Goal: Information Seeking & Learning: Learn about a topic

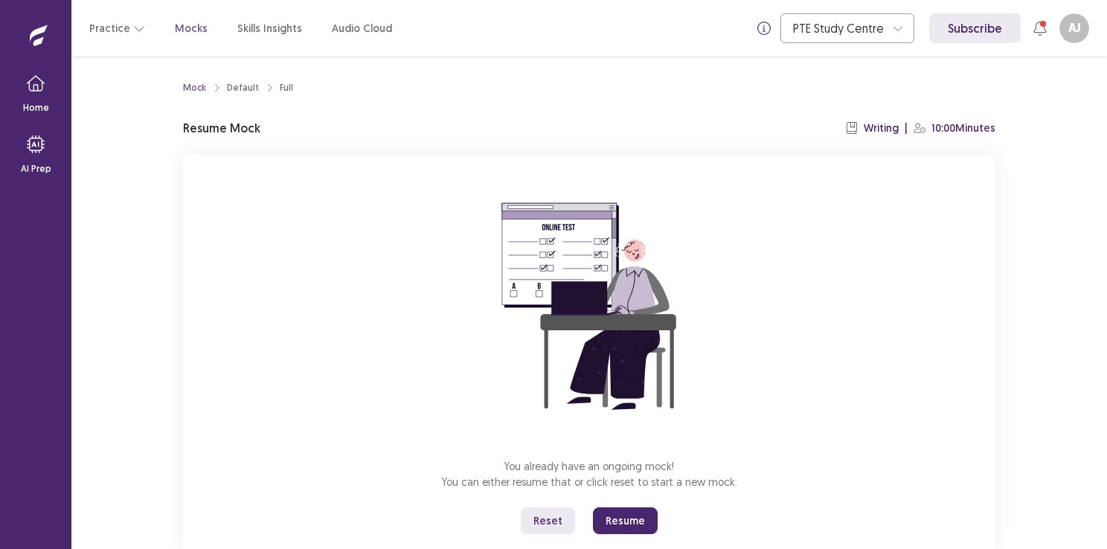
click at [539, 524] on button "Reset" at bounding box center [548, 520] width 54 height 27
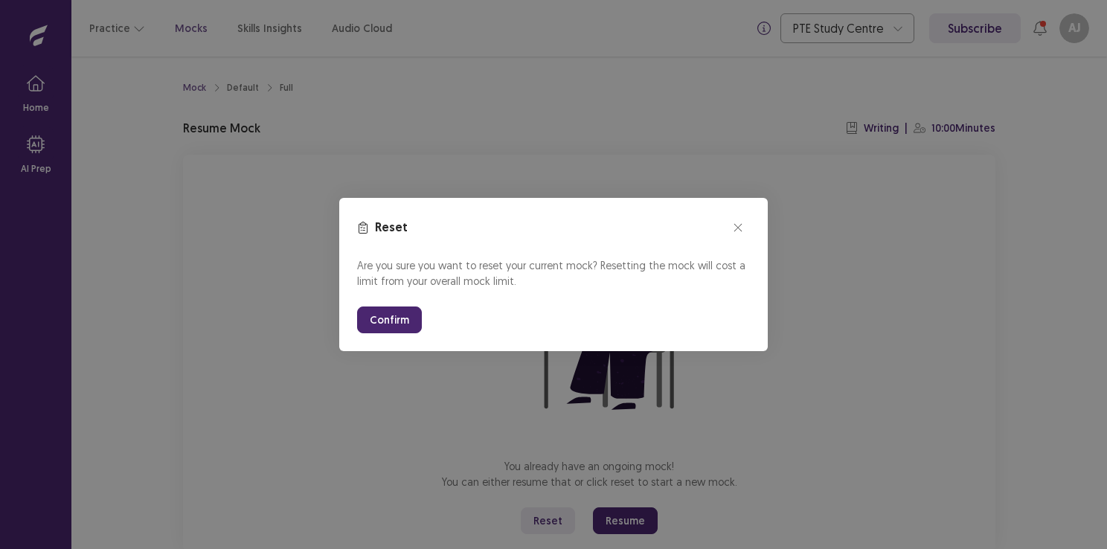
click at [397, 312] on button "Confirm" at bounding box center [389, 320] width 65 height 27
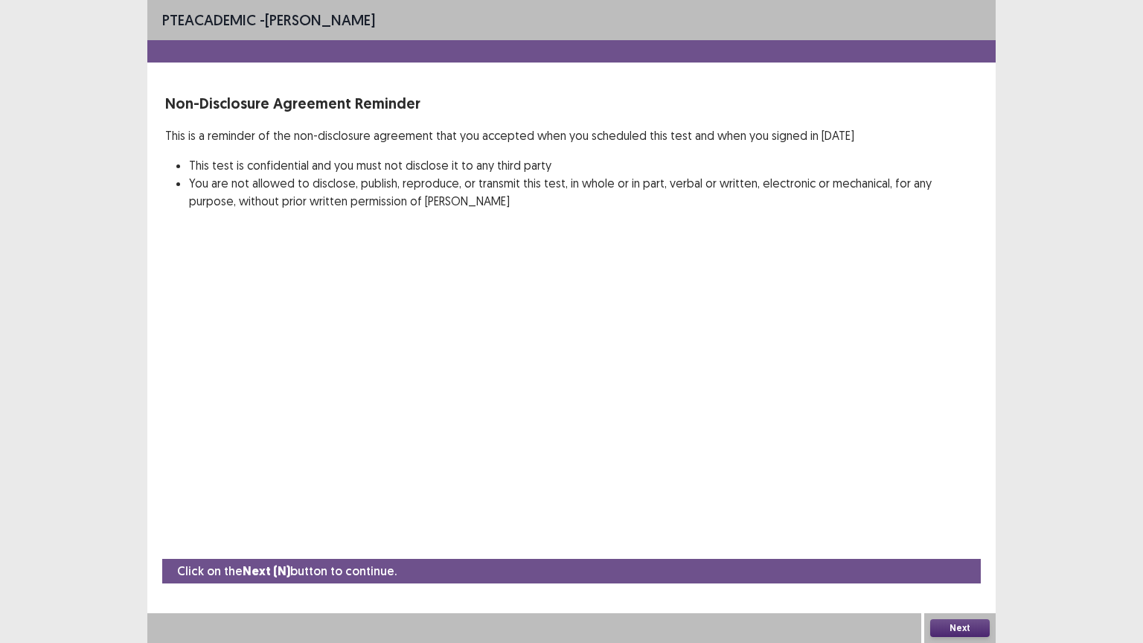
click at [951, 548] on button "Next" at bounding box center [960, 628] width 60 height 18
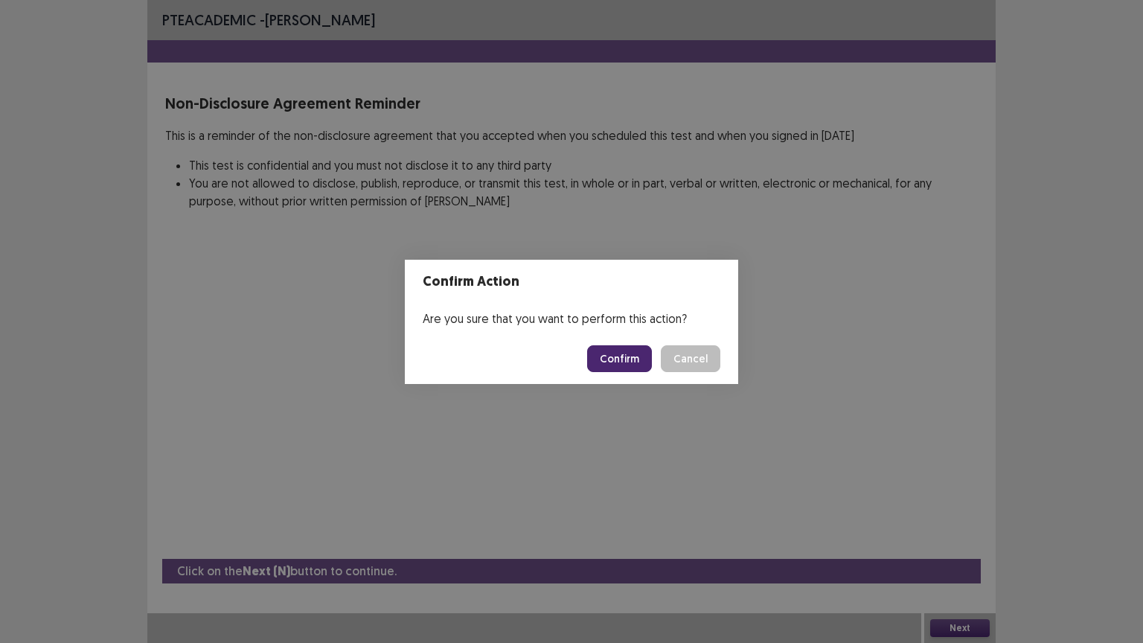
click at [641, 363] on button "Confirm" at bounding box center [619, 358] width 65 height 27
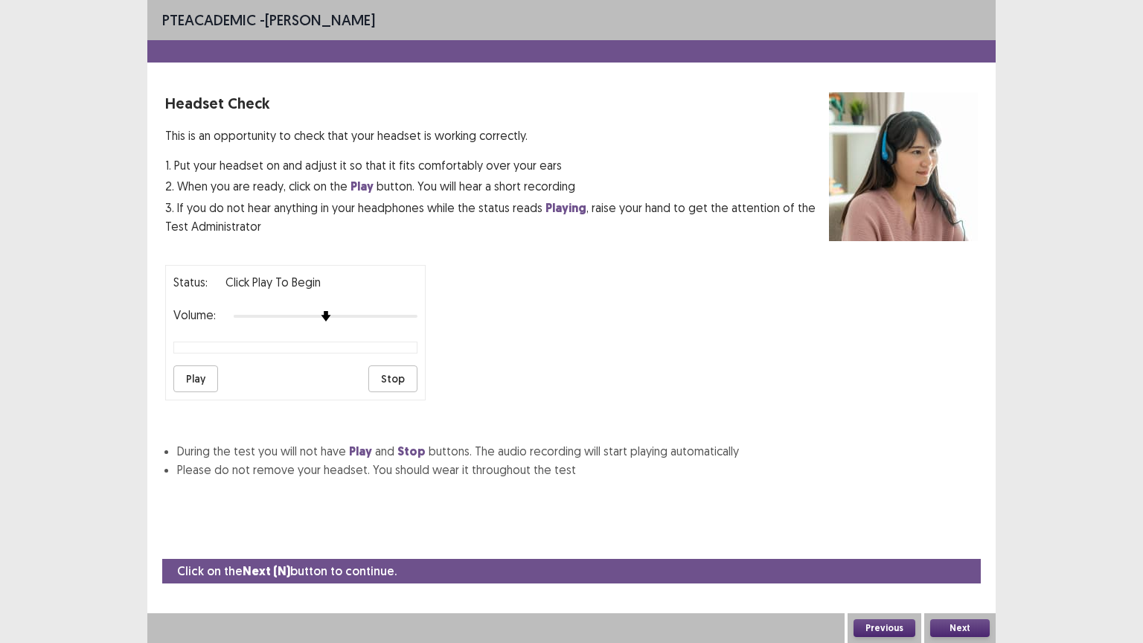
click at [966, 548] on div "Next" at bounding box center [959, 628] width 71 height 30
click at [963, 548] on button "Next" at bounding box center [960, 628] width 60 height 18
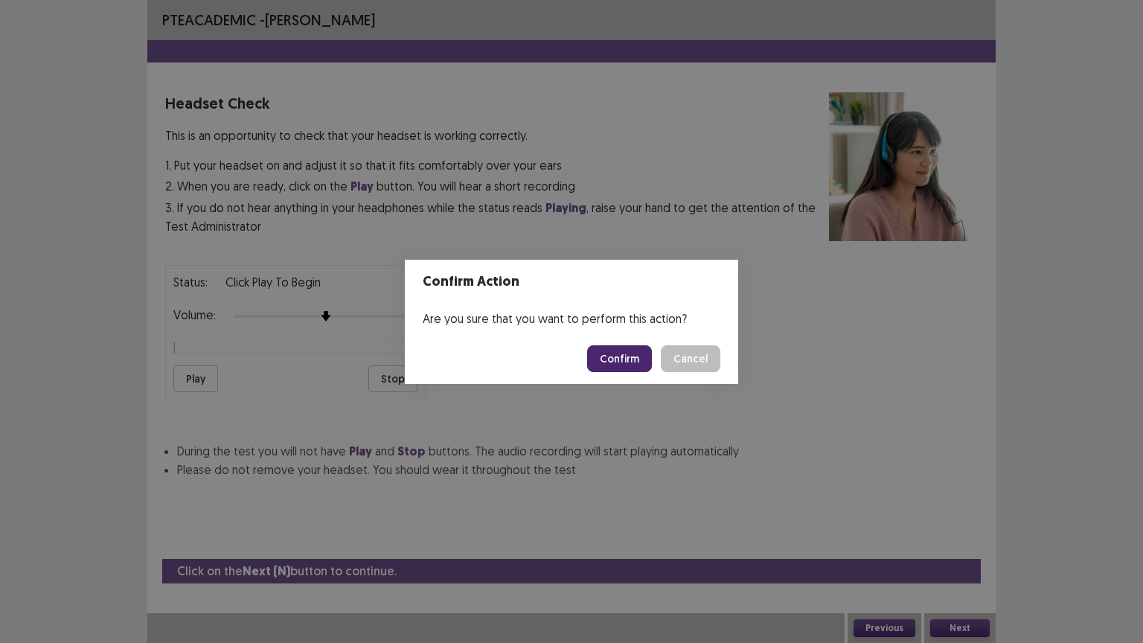
click at [622, 354] on button "Confirm" at bounding box center [619, 358] width 65 height 27
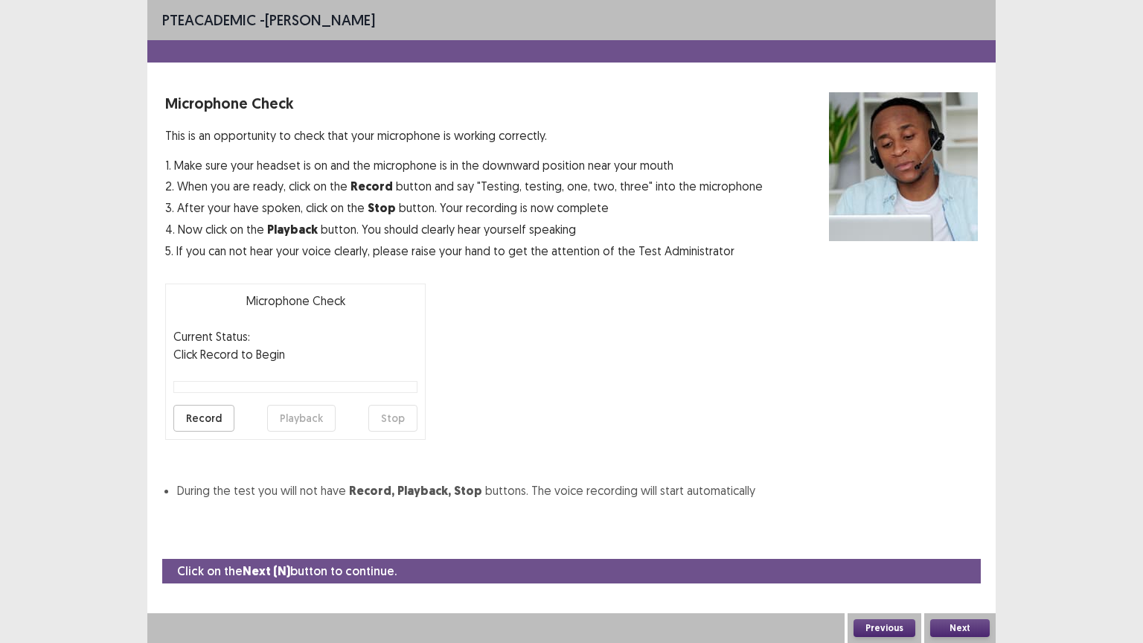
click at [980, 548] on button "Next" at bounding box center [960, 628] width 60 height 18
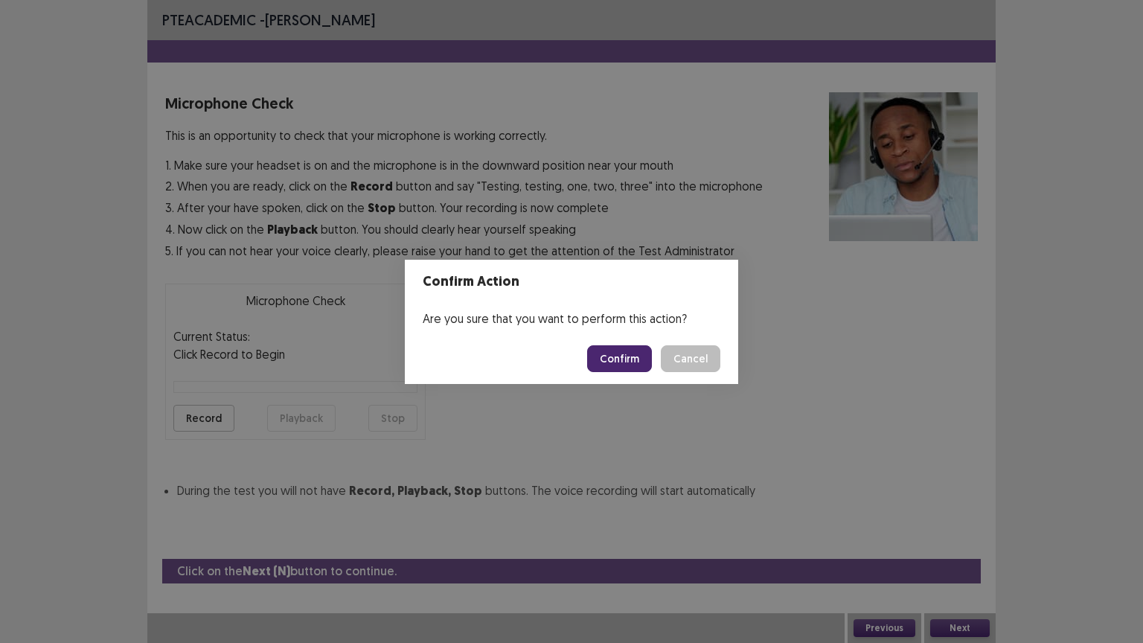
click at [643, 357] on button "Confirm" at bounding box center [619, 358] width 65 height 27
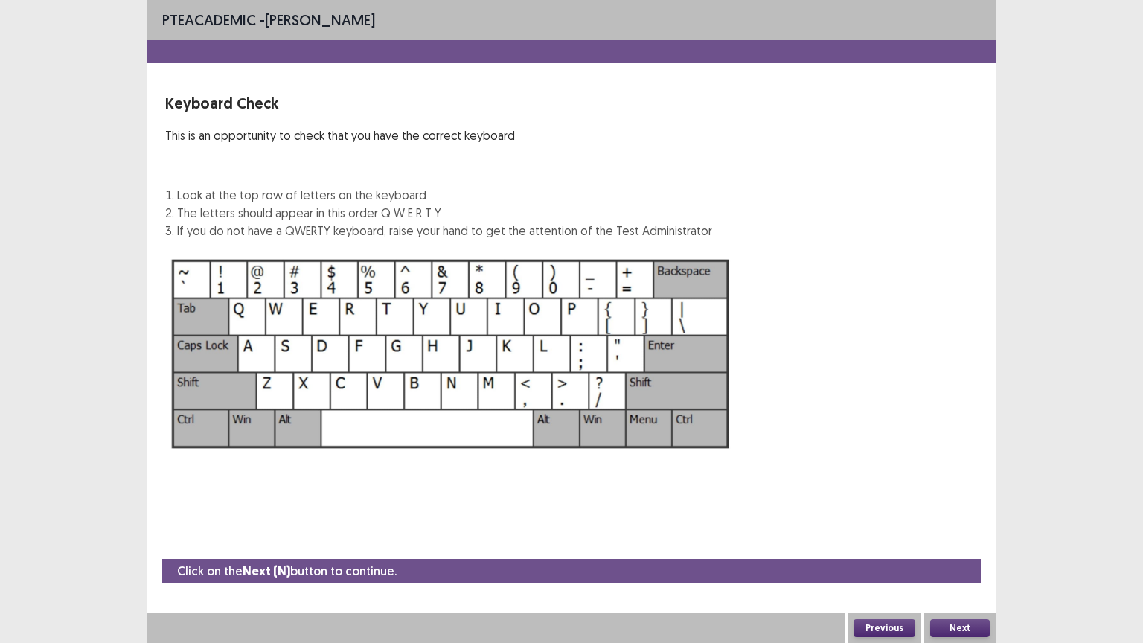
click at [957, 548] on button "Next" at bounding box center [960, 628] width 60 height 18
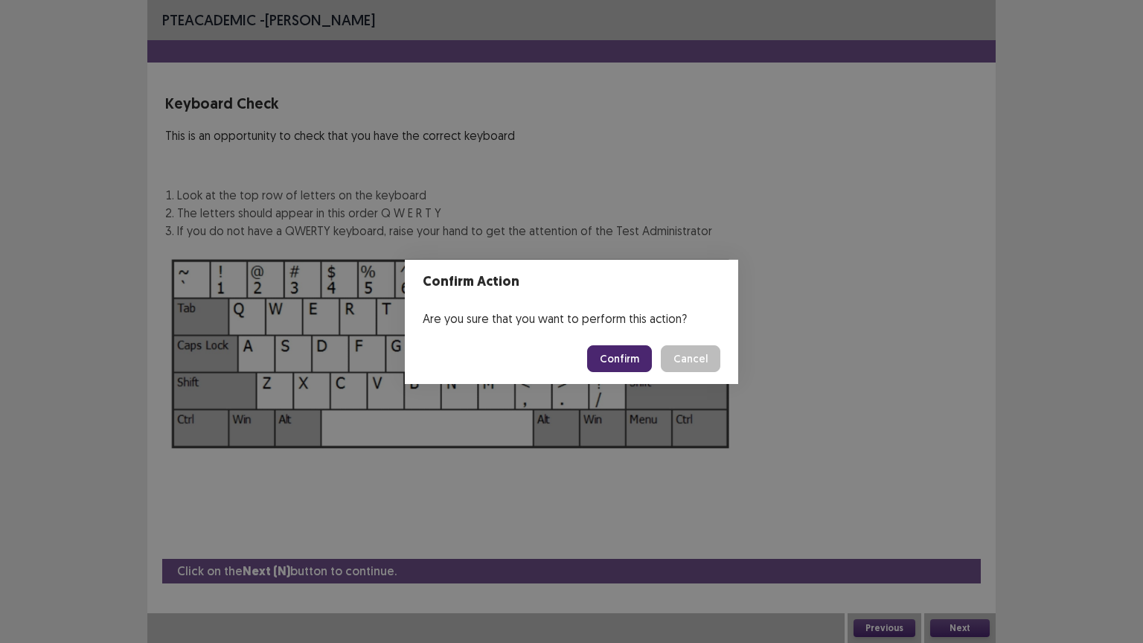
click at [615, 348] on button "Confirm" at bounding box center [619, 358] width 65 height 27
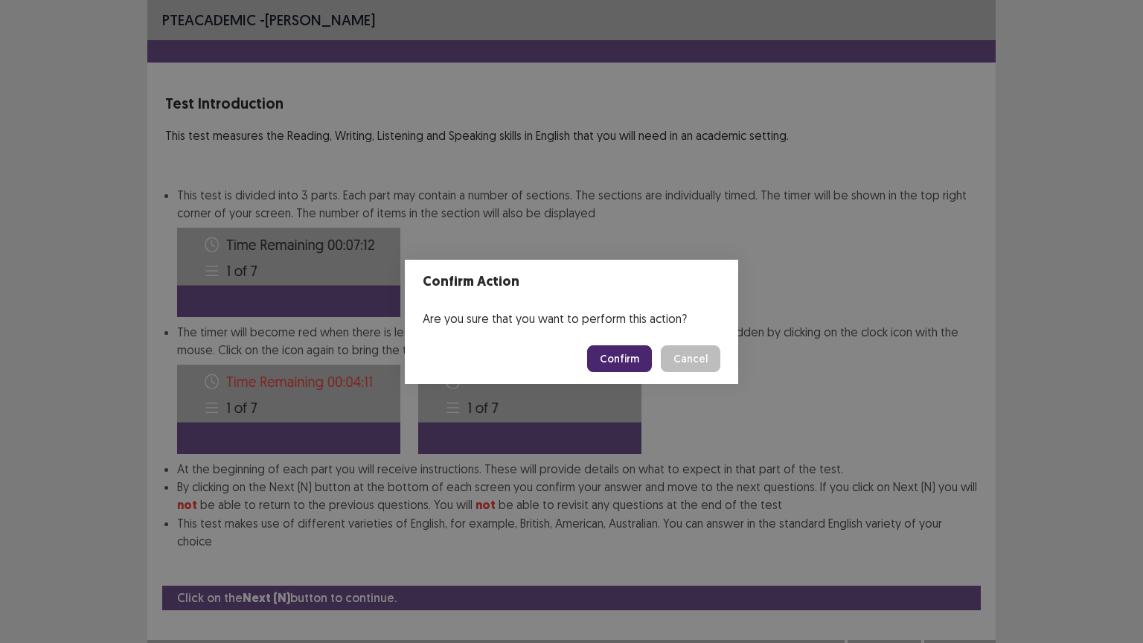
scroll to position [1, 0]
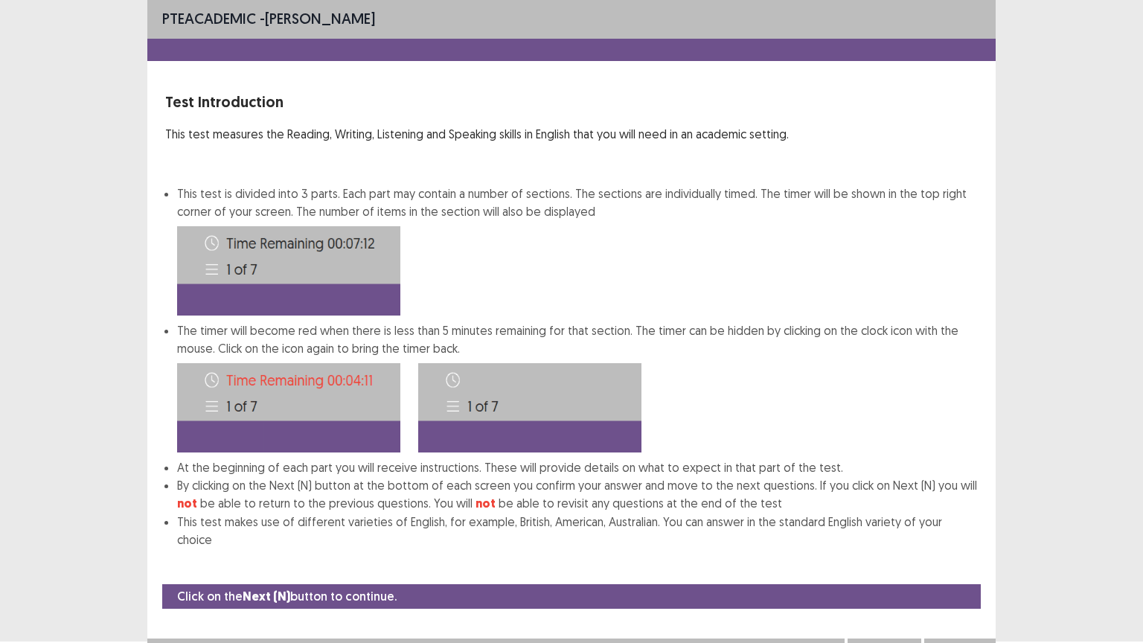
click at [964, 548] on button "Next" at bounding box center [960, 653] width 60 height 18
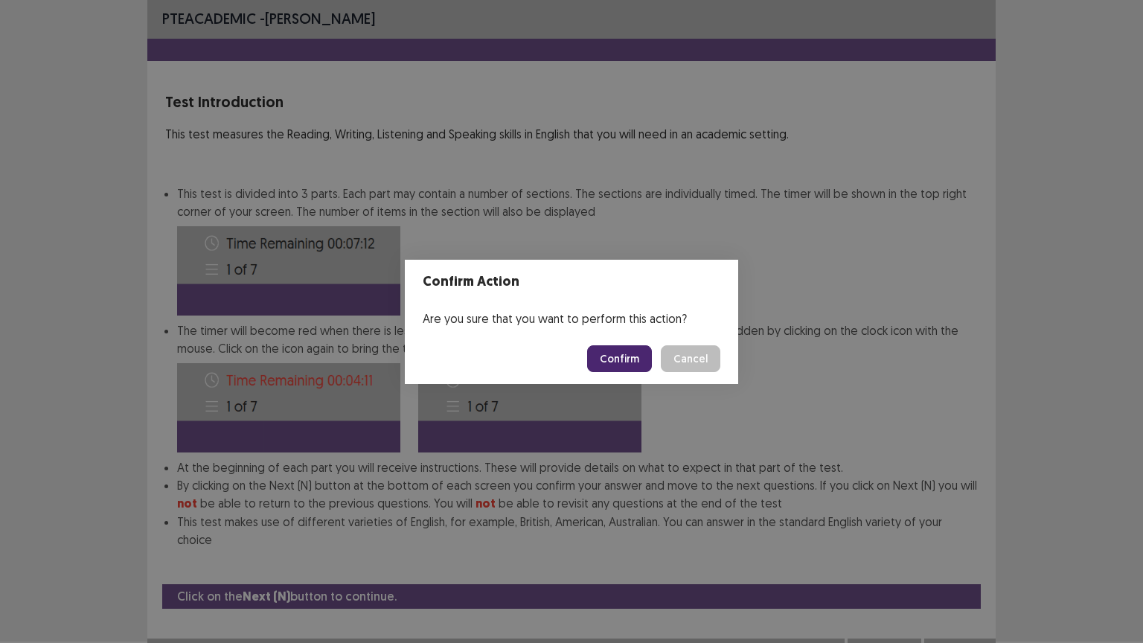
click at [624, 361] on button "Confirm" at bounding box center [619, 358] width 65 height 27
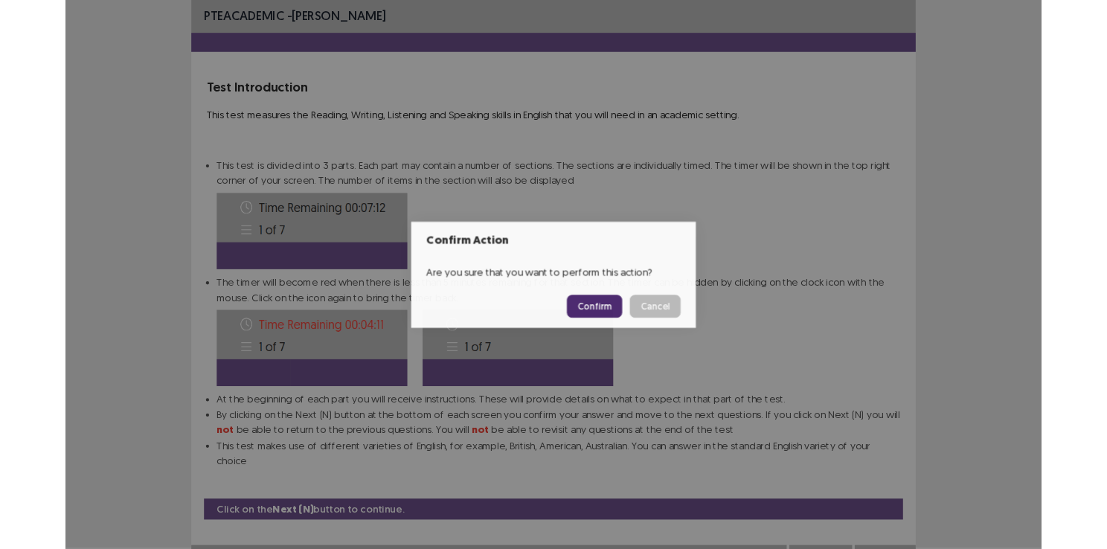
scroll to position [0, 0]
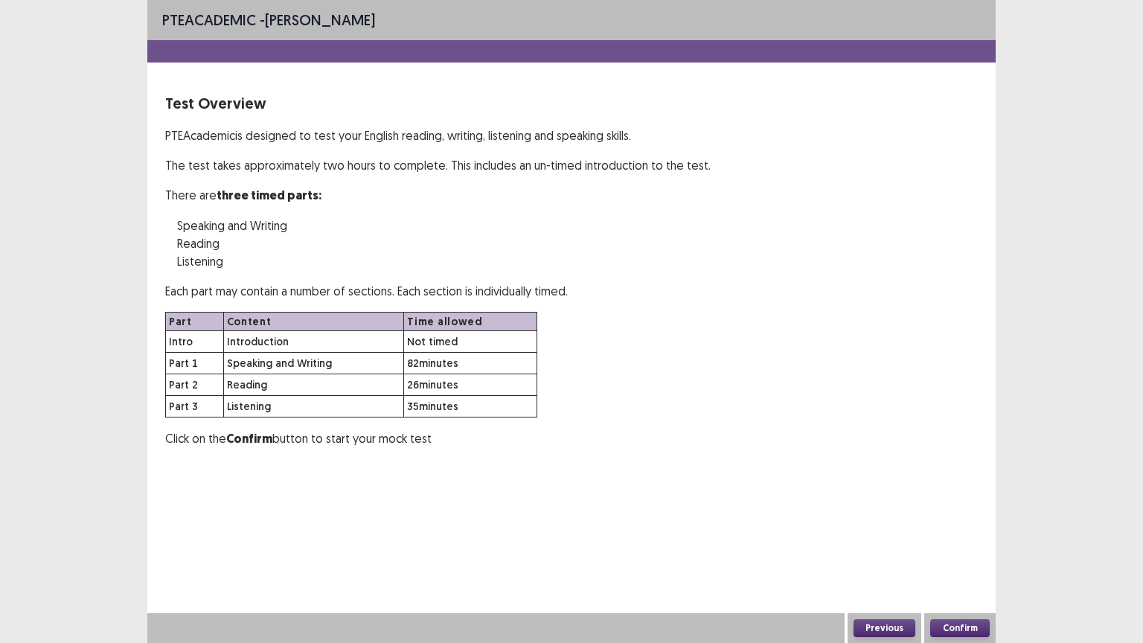
click at [958, 548] on button "Confirm" at bounding box center [960, 628] width 60 height 18
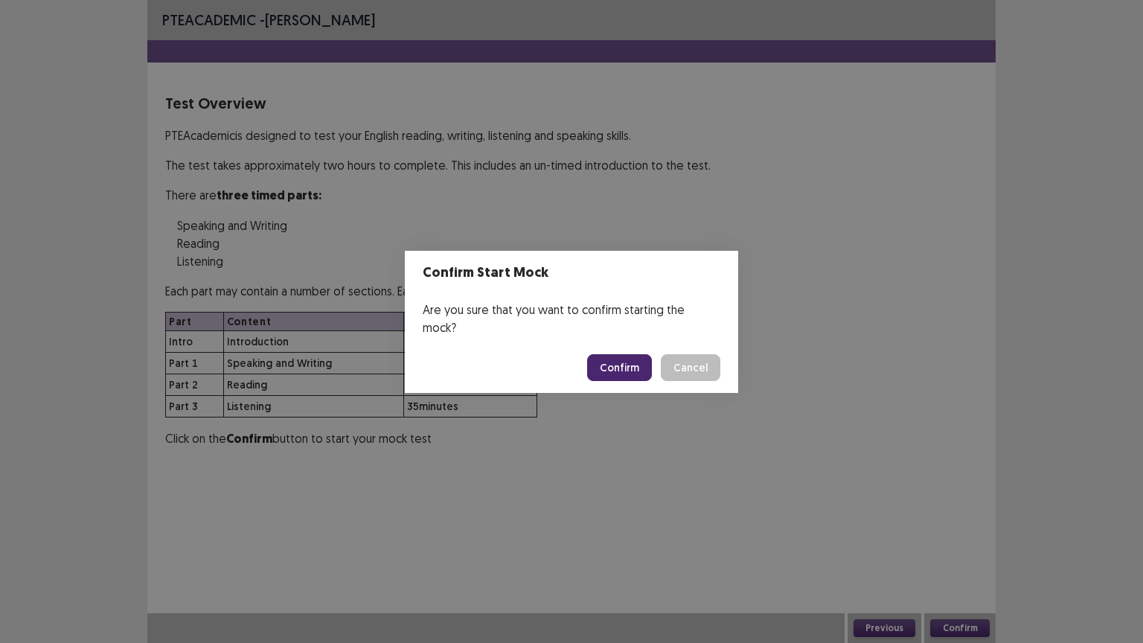
click at [637, 363] on button "Confirm" at bounding box center [619, 367] width 65 height 27
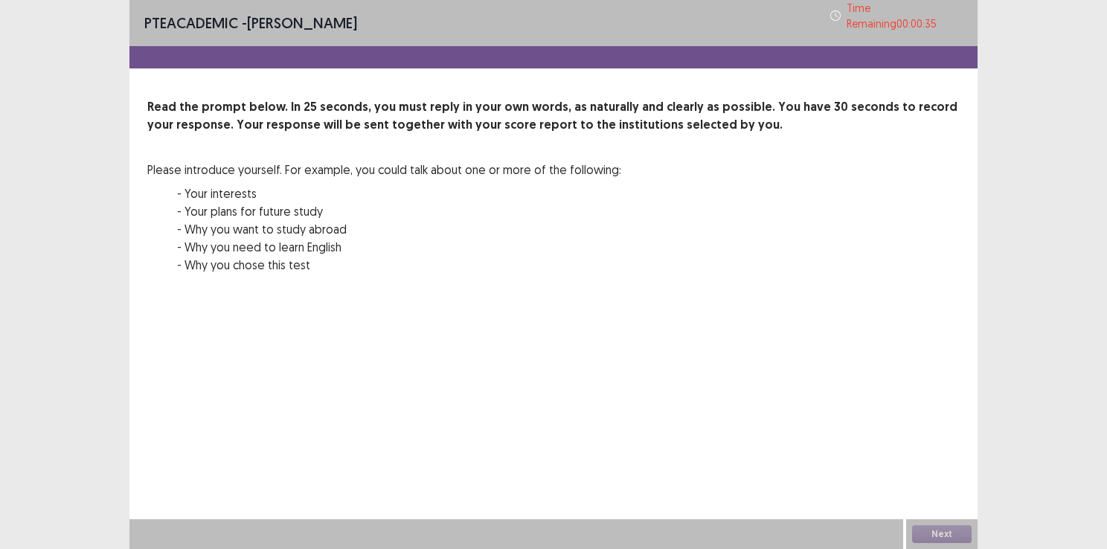
click at [692, 330] on div "00 : 00 00 : 25" at bounding box center [553, 314] width 812 height 45
click at [936, 529] on button "Next" at bounding box center [942, 534] width 60 height 18
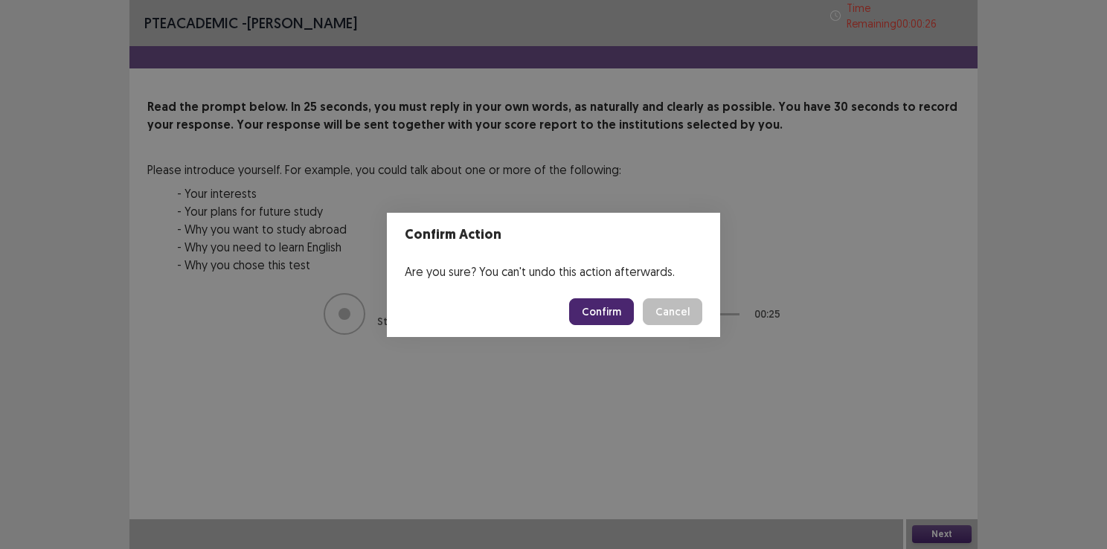
click at [610, 315] on button "Confirm" at bounding box center [601, 311] width 65 height 27
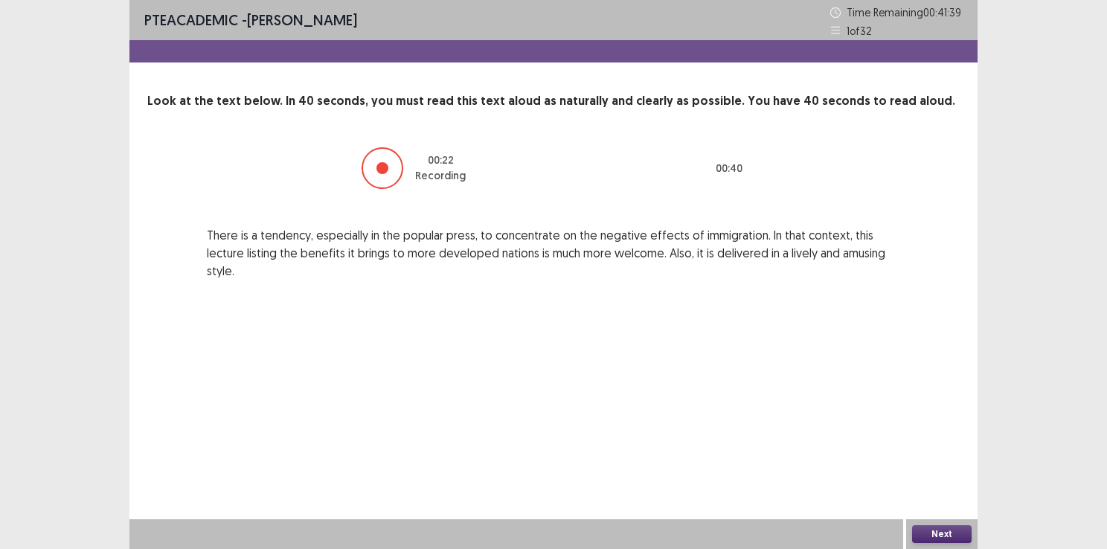
click at [928, 537] on button "Next" at bounding box center [942, 534] width 60 height 18
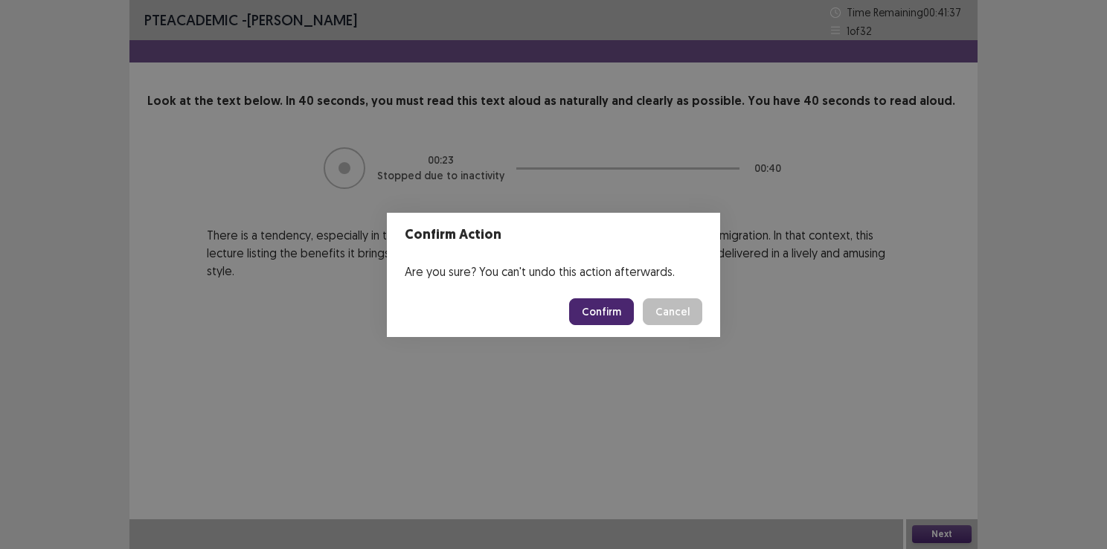
click at [594, 303] on button "Confirm" at bounding box center [601, 311] width 65 height 27
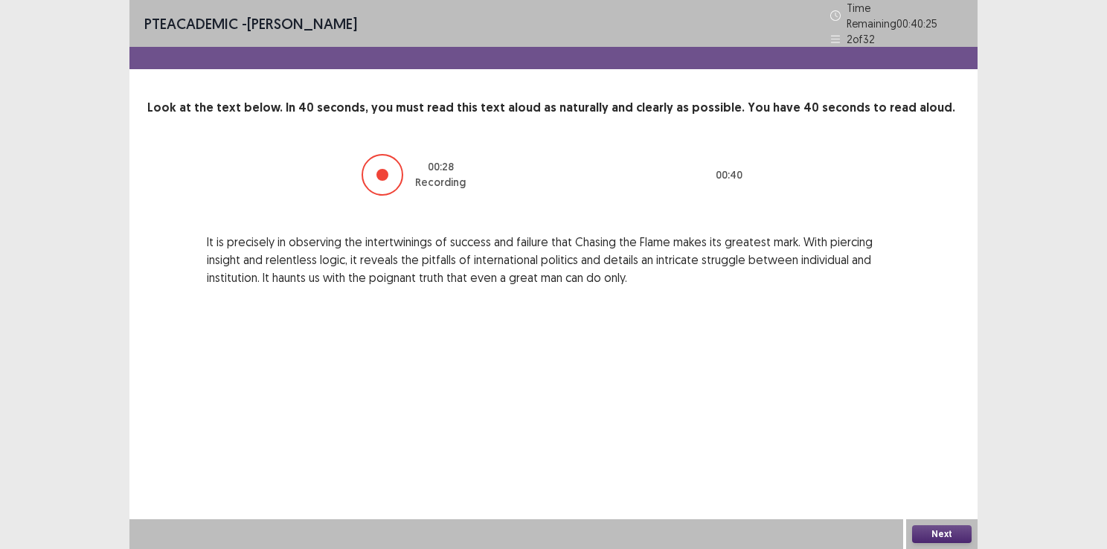
click at [932, 534] on button "Next" at bounding box center [942, 534] width 60 height 18
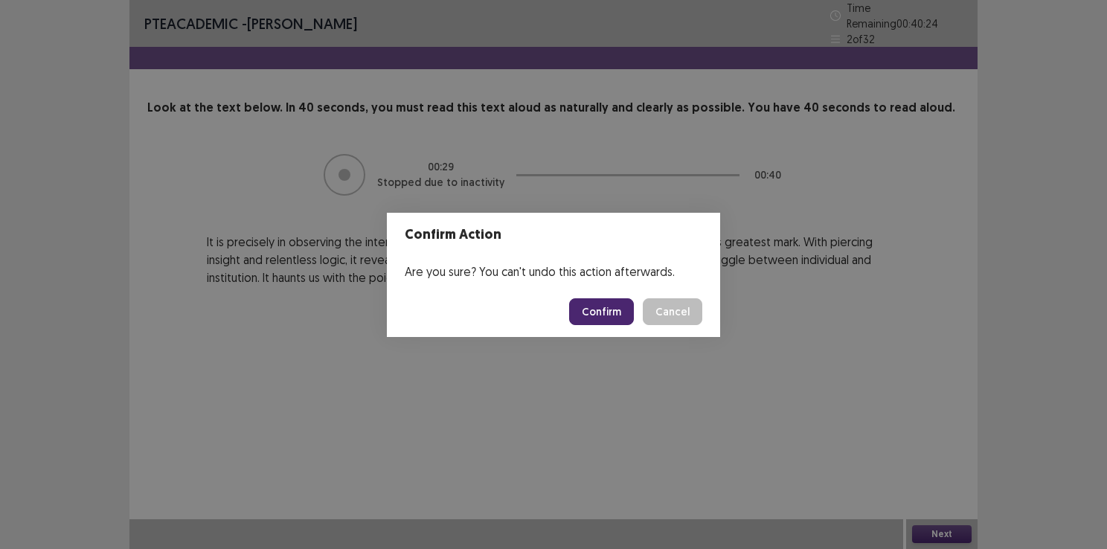
click at [614, 299] on button "Confirm" at bounding box center [601, 311] width 65 height 27
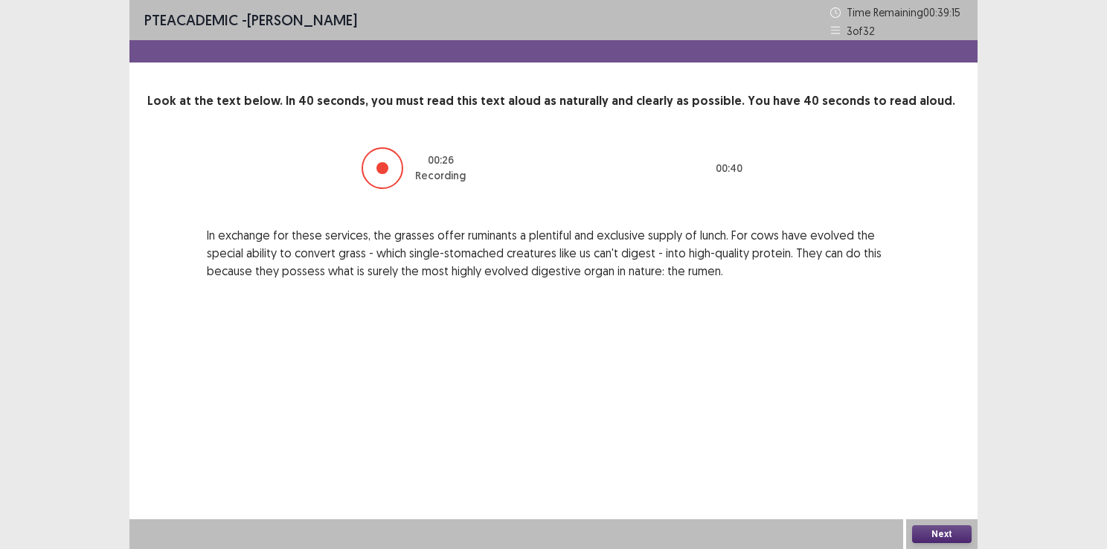
click at [934, 530] on button "Next" at bounding box center [942, 534] width 60 height 18
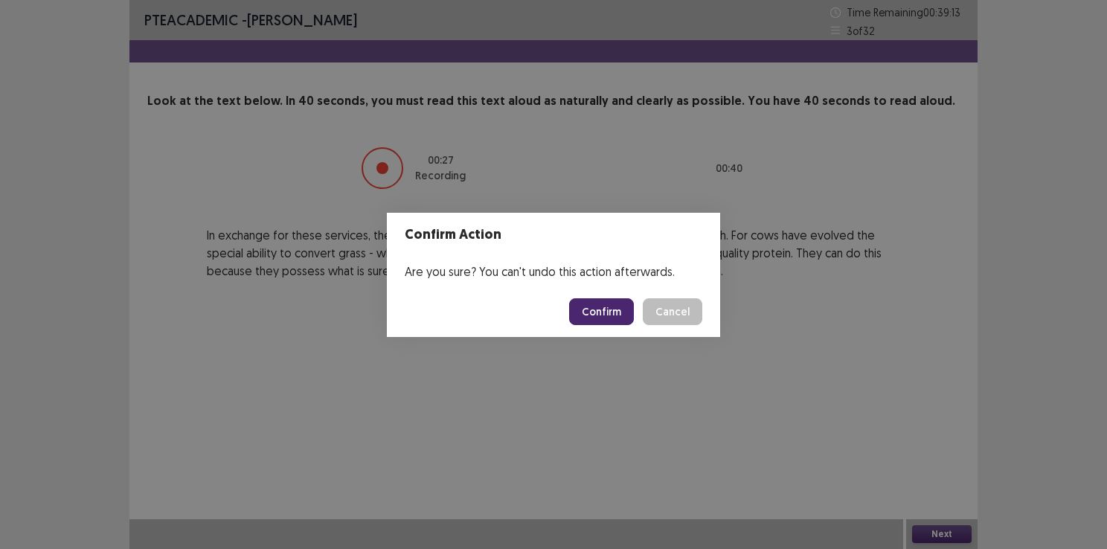
click at [599, 307] on button "Confirm" at bounding box center [601, 311] width 65 height 27
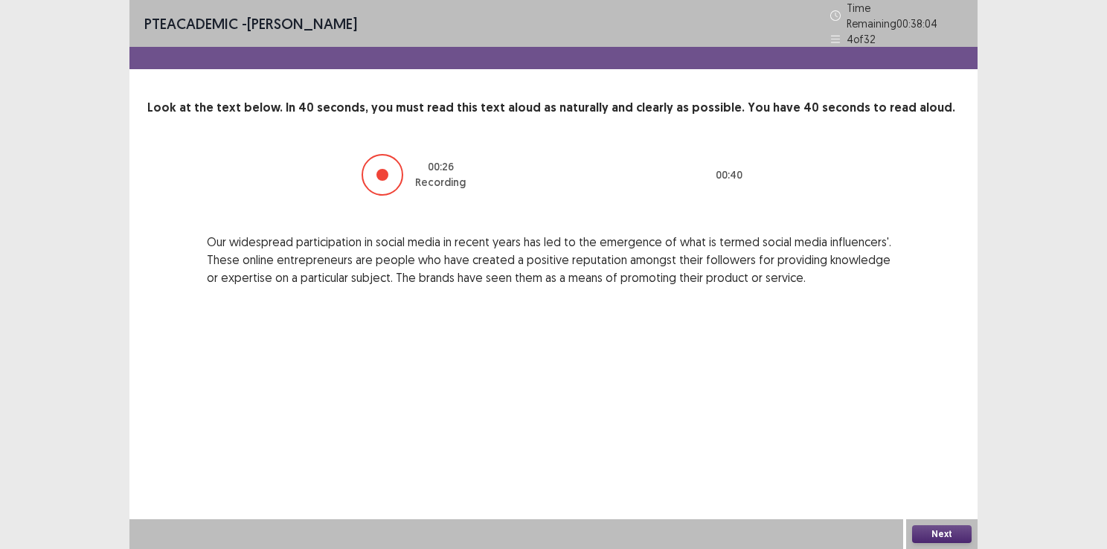
click at [937, 534] on button "Next" at bounding box center [942, 534] width 60 height 18
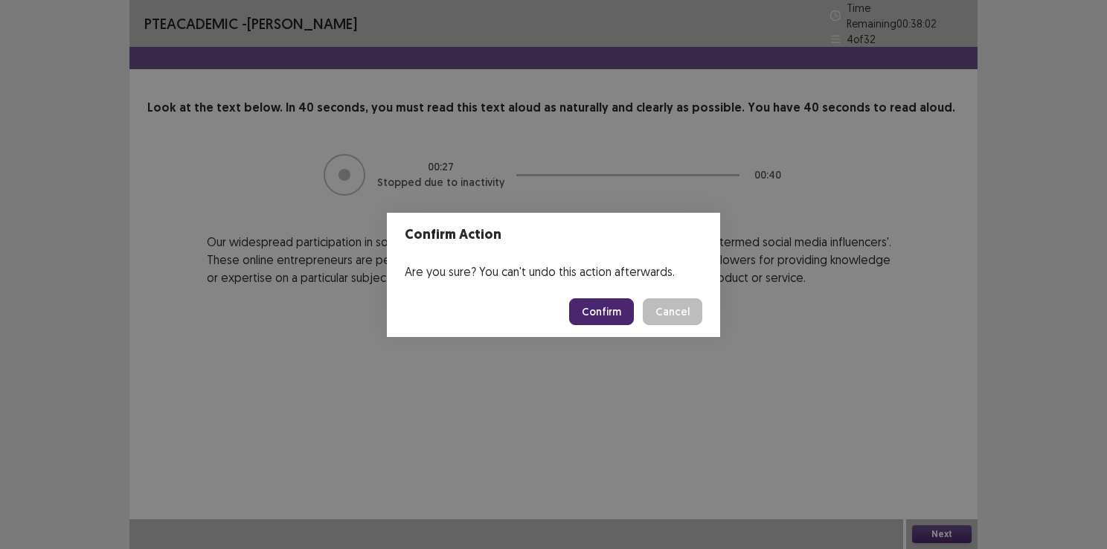
click at [601, 317] on button "Confirm" at bounding box center [601, 311] width 65 height 27
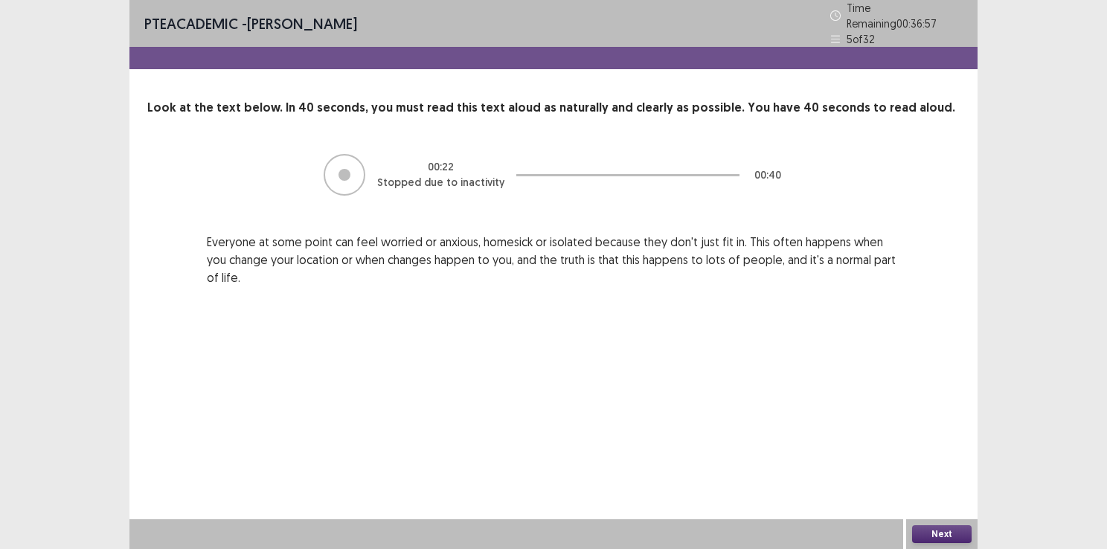
click at [938, 536] on button "Next" at bounding box center [942, 534] width 60 height 18
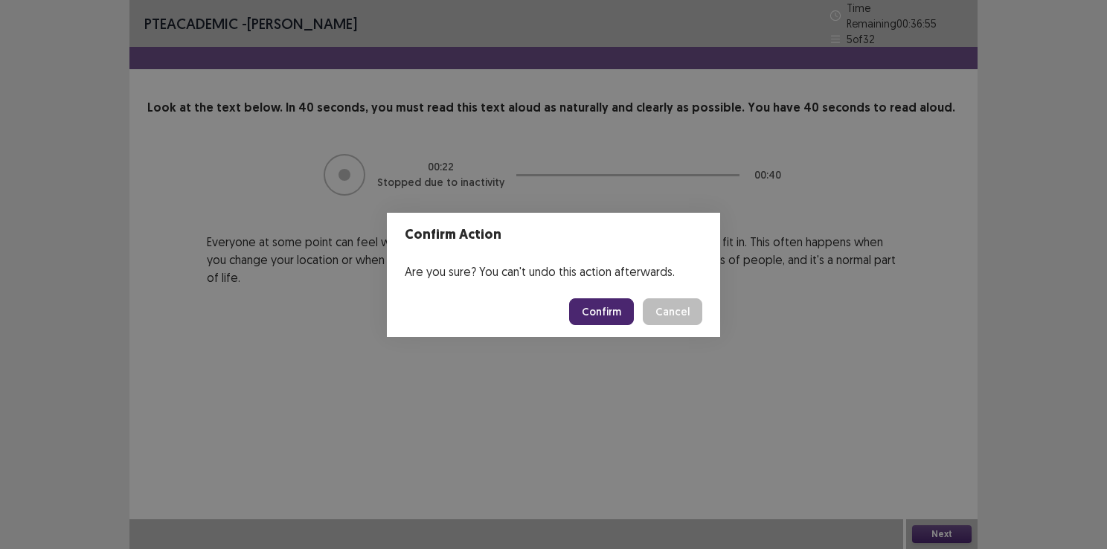
click at [615, 314] on button "Confirm" at bounding box center [601, 311] width 65 height 27
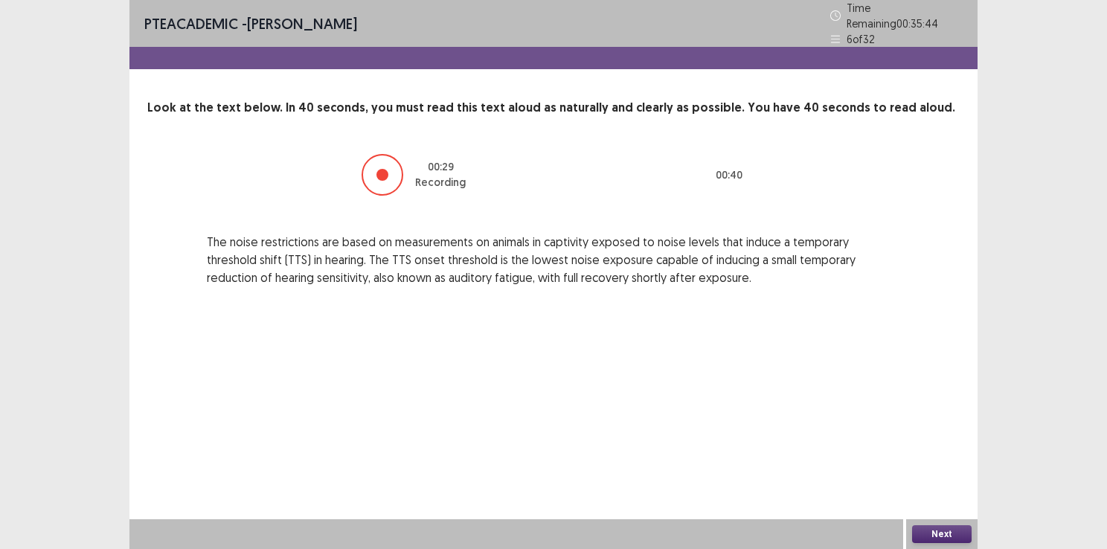
click at [939, 532] on button "Next" at bounding box center [942, 534] width 60 height 18
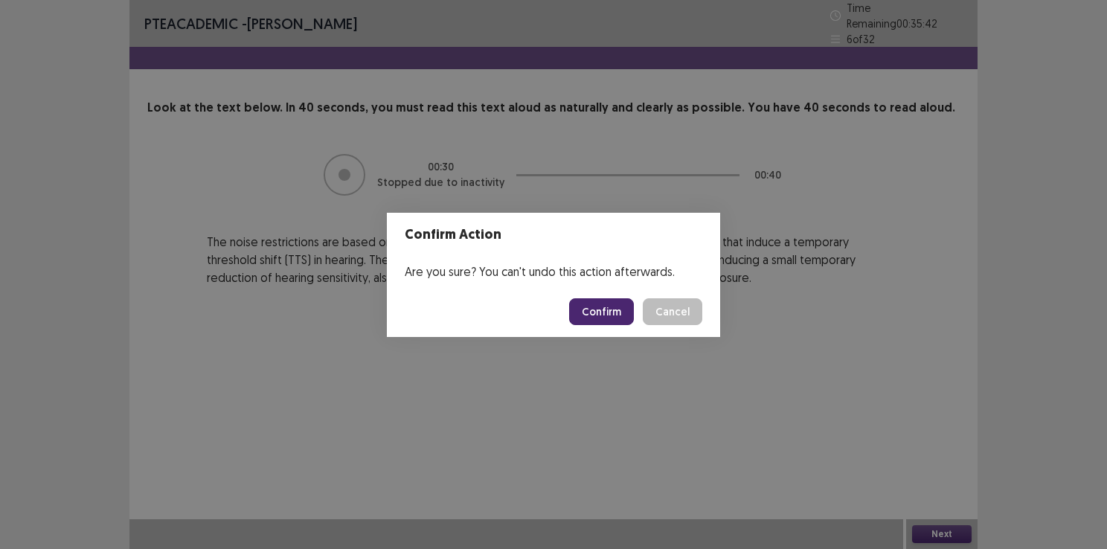
click at [587, 310] on button "Confirm" at bounding box center [601, 311] width 65 height 27
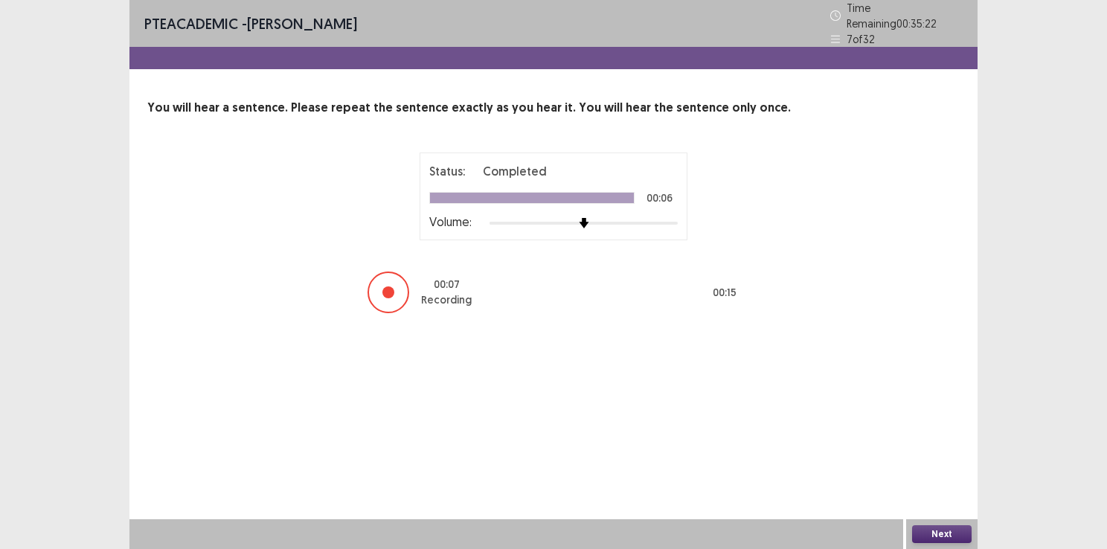
click at [934, 537] on button "Next" at bounding box center [942, 534] width 60 height 18
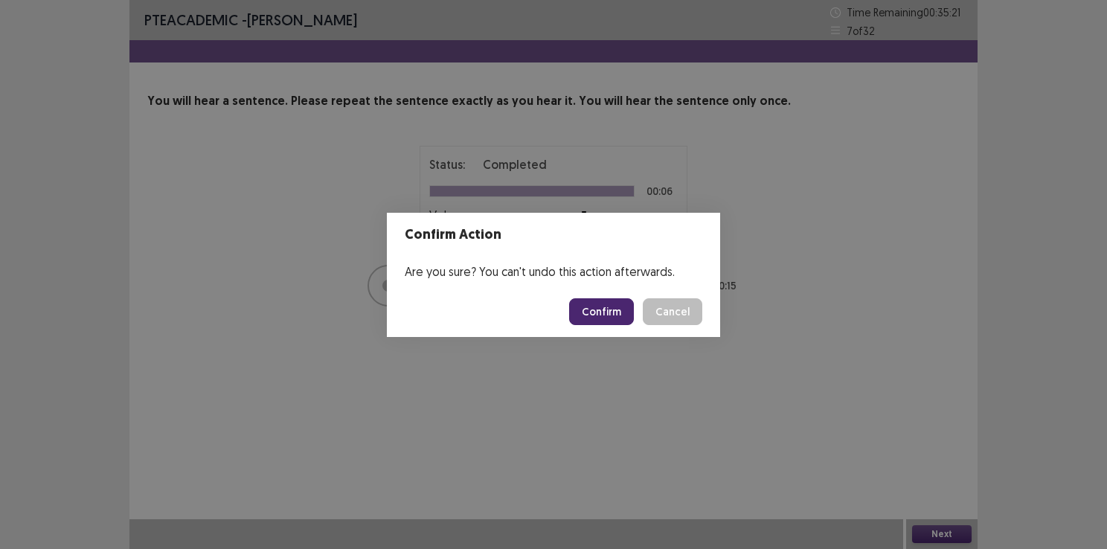
click at [603, 315] on button "Confirm" at bounding box center [601, 311] width 65 height 27
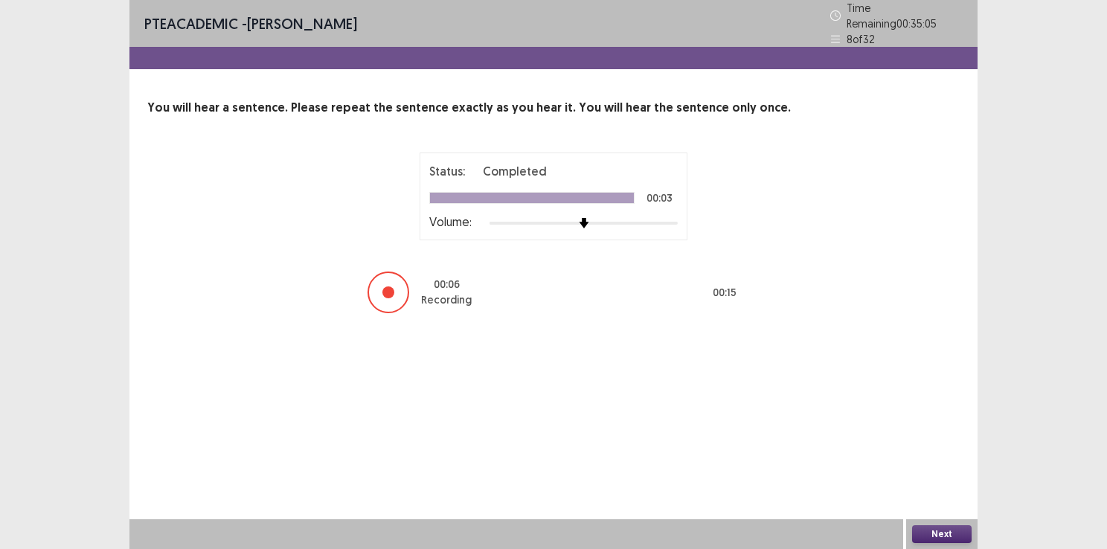
click at [940, 532] on button "Next" at bounding box center [942, 534] width 60 height 18
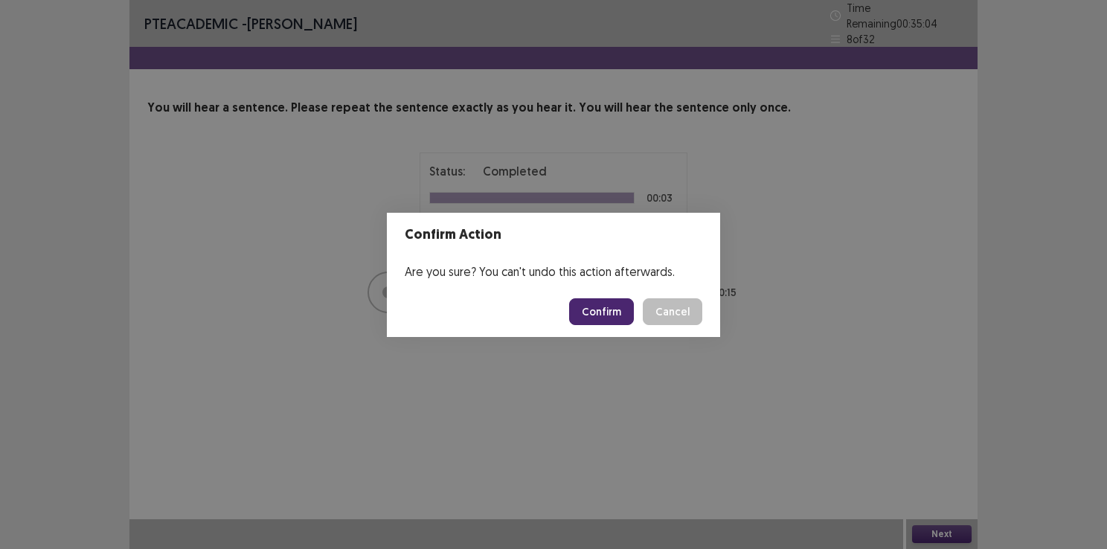
click at [610, 318] on button "Confirm" at bounding box center [601, 311] width 65 height 27
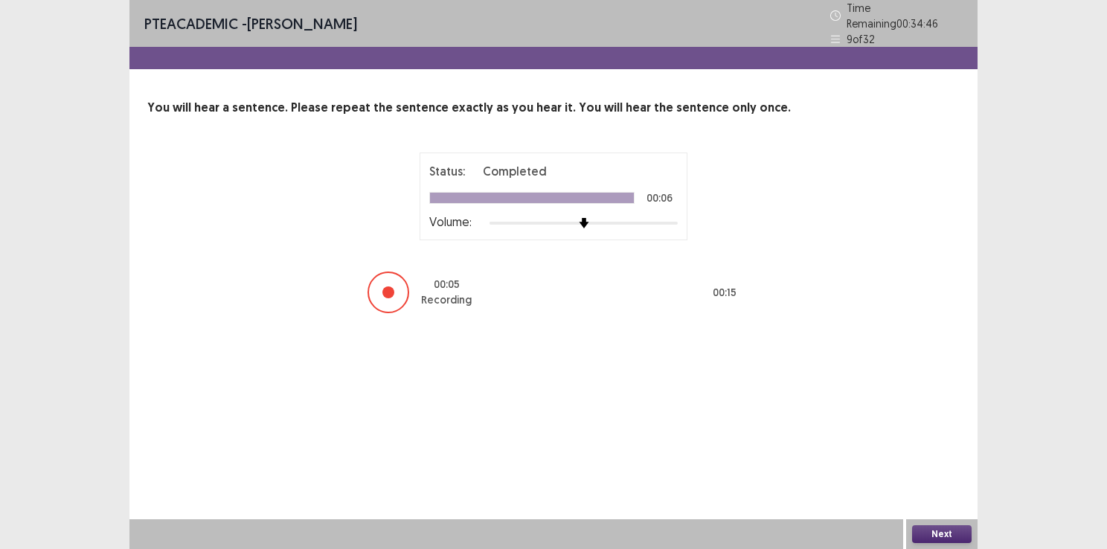
click at [952, 529] on button "Next" at bounding box center [942, 534] width 60 height 18
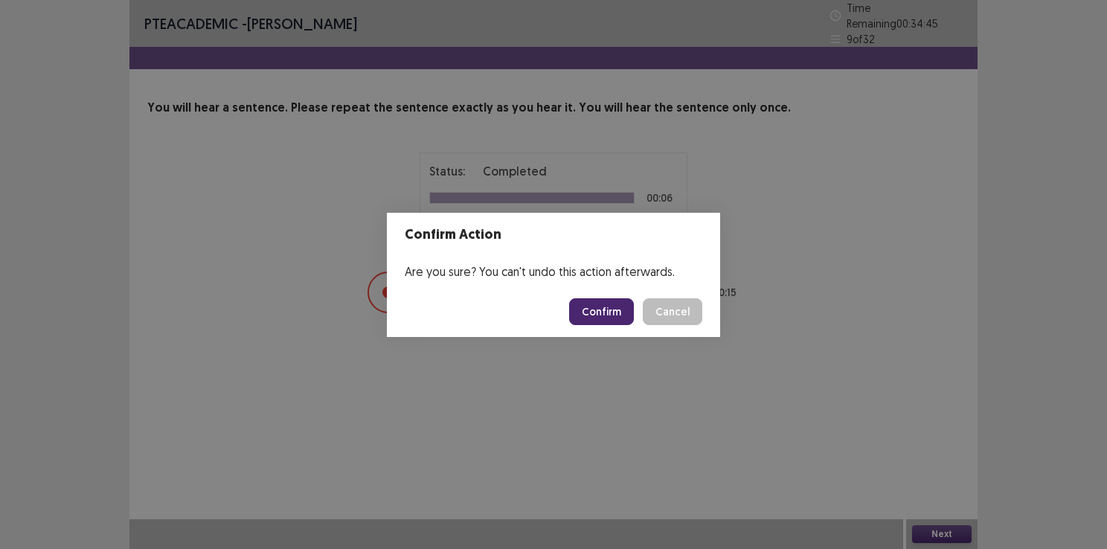
click at [592, 306] on button "Confirm" at bounding box center [601, 311] width 65 height 27
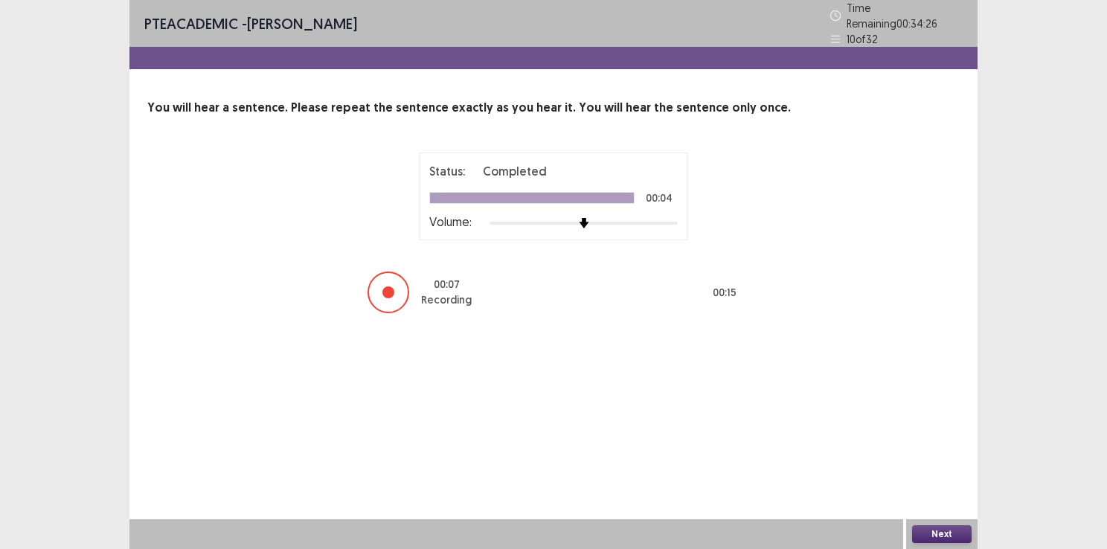
click at [930, 536] on button "Next" at bounding box center [942, 534] width 60 height 18
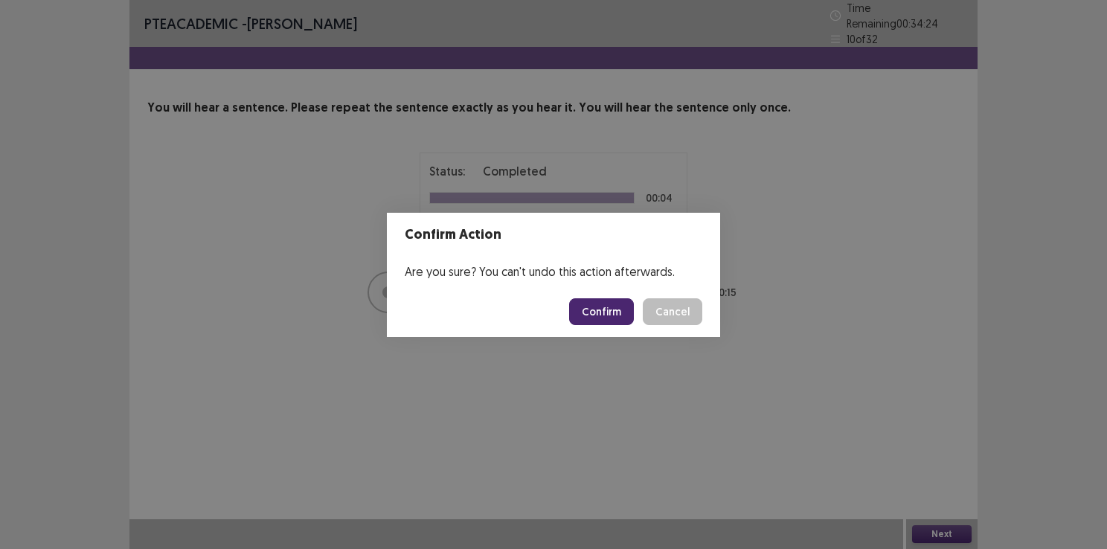
click at [618, 310] on button "Confirm" at bounding box center [601, 311] width 65 height 27
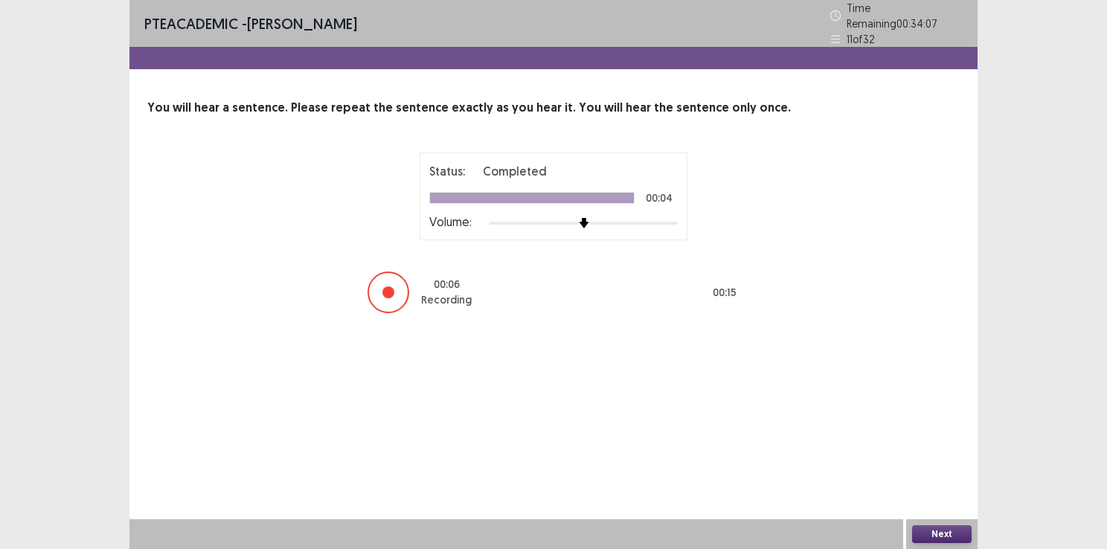
click at [929, 520] on div "Next" at bounding box center [941, 534] width 71 height 30
click at [935, 533] on button "Next" at bounding box center [942, 534] width 60 height 18
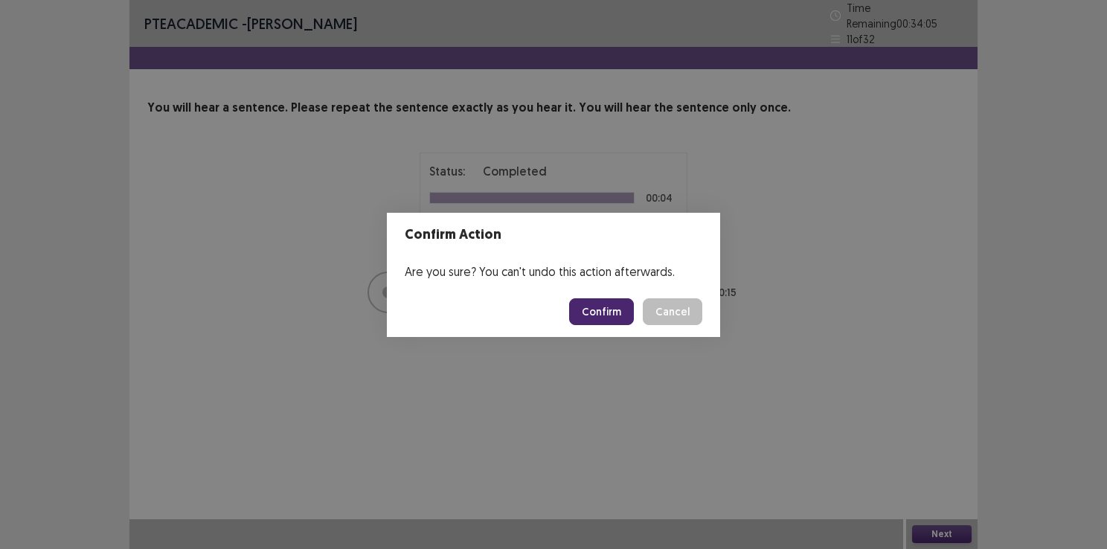
click at [600, 308] on button "Confirm" at bounding box center [601, 311] width 65 height 27
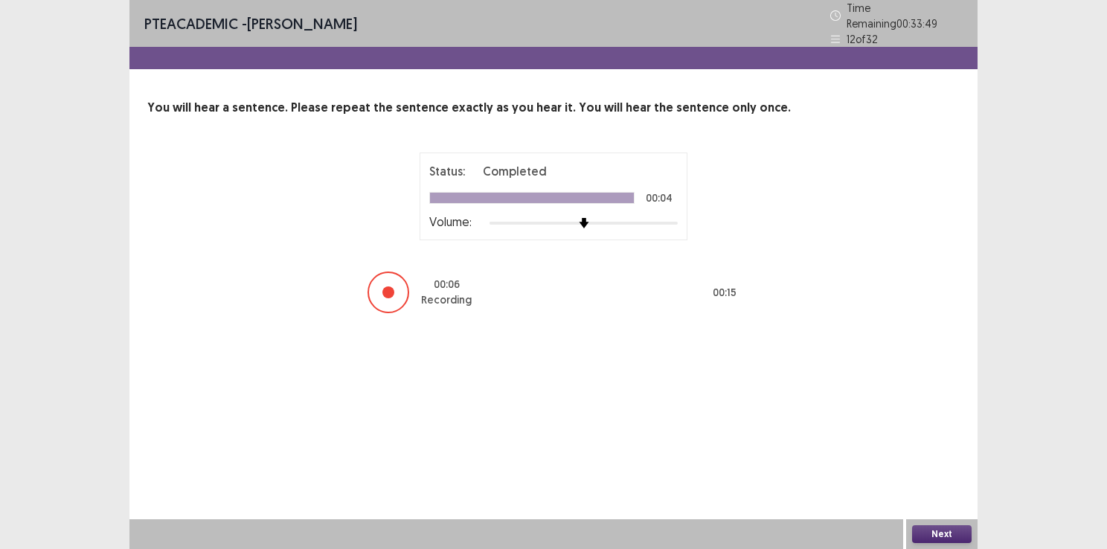
click at [951, 536] on button "Next" at bounding box center [942, 534] width 60 height 18
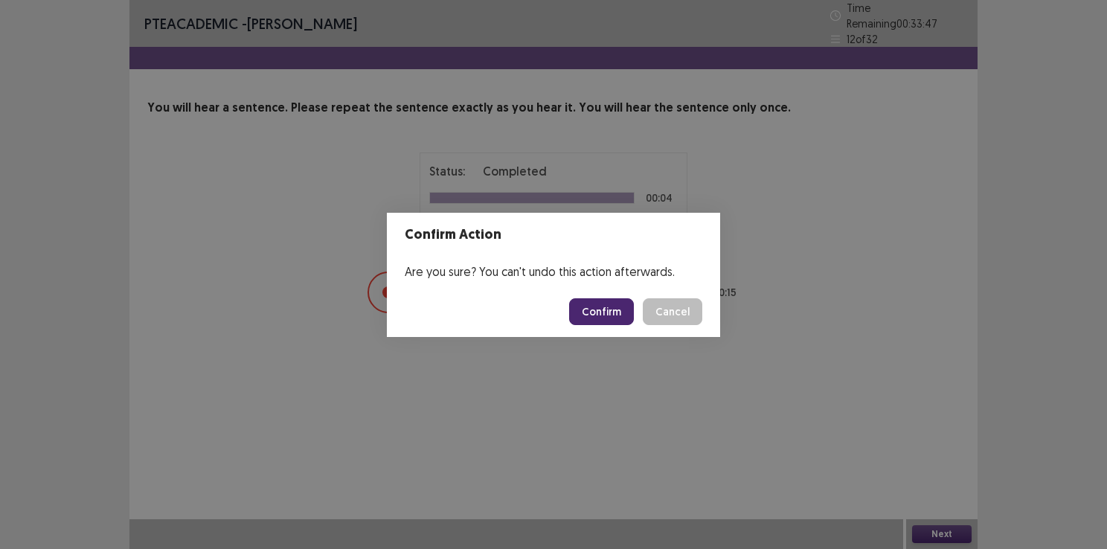
click at [614, 311] on button "Confirm" at bounding box center [601, 311] width 65 height 27
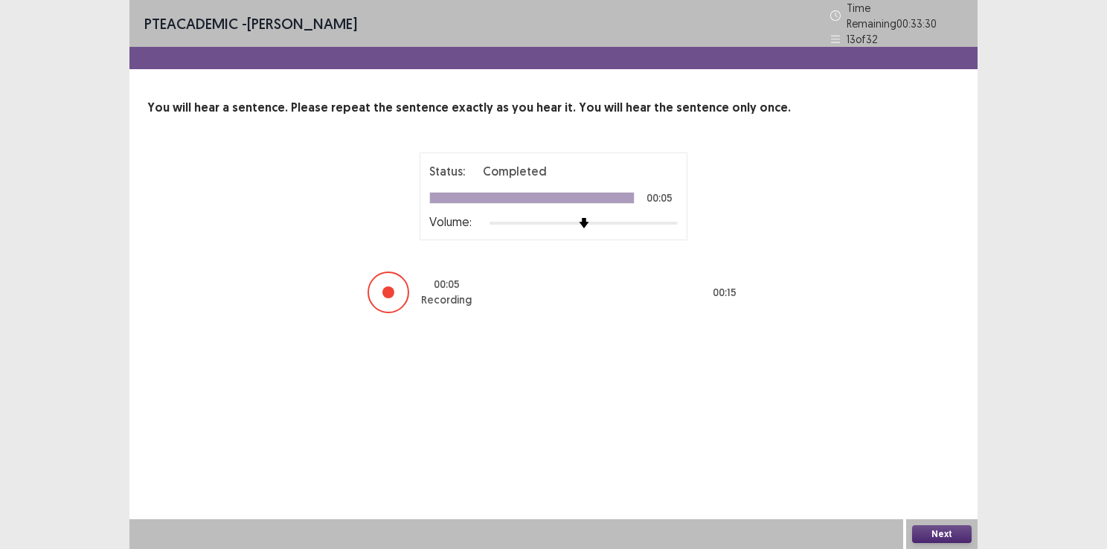
click at [934, 533] on button "Next" at bounding box center [942, 534] width 60 height 18
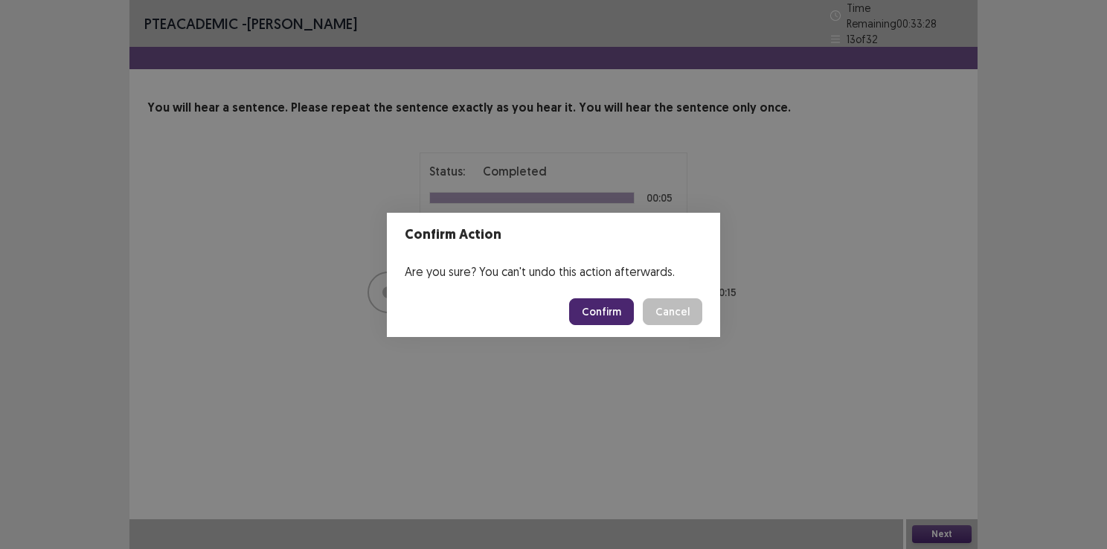
click at [599, 312] on button "Confirm" at bounding box center [601, 311] width 65 height 27
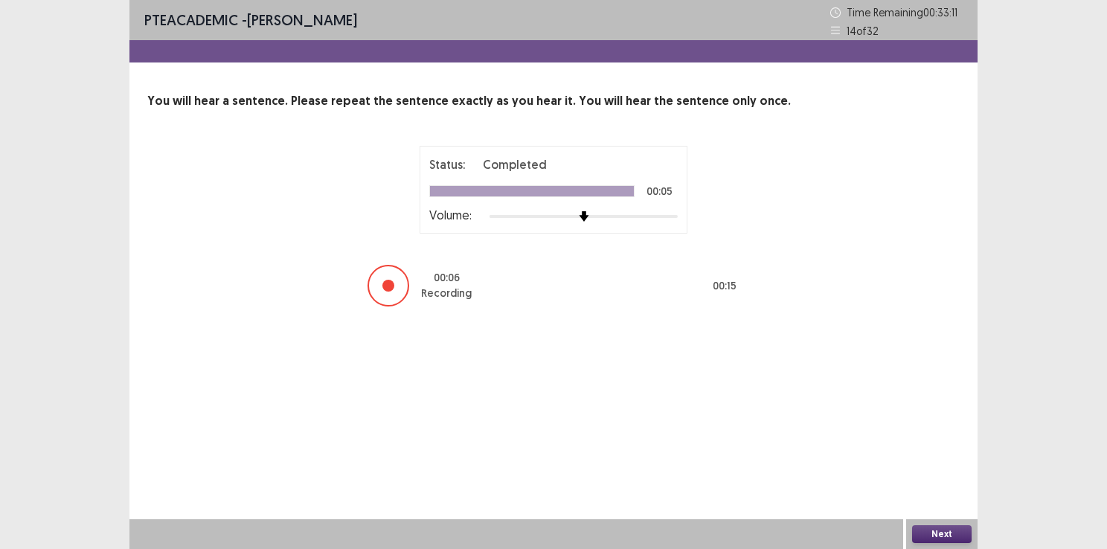
click at [942, 531] on button "Next" at bounding box center [942, 534] width 60 height 18
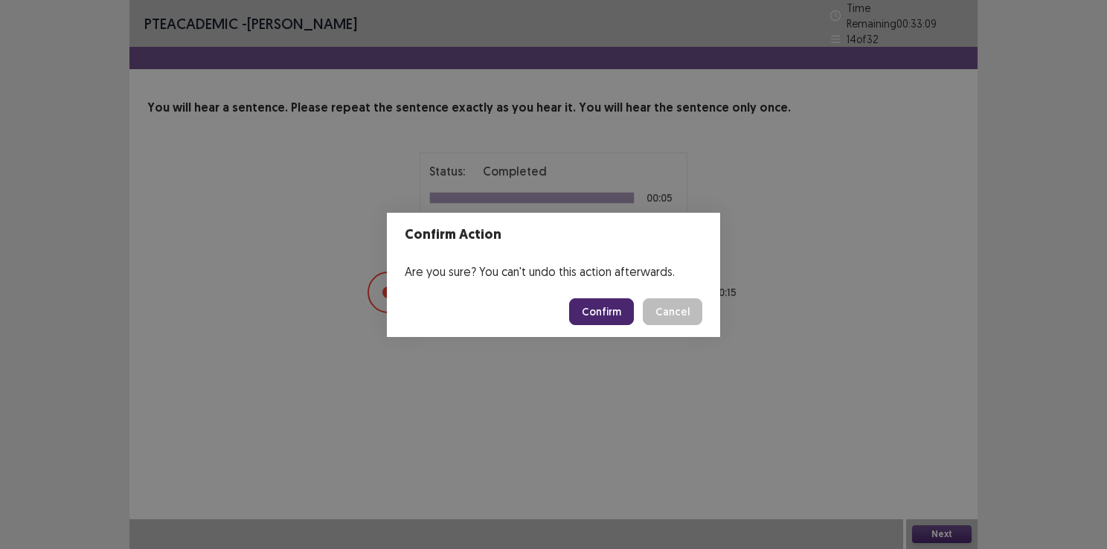
click at [601, 306] on button "Confirm" at bounding box center [601, 311] width 65 height 27
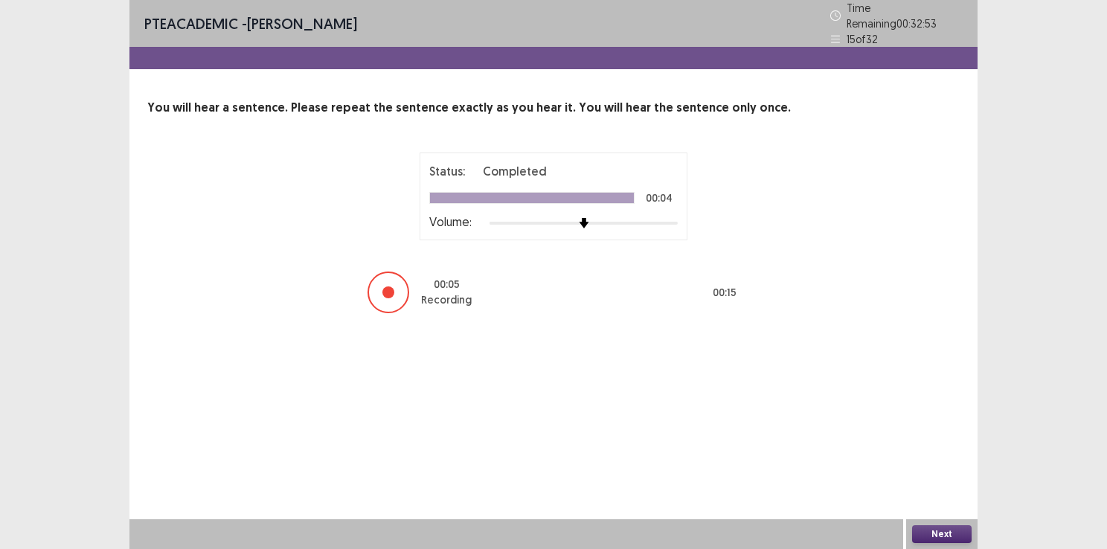
click at [925, 528] on button "Next" at bounding box center [942, 534] width 60 height 18
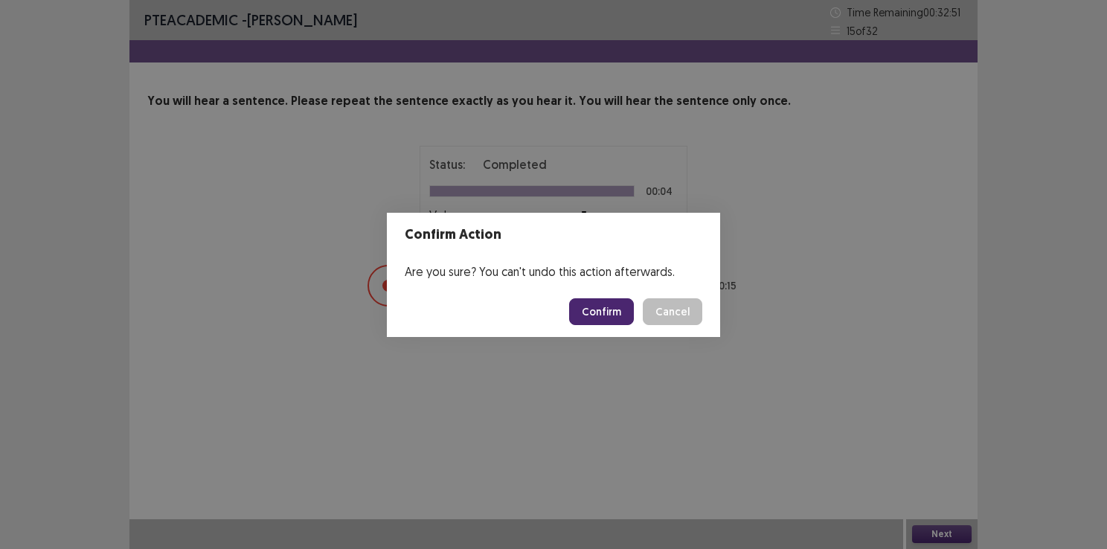
click at [598, 308] on button "Confirm" at bounding box center [601, 311] width 65 height 27
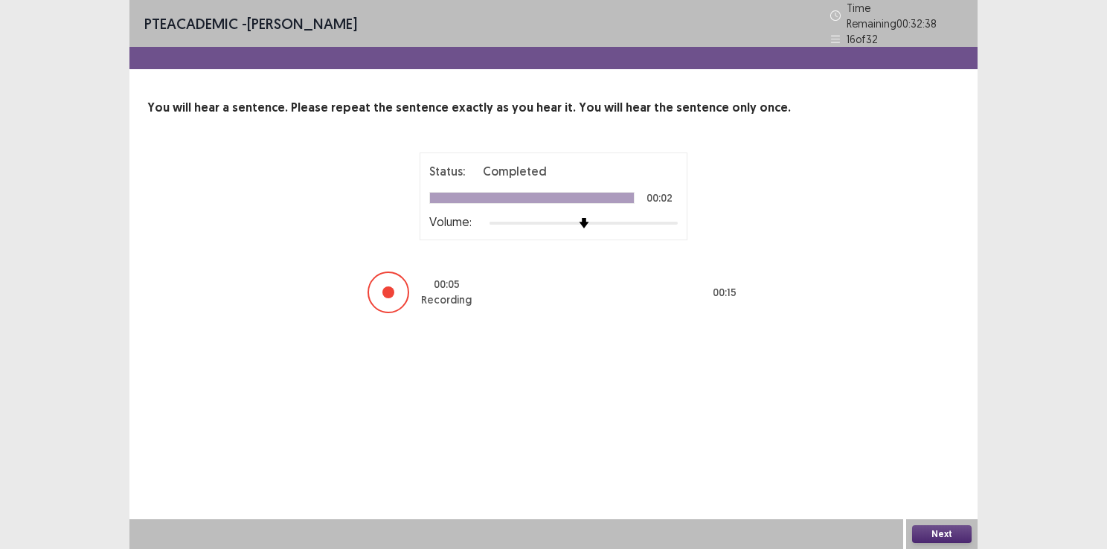
click at [940, 540] on button "Next" at bounding box center [942, 534] width 60 height 18
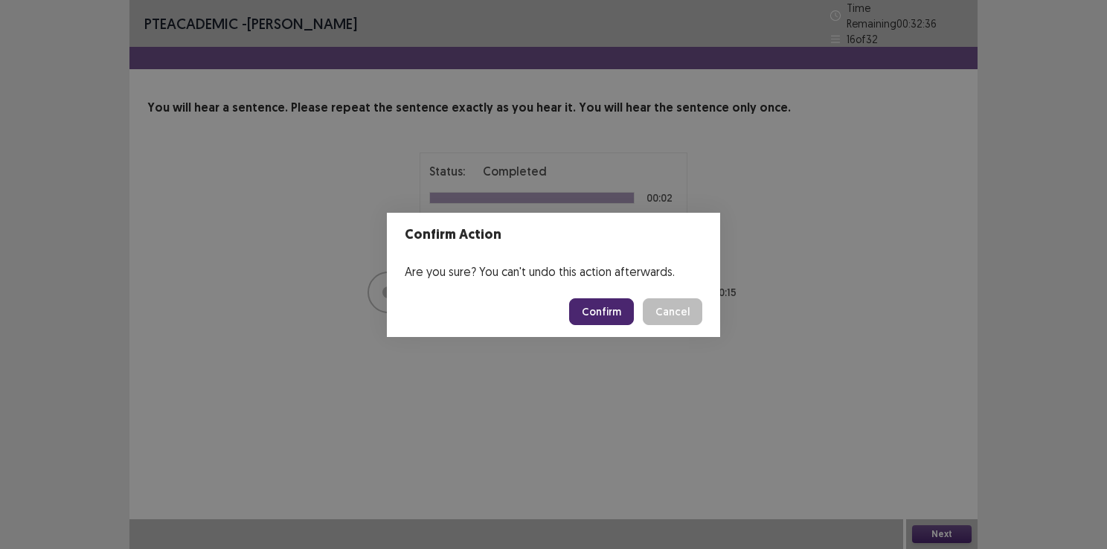
click at [603, 307] on button "Confirm" at bounding box center [601, 311] width 65 height 27
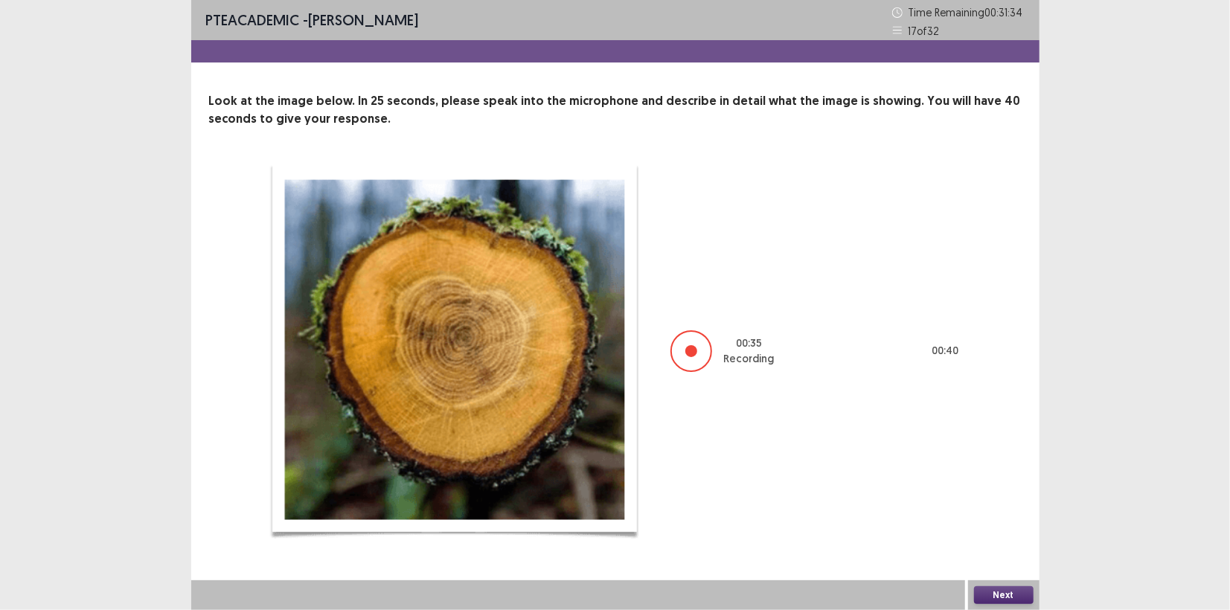
click at [1007, 548] on button "Next" at bounding box center [1004, 595] width 60 height 18
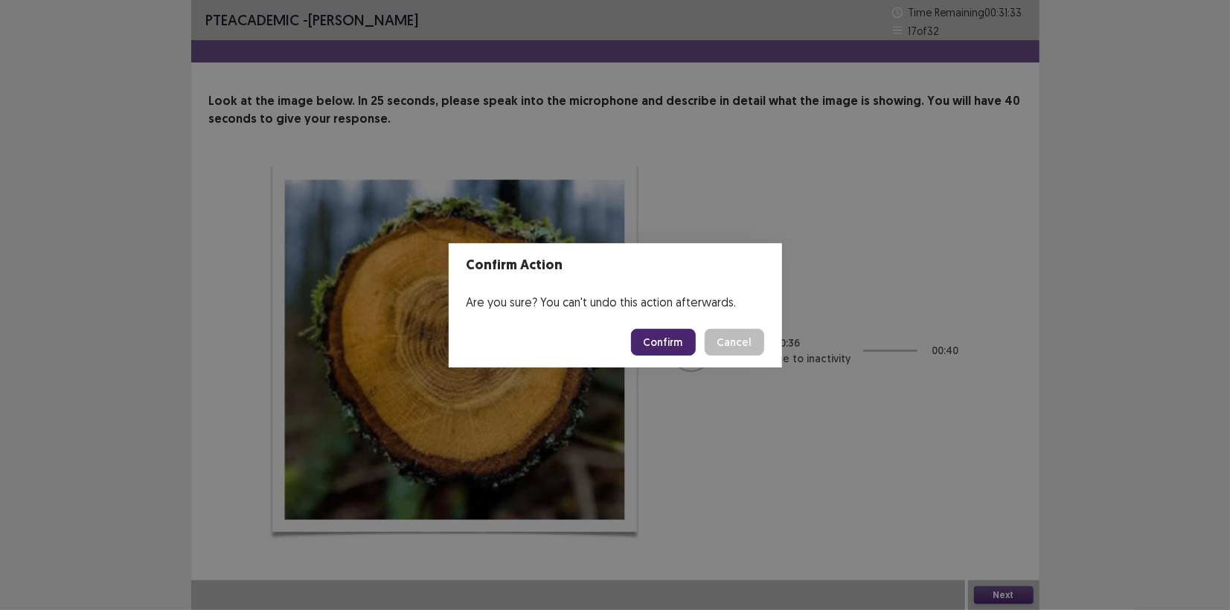
click at [664, 338] on button "Confirm" at bounding box center [663, 342] width 65 height 27
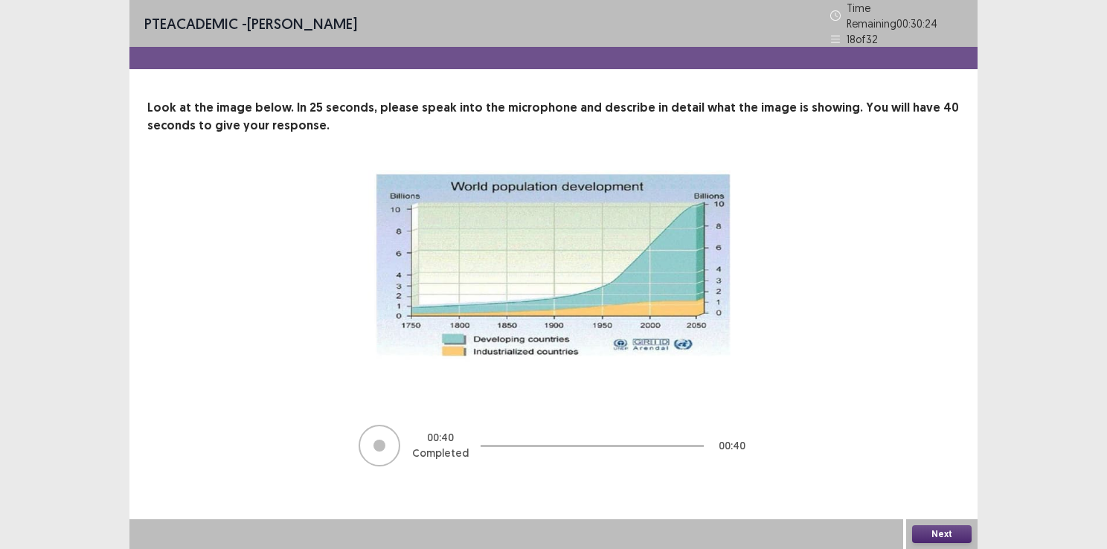
click at [940, 539] on button "Next" at bounding box center [942, 534] width 60 height 18
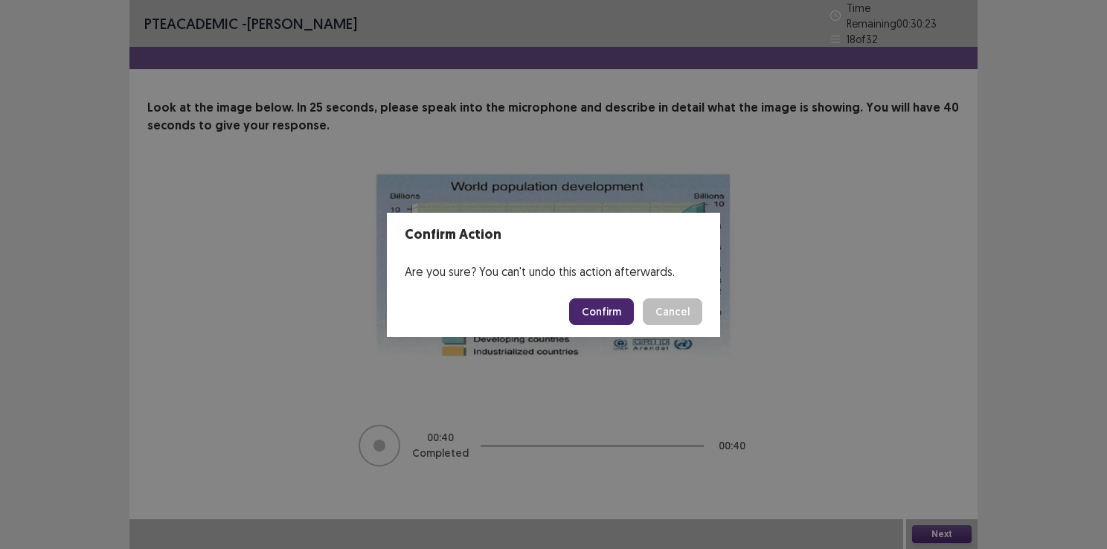
click at [595, 308] on button "Confirm" at bounding box center [601, 311] width 65 height 27
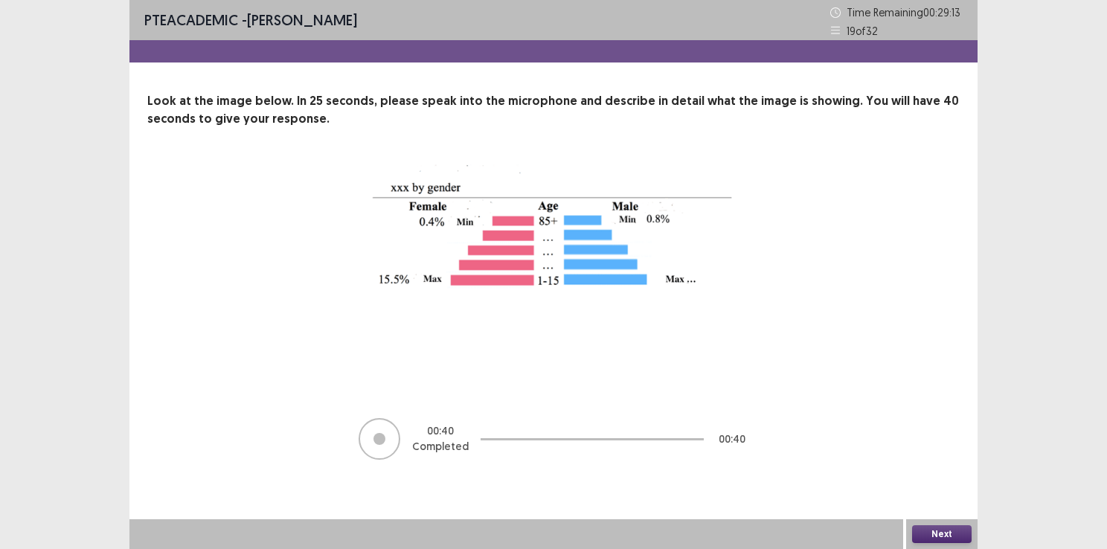
click at [946, 532] on button "Next" at bounding box center [942, 534] width 60 height 18
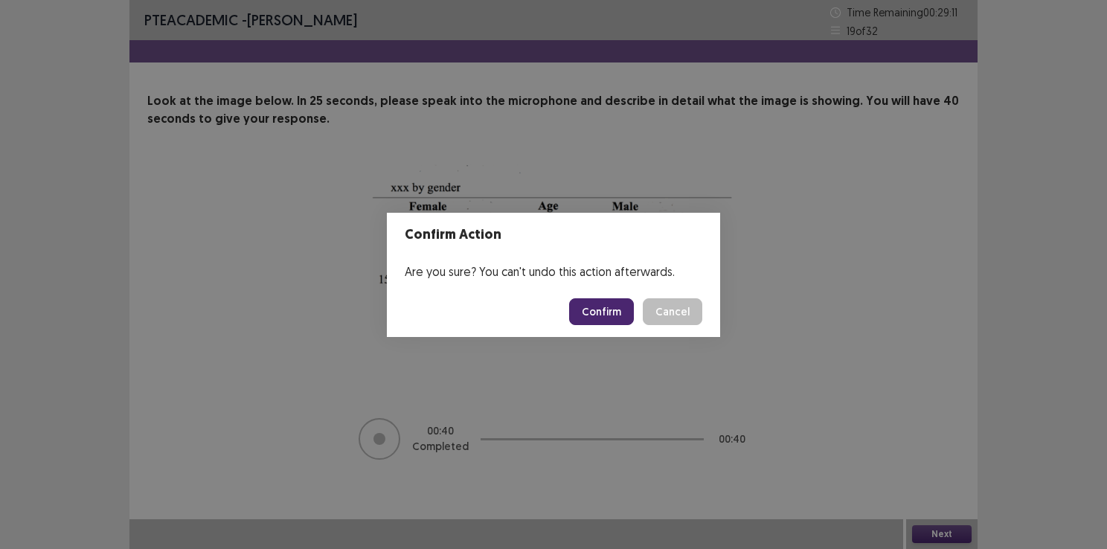
click at [607, 312] on button "Confirm" at bounding box center [601, 311] width 65 height 27
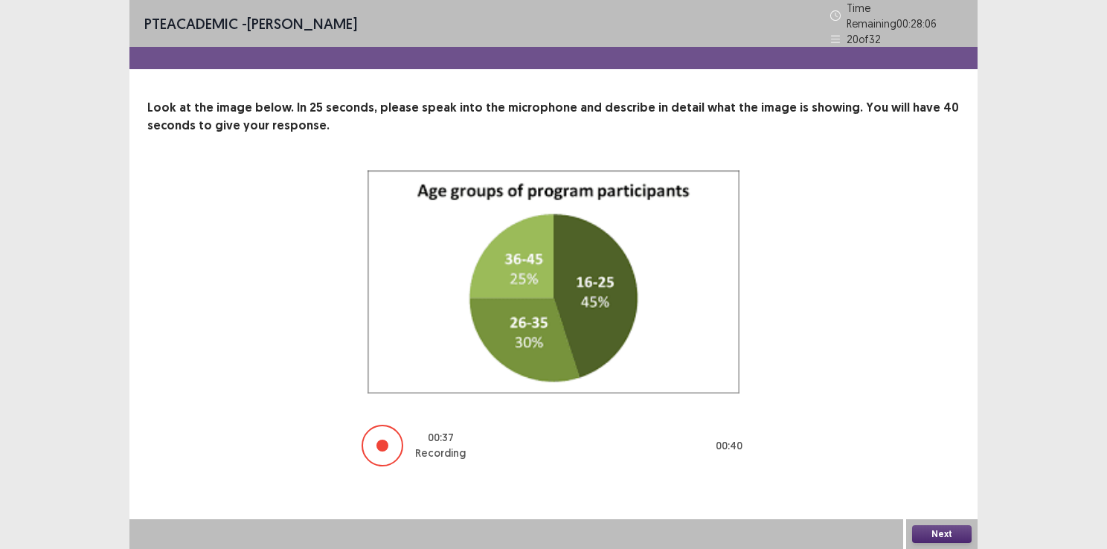
click at [938, 536] on button "Next" at bounding box center [942, 534] width 60 height 18
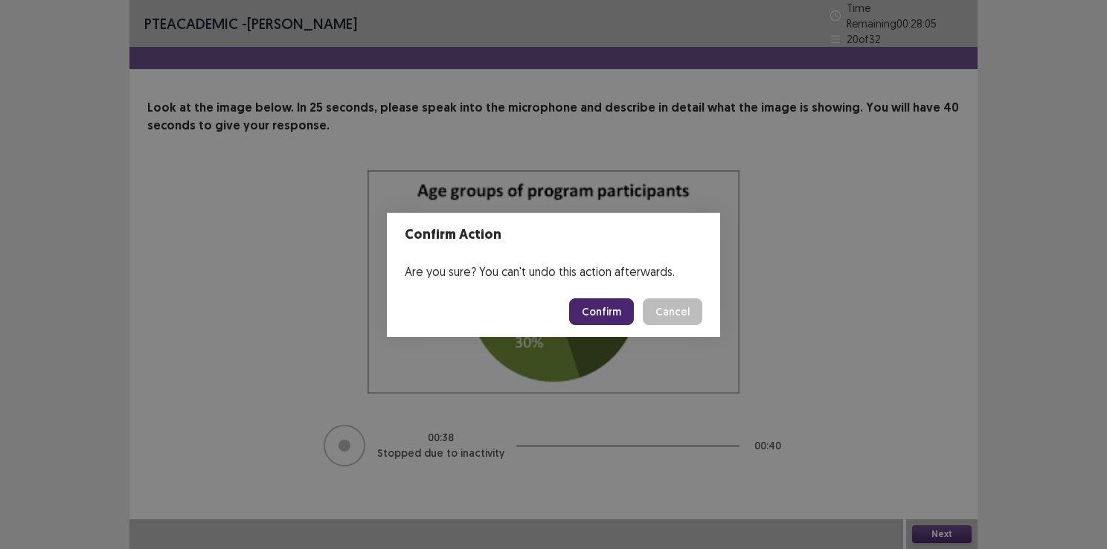
click at [612, 314] on button "Confirm" at bounding box center [601, 311] width 65 height 27
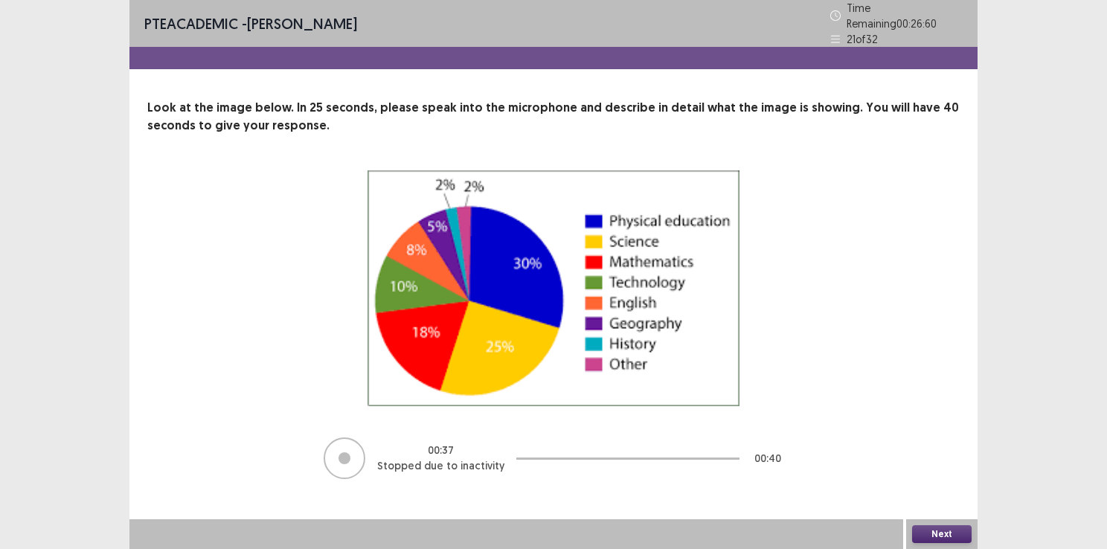
click at [945, 532] on button "Next" at bounding box center [942, 534] width 60 height 18
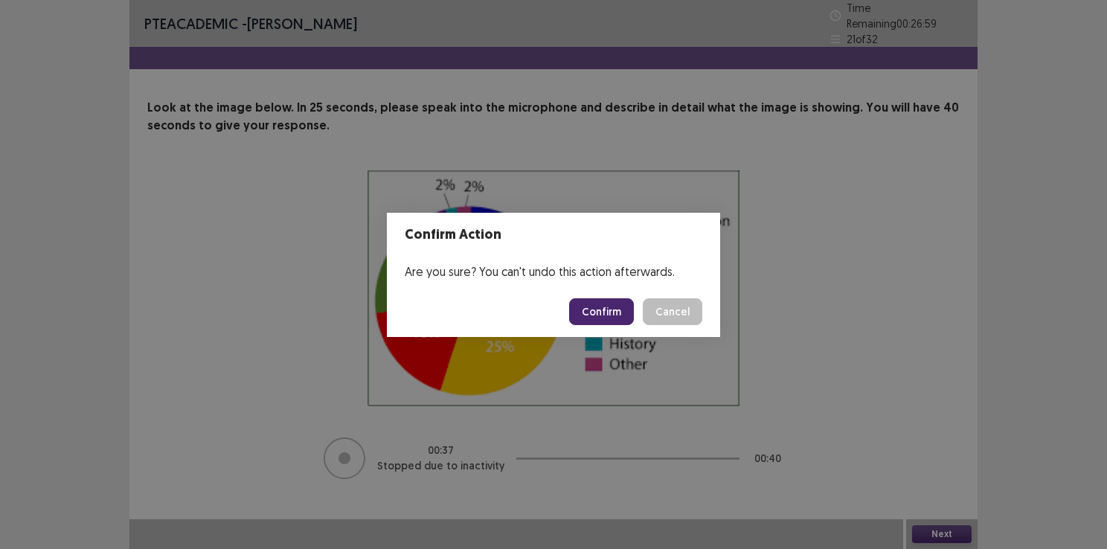
click at [600, 304] on button "Confirm" at bounding box center [601, 311] width 65 height 27
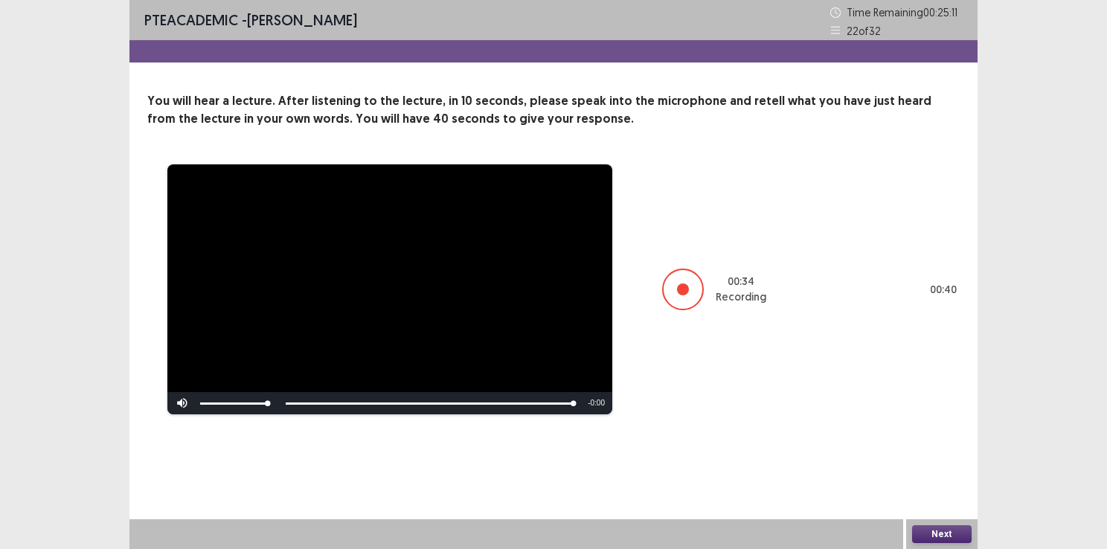
click at [928, 534] on button "Next" at bounding box center [942, 534] width 60 height 18
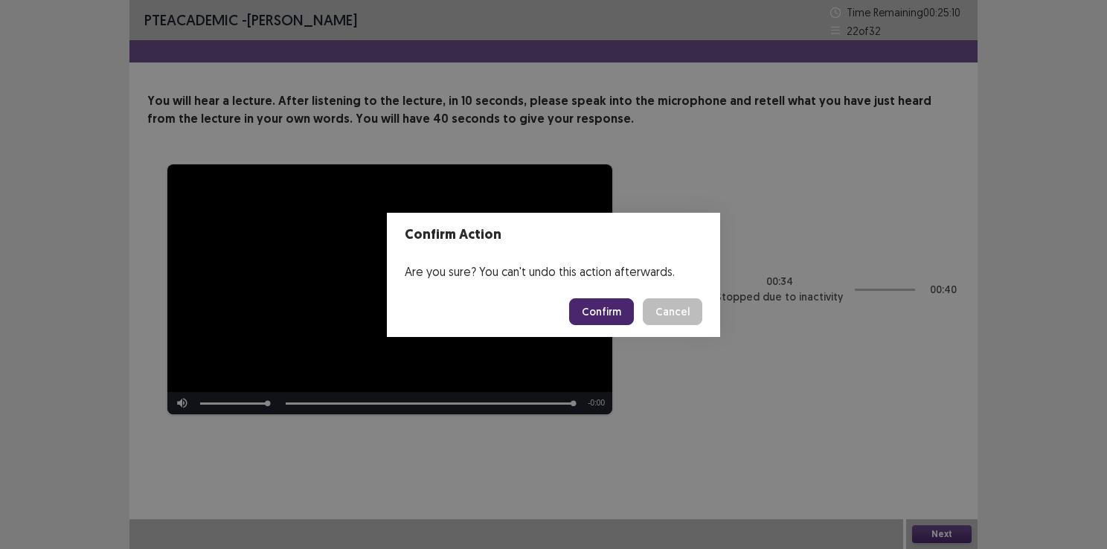
click at [598, 311] on button "Confirm" at bounding box center [601, 311] width 65 height 27
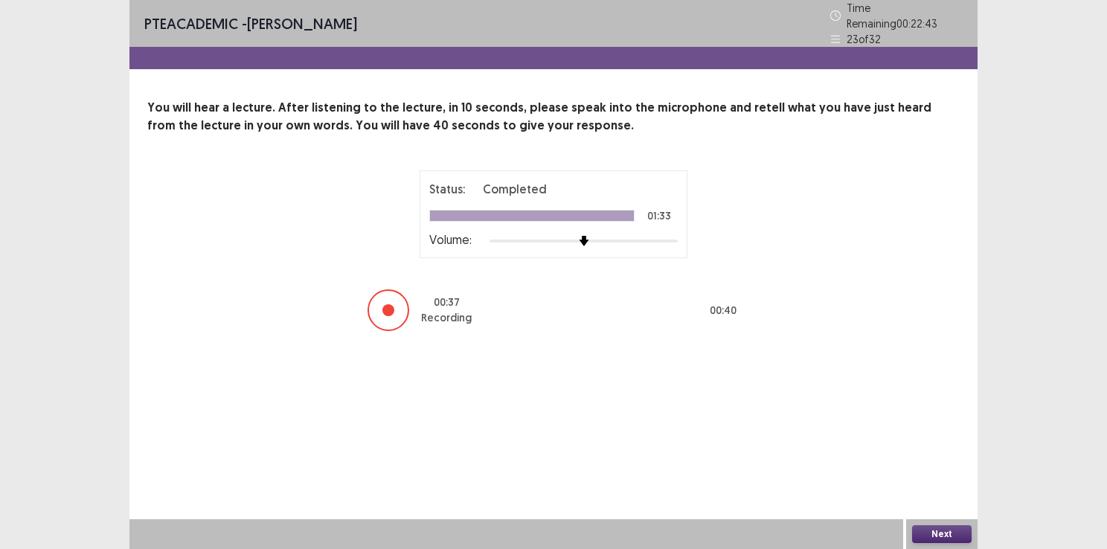
click at [946, 528] on button "Next" at bounding box center [942, 534] width 60 height 18
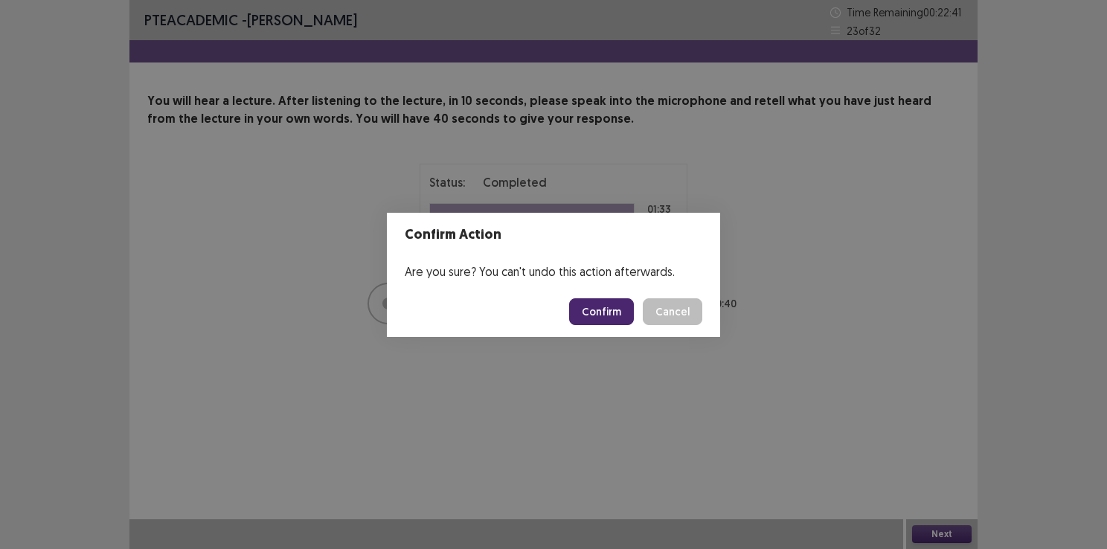
click at [601, 296] on footer "Confirm Cancel" at bounding box center [553, 311] width 333 height 51
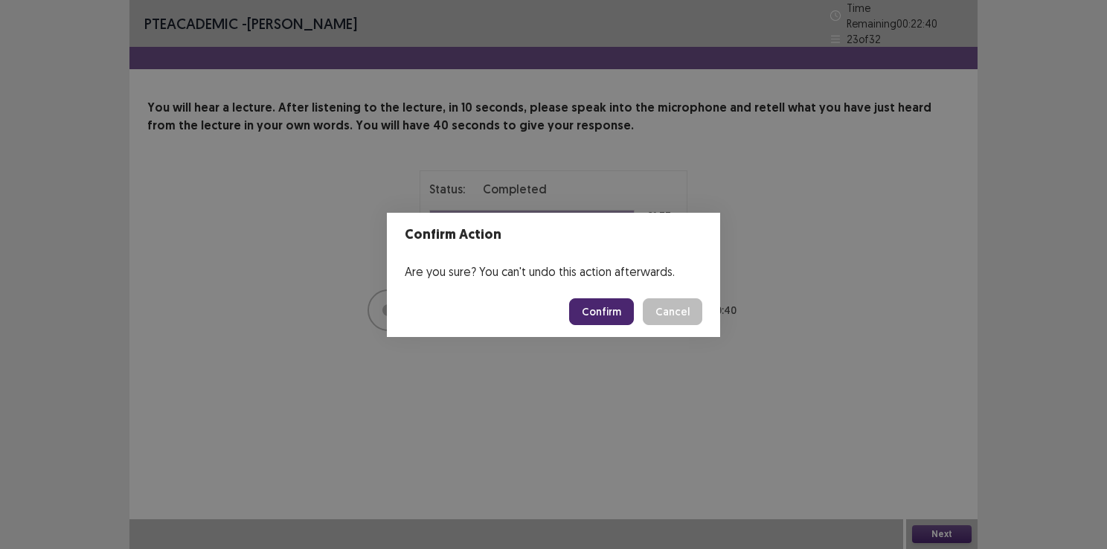
click at [608, 310] on button "Confirm" at bounding box center [601, 311] width 65 height 27
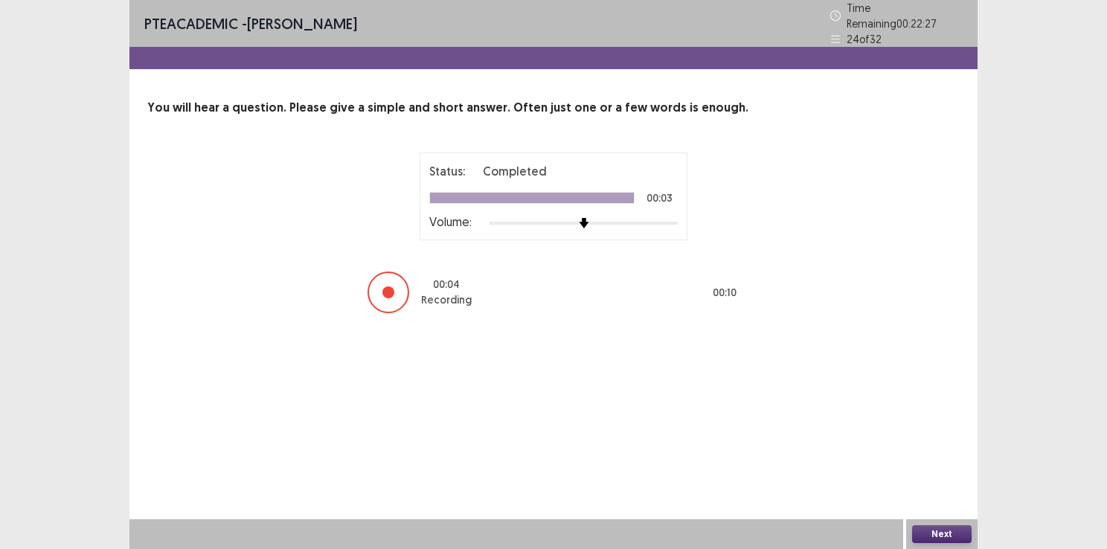
click at [930, 527] on button "Next" at bounding box center [942, 534] width 60 height 18
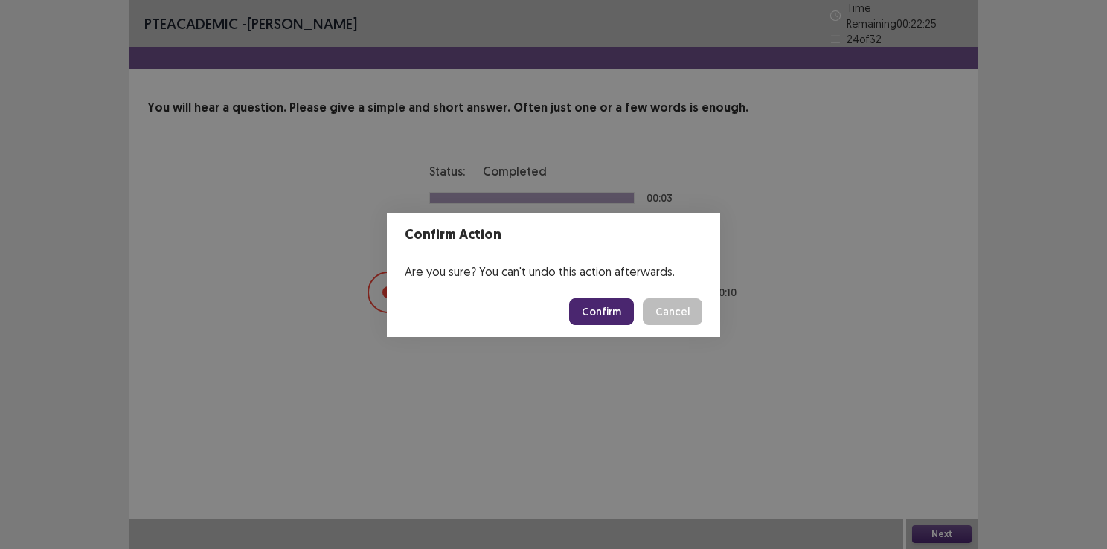
click at [613, 317] on button "Confirm" at bounding box center [601, 311] width 65 height 27
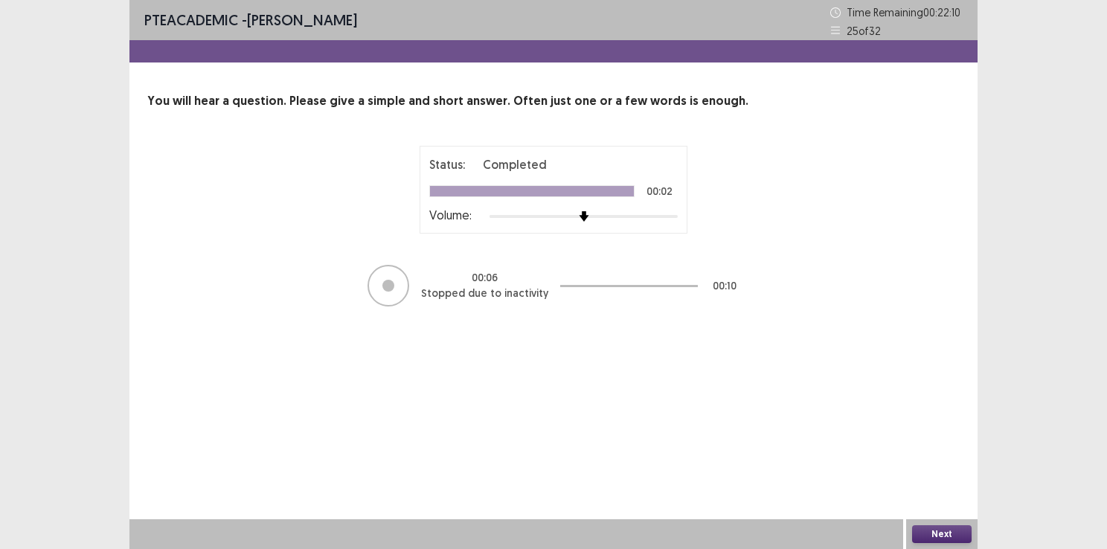
click at [946, 531] on button "Next" at bounding box center [942, 534] width 60 height 18
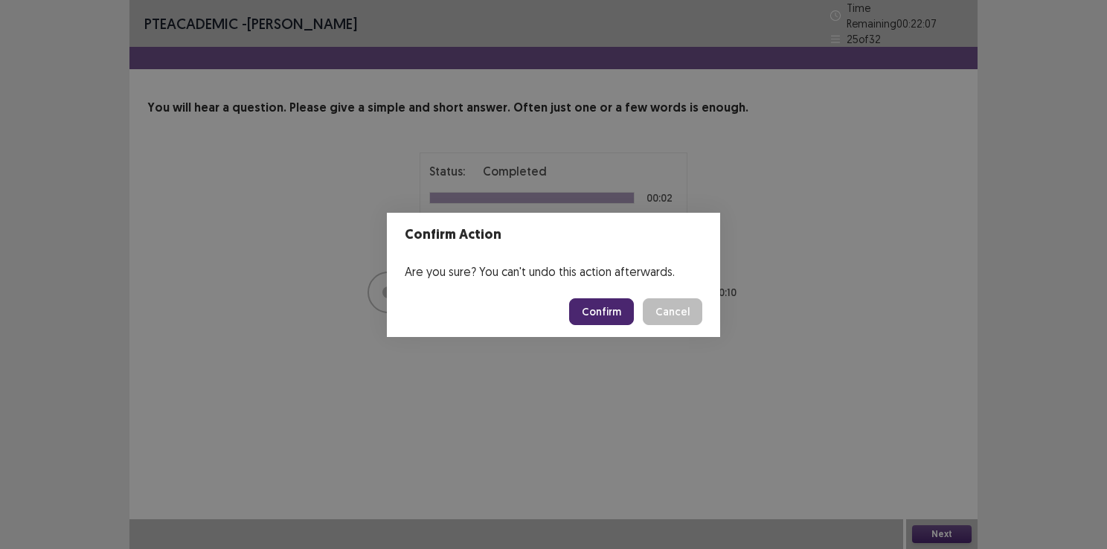
click at [596, 308] on button "Confirm" at bounding box center [601, 311] width 65 height 27
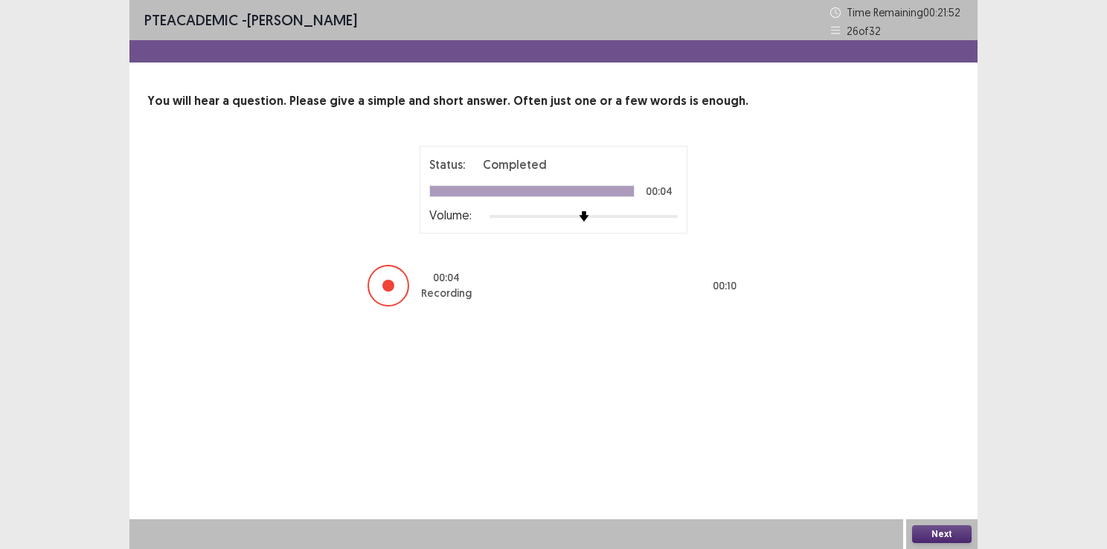
click at [940, 537] on button "Next" at bounding box center [942, 534] width 60 height 18
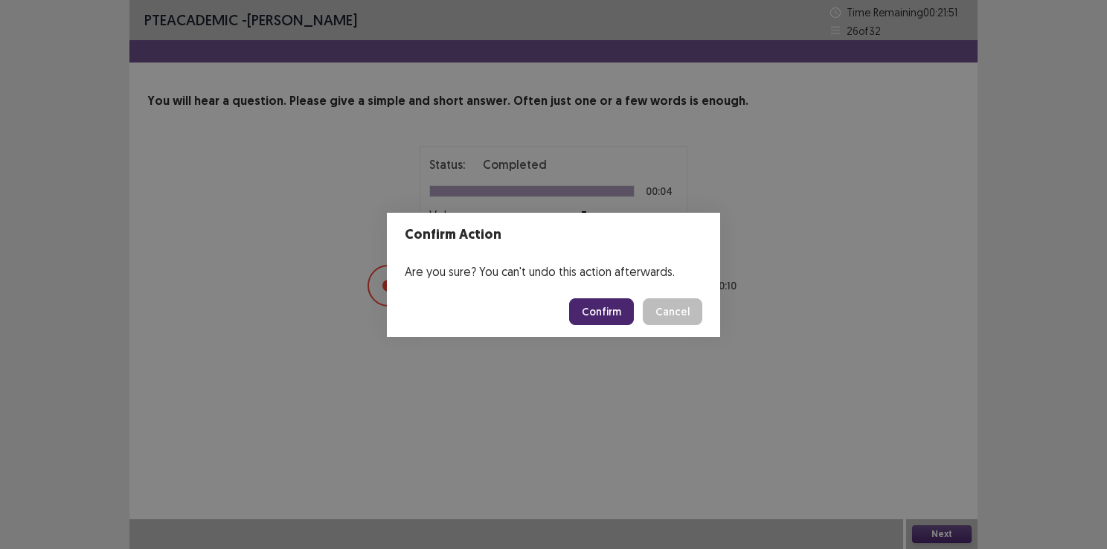
click at [596, 308] on button "Confirm" at bounding box center [601, 311] width 65 height 27
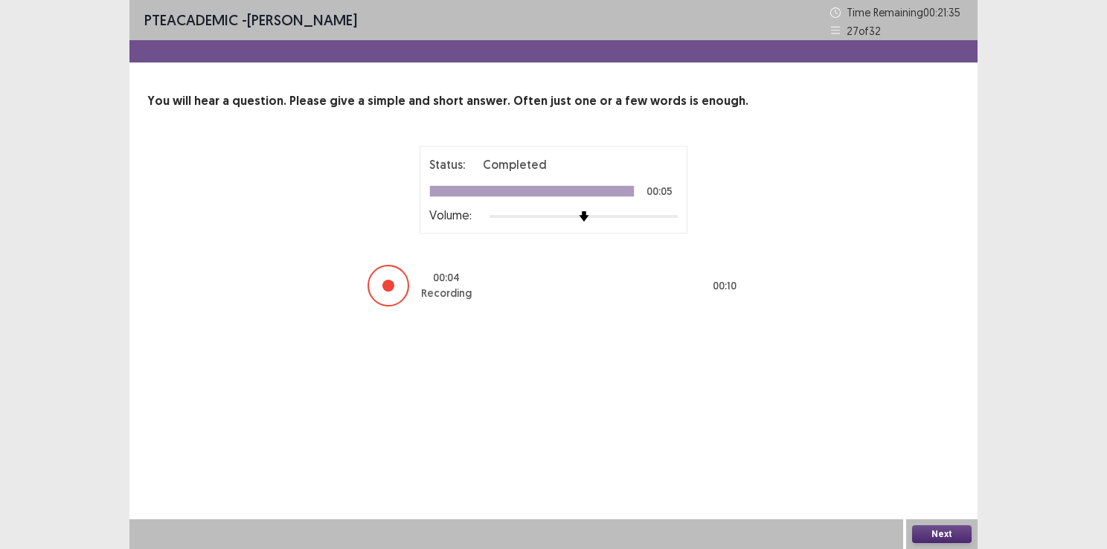
click at [947, 540] on button "Next" at bounding box center [942, 534] width 60 height 18
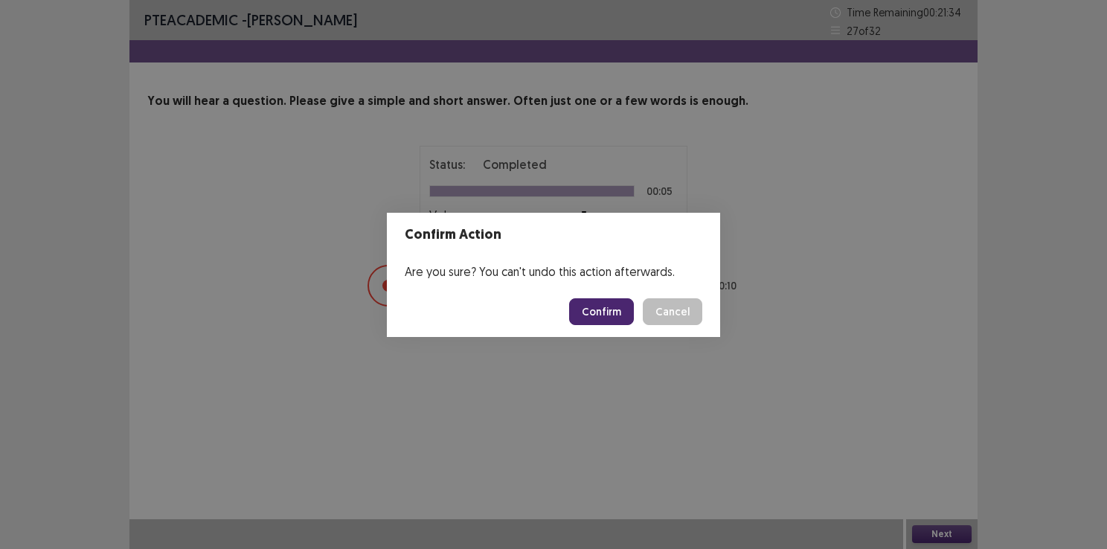
click at [598, 312] on button "Confirm" at bounding box center [601, 311] width 65 height 27
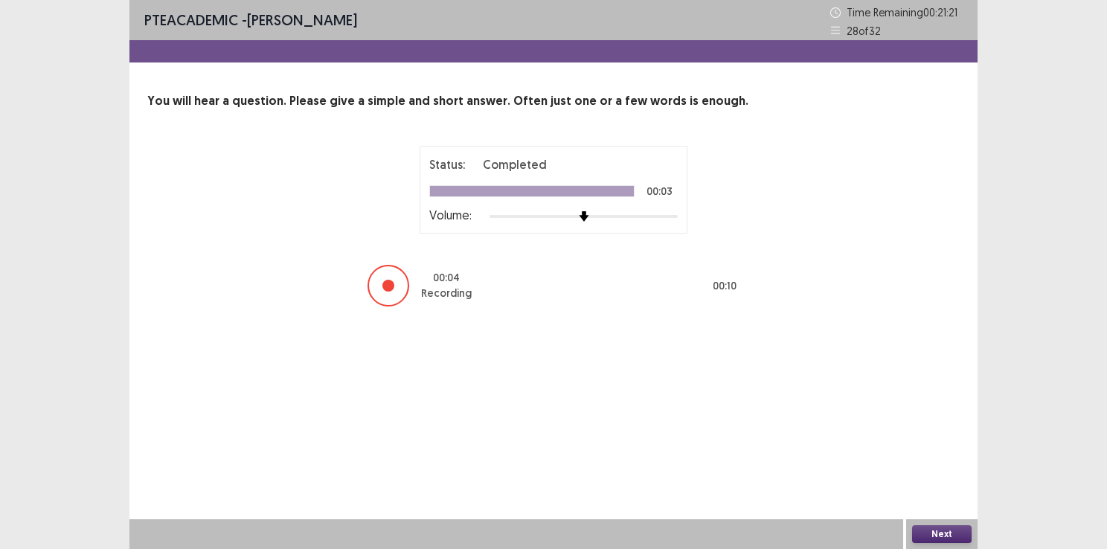
click at [930, 530] on button "Next" at bounding box center [942, 534] width 60 height 18
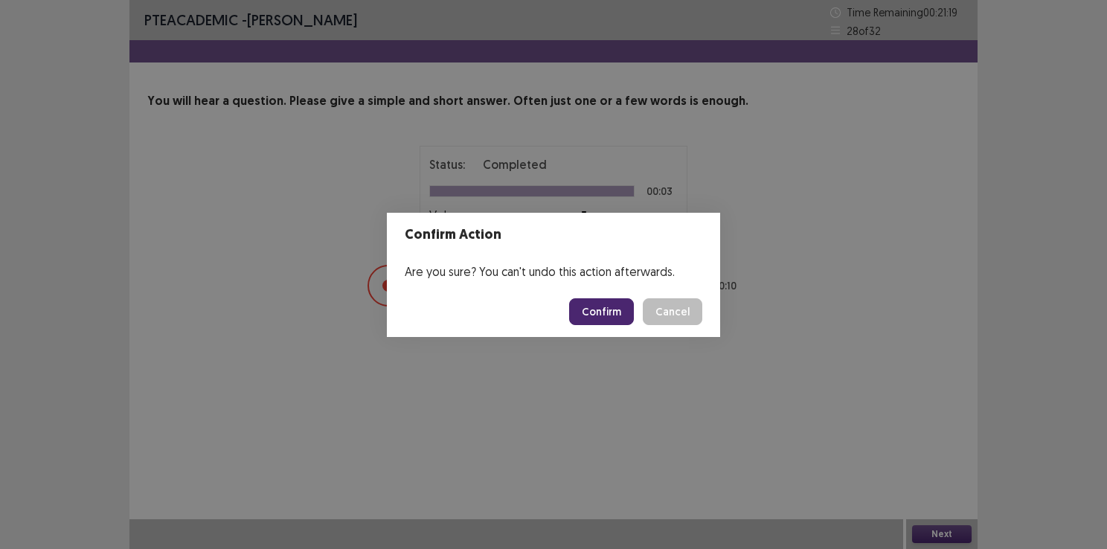
click at [613, 308] on button "Confirm" at bounding box center [601, 311] width 65 height 27
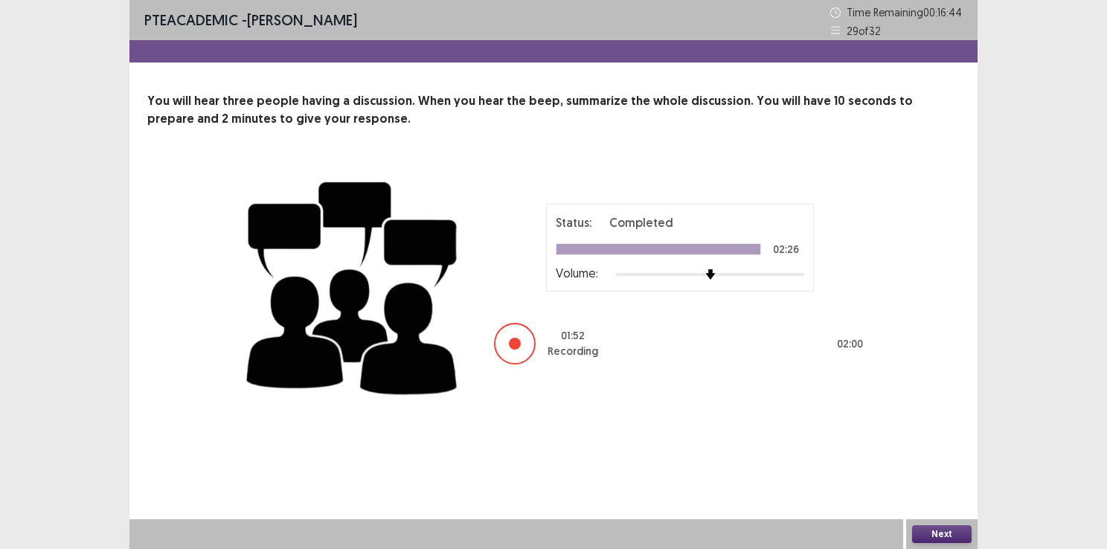
click at [946, 532] on button "Next" at bounding box center [942, 534] width 60 height 18
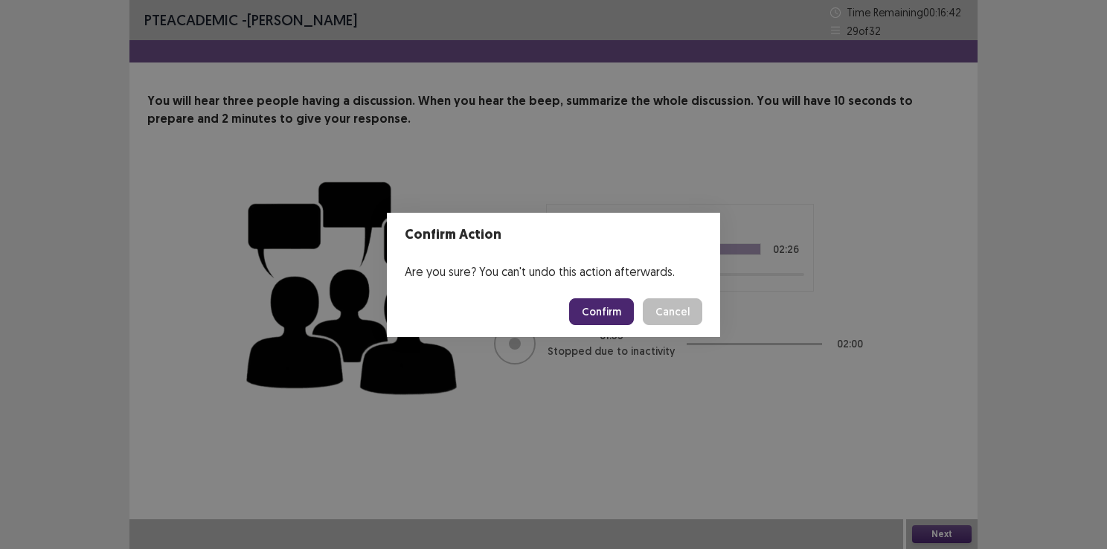
click at [602, 301] on button "Confirm" at bounding box center [601, 311] width 65 height 27
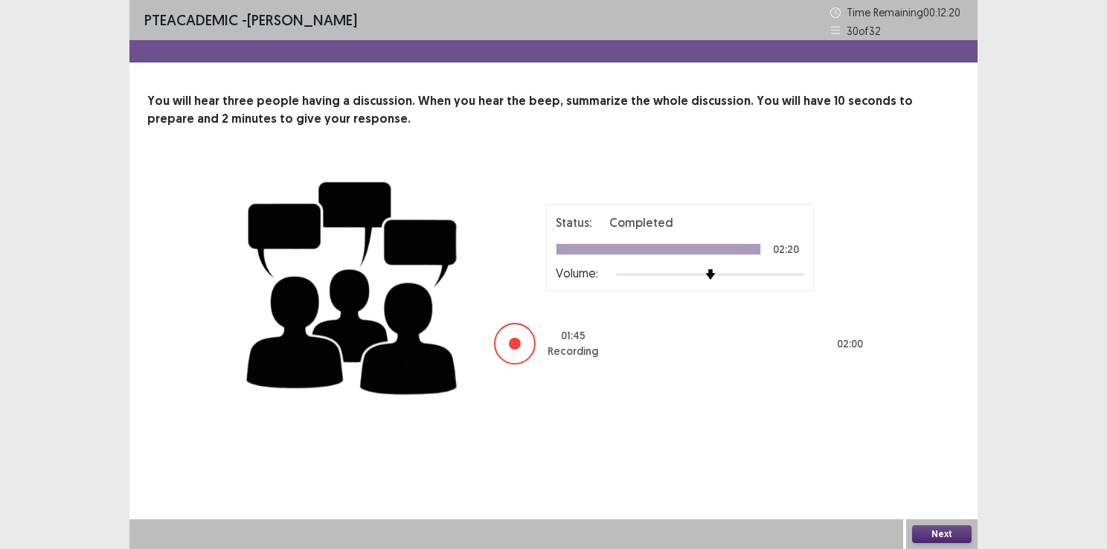
click at [935, 531] on button "Next" at bounding box center [942, 534] width 60 height 18
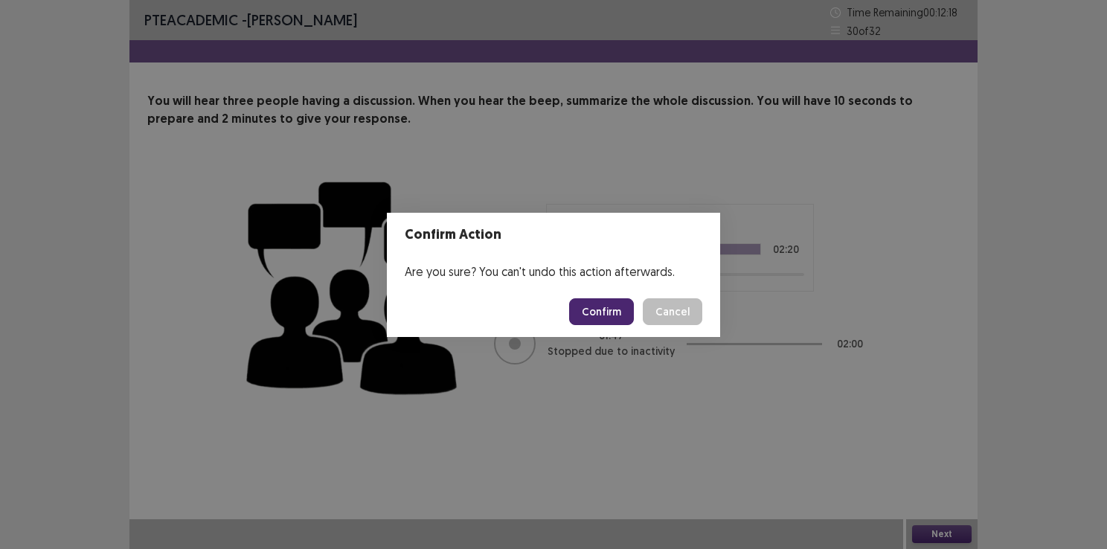
click at [612, 305] on button "Confirm" at bounding box center [601, 311] width 65 height 27
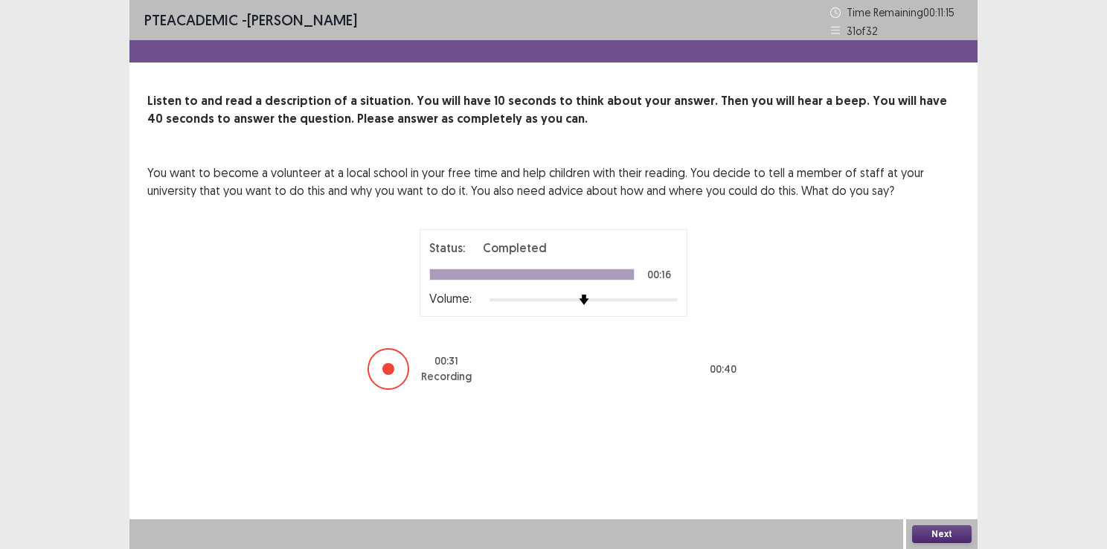
click at [935, 528] on button "Next" at bounding box center [942, 534] width 60 height 18
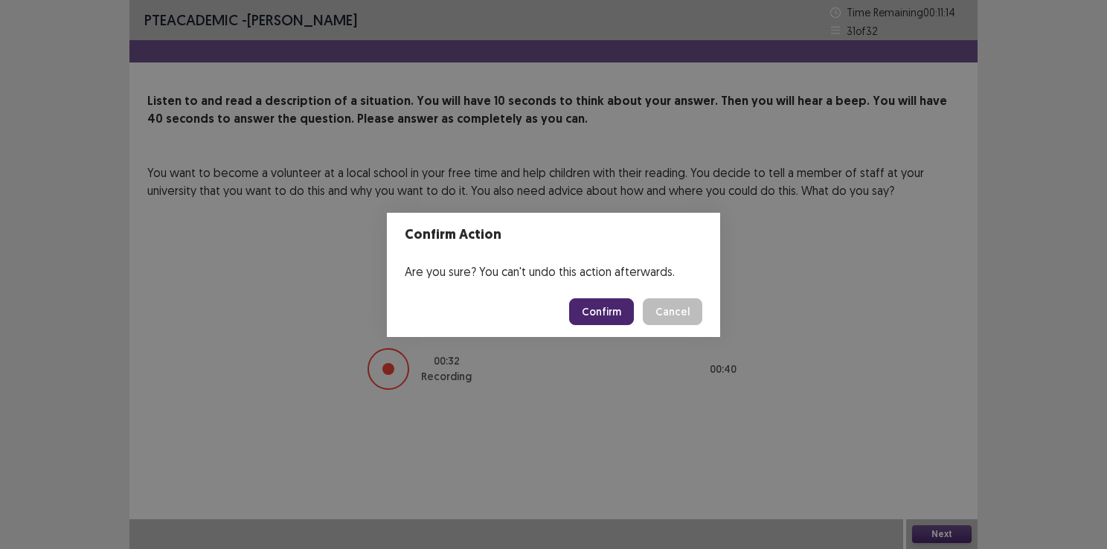
click at [586, 311] on button "Confirm" at bounding box center [601, 311] width 65 height 27
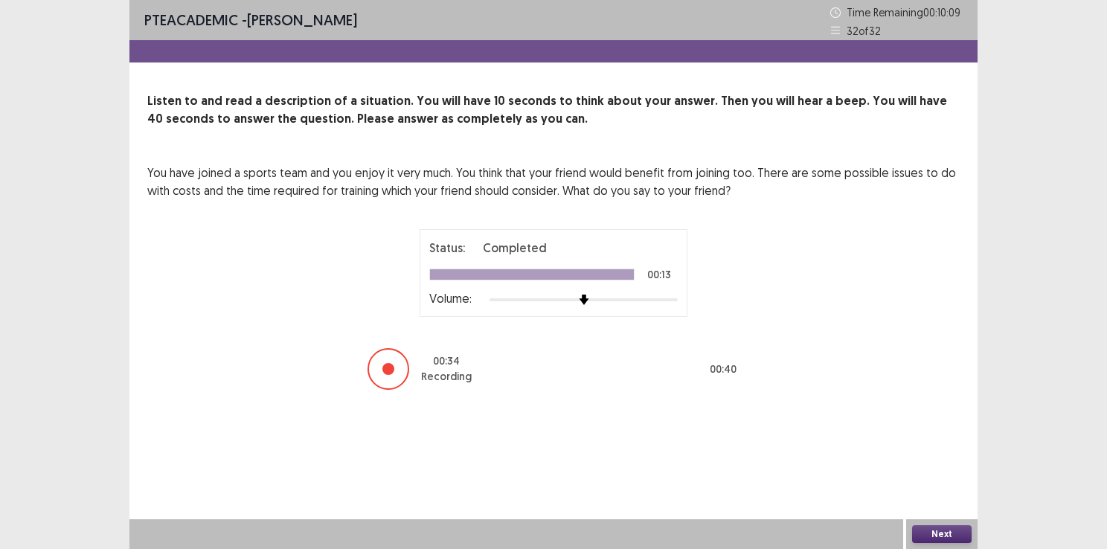
click at [938, 537] on button "Next" at bounding box center [942, 534] width 60 height 18
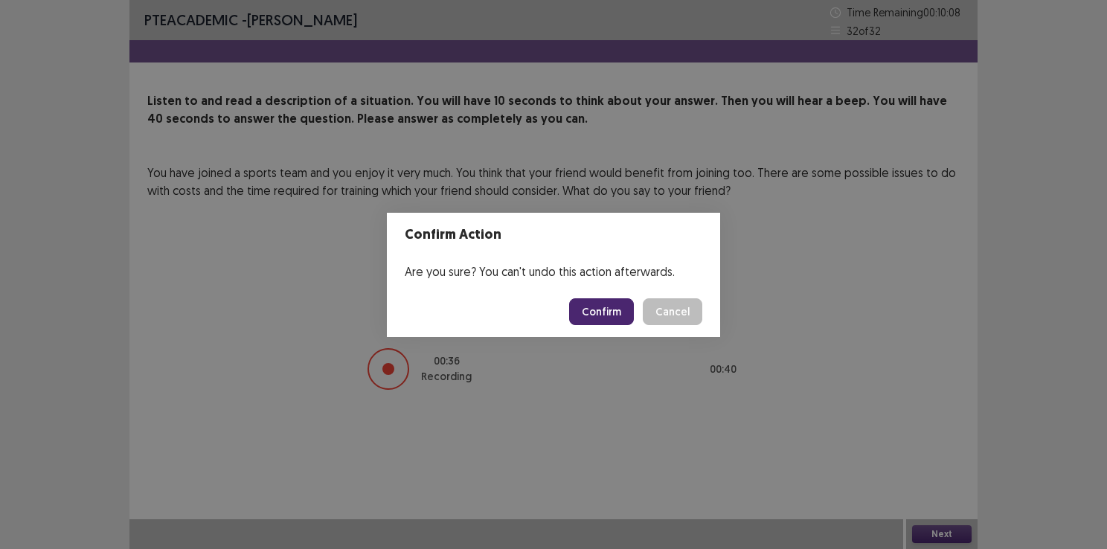
click at [589, 311] on button "Confirm" at bounding box center [601, 311] width 65 height 27
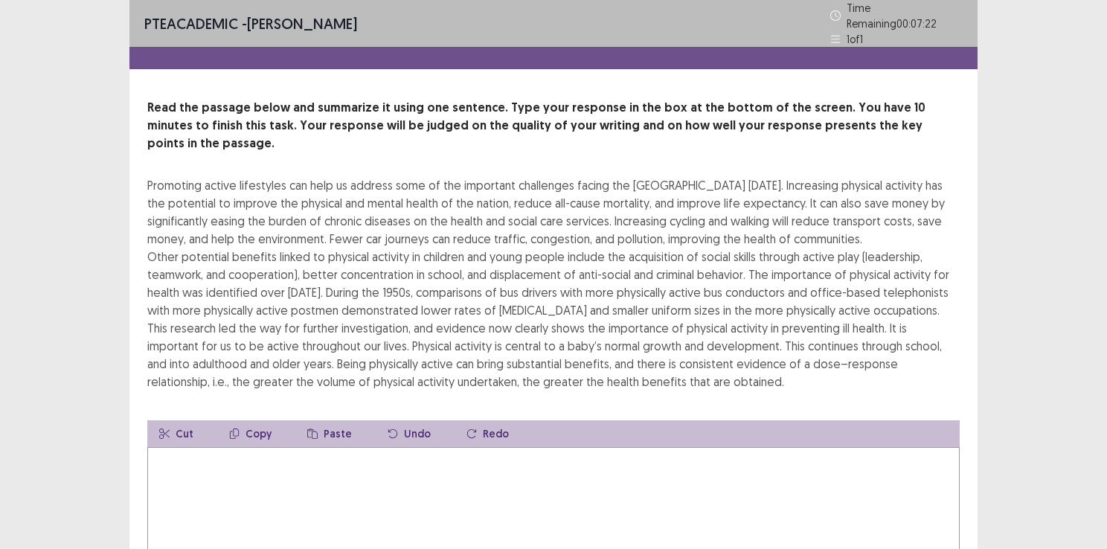
click at [290, 464] on textarea at bounding box center [553, 529] width 812 height 164
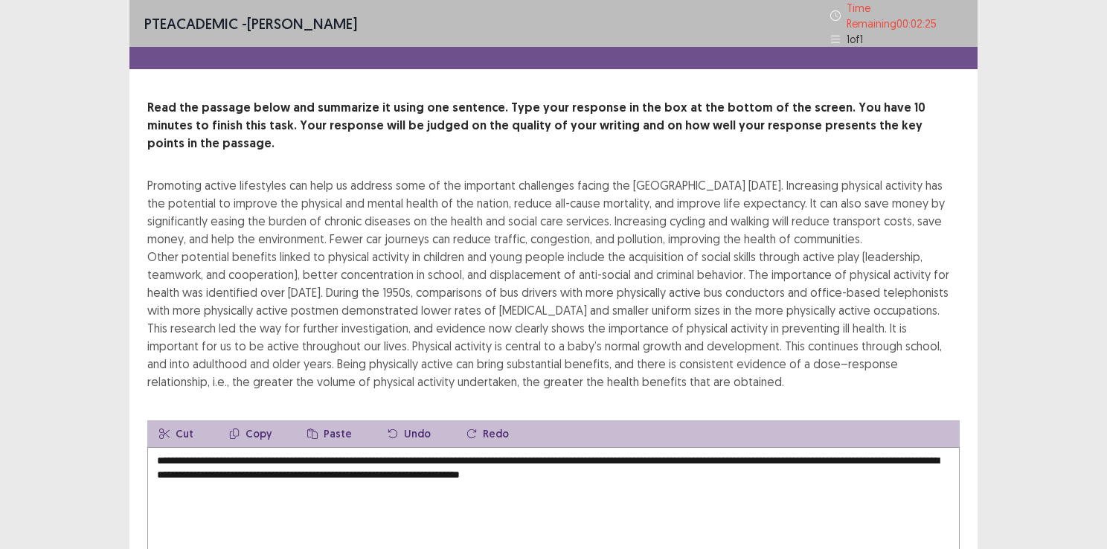
click at [846, 391] on div "Read the passage below and summarize it using one sentence. Type your response …" at bounding box center [553, 368] width 848 height 539
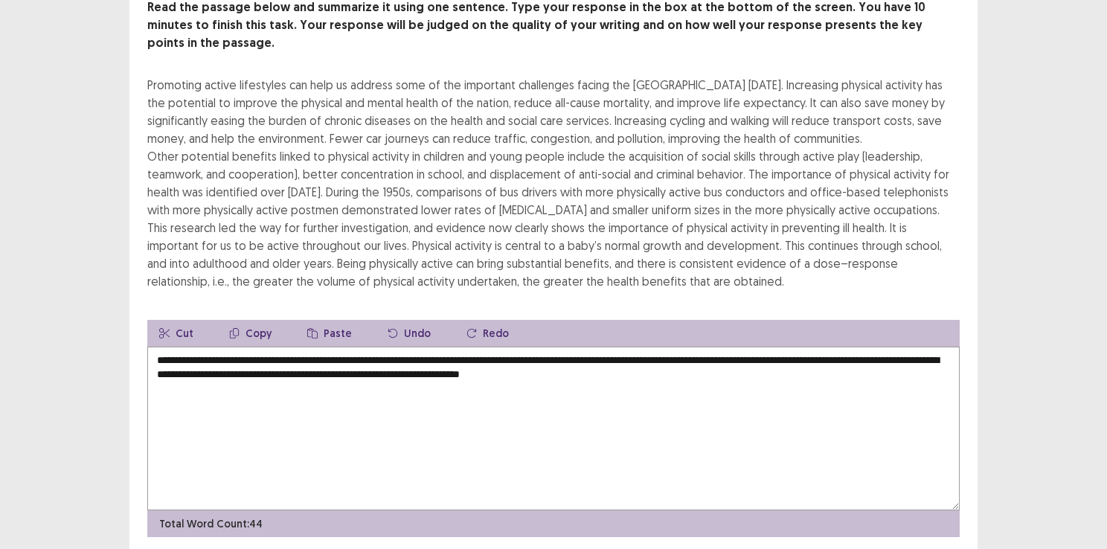
scroll to position [87, 0]
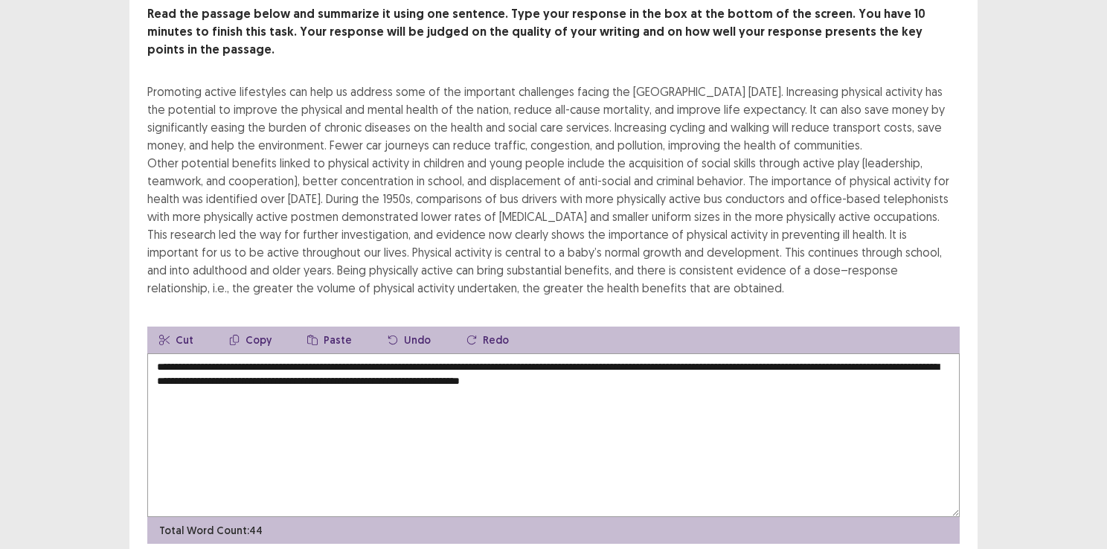
click at [701, 388] on textarea "**********" at bounding box center [553, 435] width 812 height 164
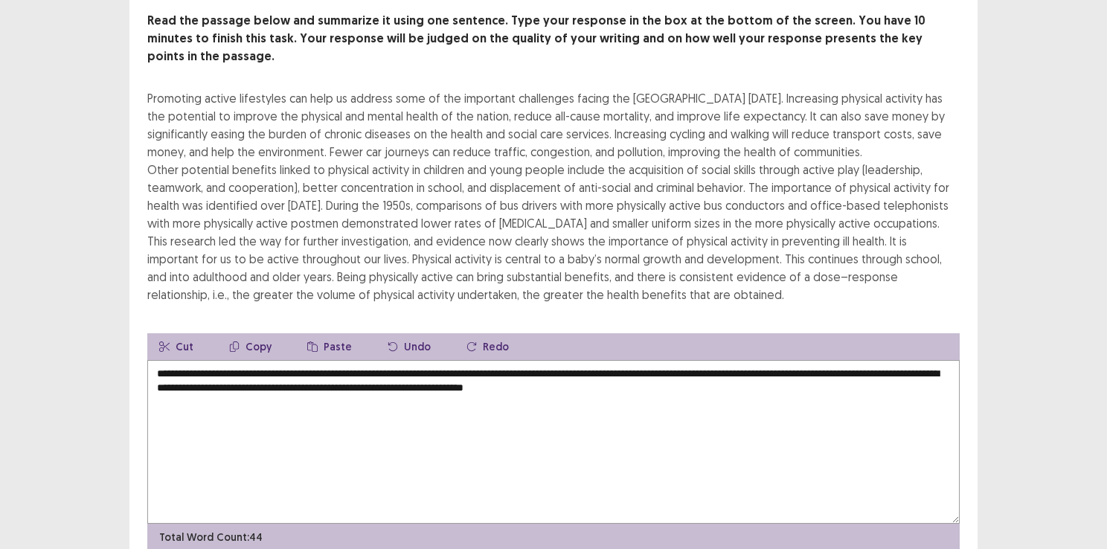
click at [854, 368] on textarea "**********" at bounding box center [553, 442] width 812 height 164
click at [824, 367] on textarea "**********" at bounding box center [553, 442] width 812 height 164
click at [773, 390] on textarea "**********" at bounding box center [553, 442] width 812 height 164
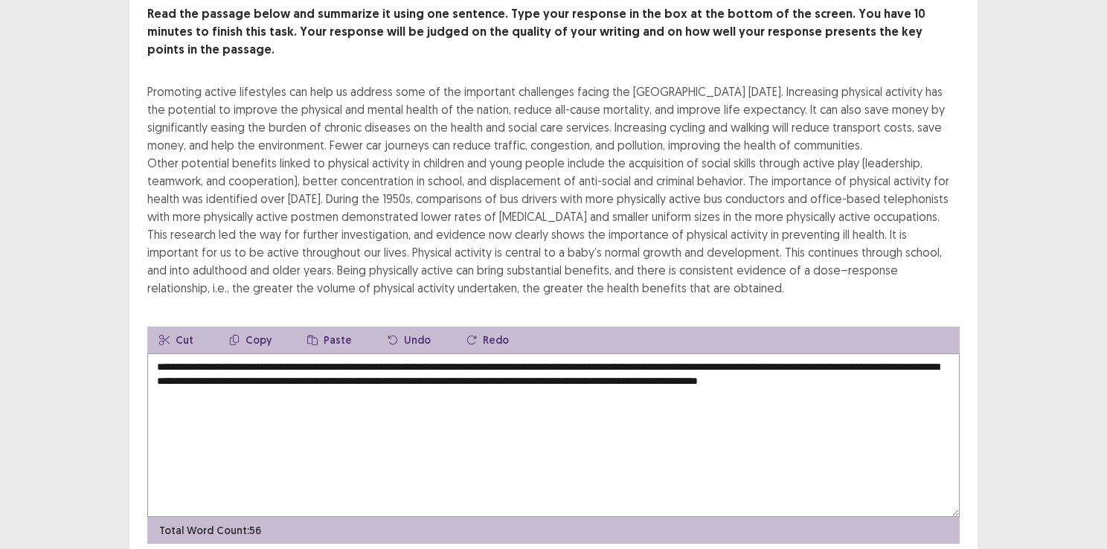
type textarea "**********"
click at [1085, 203] on div "PTE academic - [PERSON_NAME] Time Remaining 00 : 01 : 05 1 of 1 Read the passag…" at bounding box center [553, 261] width 1107 height 696
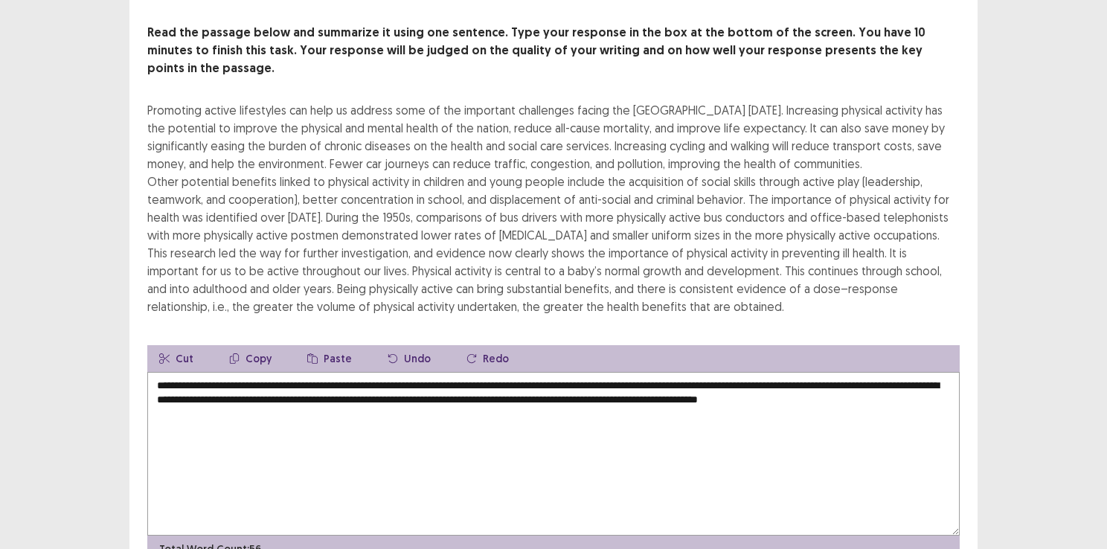
scroll to position [57, 0]
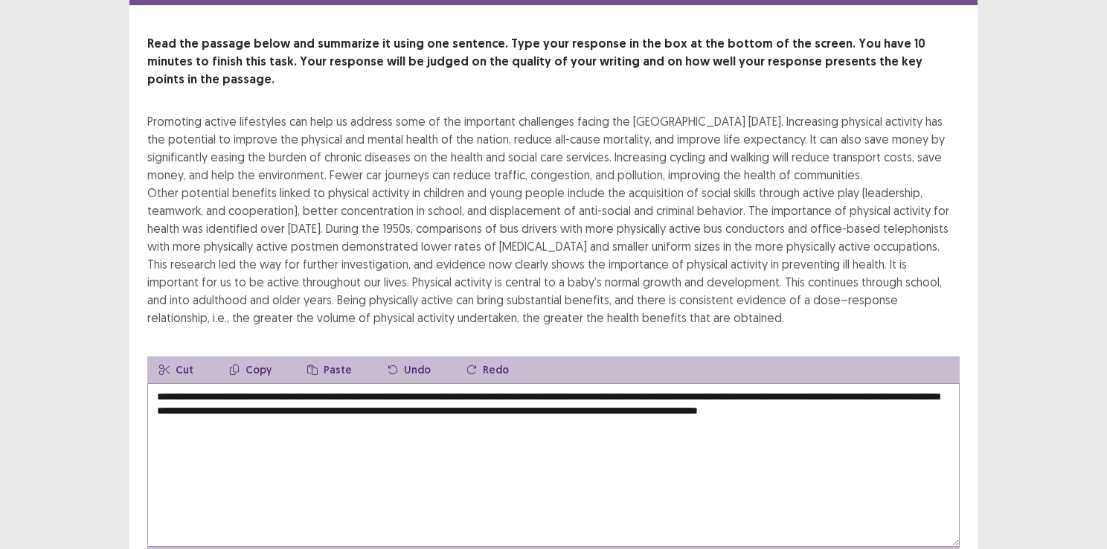
drag, startPoint x: 1085, startPoint y: 203, endPoint x: 929, endPoint y: 195, distance: 156.5
click at [929, 195] on div "Promoting active lifestyles can help us address some of the important challenge…" at bounding box center [553, 219] width 812 height 214
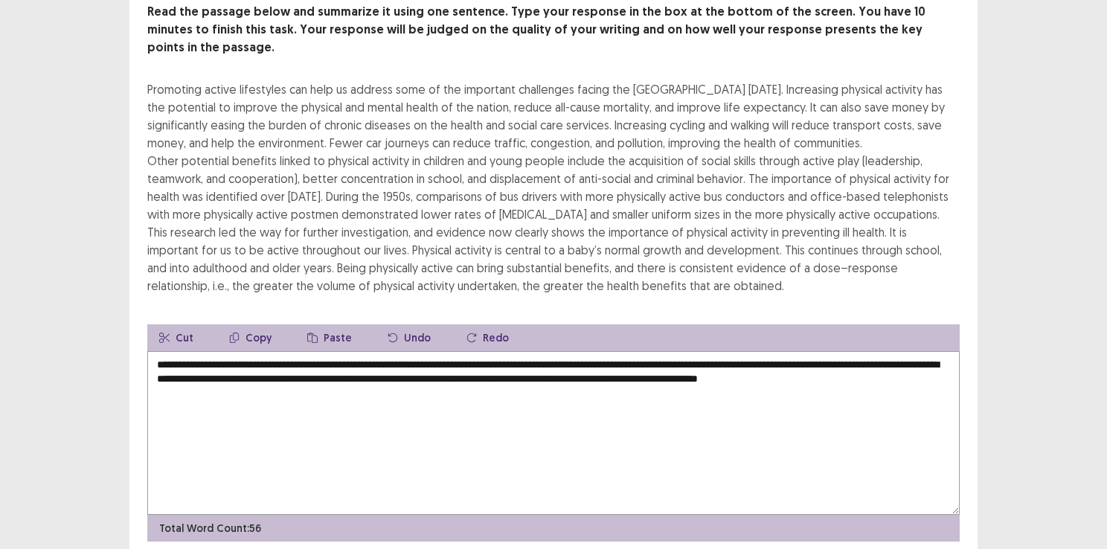
scroll to position [60, 0]
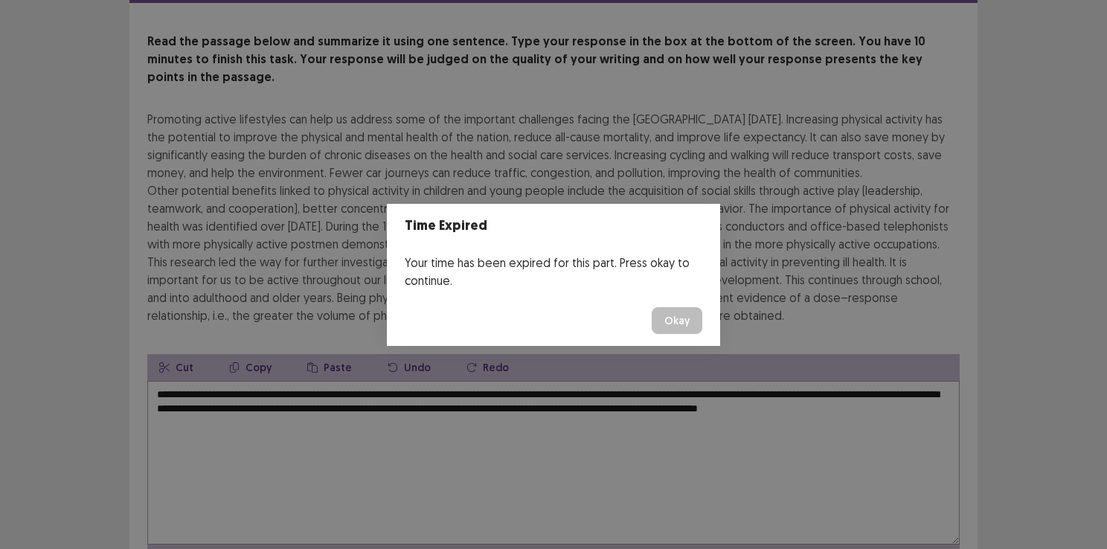
click at [670, 317] on button "Okay" at bounding box center [677, 320] width 51 height 27
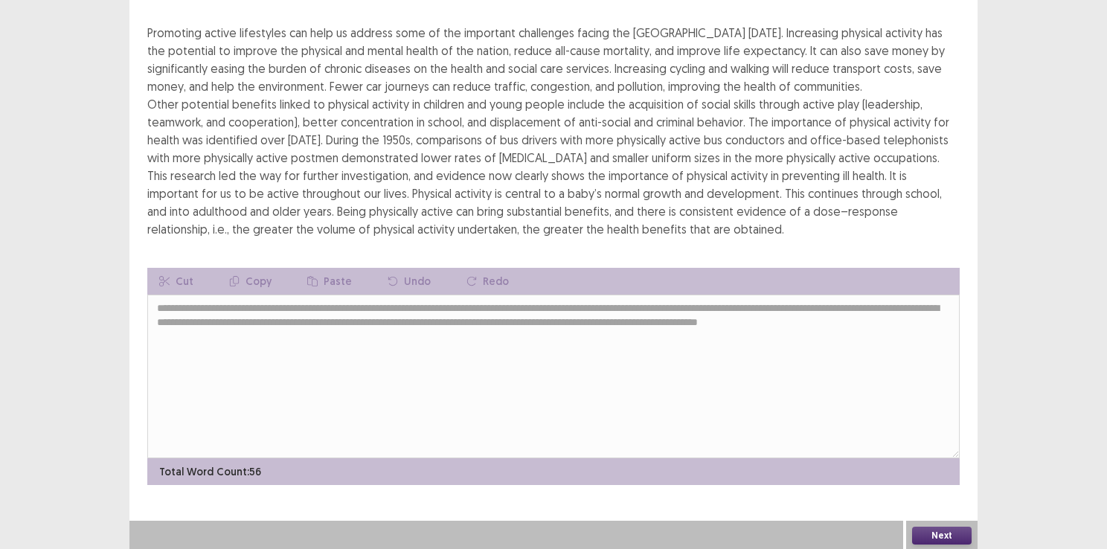
scroll to position [147, 0]
click at [938, 534] on button "Next" at bounding box center [942, 535] width 60 height 18
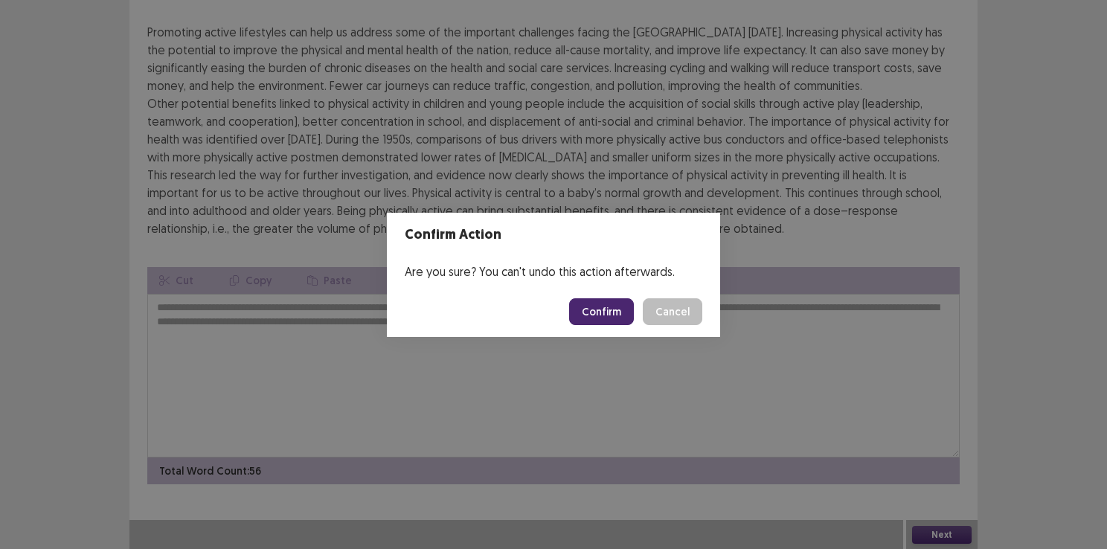
click at [589, 310] on button "Confirm" at bounding box center [601, 311] width 65 height 27
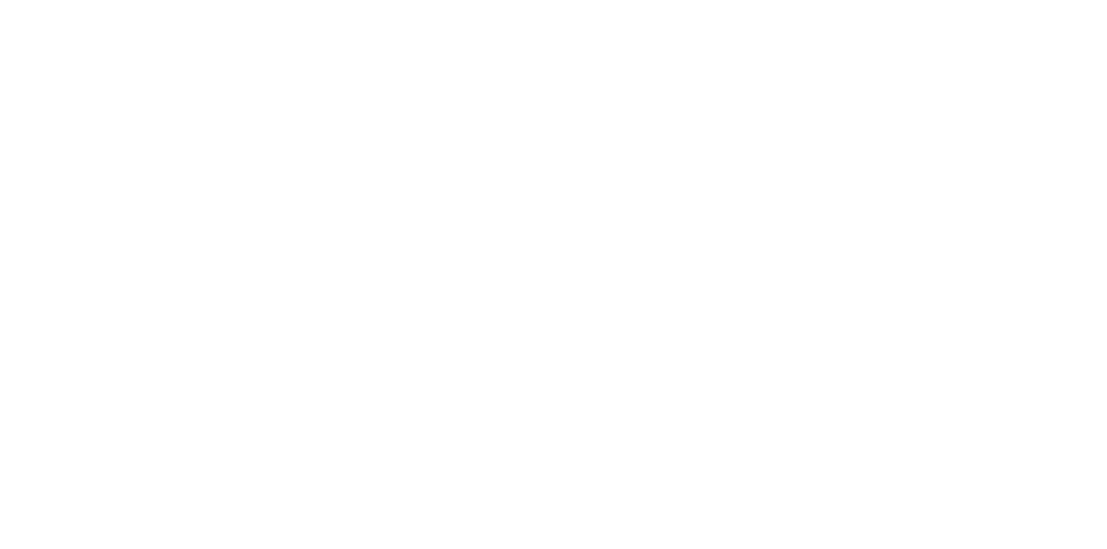
scroll to position [0, 0]
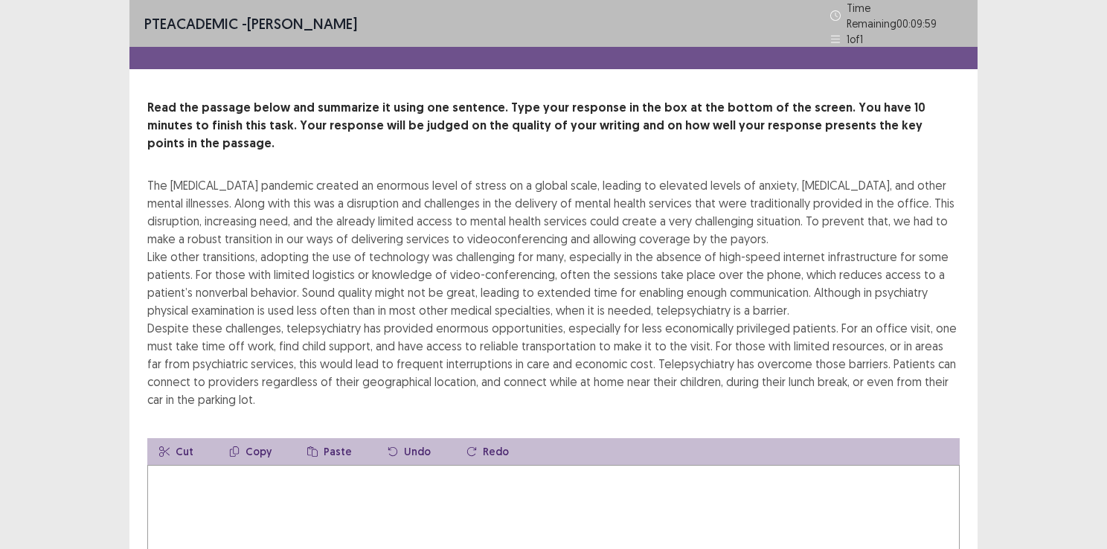
click at [841, 384] on div "Read the passage below and summarize it using one sentence. Type your response …" at bounding box center [553, 377] width 848 height 557
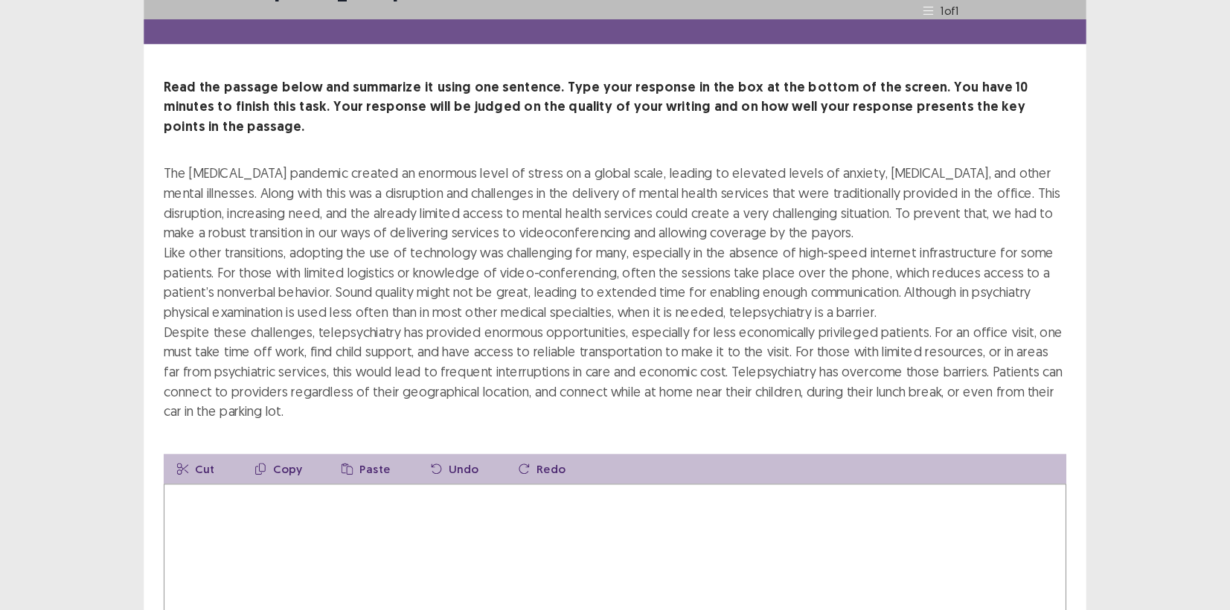
scroll to position [60, 0]
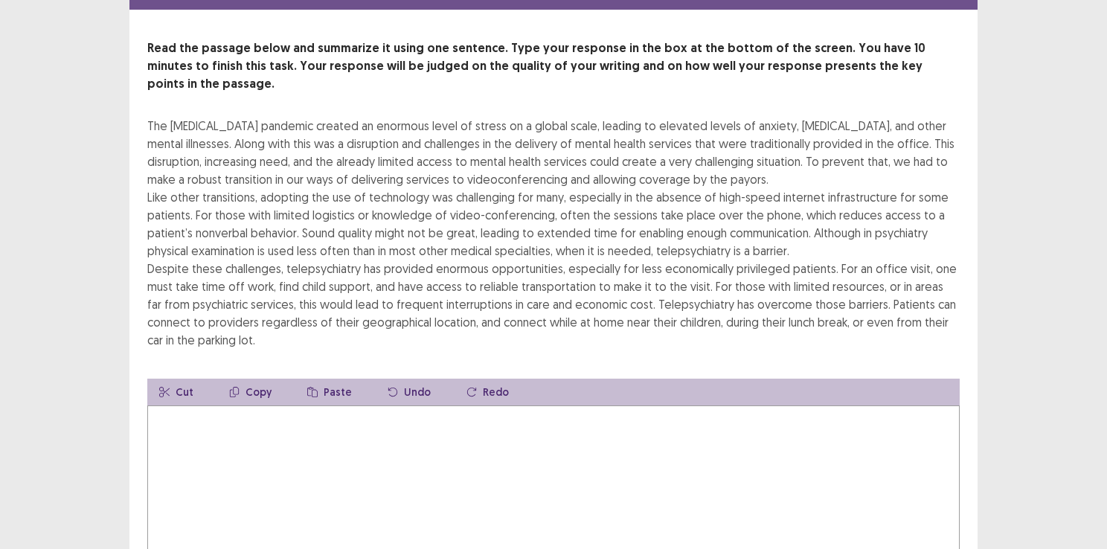
click at [206, 436] on textarea at bounding box center [553, 487] width 812 height 164
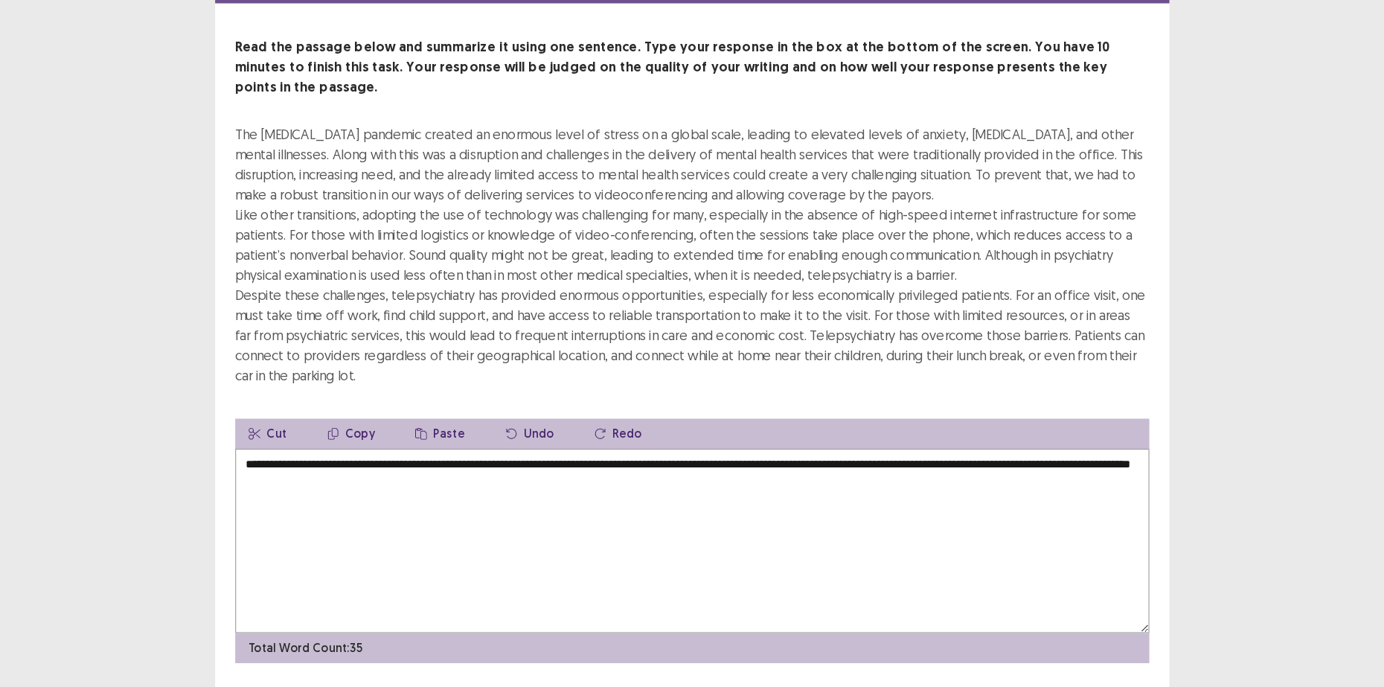
scroll to position [10, 0]
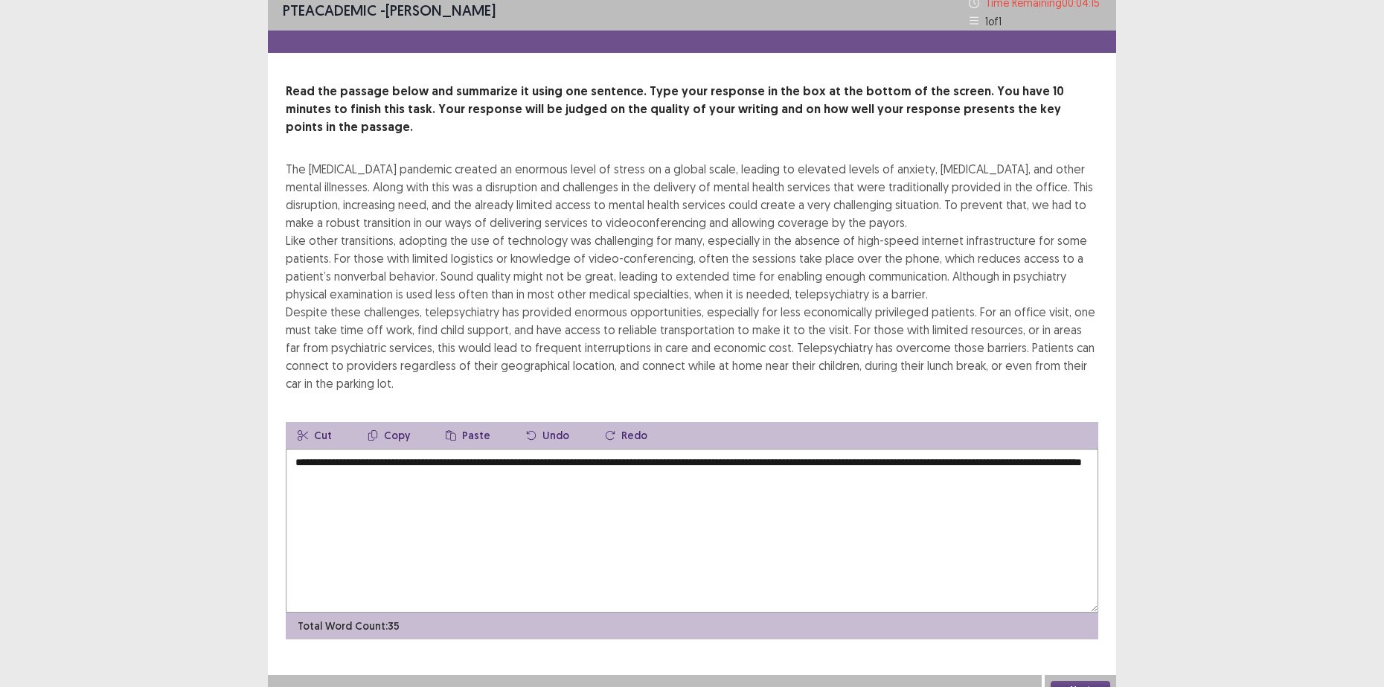
click at [1106, 234] on div "PTE academic - [PERSON_NAME] Time Remaining 00 : 04 : 15 1 of 1 Read the passag…" at bounding box center [692, 347] width 1384 height 714
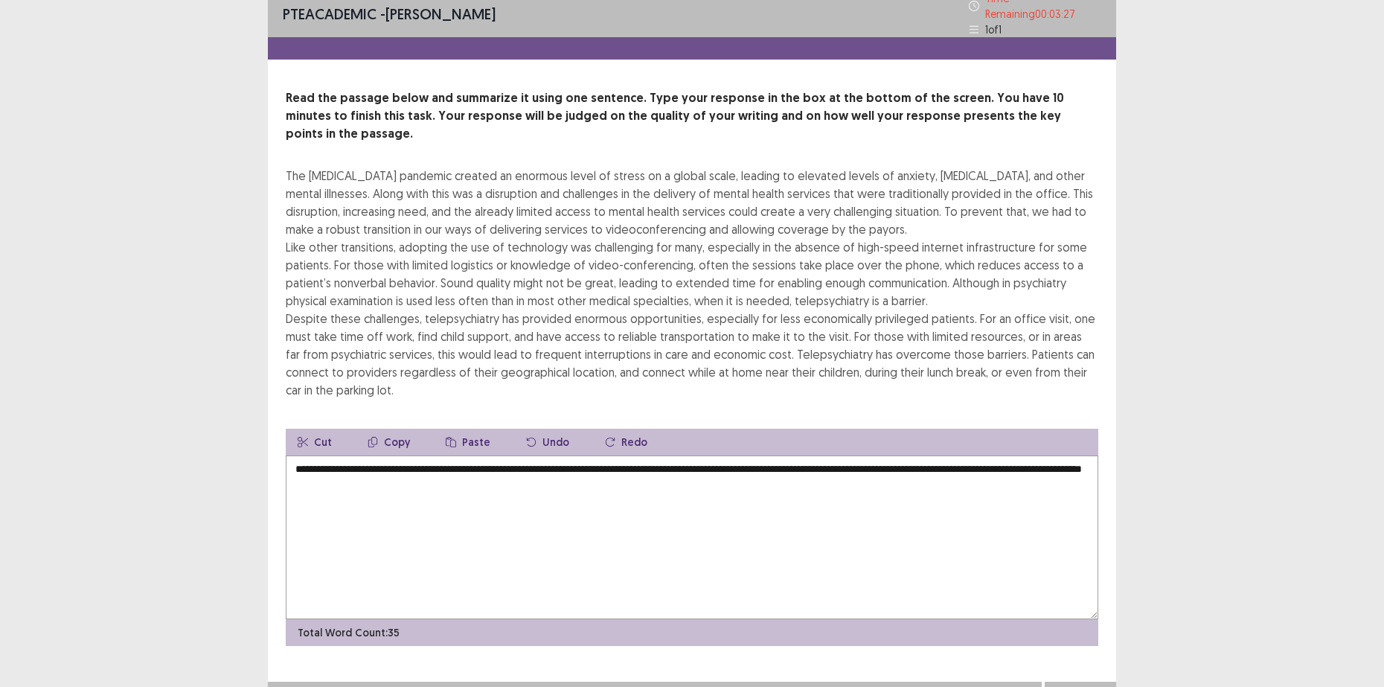
click at [483, 469] on textarea "**********" at bounding box center [692, 537] width 812 height 164
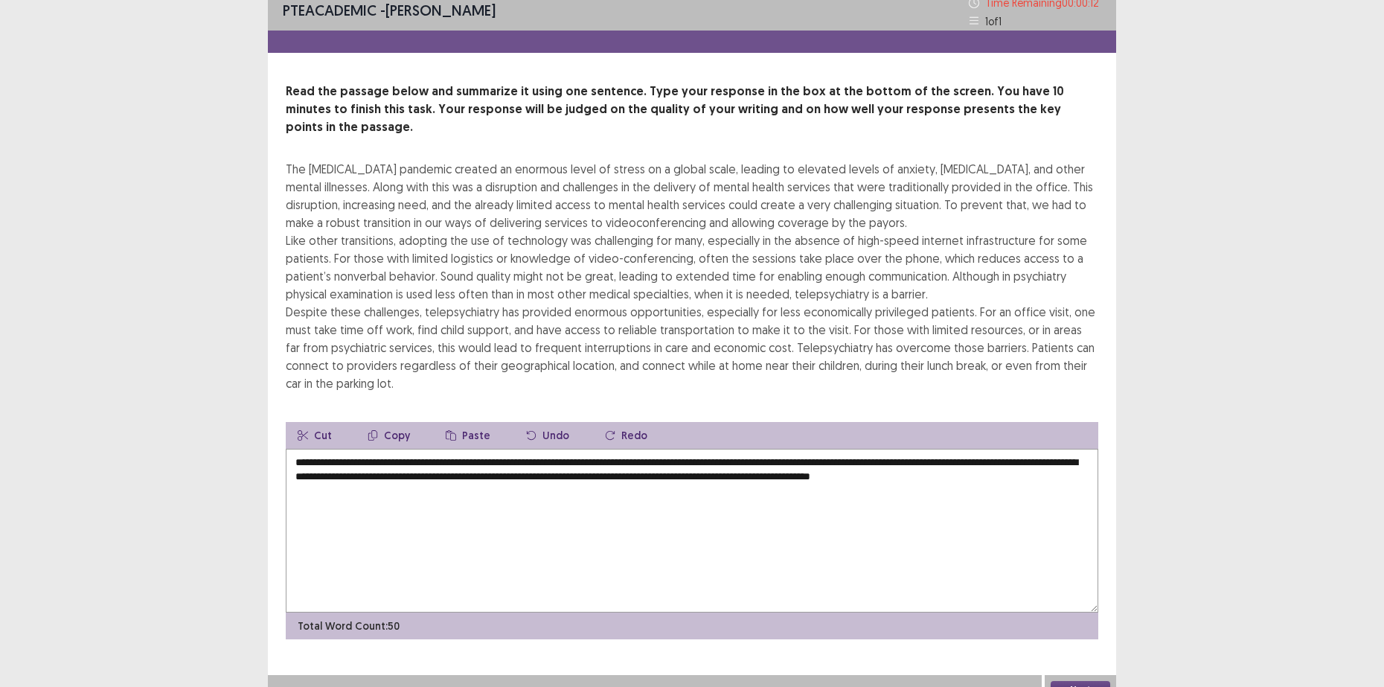
type textarea "**********"
click at [1063, 548] on button "Next" at bounding box center [1081, 690] width 60 height 18
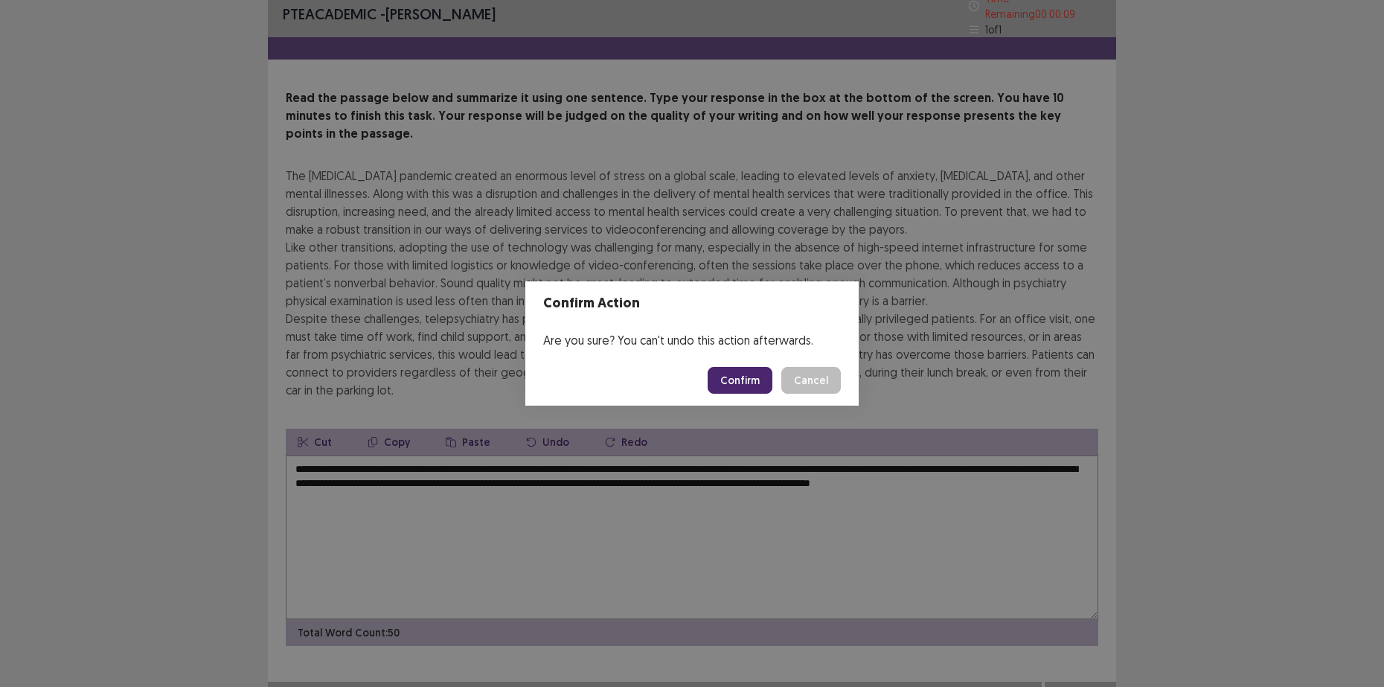
click at [731, 380] on button "Confirm" at bounding box center [740, 380] width 65 height 27
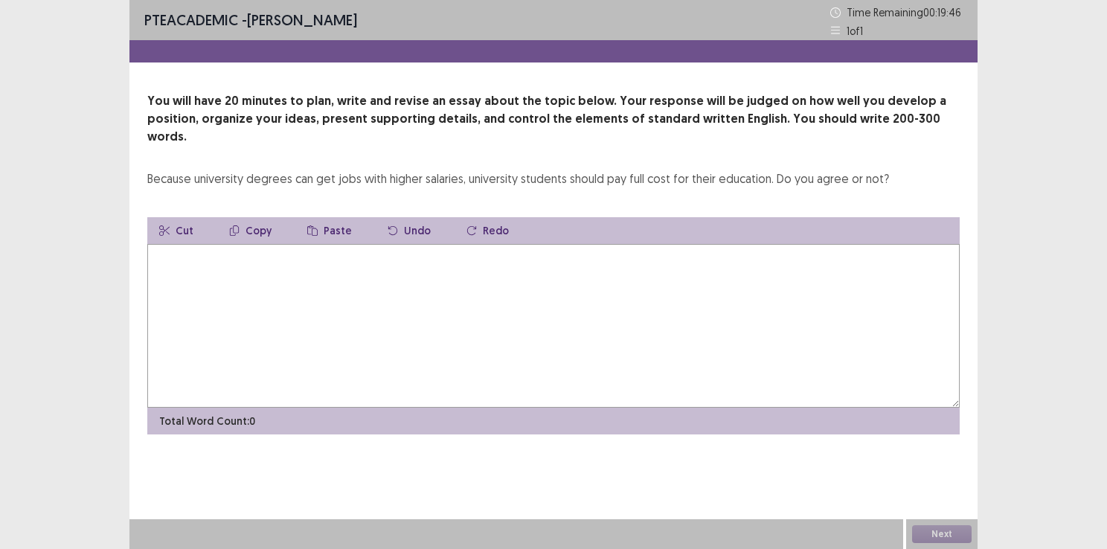
click at [185, 219] on button "Cut" at bounding box center [176, 230] width 58 height 27
click at [182, 244] on textarea at bounding box center [553, 326] width 812 height 164
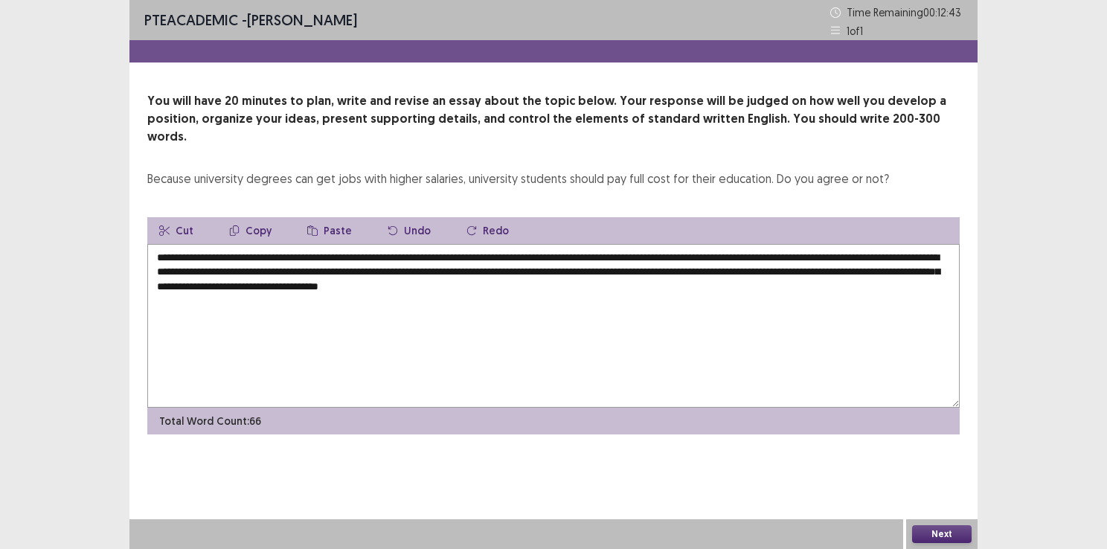
click at [417, 270] on textarea "**********" at bounding box center [553, 326] width 812 height 164
click at [638, 259] on textarea "**********" at bounding box center [553, 326] width 812 height 164
click at [634, 272] on textarea "**********" at bounding box center [553, 326] width 812 height 164
drag, startPoint x: 600, startPoint y: 269, endPoint x: 563, endPoint y: 272, distance: 37.3
click at [563, 272] on textarea "**********" at bounding box center [553, 326] width 812 height 164
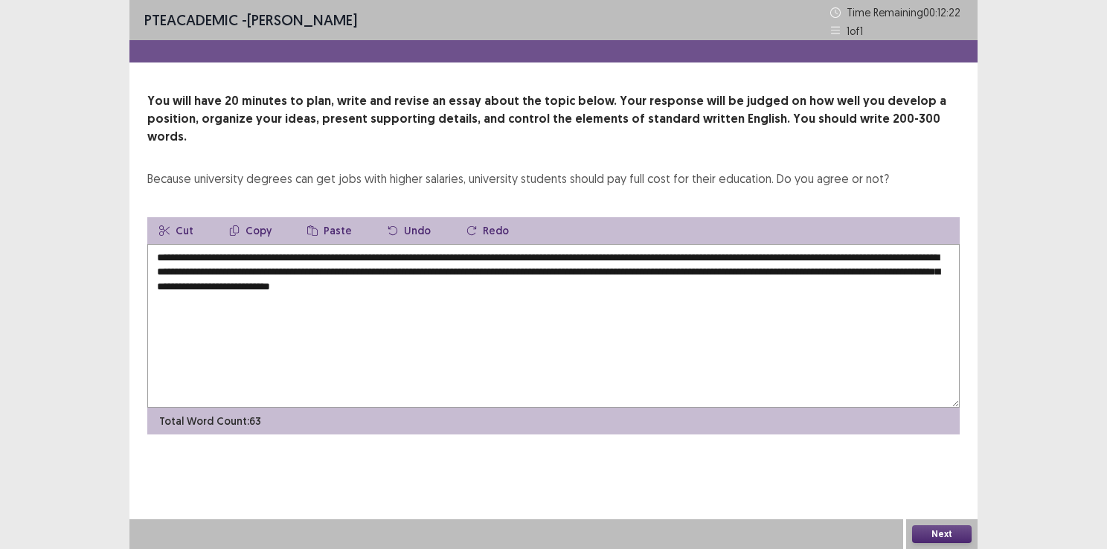
drag, startPoint x: 563, startPoint y: 272, endPoint x: 507, endPoint y: 286, distance: 58.5
click at [507, 286] on textarea "**********" at bounding box center [553, 326] width 812 height 164
drag, startPoint x: 599, startPoint y: 285, endPoint x: 592, endPoint y: 278, distance: 9.5
click at [592, 278] on textarea "**********" at bounding box center [553, 326] width 812 height 164
drag, startPoint x: 602, startPoint y: 269, endPoint x: 568, endPoint y: 272, distance: 33.6
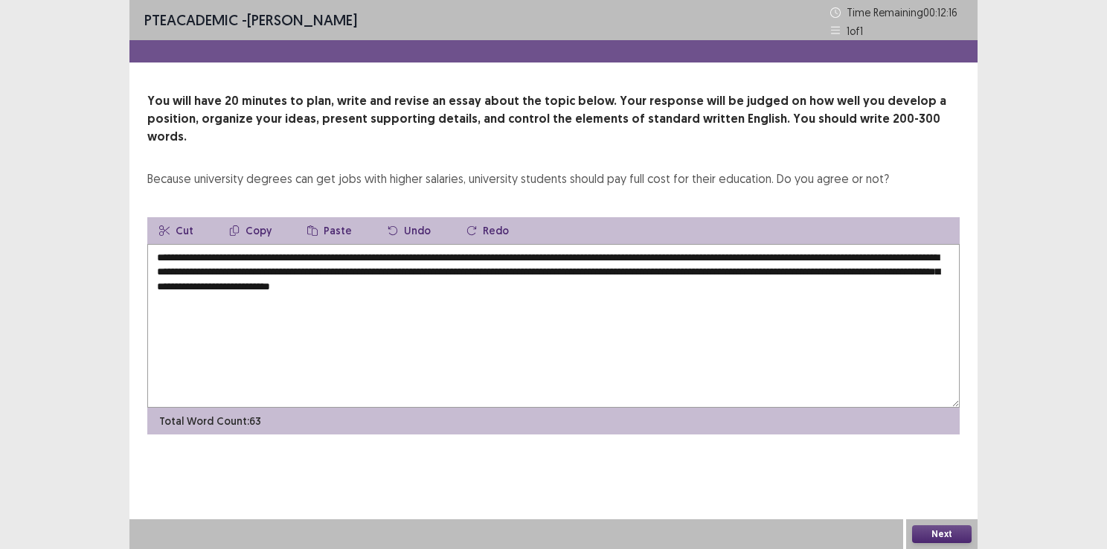
click at [568, 272] on textarea "**********" at bounding box center [553, 326] width 812 height 164
drag, startPoint x: 602, startPoint y: 269, endPoint x: 565, endPoint y: 268, distance: 36.5
click at [565, 268] on textarea "**********" at bounding box center [553, 326] width 812 height 164
drag, startPoint x: 565, startPoint y: 268, endPoint x: 512, endPoint y: 266, distance: 53.6
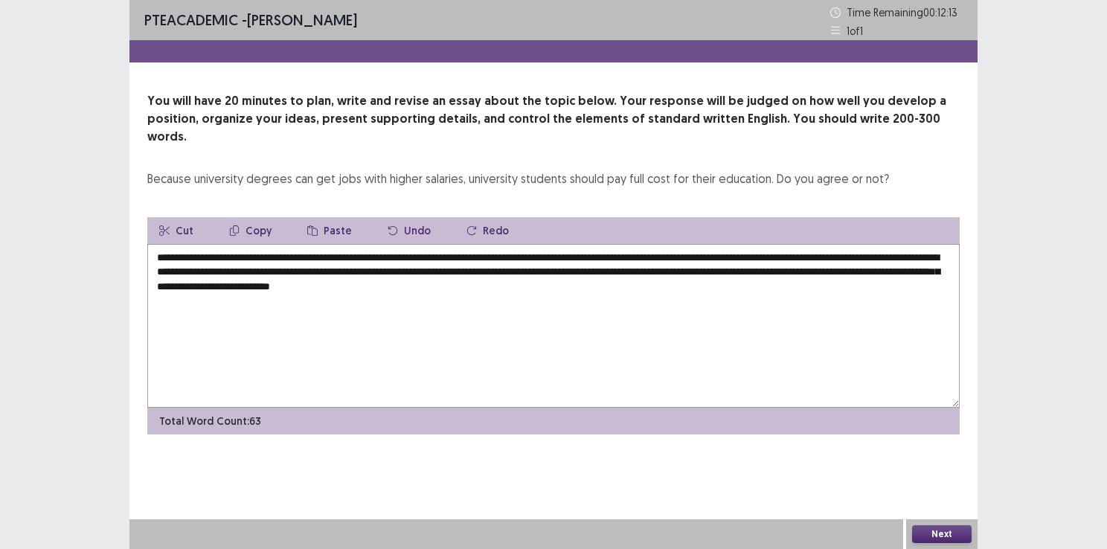
click at [512, 266] on textarea "**********" at bounding box center [553, 326] width 812 height 164
click at [598, 267] on textarea "**********" at bounding box center [553, 326] width 812 height 164
click at [574, 269] on textarea "**********" at bounding box center [553, 326] width 812 height 164
click at [507, 269] on textarea "**********" at bounding box center [553, 326] width 812 height 164
click at [635, 275] on textarea "**********" at bounding box center [553, 326] width 812 height 164
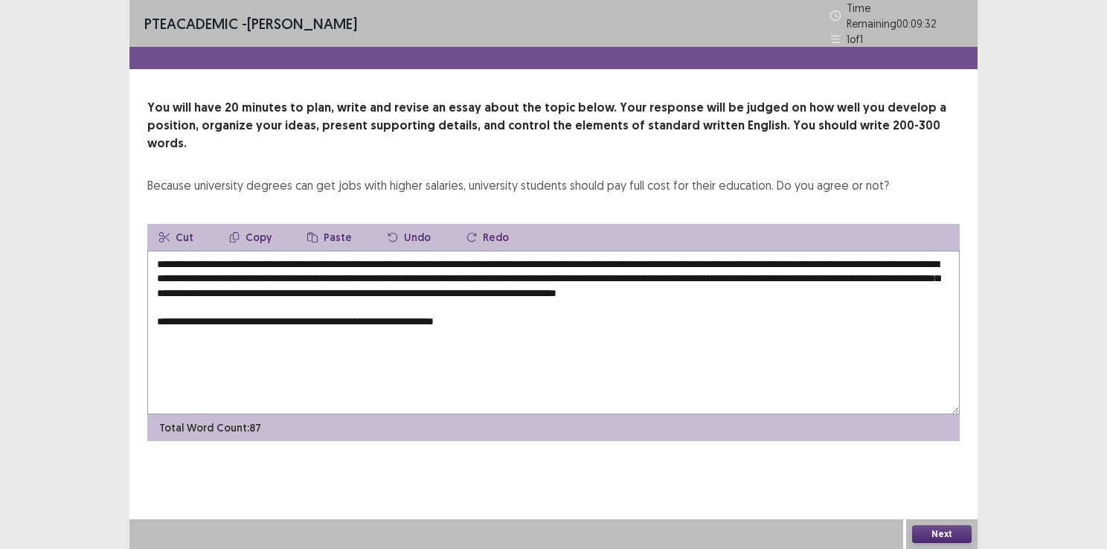
drag, startPoint x: 356, startPoint y: 295, endPoint x: 333, endPoint y: 298, distance: 23.3
click at [333, 298] on textarea "**********" at bounding box center [553, 333] width 812 height 164
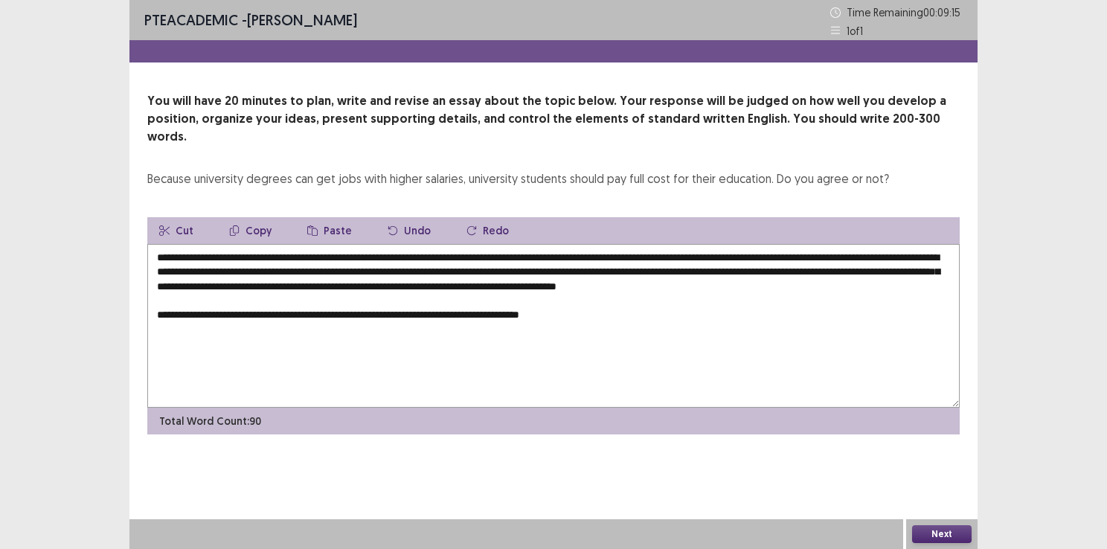
click at [500, 296] on textarea "**********" at bounding box center [553, 326] width 812 height 164
drag, startPoint x: 614, startPoint y: 297, endPoint x: 493, endPoint y: 295, distance: 121.3
click at [493, 295] on textarea "**********" at bounding box center [553, 326] width 812 height 164
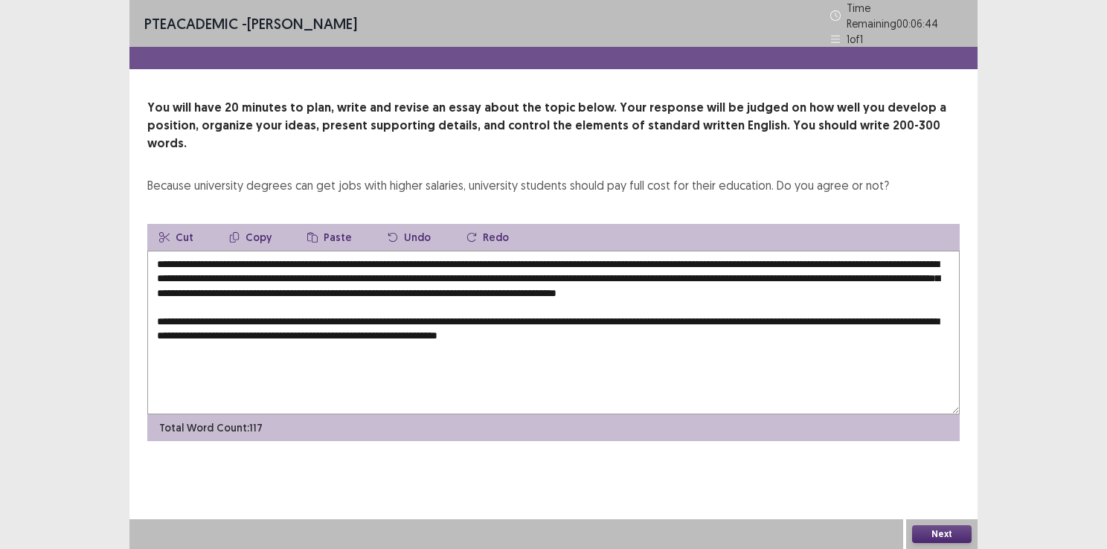
click at [623, 314] on textarea "**********" at bounding box center [553, 333] width 812 height 164
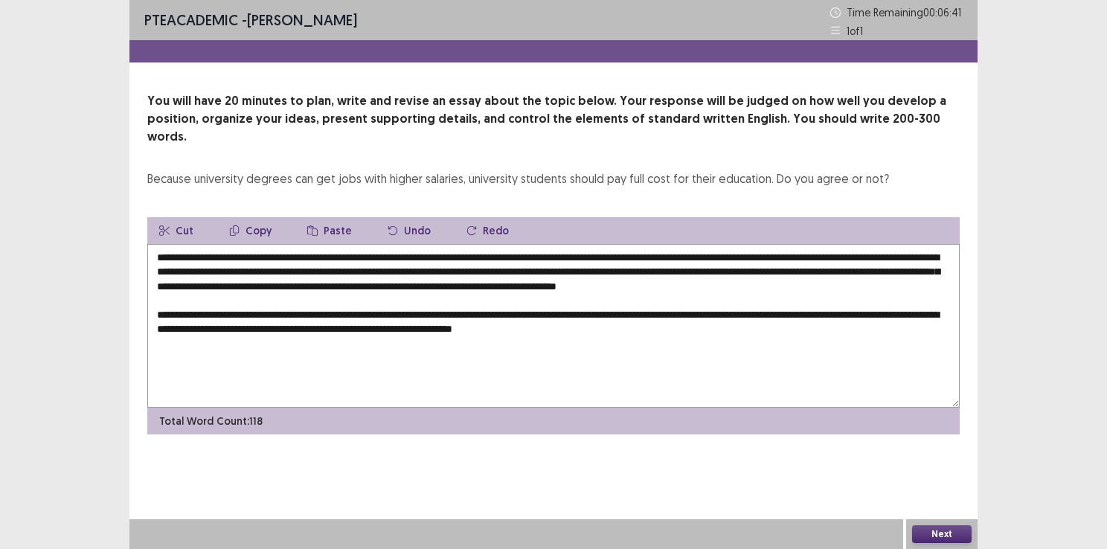
click at [707, 308] on textarea "**********" at bounding box center [553, 326] width 812 height 164
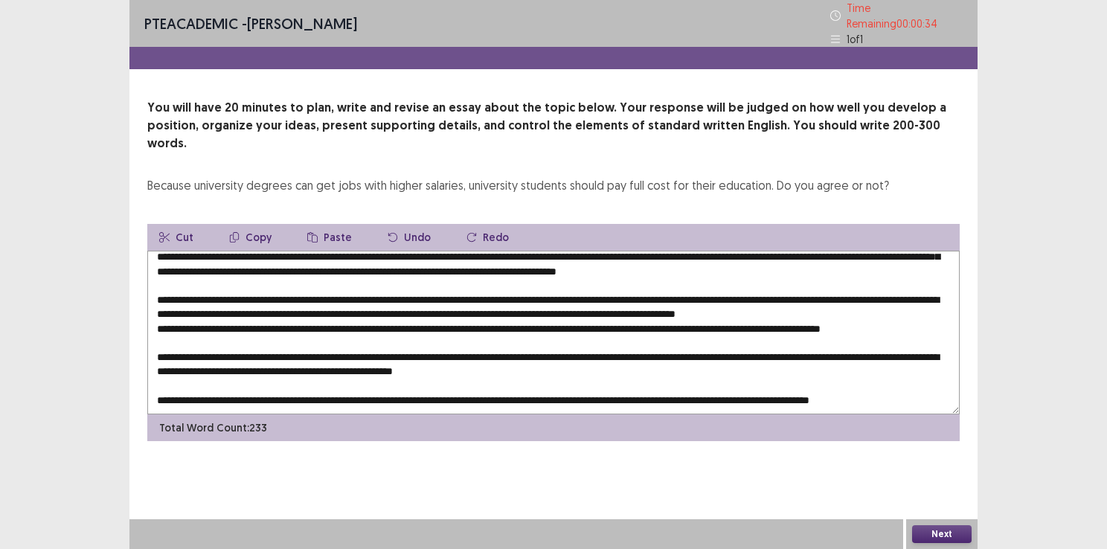
scroll to position [42, 0]
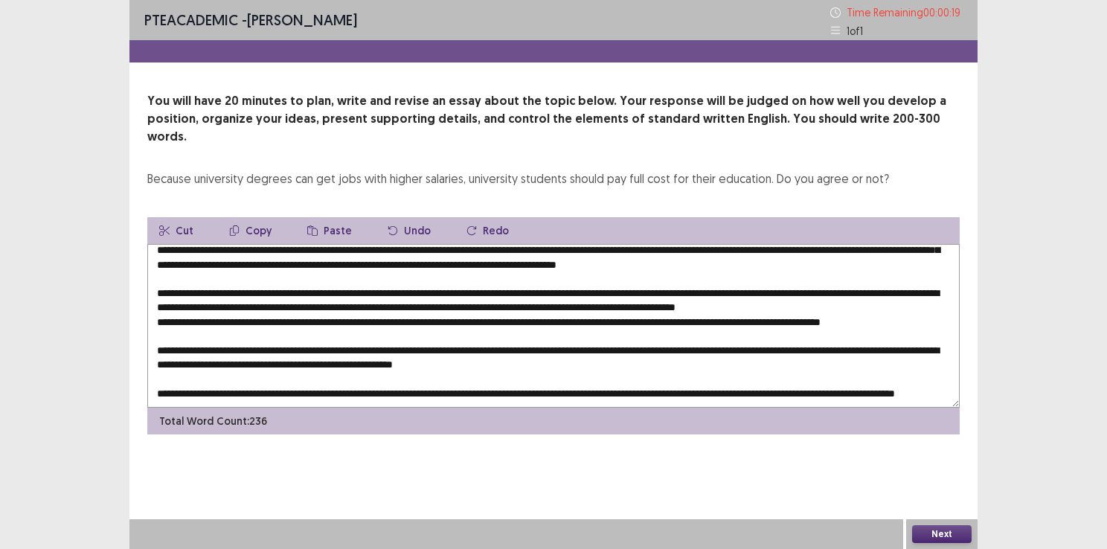
click at [786, 328] on textarea at bounding box center [553, 326] width 812 height 164
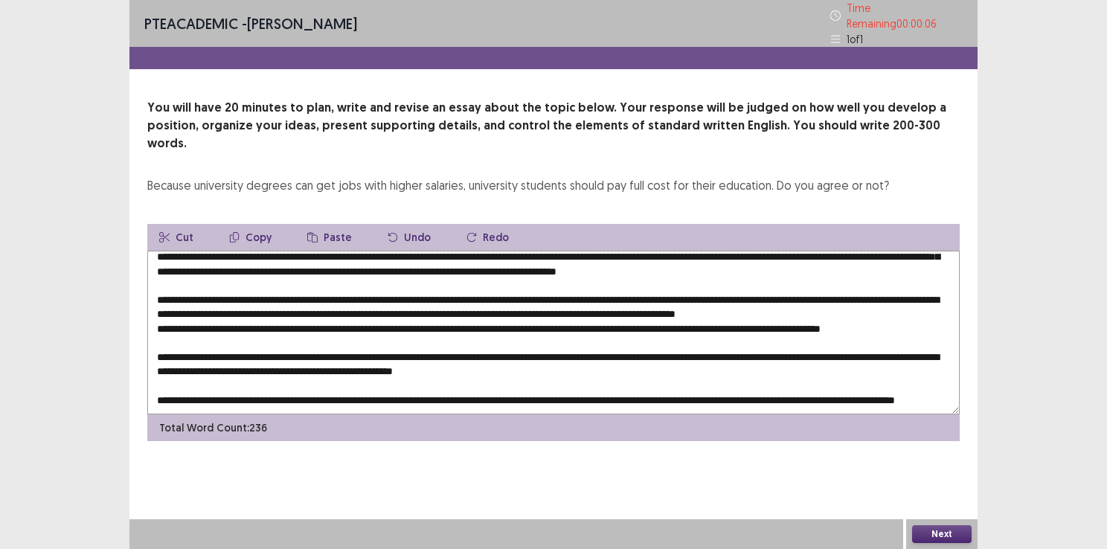
click at [808, 387] on textarea at bounding box center [553, 333] width 812 height 164
click at [637, 368] on textarea at bounding box center [553, 333] width 812 height 164
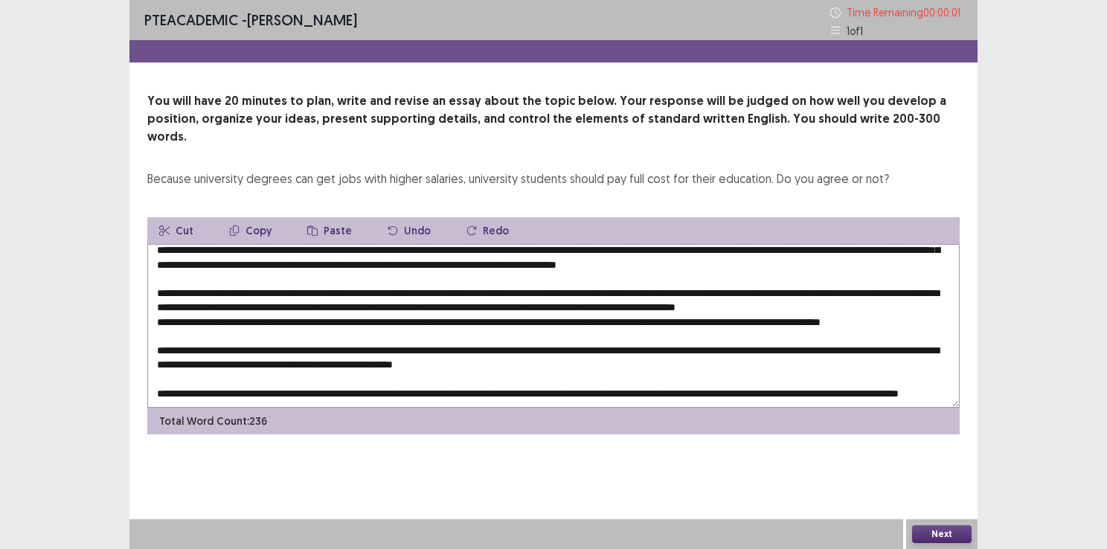
type textarea "**********"
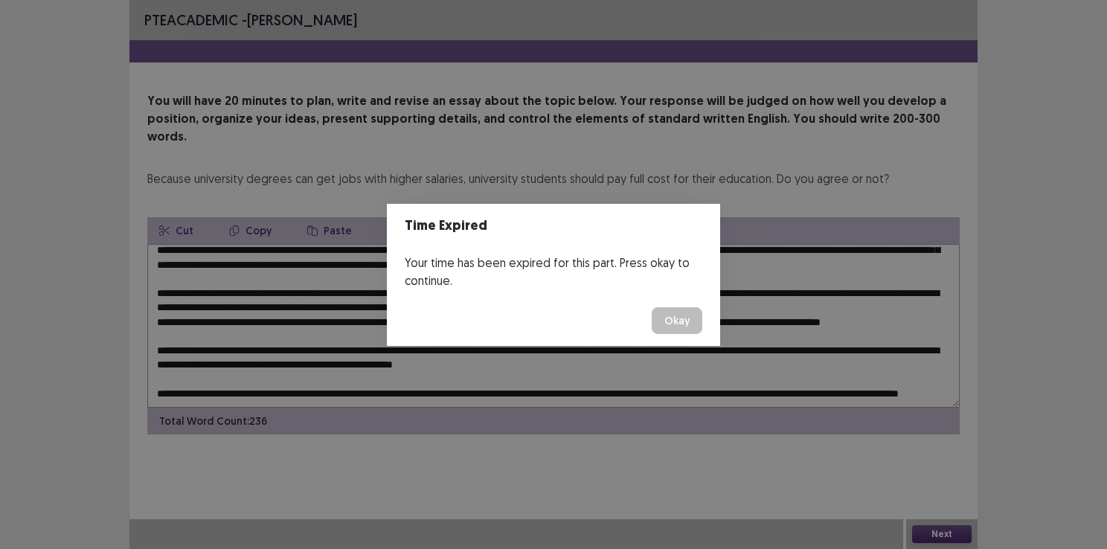
click at [676, 330] on button "Okay" at bounding box center [677, 320] width 51 height 27
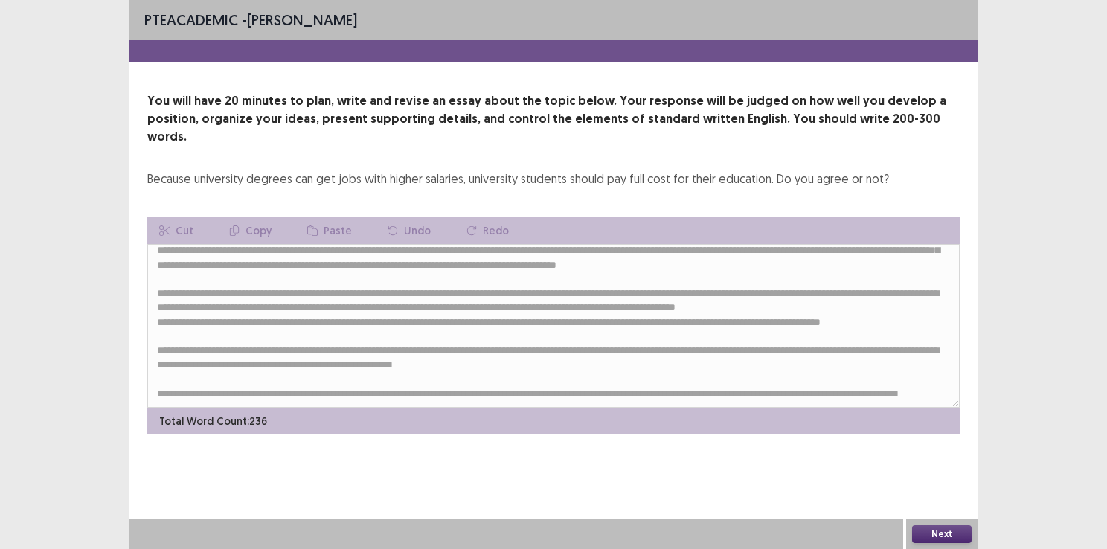
click at [942, 539] on button "Next" at bounding box center [942, 534] width 60 height 18
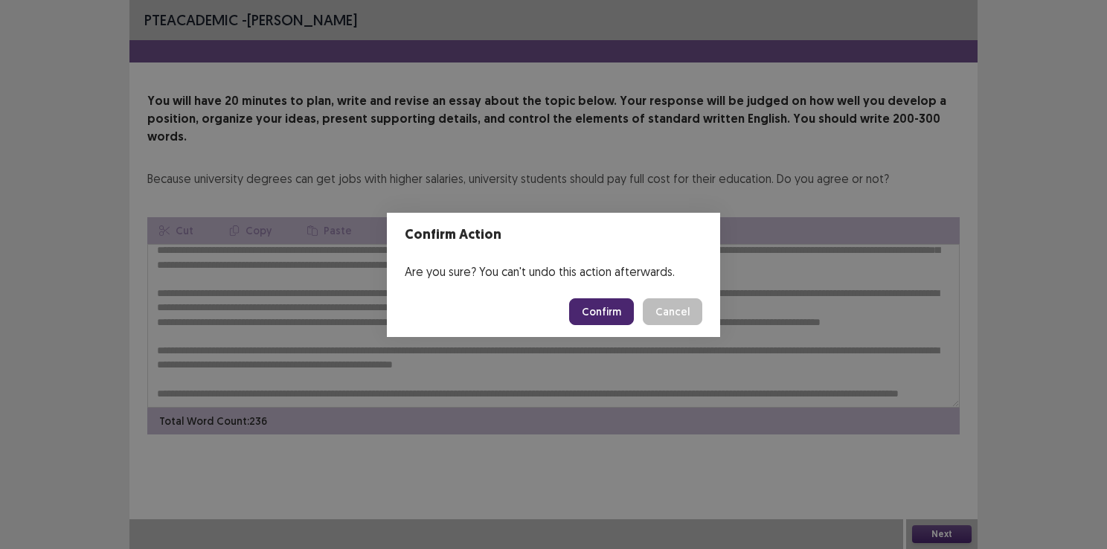
click at [597, 318] on button "Confirm" at bounding box center [601, 311] width 65 height 27
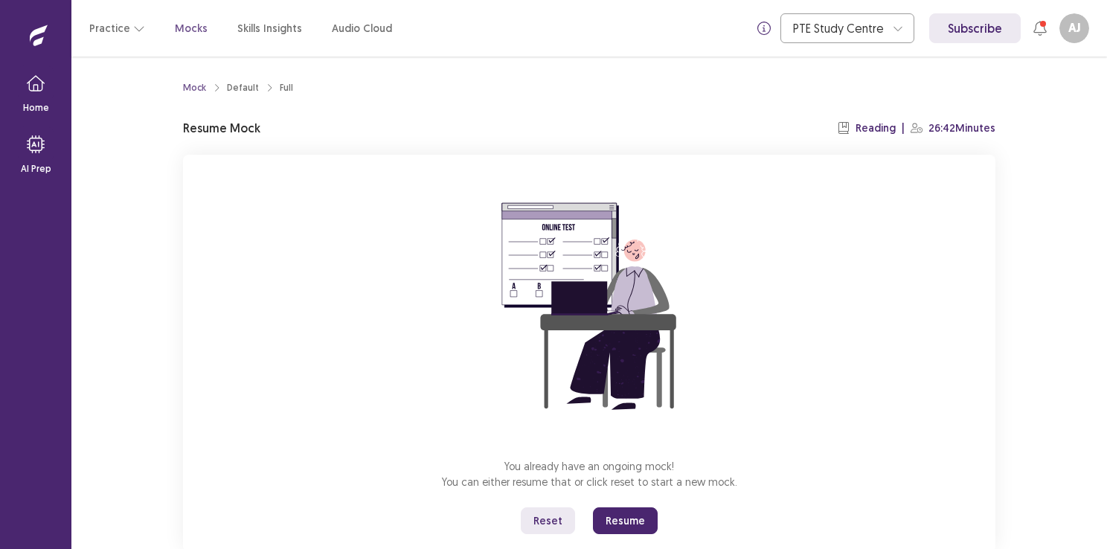
click at [625, 516] on button "Resume" at bounding box center [625, 520] width 65 height 27
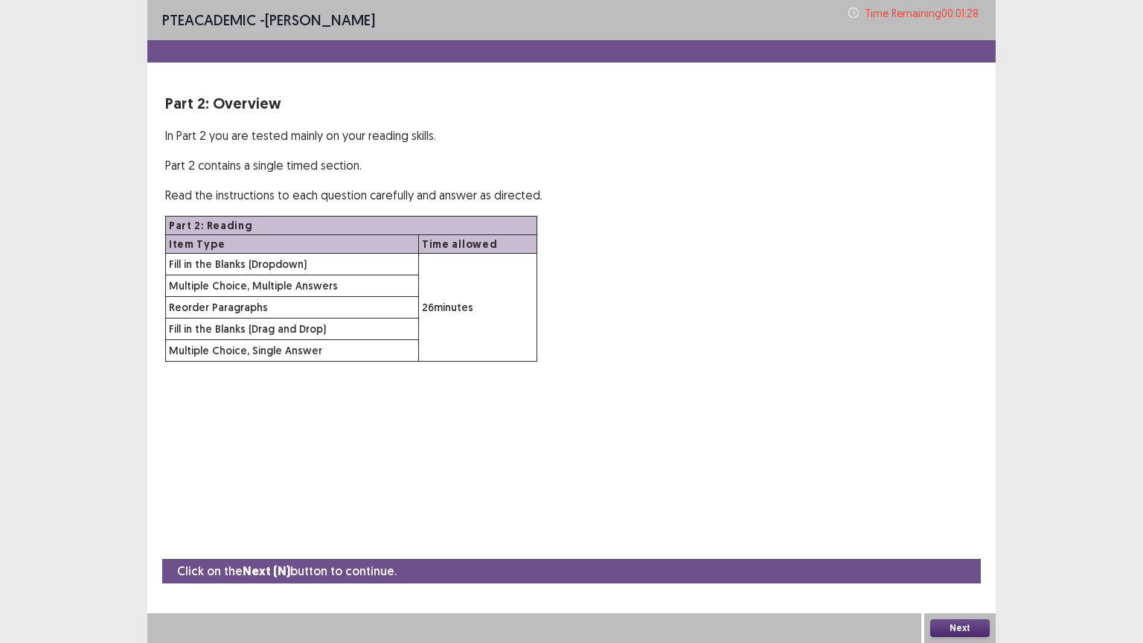
click at [965, 548] on button "Next" at bounding box center [960, 628] width 60 height 18
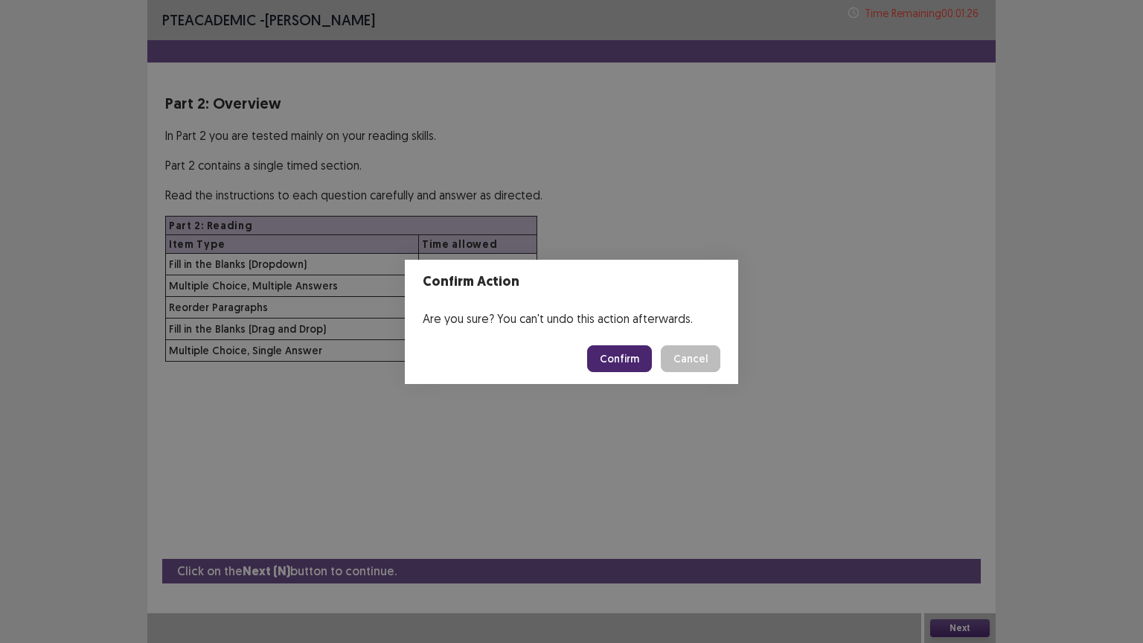
click at [619, 354] on button "Confirm" at bounding box center [619, 358] width 65 height 27
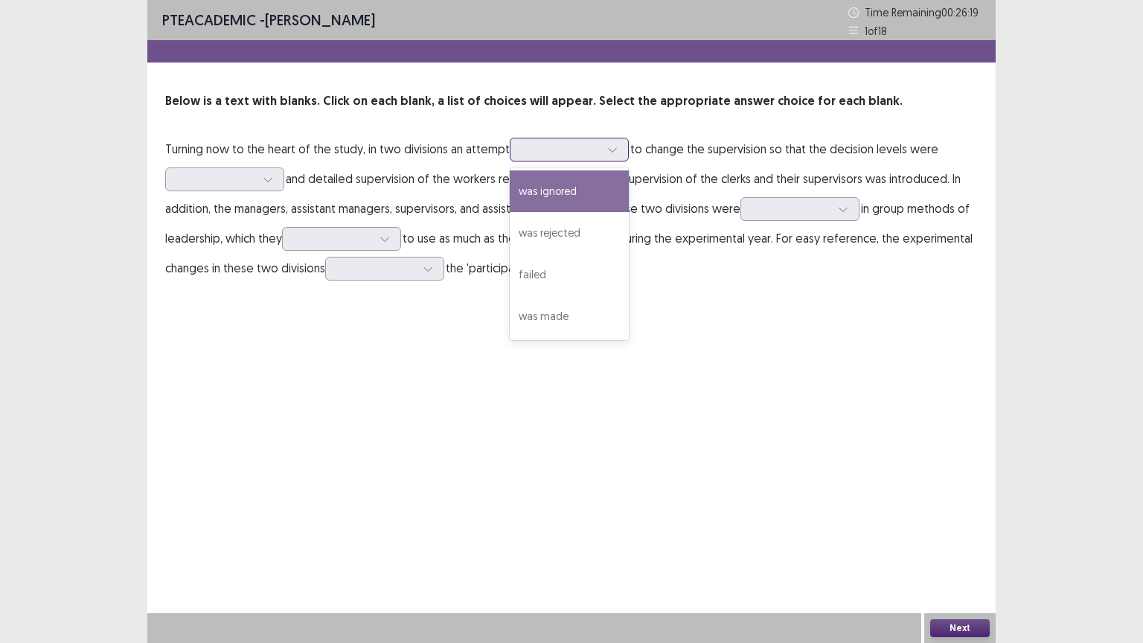
click at [577, 144] on div at bounding box center [560, 149] width 77 height 14
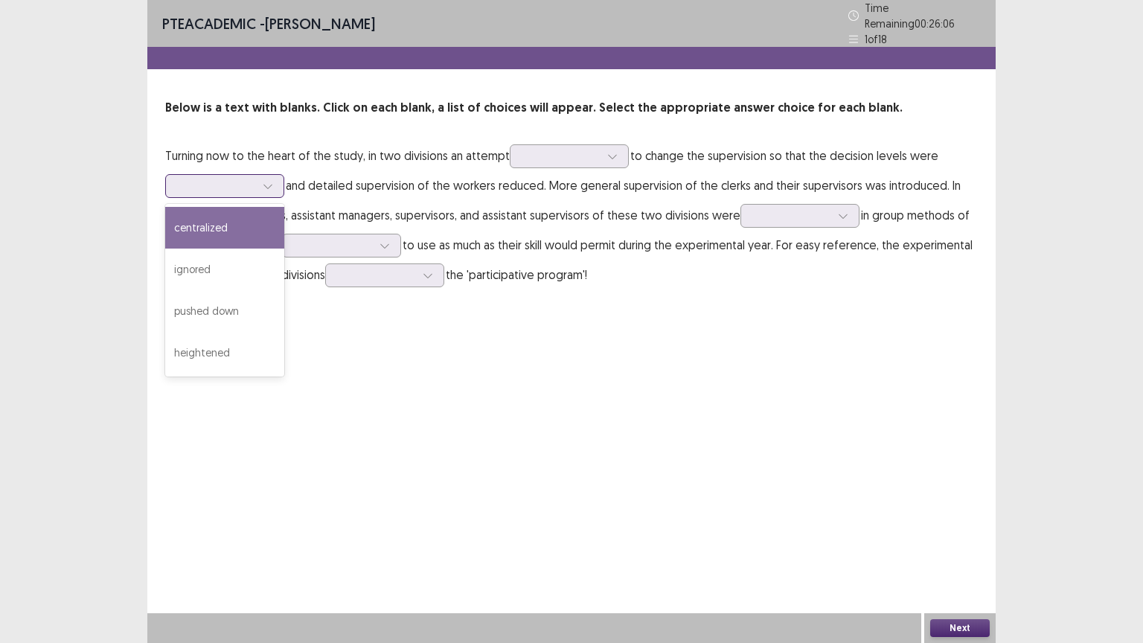
click at [220, 180] on div at bounding box center [216, 186] width 77 height 14
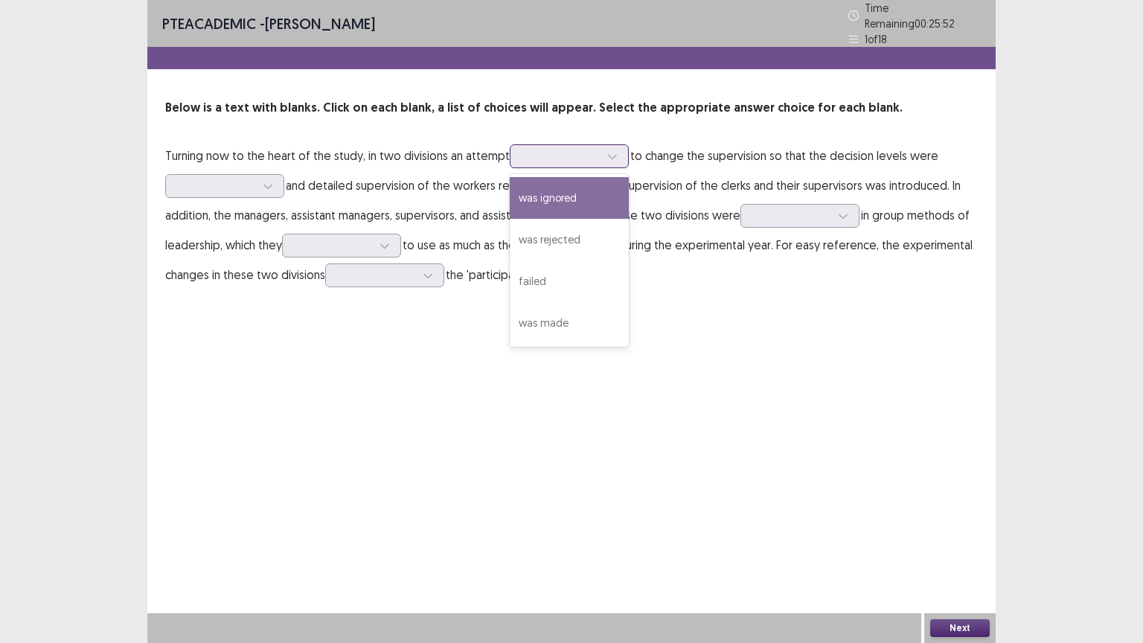
click at [548, 150] on div at bounding box center [560, 156] width 77 height 14
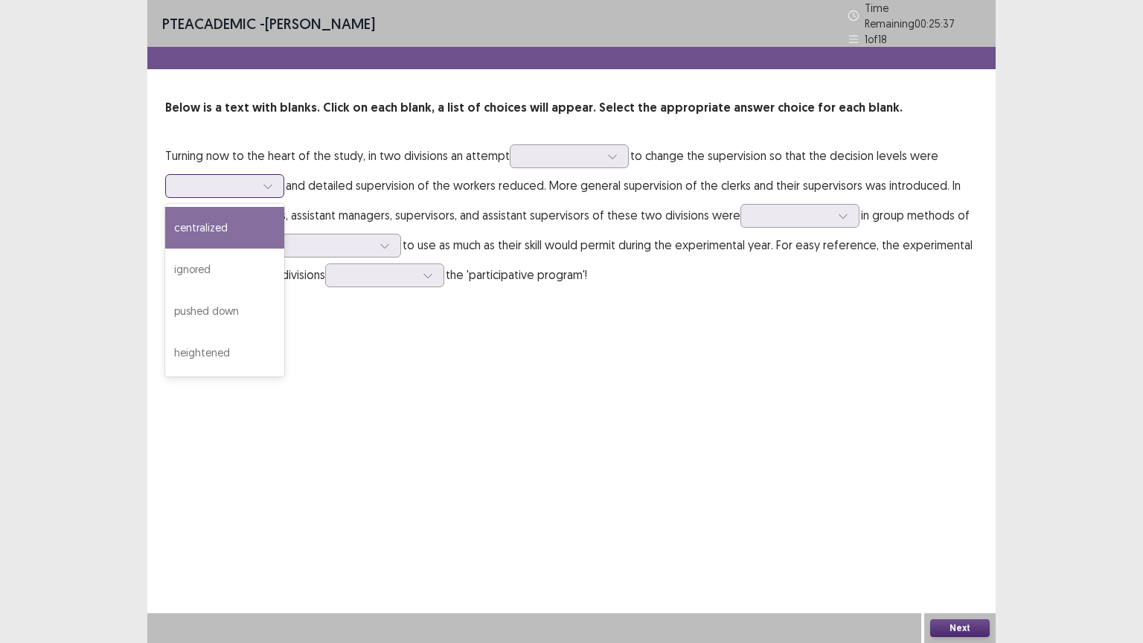
click at [253, 179] on div at bounding box center [216, 186] width 77 height 14
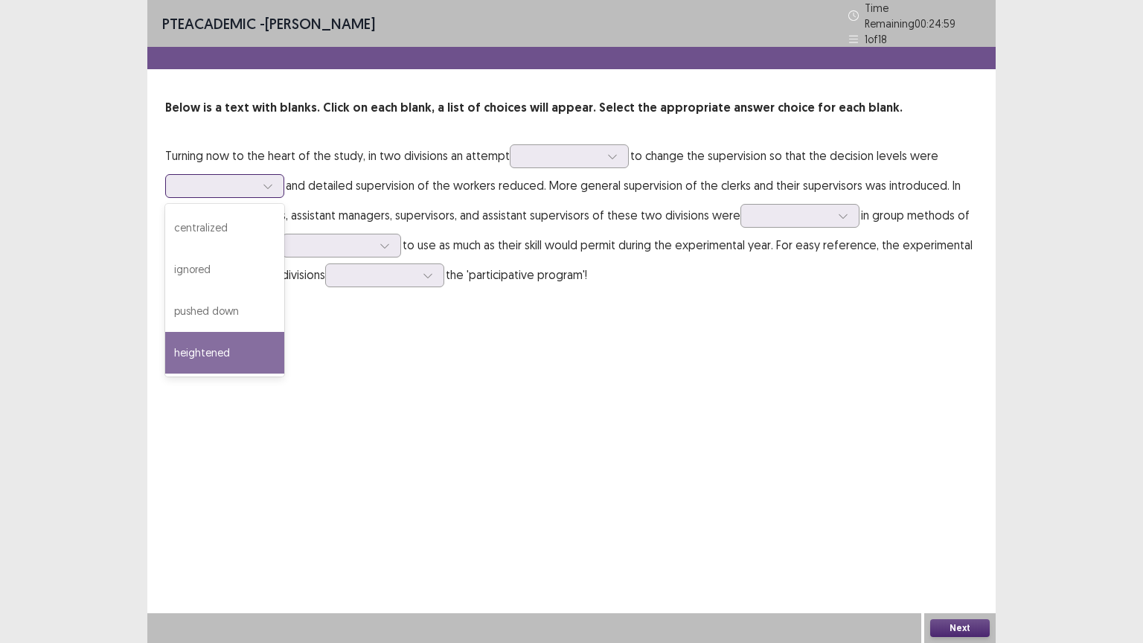
click at [215, 340] on div "heightened" at bounding box center [224, 353] width 119 height 42
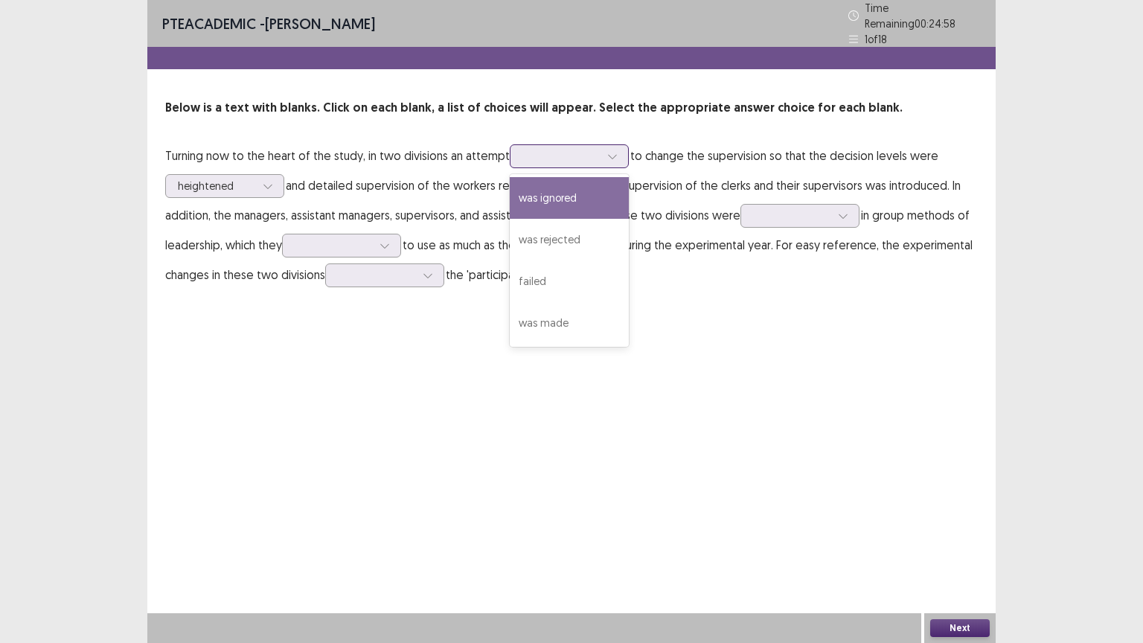
click at [559, 151] on div at bounding box center [560, 156] width 77 height 14
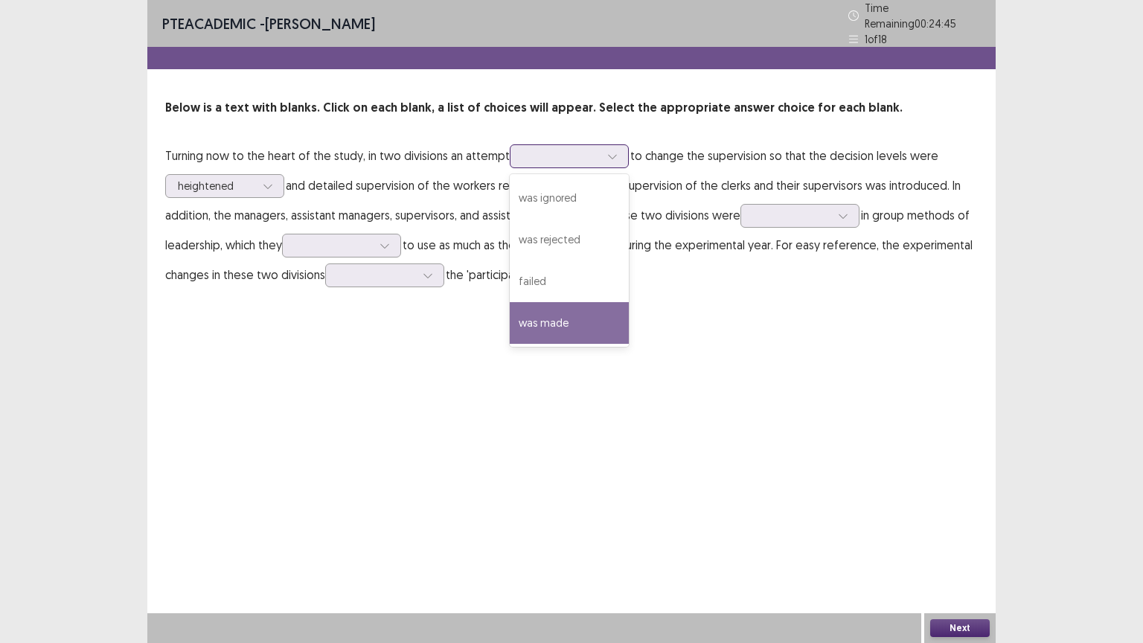
click at [552, 303] on div "was made" at bounding box center [569, 323] width 119 height 42
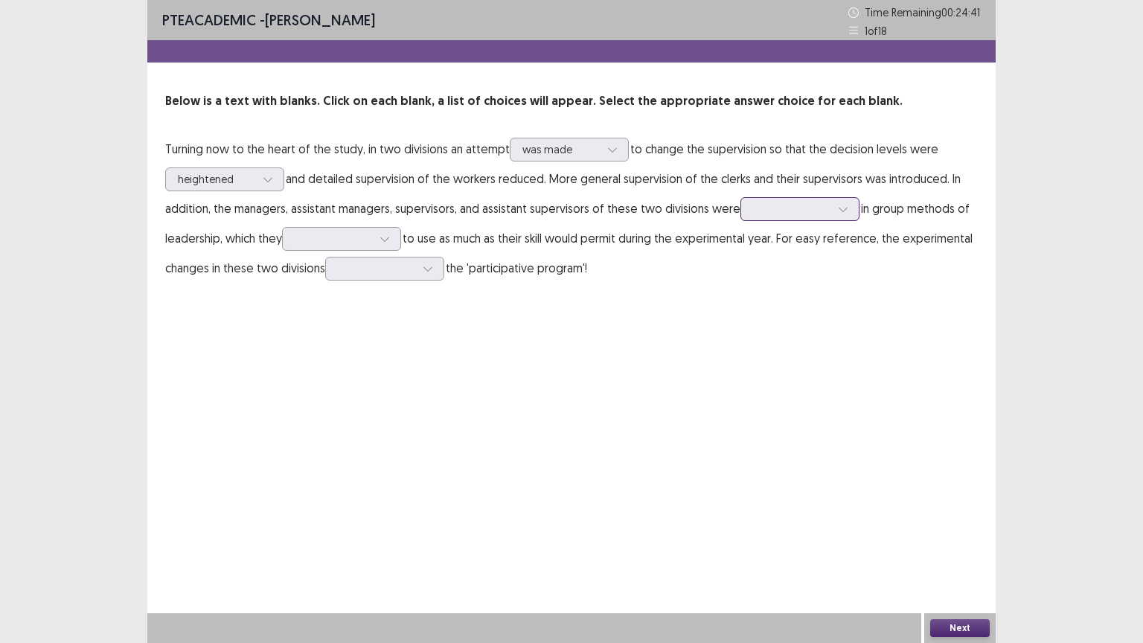
click at [815, 208] on div at bounding box center [791, 209] width 77 height 14
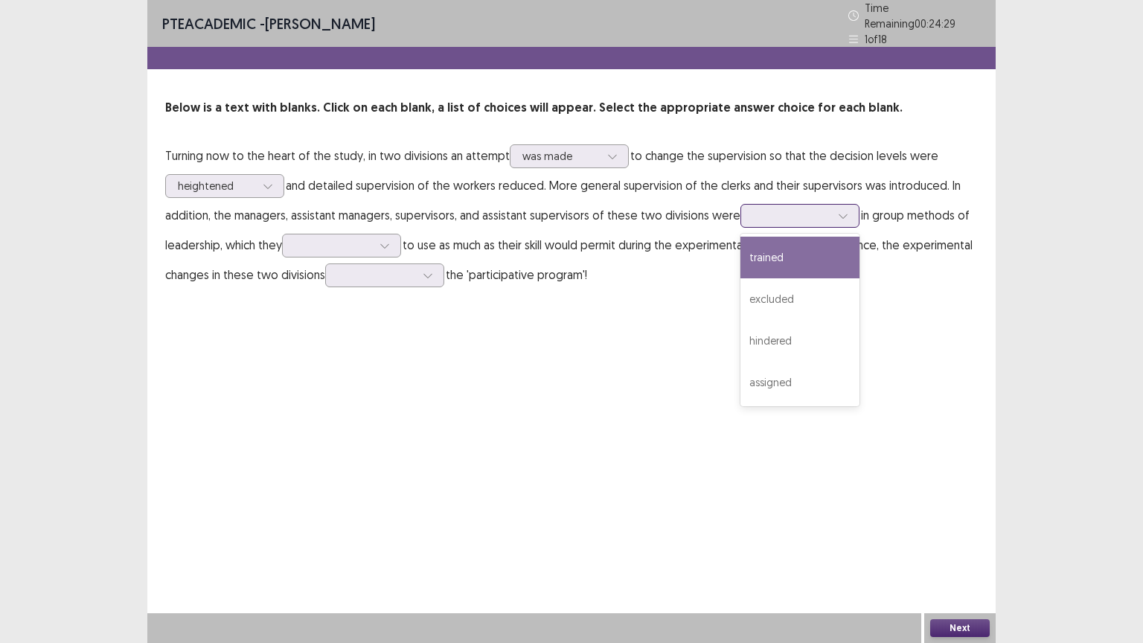
click at [777, 250] on div "trained" at bounding box center [799, 258] width 119 height 42
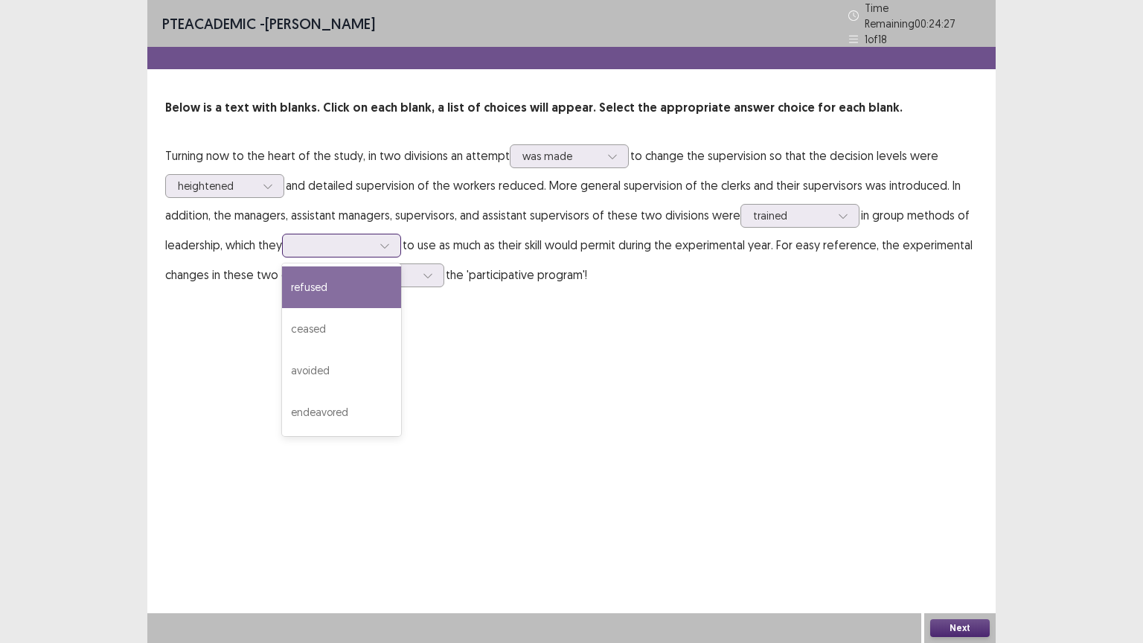
click at [371, 239] on div at bounding box center [333, 245] width 77 height 14
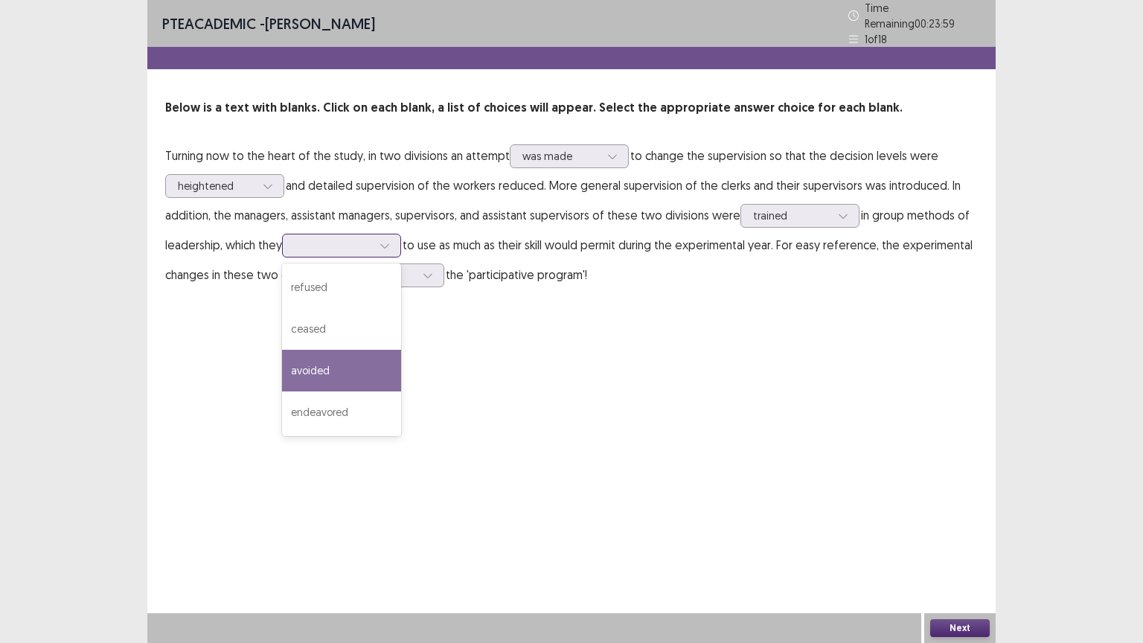
click at [323, 375] on div "avoided" at bounding box center [341, 371] width 119 height 42
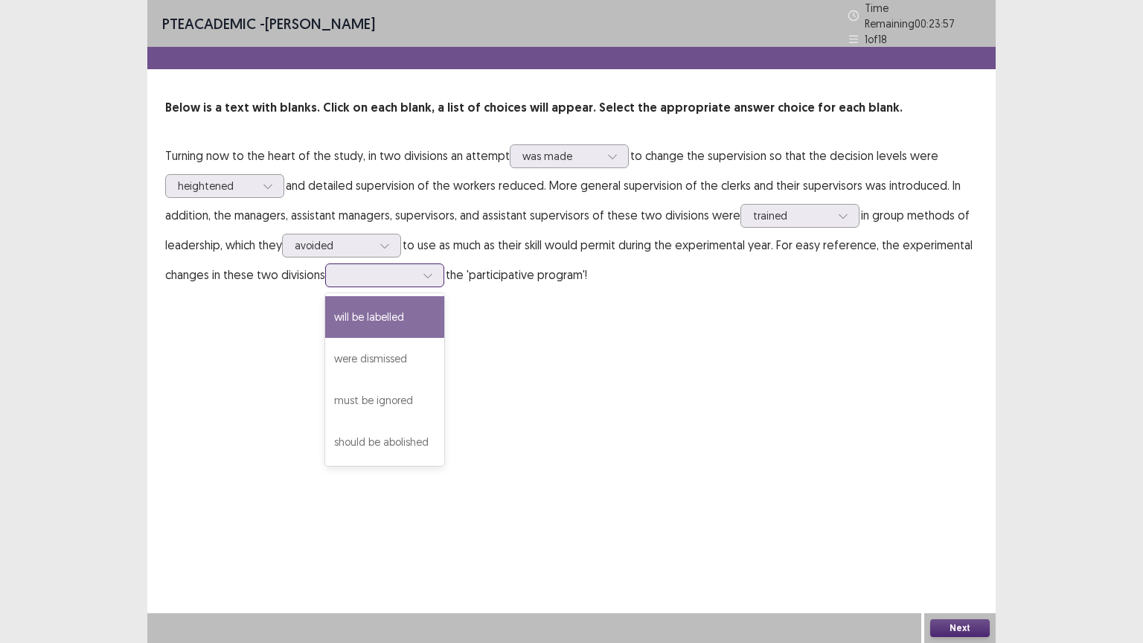
click at [414, 268] on div at bounding box center [376, 275] width 77 height 14
click at [384, 324] on div "will be labelled" at bounding box center [384, 317] width 119 height 42
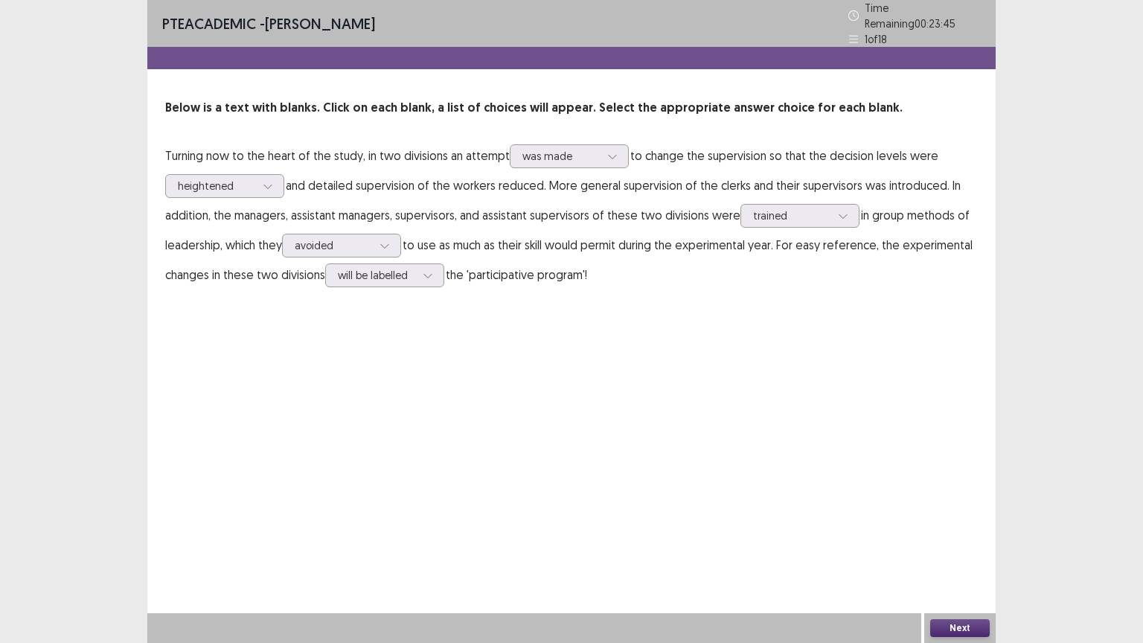
click at [969, 548] on button "Next" at bounding box center [960, 628] width 60 height 18
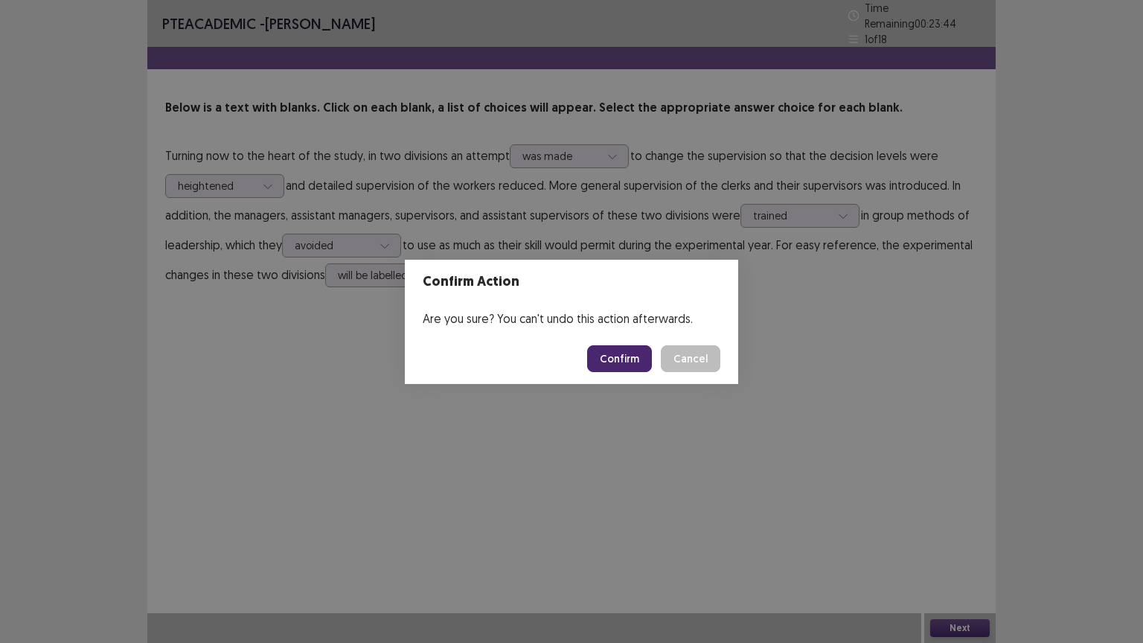
click at [626, 352] on button "Confirm" at bounding box center [619, 358] width 65 height 27
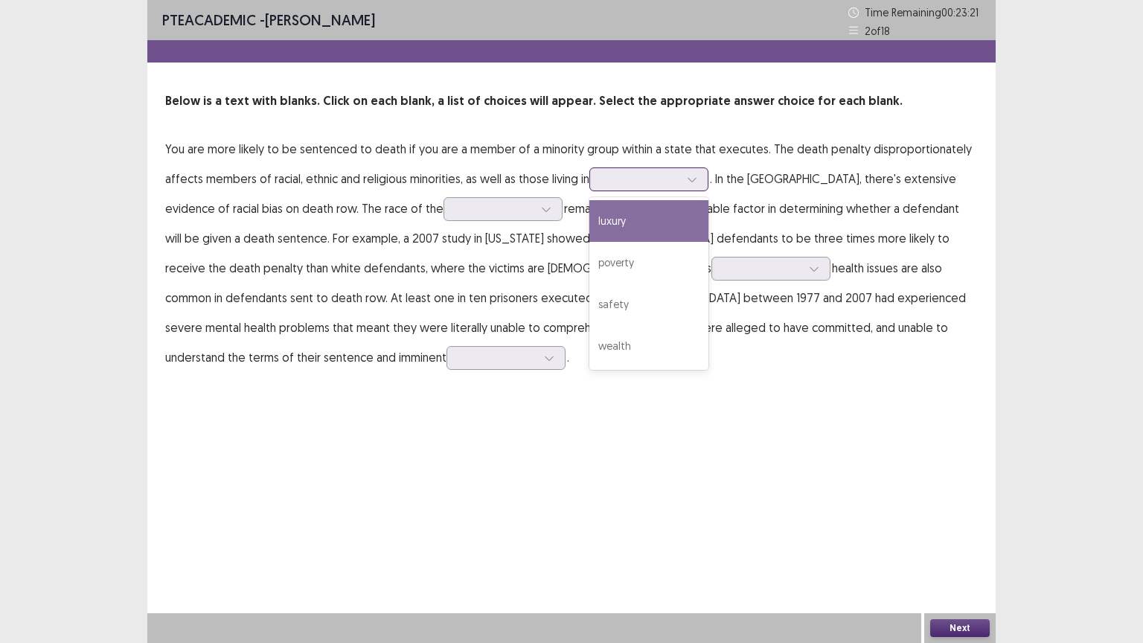
click at [644, 179] on div at bounding box center [640, 179] width 77 height 14
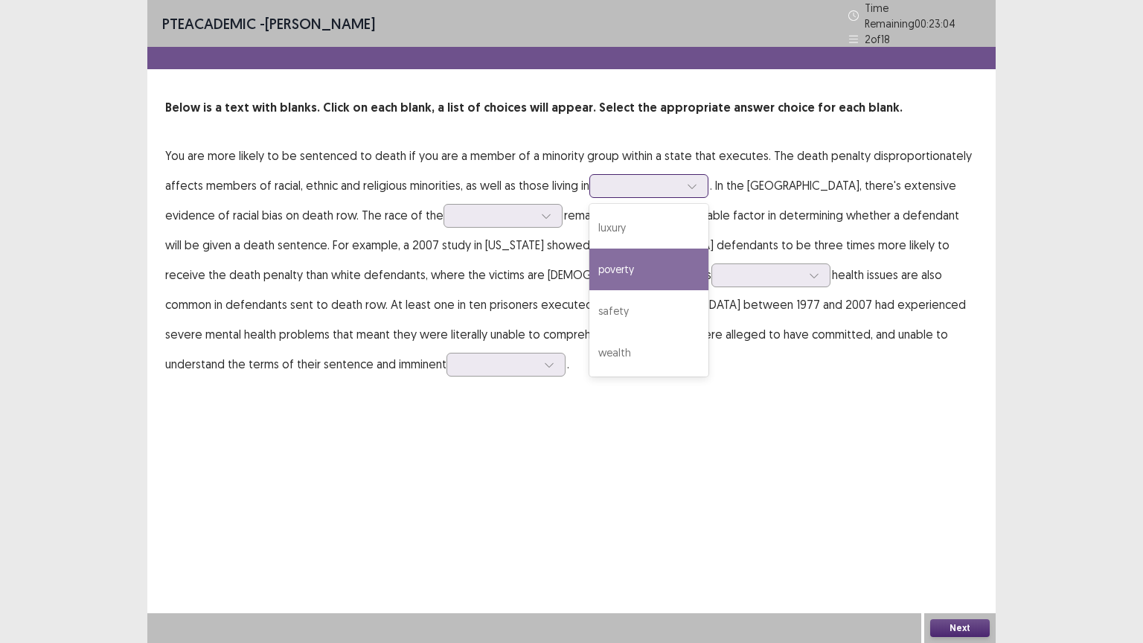
click at [634, 269] on div "poverty" at bounding box center [648, 270] width 119 height 42
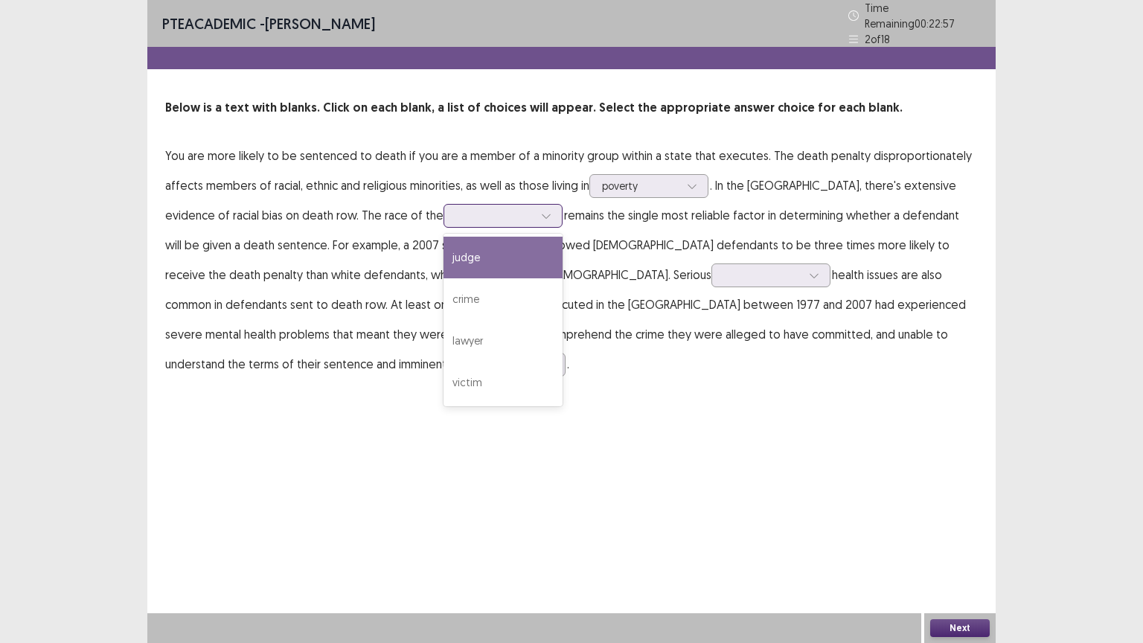
click at [456, 208] on div at bounding box center [494, 215] width 77 height 14
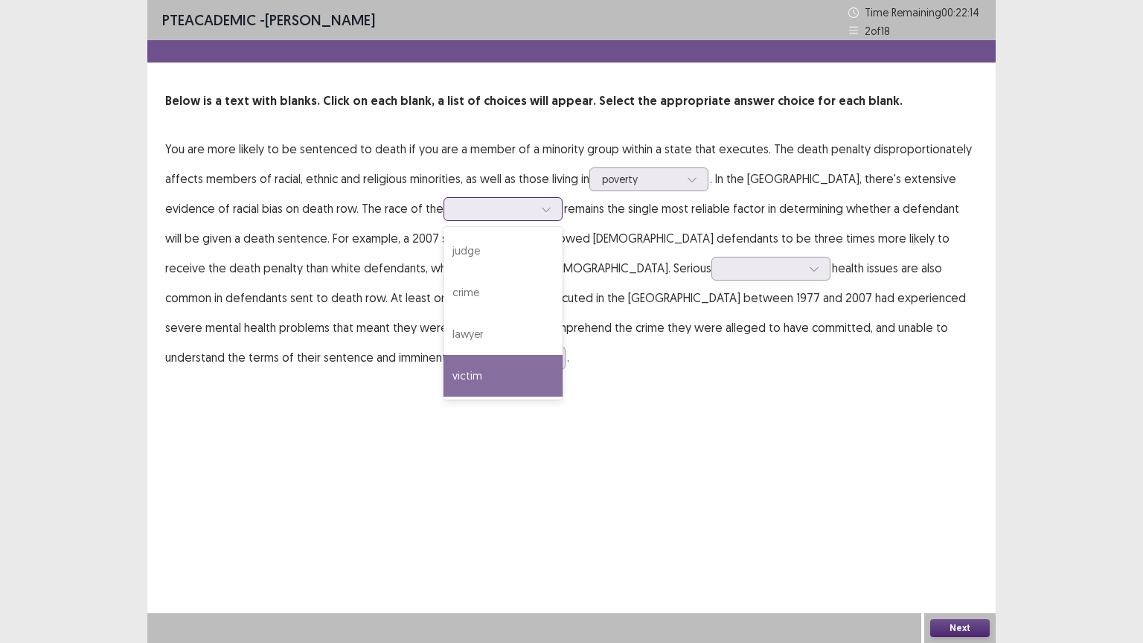
click at [443, 359] on div "victim" at bounding box center [502, 376] width 119 height 42
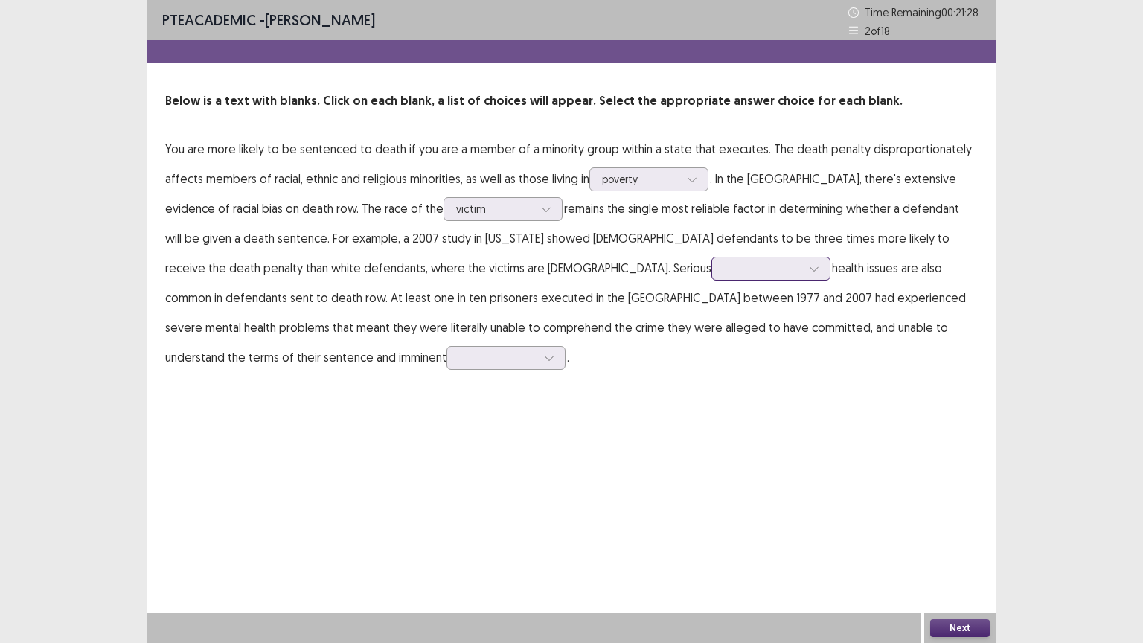
click at [724, 267] on div at bounding box center [762, 268] width 77 height 14
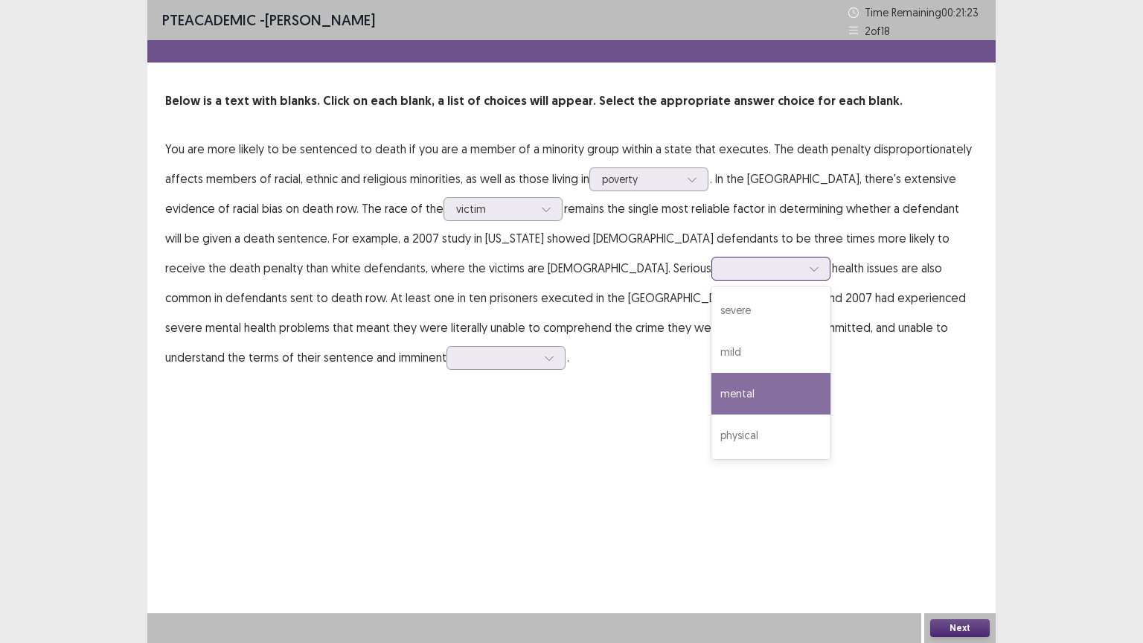
click at [711, 399] on div "mental" at bounding box center [770, 394] width 119 height 42
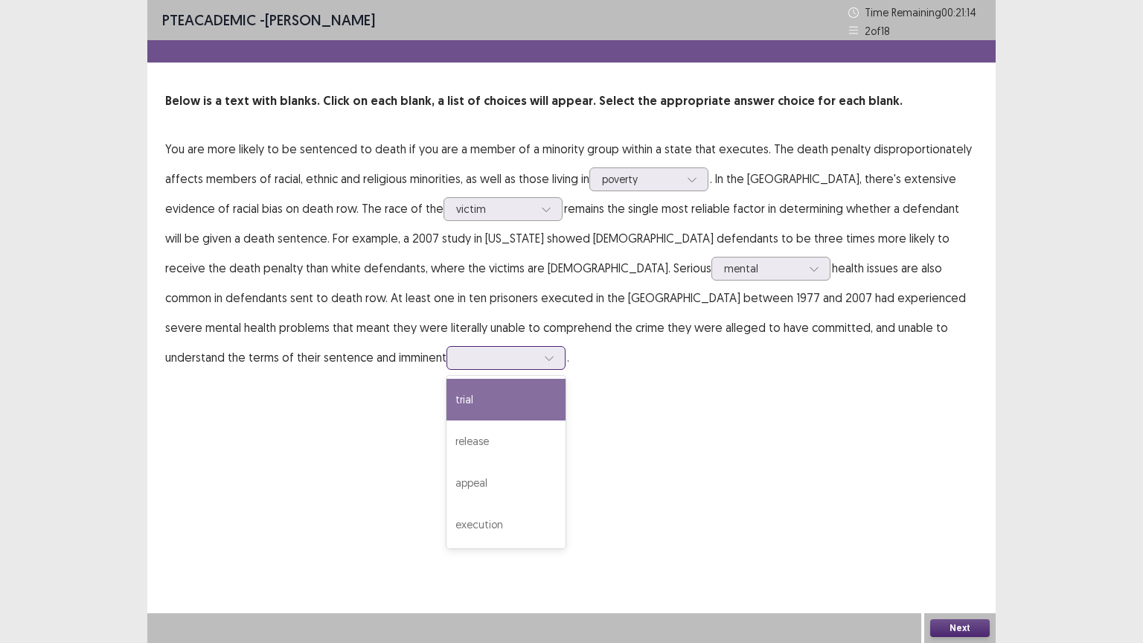
click at [536, 350] on div at bounding box center [497, 357] width 77 height 14
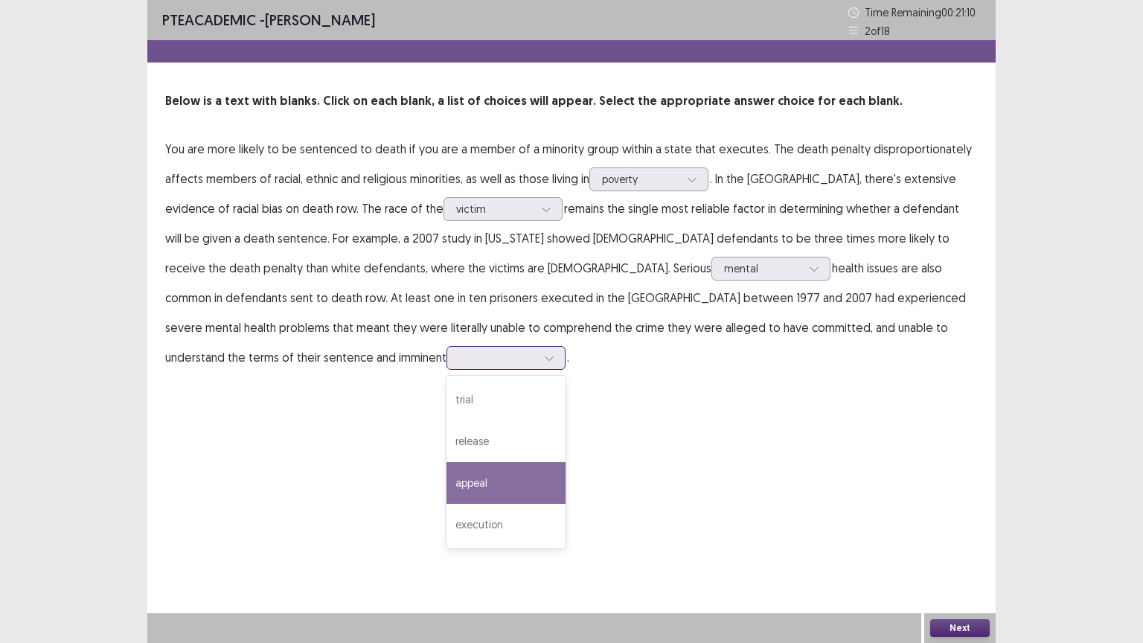
click at [565, 462] on div "appeal" at bounding box center [505, 483] width 119 height 42
click at [966, 548] on button "Next" at bounding box center [960, 628] width 60 height 18
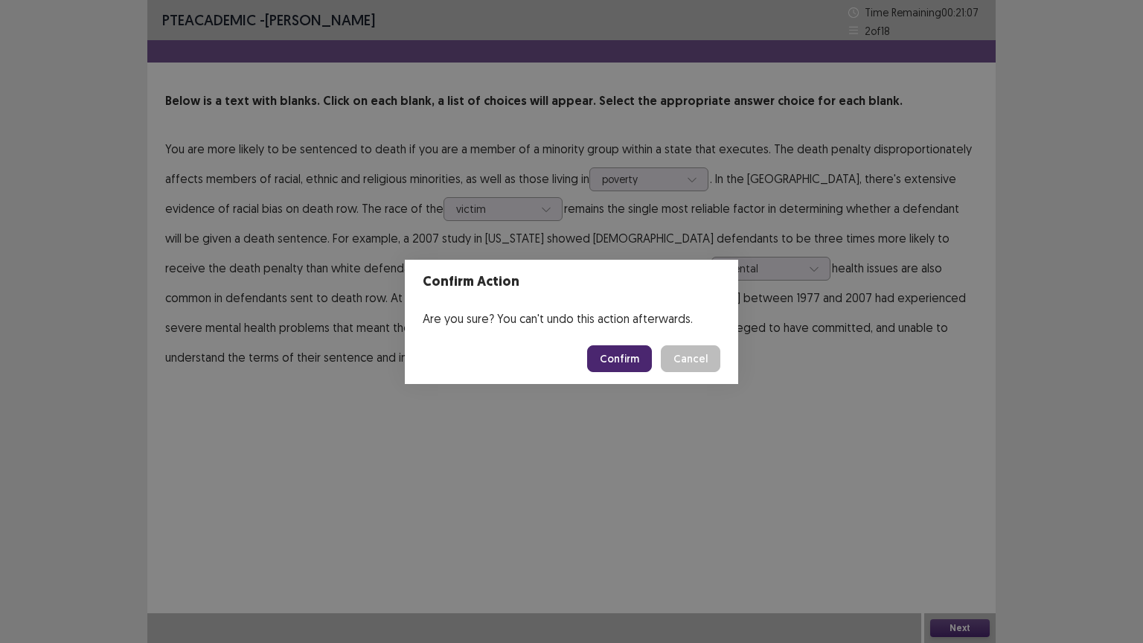
click at [615, 358] on button "Confirm" at bounding box center [619, 358] width 65 height 27
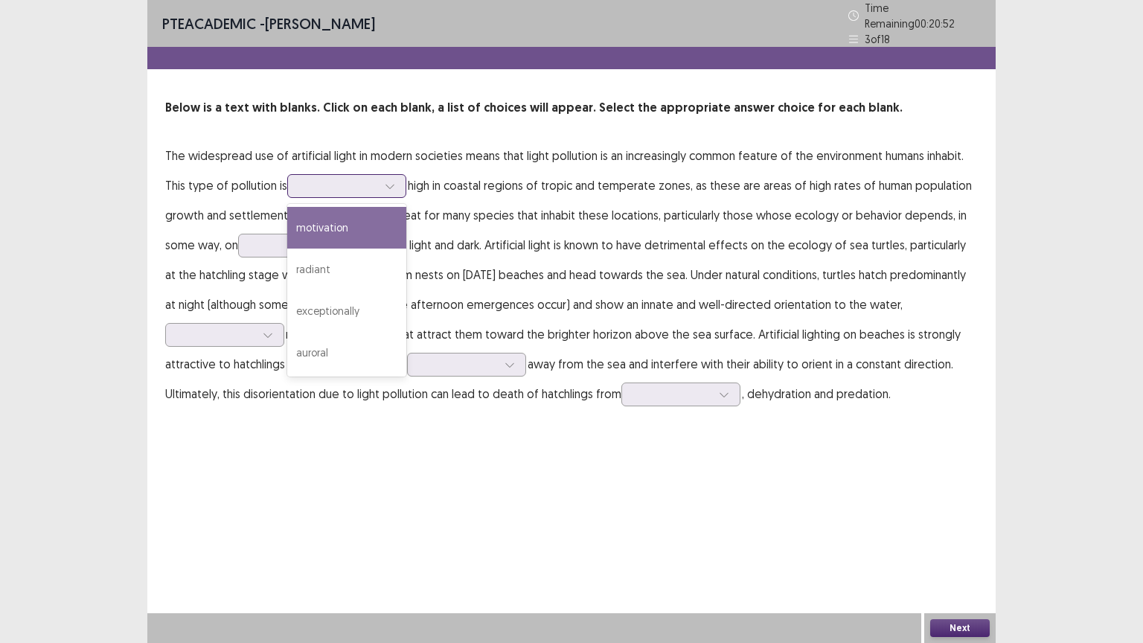
click at [354, 183] on div at bounding box center [338, 186] width 77 height 14
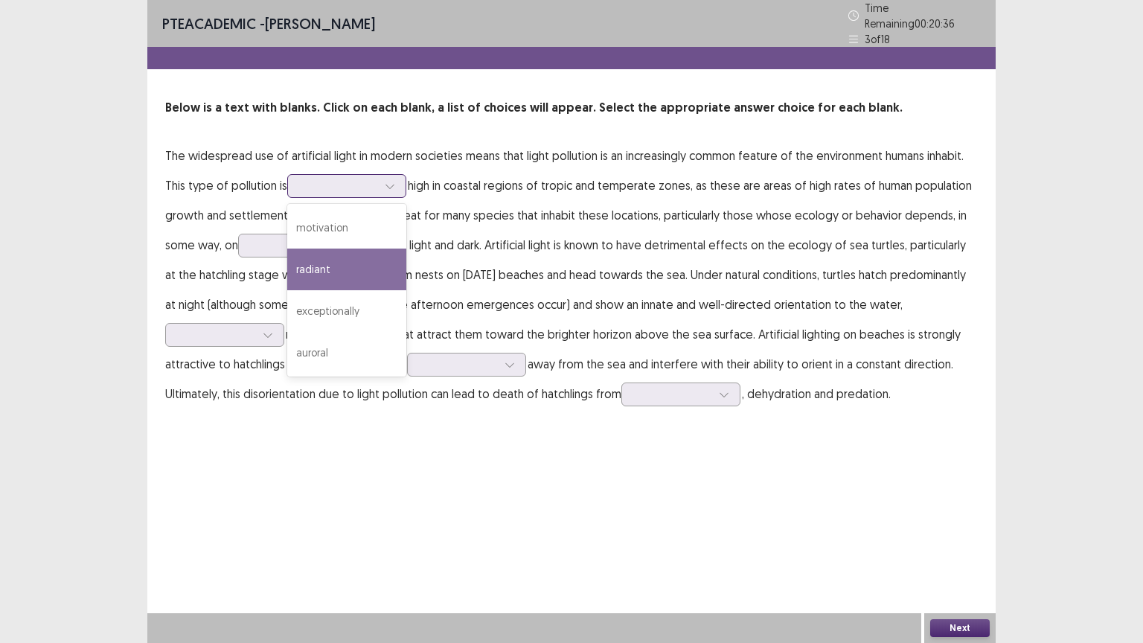
click at [330, 268] on div "radiant" at bounding box center [346, 270] width 119 height 42
click at [368, 183] on div at bounding box center [338, 186] width 77 height 14
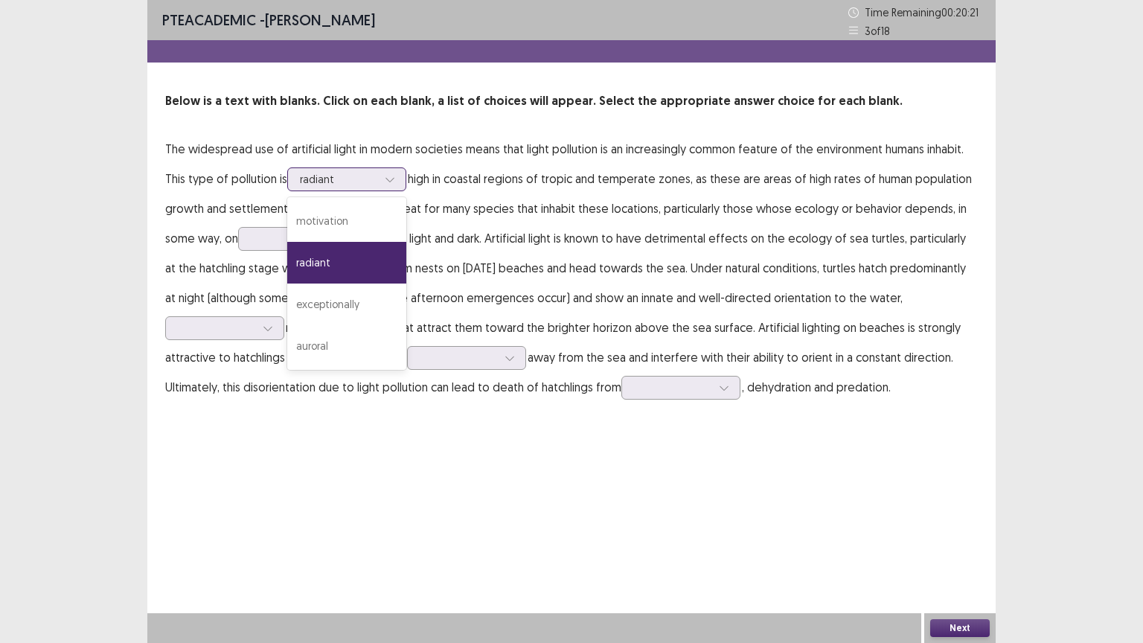
click at [368, 183] on div at bounding box center [338, 179] width 77 height 14
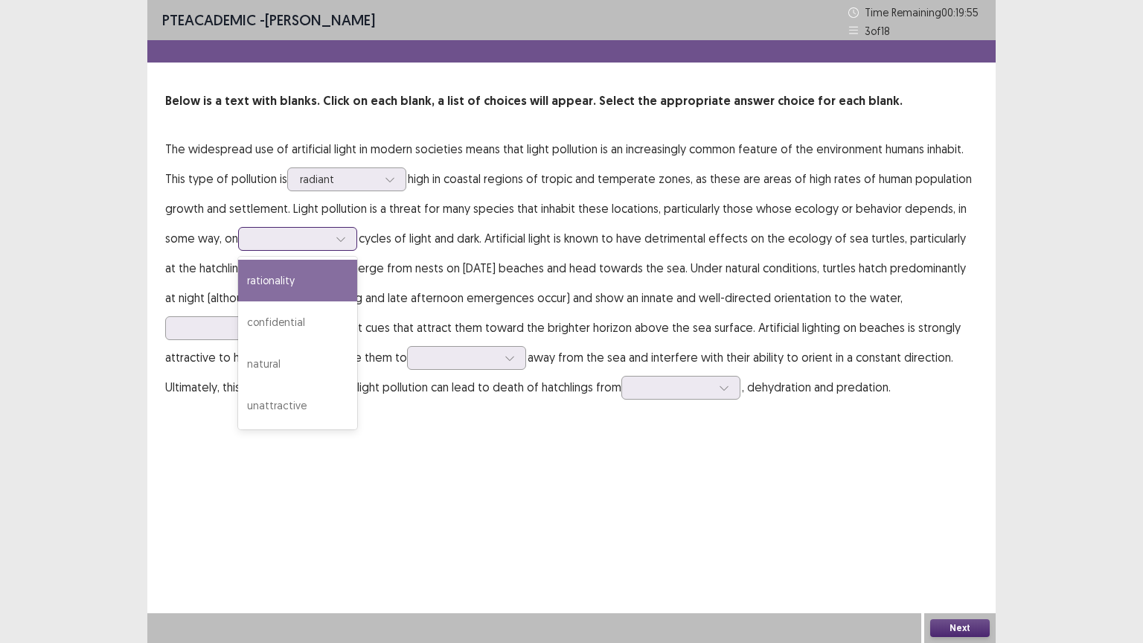
click at [328, 241] on div at bounding box center [289, 238] width 77 height 14
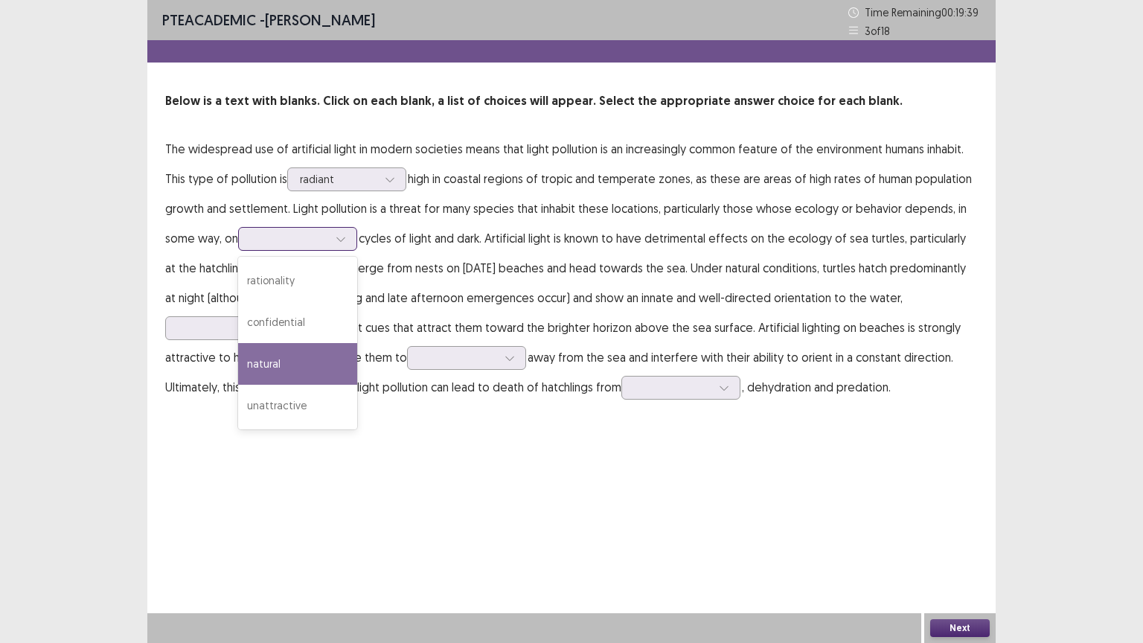
click at [299, 345] on div "natural" at bounding box center [297, 364] width 119 height 42
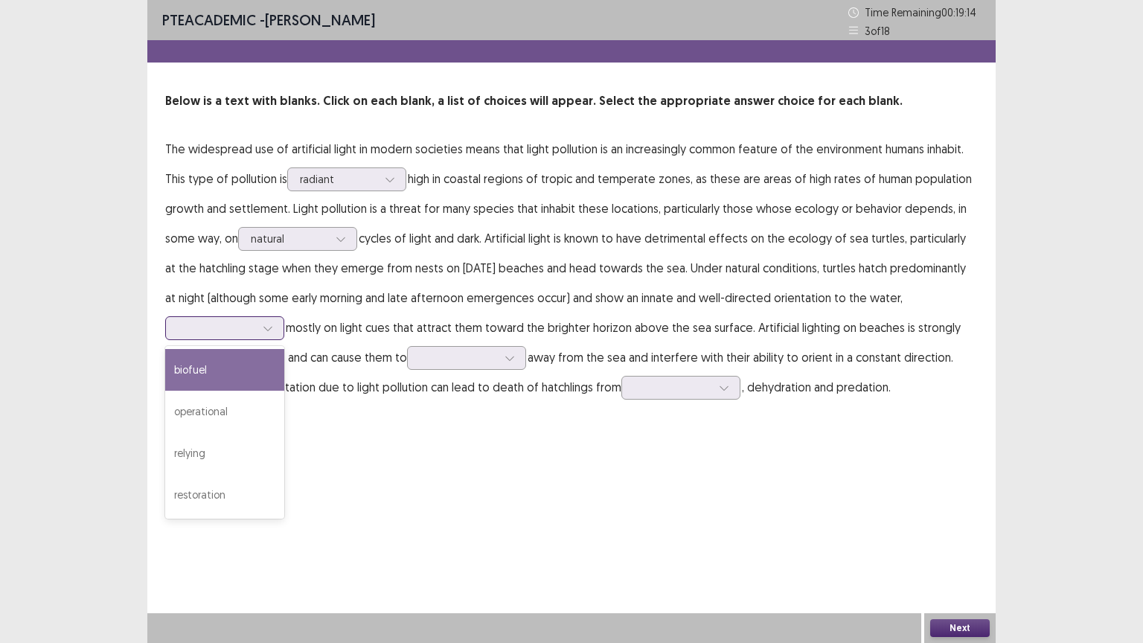
click at [266, 330] on icon at bounding box center [268, 328] width 10 height 10
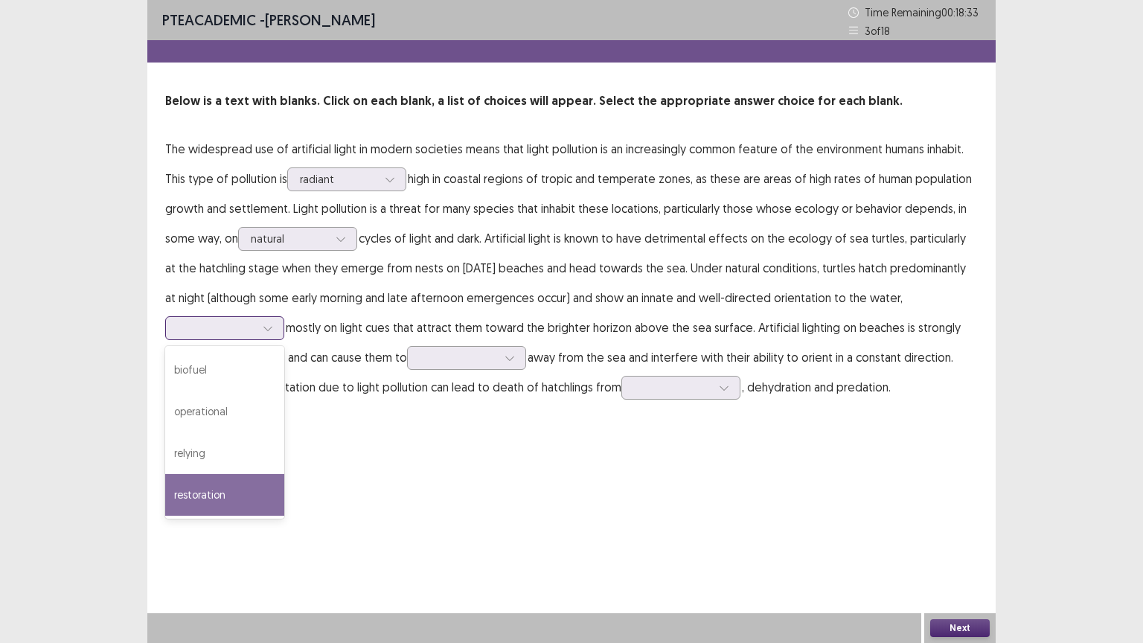
click at [233, 487] on div "restoration" at bounding box center [224, 495] width 119 height 42
click at [260, 330] on div at bounding box center [268, 328] width 22 height 22
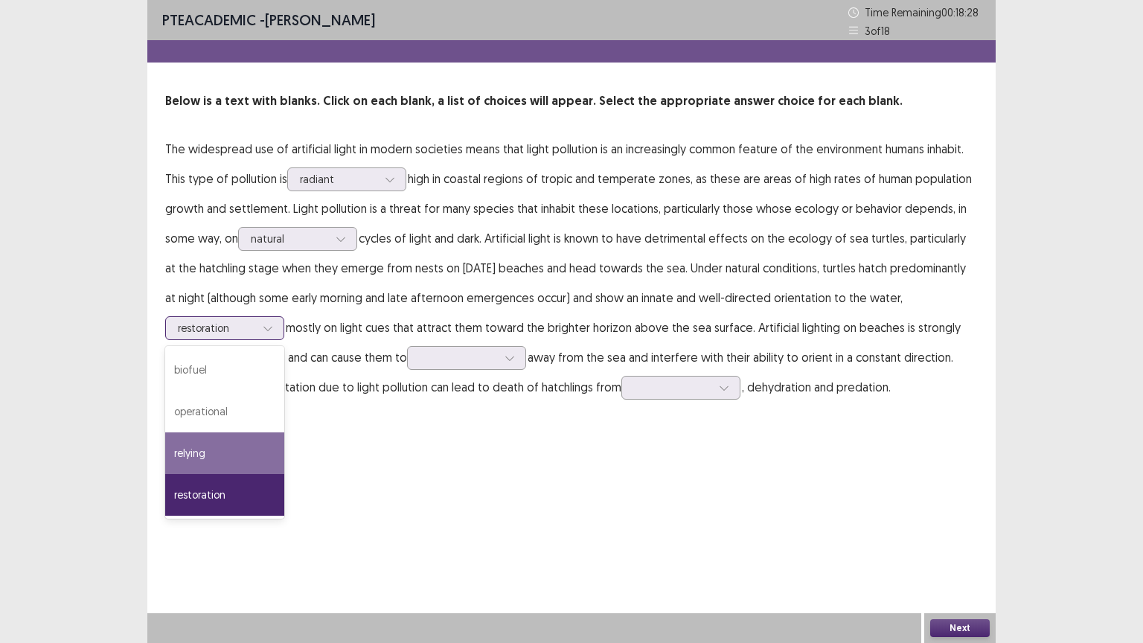
click at [246, 437] on div "relying" at bounding box center [224, 453] width 119 height 42
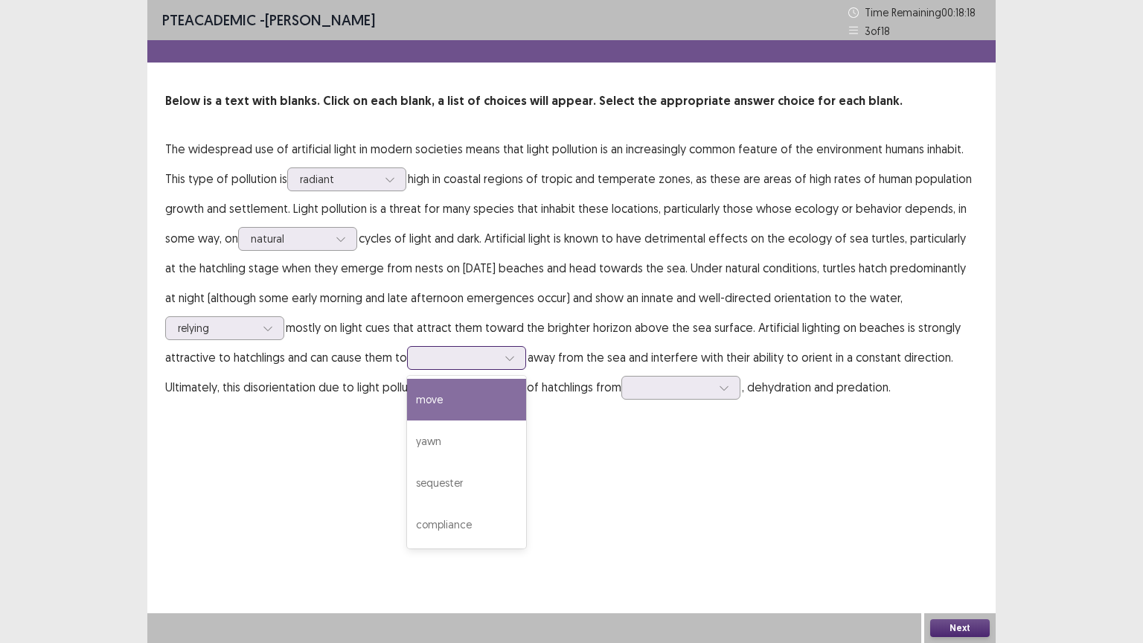
click at [495, 361] on div at bounding box center [458, 357] width 77 height 14
click at [448, 408] on div "move" at bounding box center [466, 400] width 119 height 42
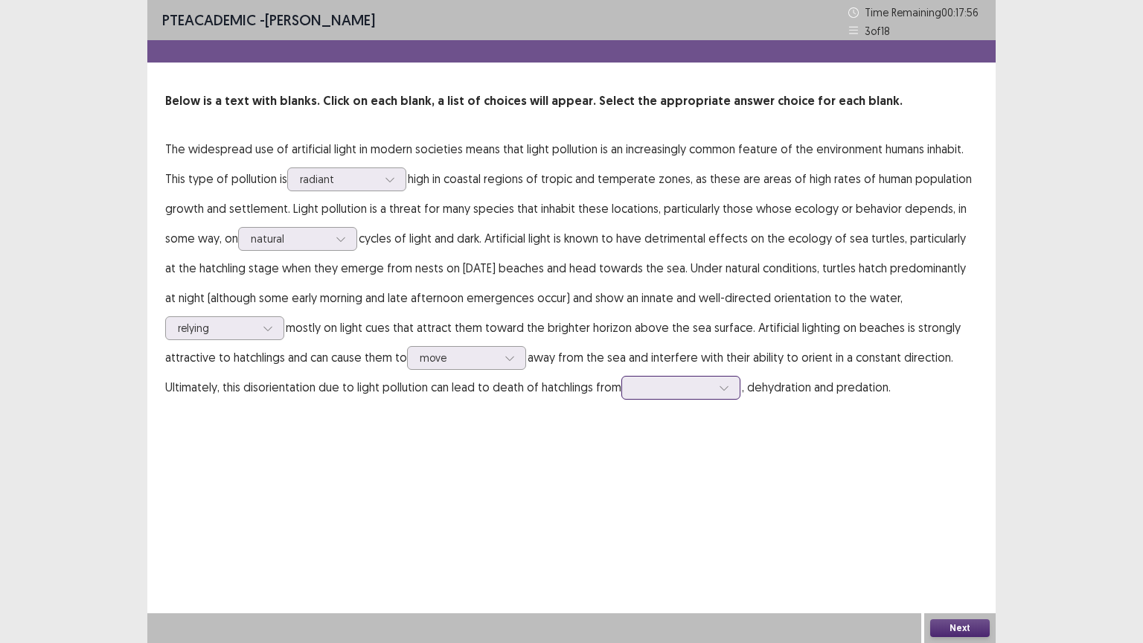
click at [685, 395] on div at bounding box center [672, 387] width 80 height 17
click at [664, 519] on div "multifaceted" at bounding box center [680, 513] width 119 height 42
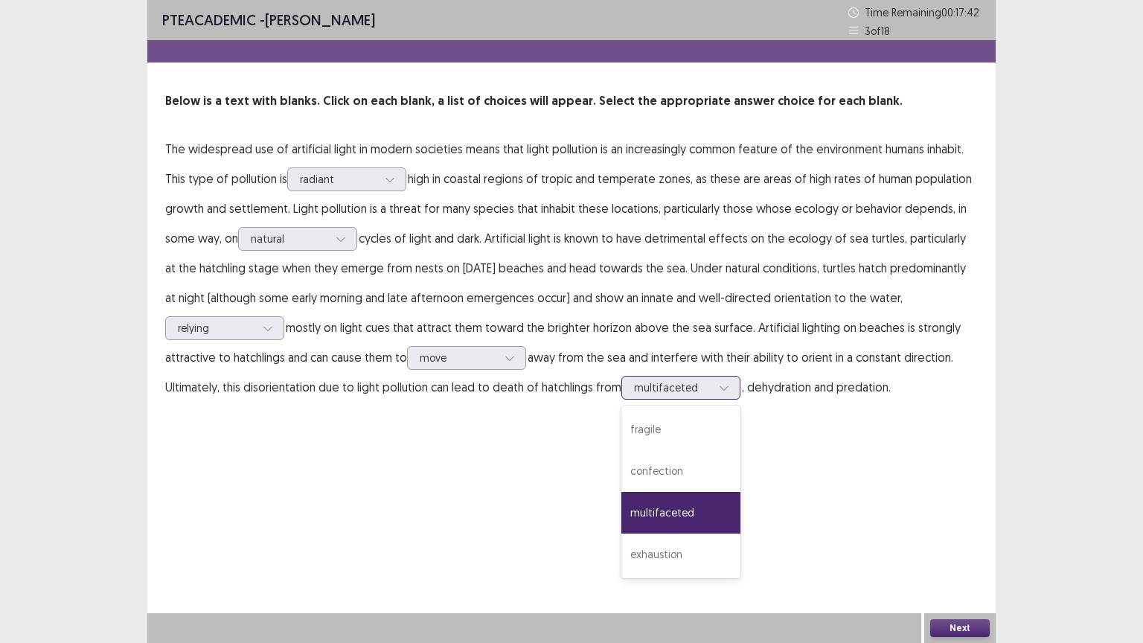
click at [679, 391] on div at bounding box center [672, 387] width 77 height 14
click at [652, 547] on div "exhaustion" at bounding box center [680, 554] width 119 height 42
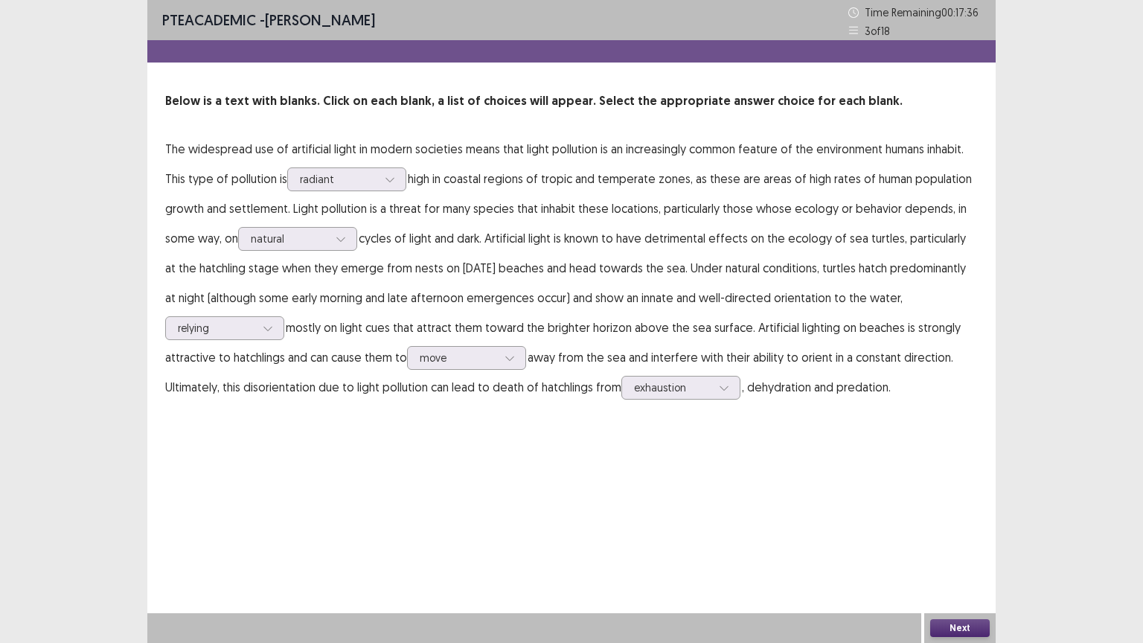
click at [952, 548] on button "Next" at bounding box center [960, 628] width 60 height 18
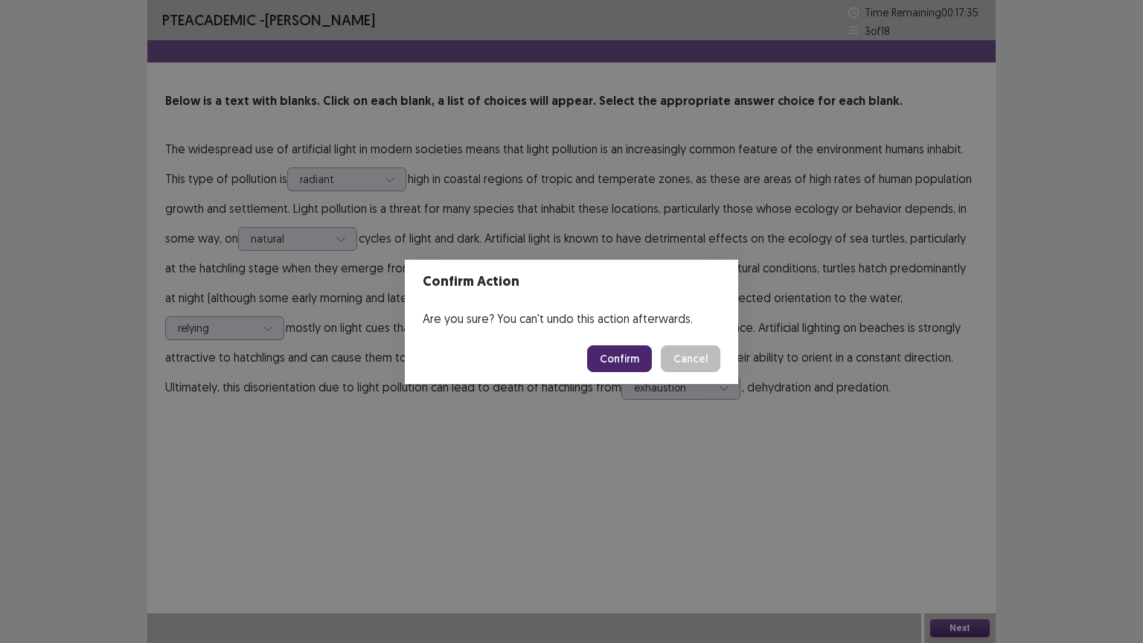
click at [626, 353] on button "Confirm" at bounding box center [619, 358] width 65 height 27
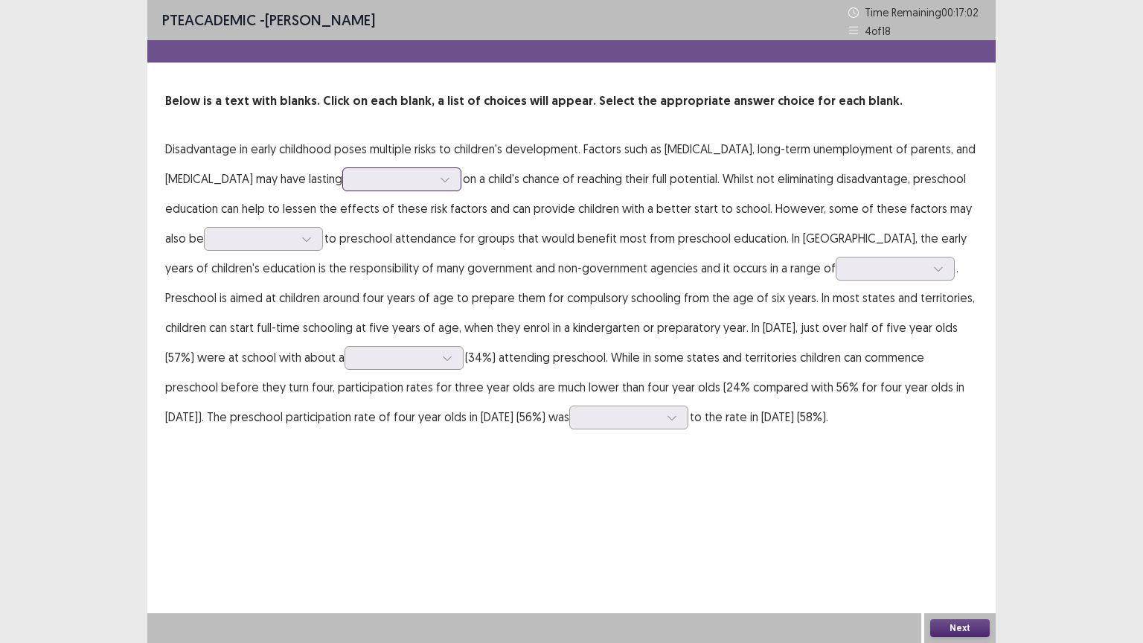
click at [434, 187] on div at bounding box center [393, 178] width 80 height 17
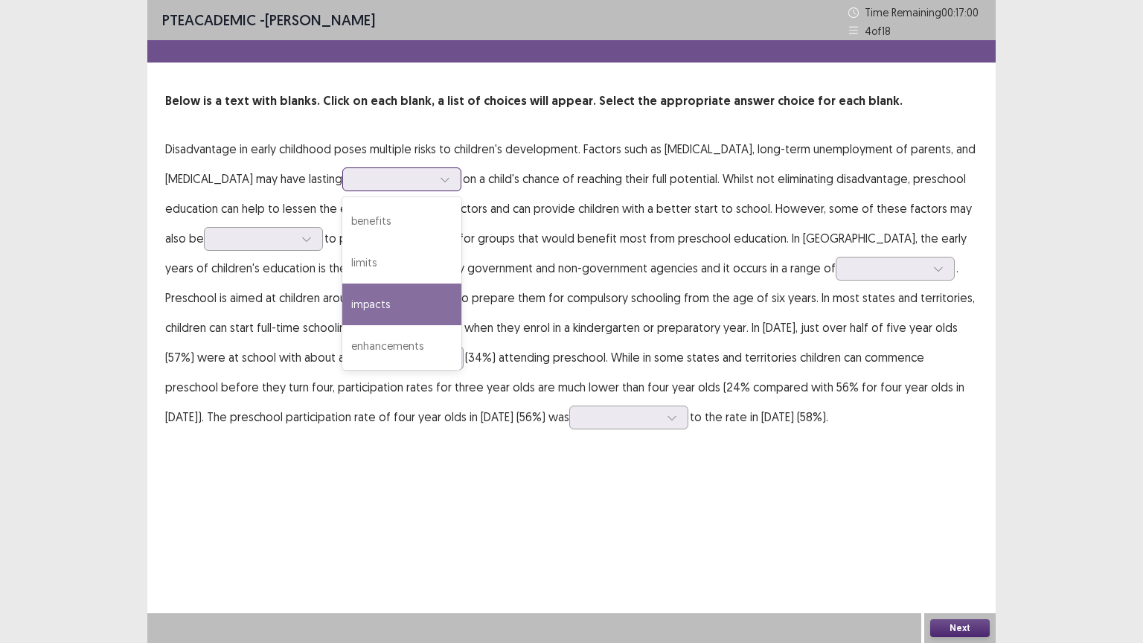
click at [461, 298] on div "impacts" at bounding box center [401, 304] width 119 height 42
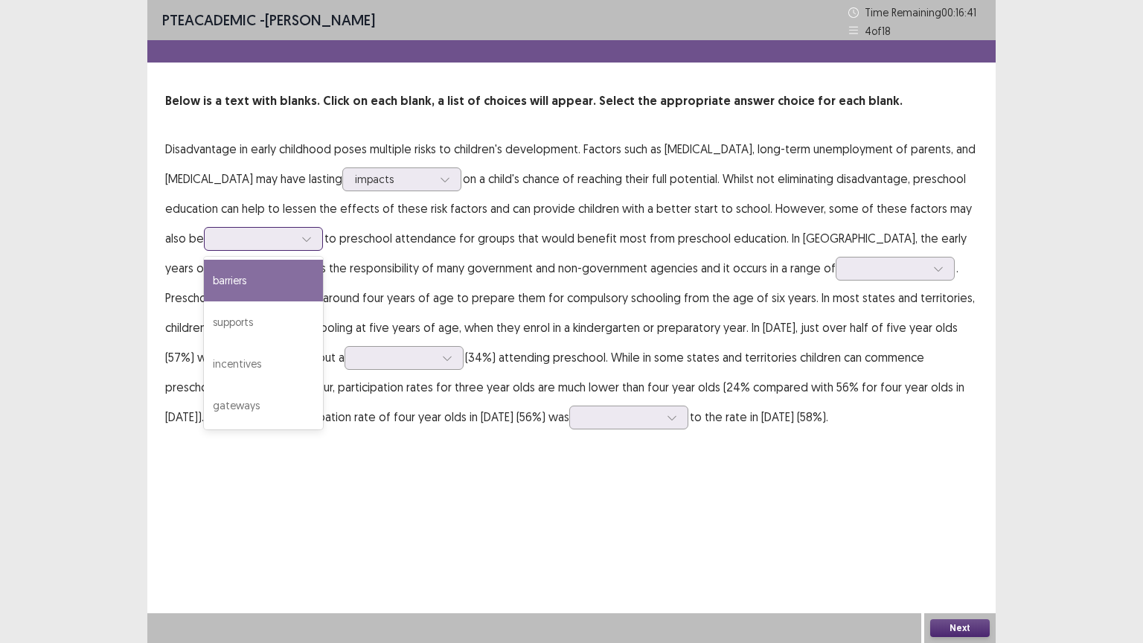
click at [295, 247] on div at bounding box center [255, 238] width 80 height 17
click at [299, 289] on div "barriers" at bounding box center [263, 281] width 119 height 42
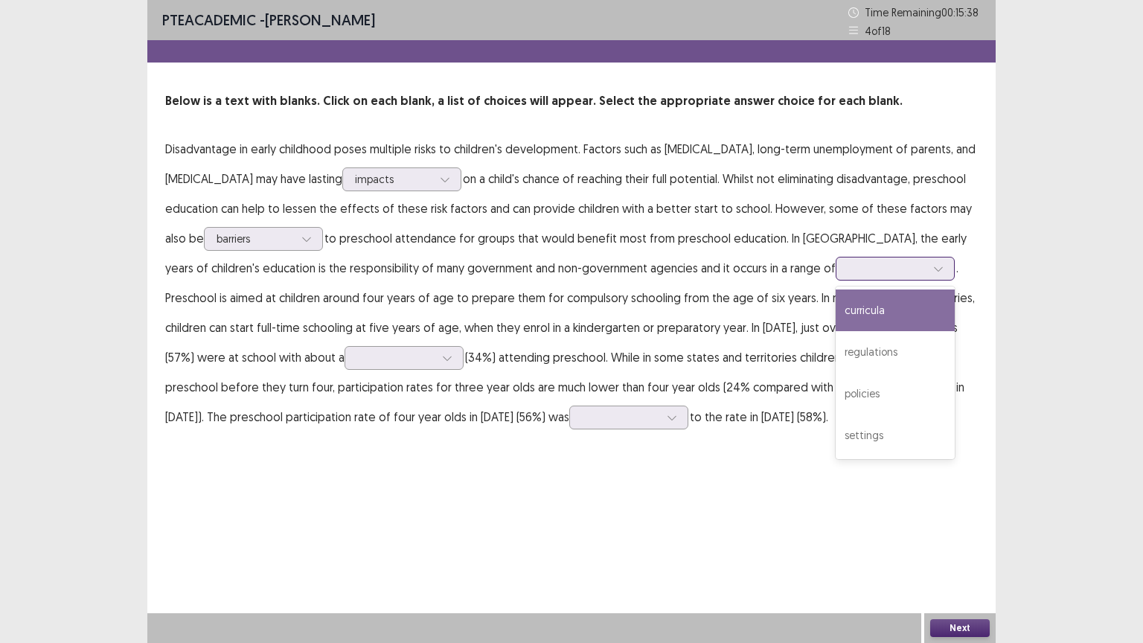
click at [872, 263] on div at bounding box center [886, 268] width 77 height 14
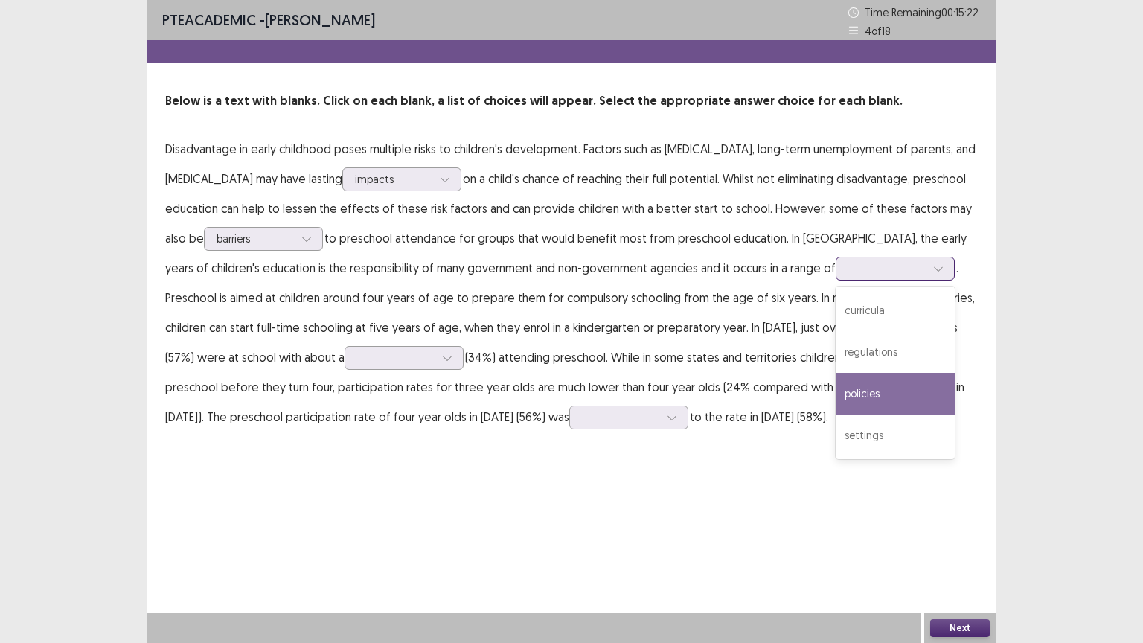
click at [877, 393] on div "policies" at bounding box center [895, 394] width 119 height 42
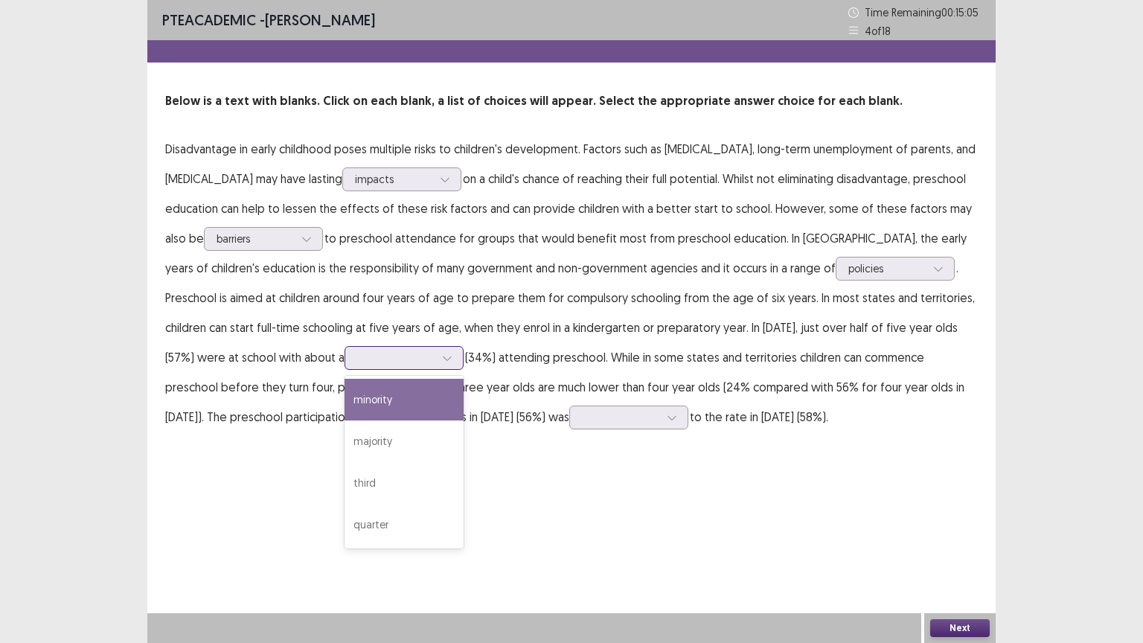
click at [389, 360] on div at bounding box center [395, 357] width 77 height 14
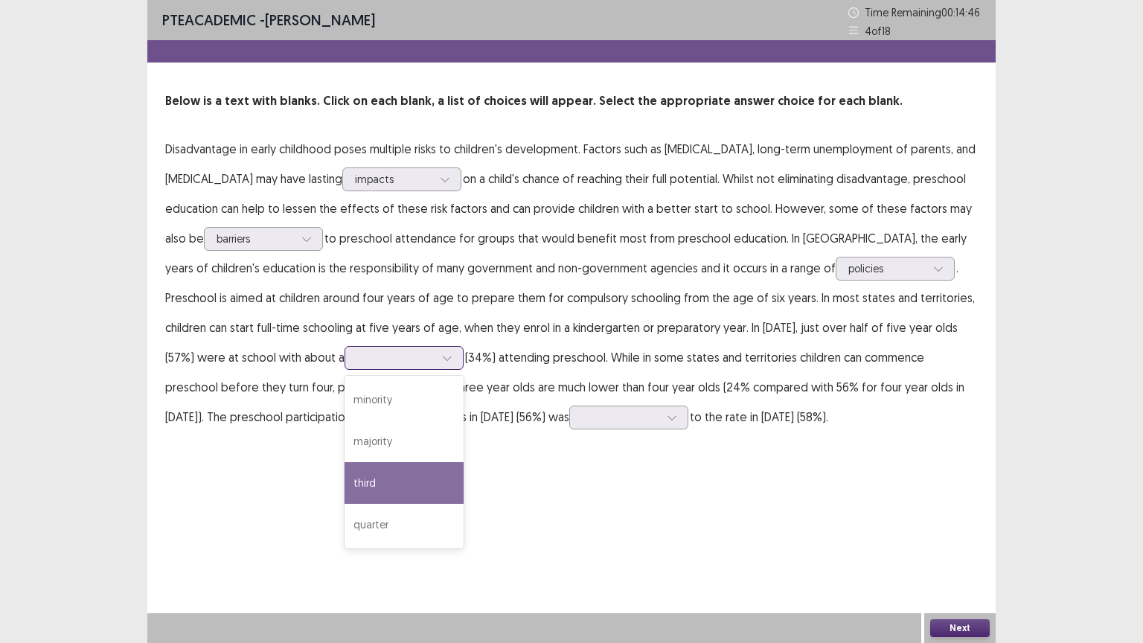
click at [350, 476] on div "third" at bounding box center [403, 483] width 119 height 42
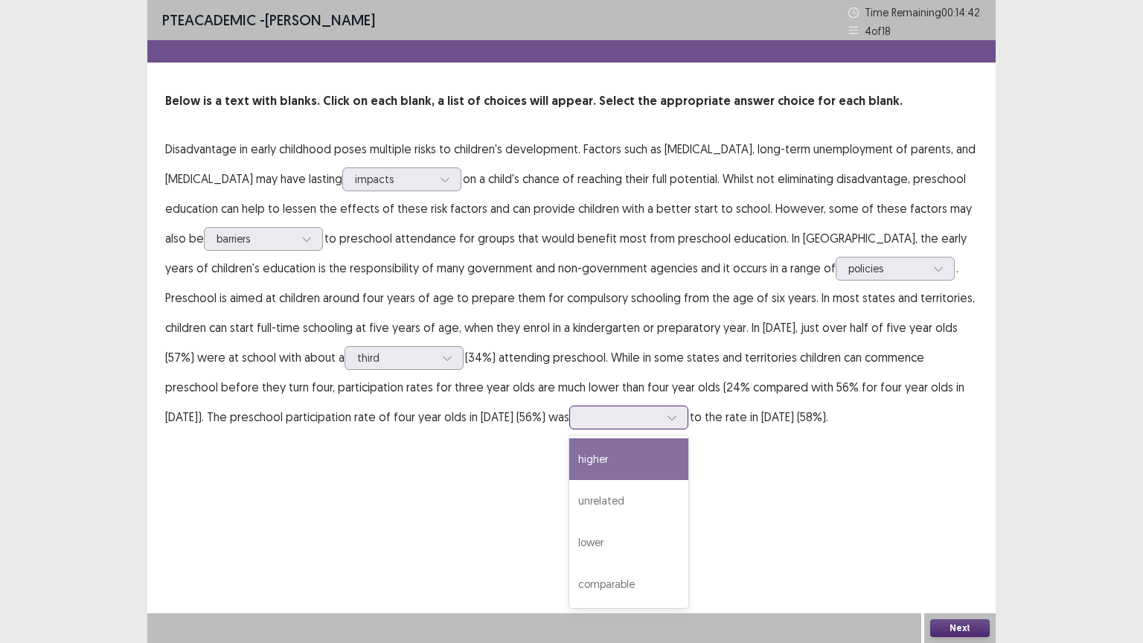
click at [582, 414] on div at bounding box center [620, 417] width 77 height 14
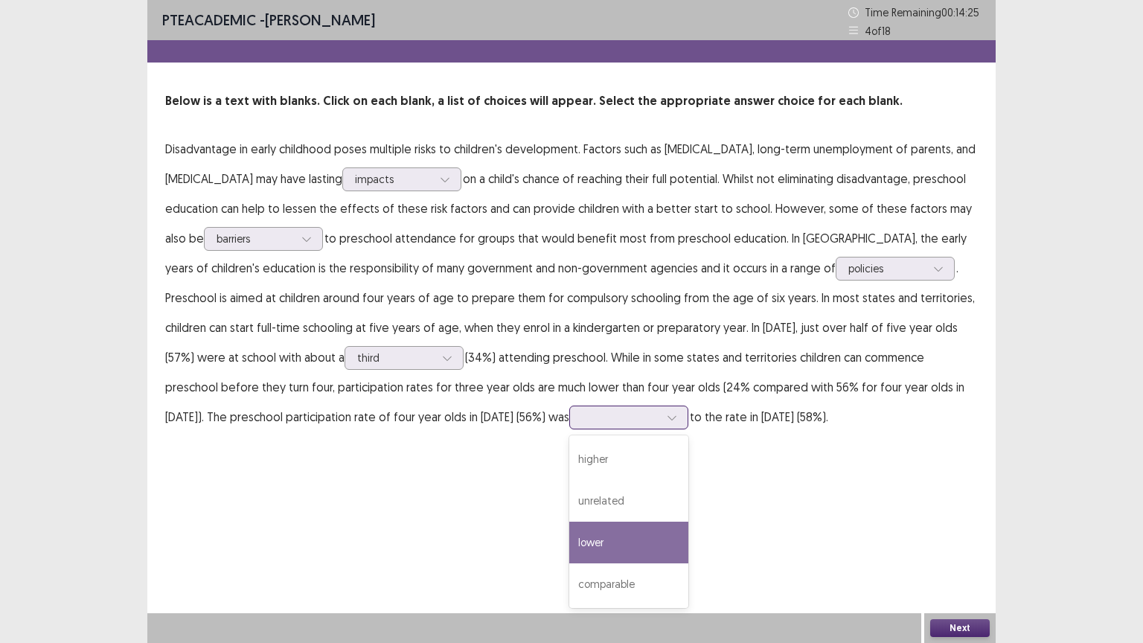
click at [569, 533] on div "lower" at bounding box center [628, 543] width 119 height 42
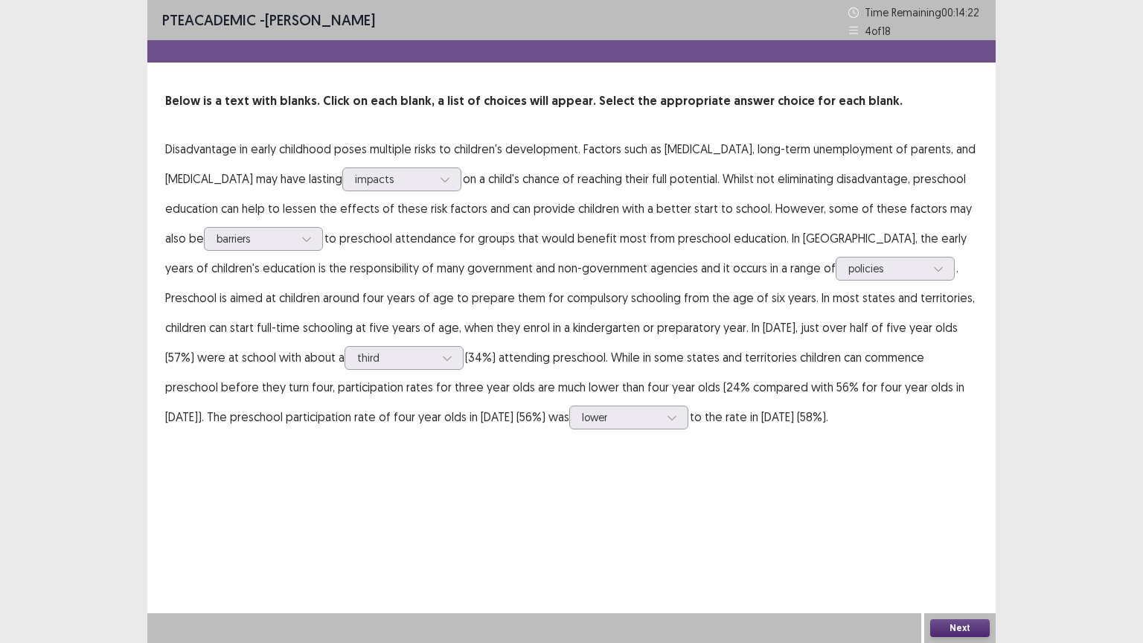
click at [955, 548] on button "Next" at bounding box center [960, 628] width 60 height 18
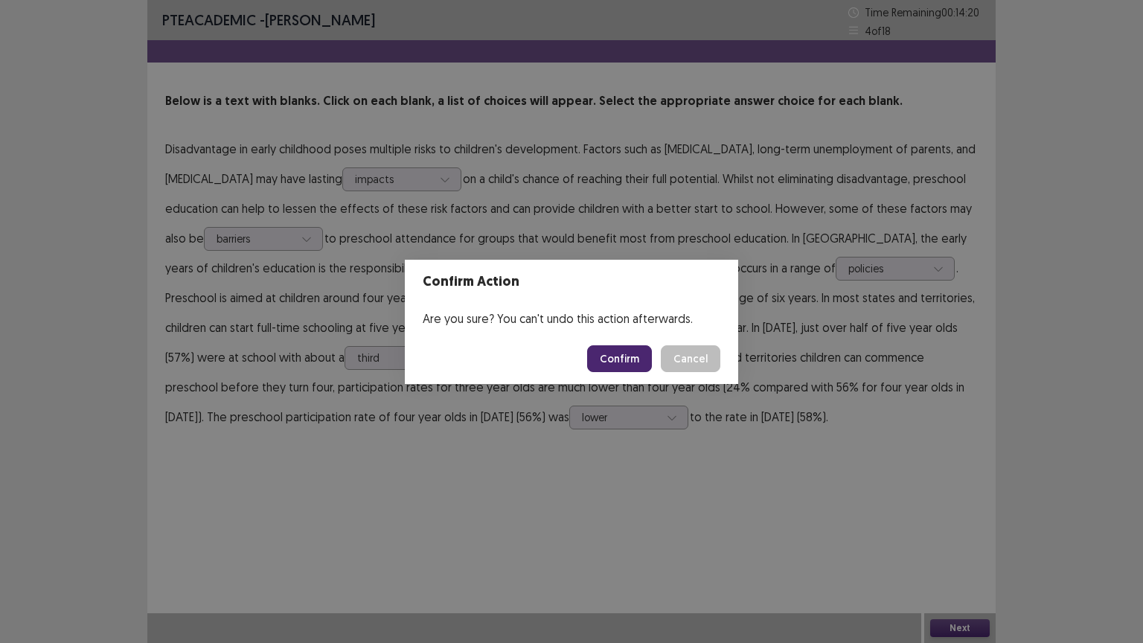
click at [609, 360] on button "Confirm" at bounding box center [619, 358] width 65 height 27
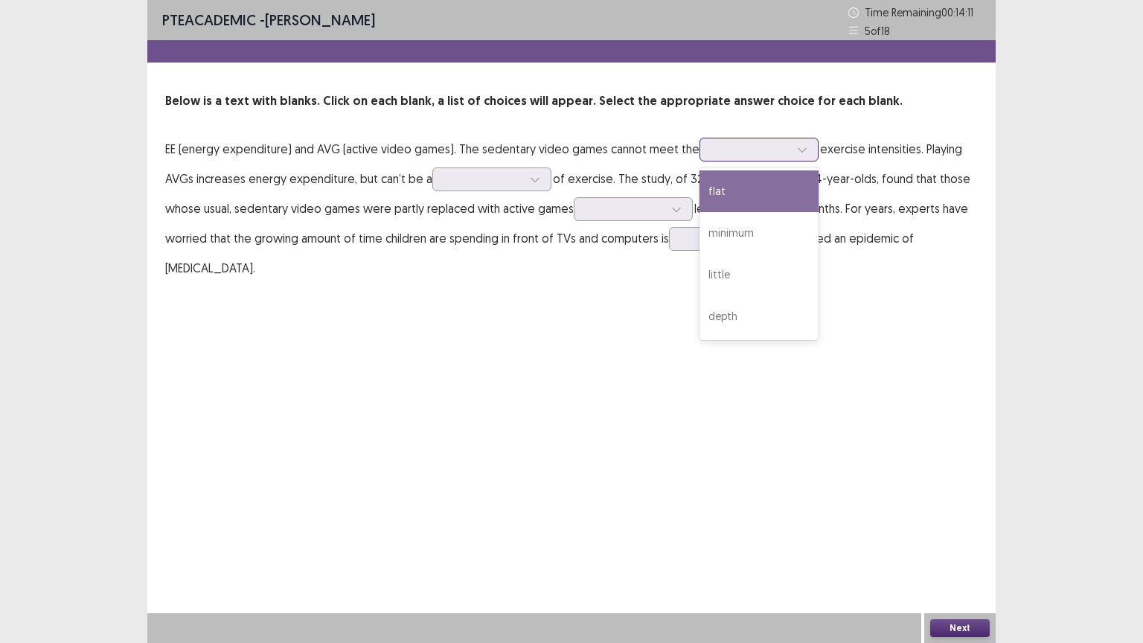
click at [744, 156] on div at bounding box center [750, 149] width 77 height 14
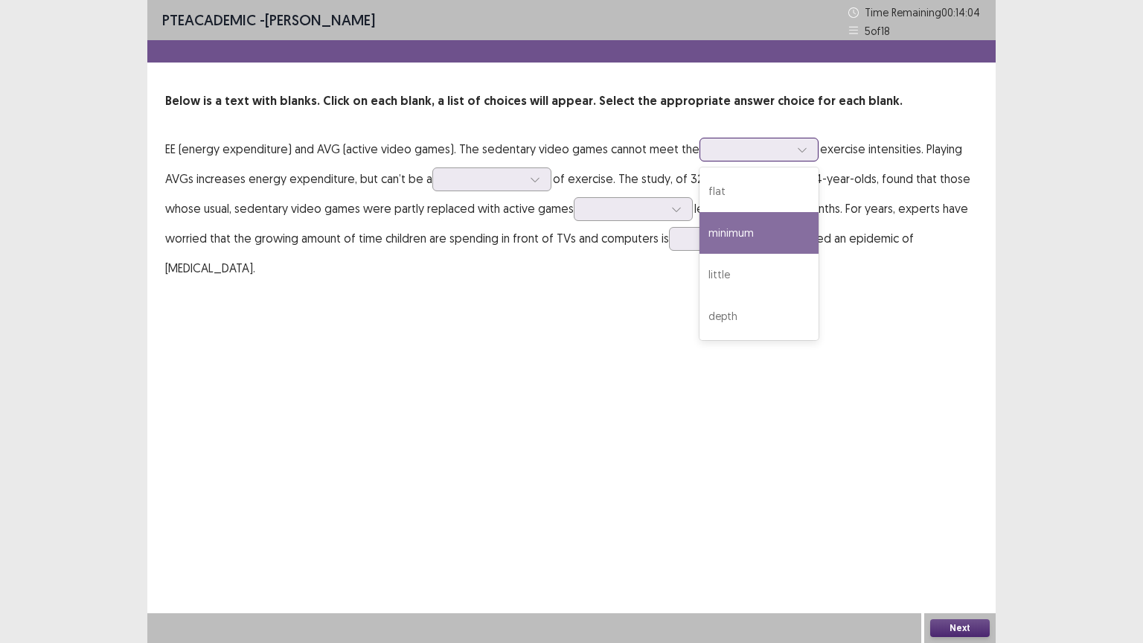
click at [737, 246] on div "minimum" at bounding box center [758, 233] width 119 height 42
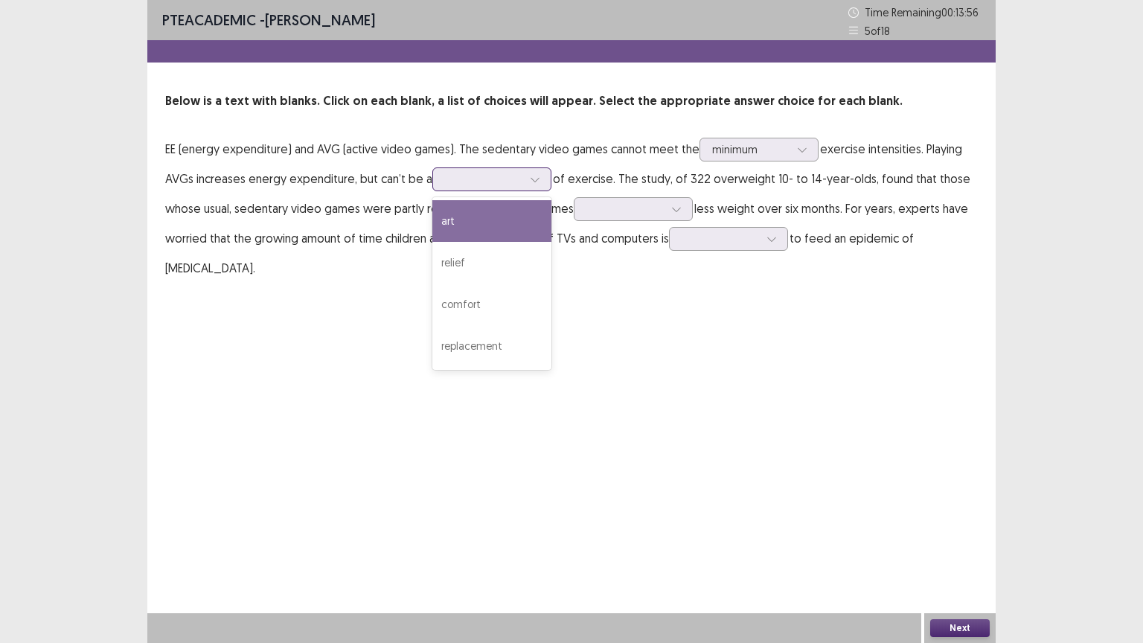
click at [491, 183] on div at bounding box center [483, 179] width 77 height 14
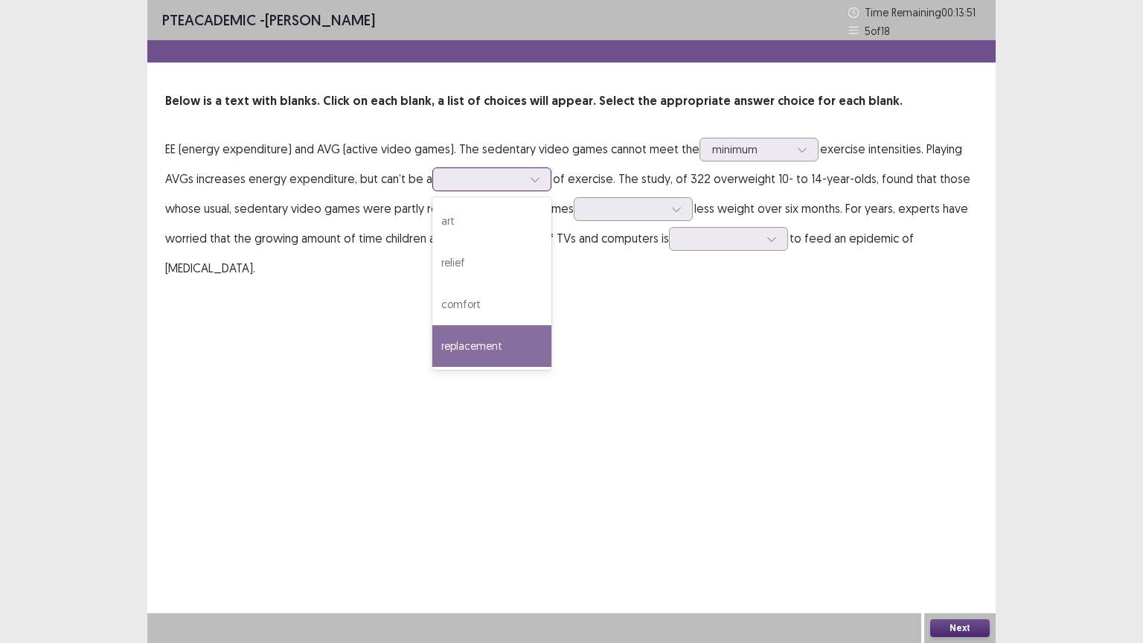
click at [494, 336] on div "replacement" at bounding box center [491, 346] width 119 height 42
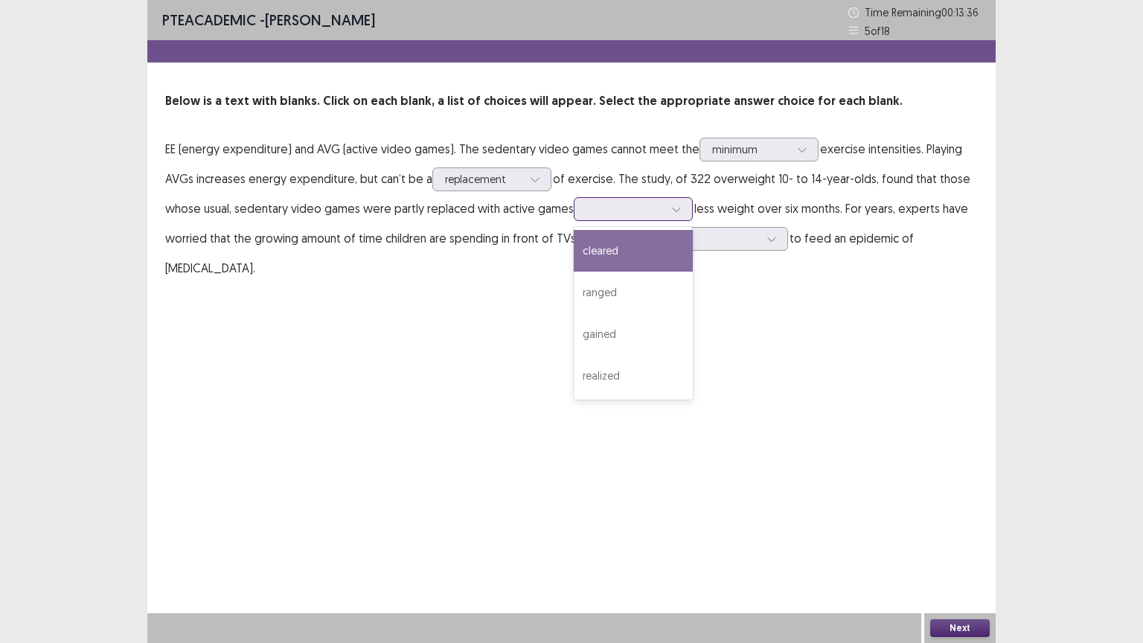
click at [609, 211] on div at bounding box center [624, 209] width 77 height 14
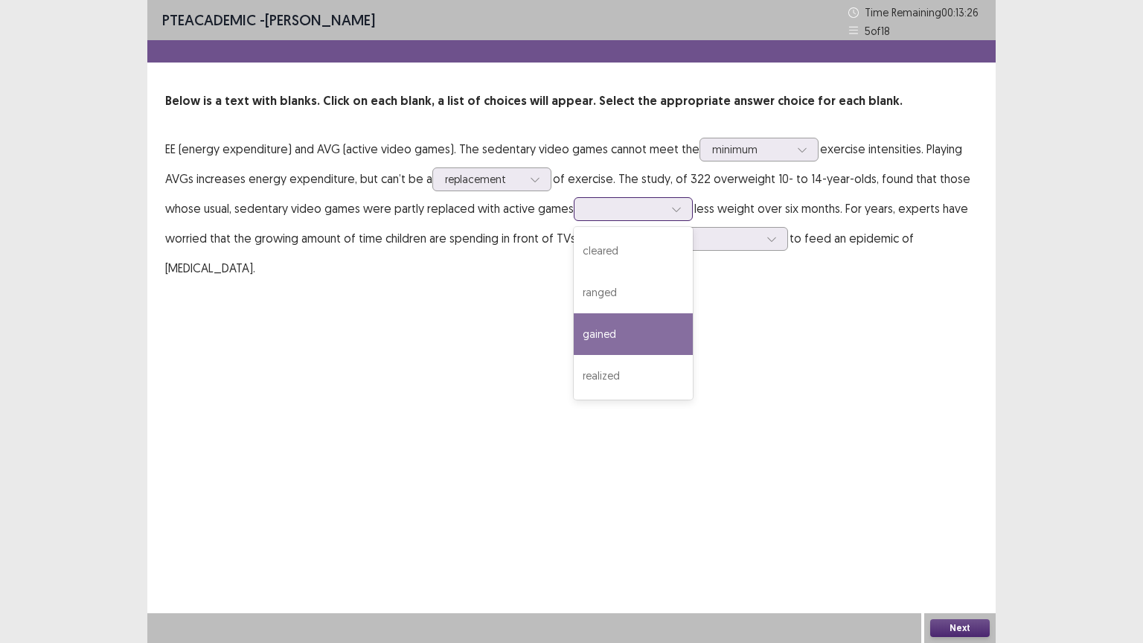
click at [618, 324] on div "gained" at bounding box center [633, 334] width 119 height 42
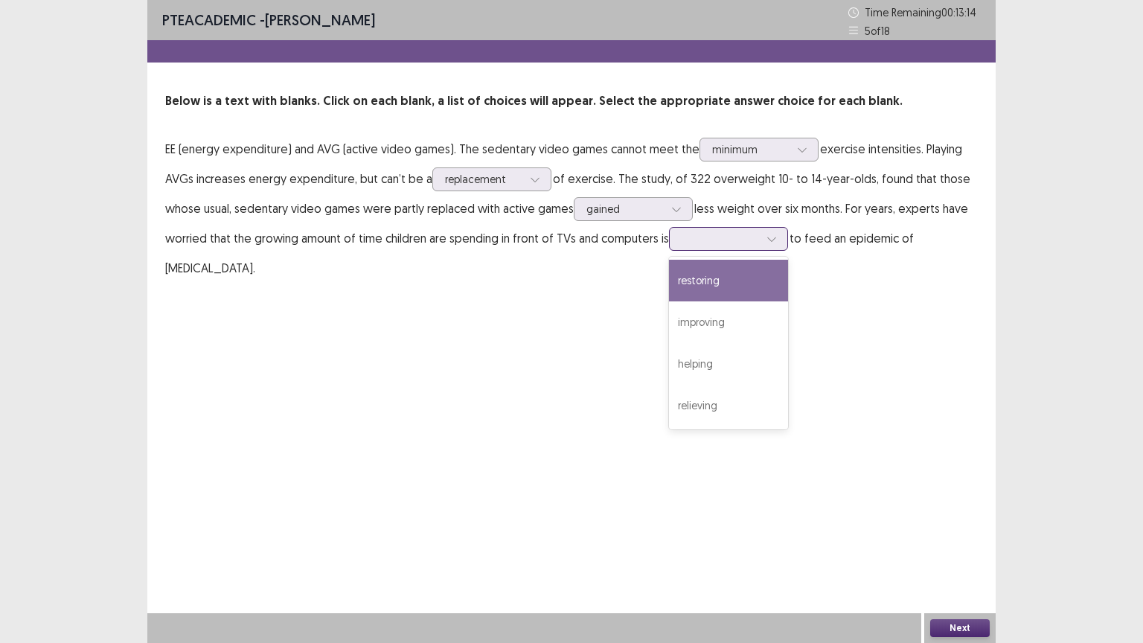
click at [711, 240] on div at bounding box center [720, 238] width 77 height 14
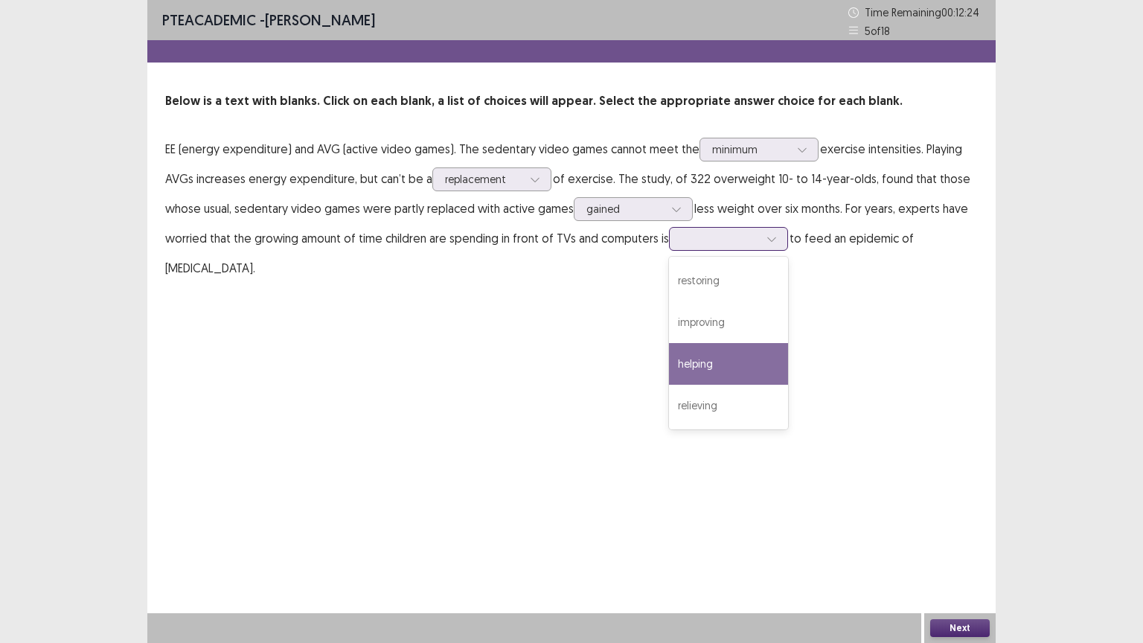
click at [690, 362] on div "helping" at bounding box center [728, 364] width 119 height 42
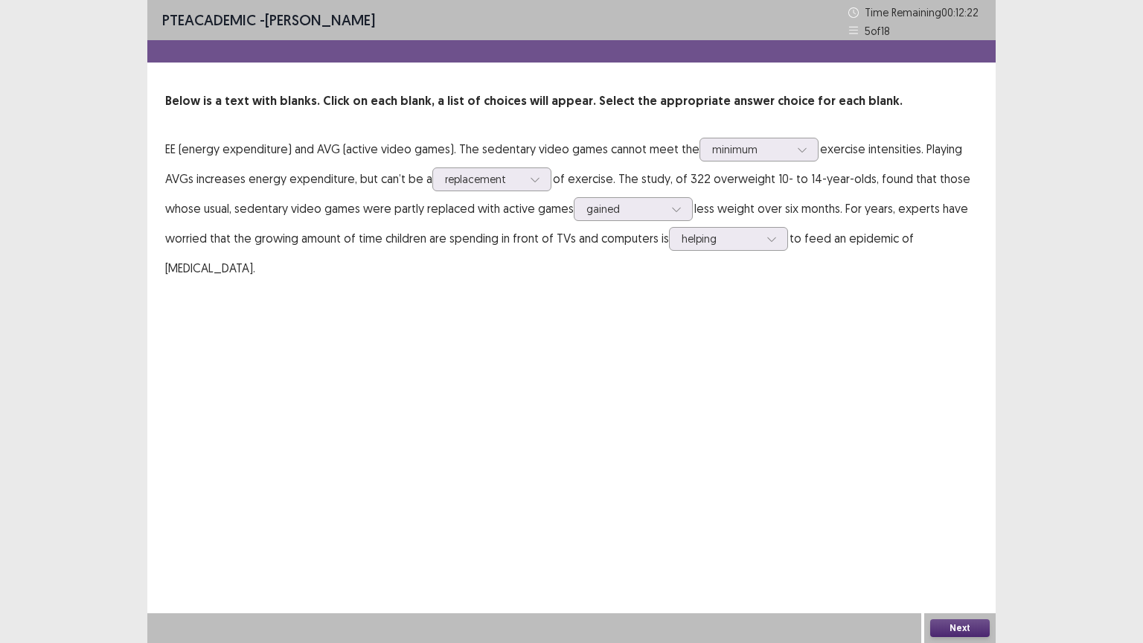
click at [966, 548] on button "Next" at bounding box center [960, 628] width 60 height 18
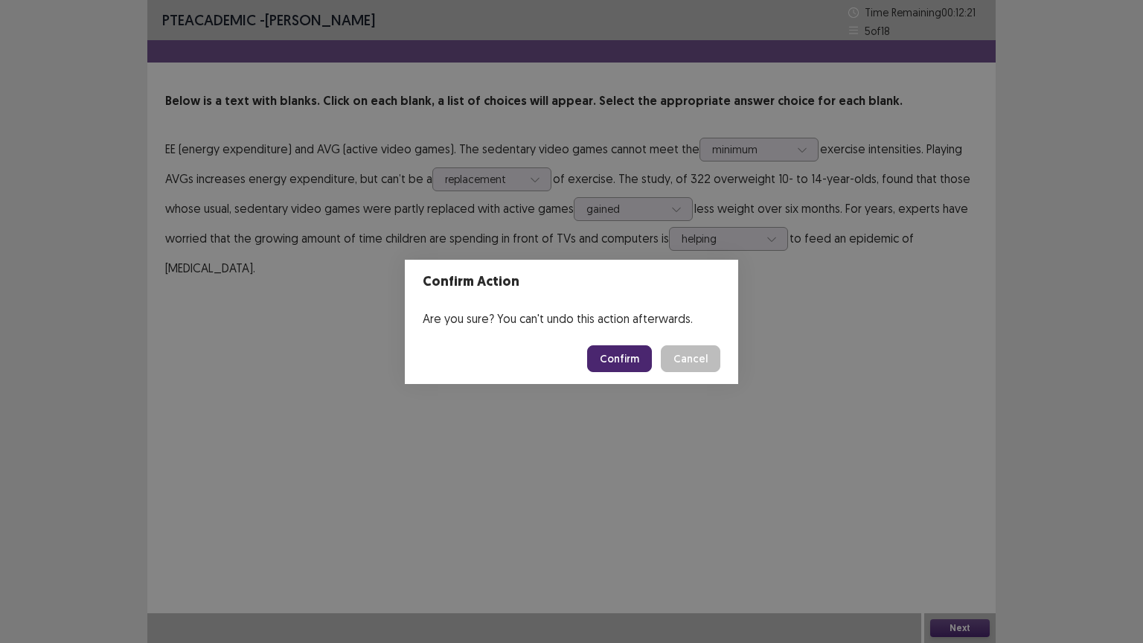
click at [607, 345] on button "Confirm" at bounding box center [619, 358] width 65 height 27
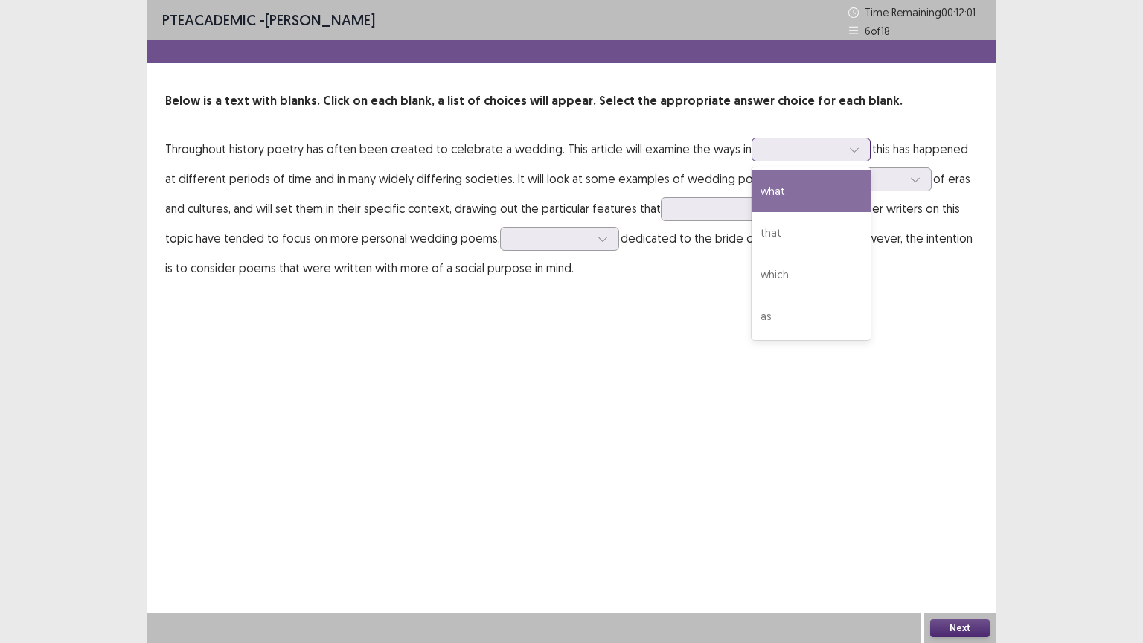
click at [798, 147] on div at bounding box center [802, 149] width 77 height 14
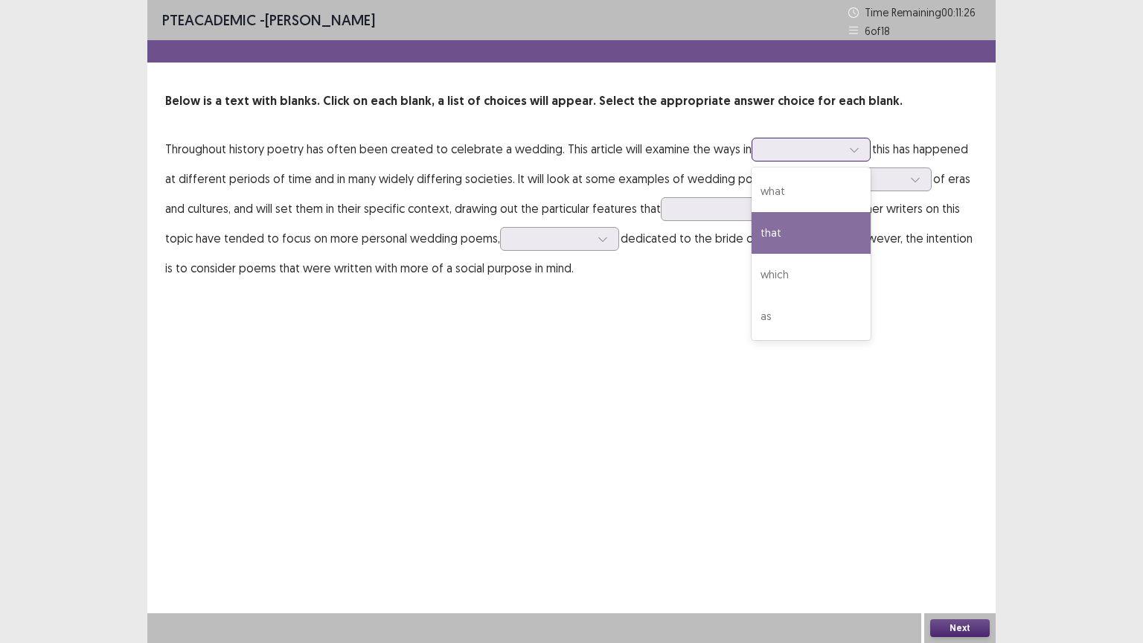
click at [789, 229] on div "that" at bounding box center [810, 233] width 119 height 42
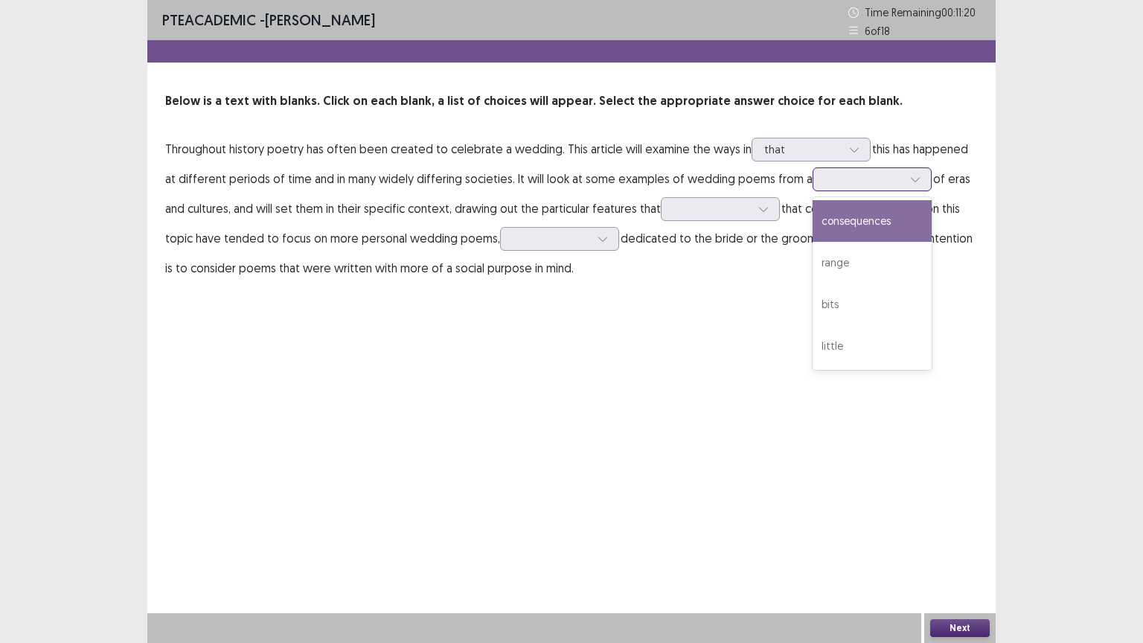
click at [850, 177] on div at bounding box center [863, 179] width 77 height 14
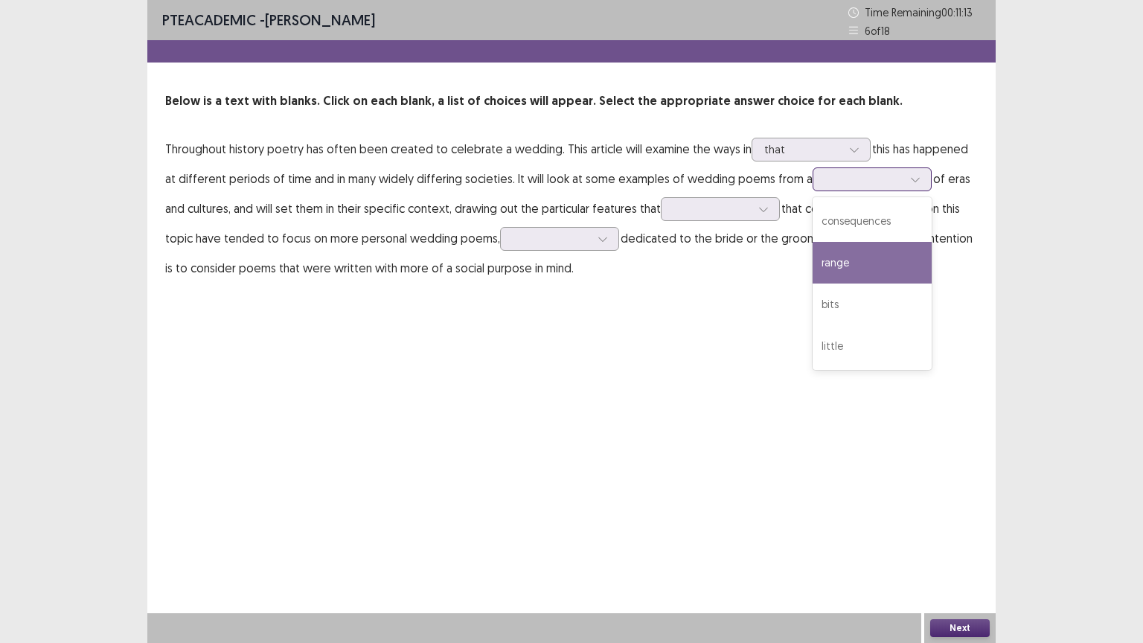
click at [821, 258] on div "range" at bounding box center [871, 263] width 119 height 42
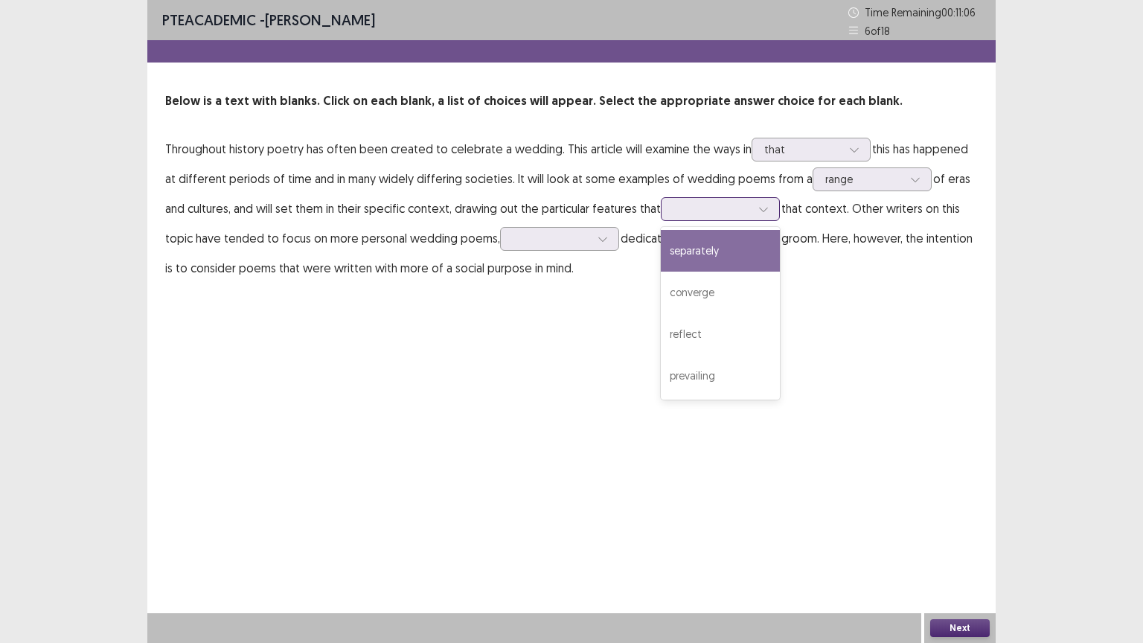
click at [678, 211] on div at bounding box center [711, 209] width 77 height 14
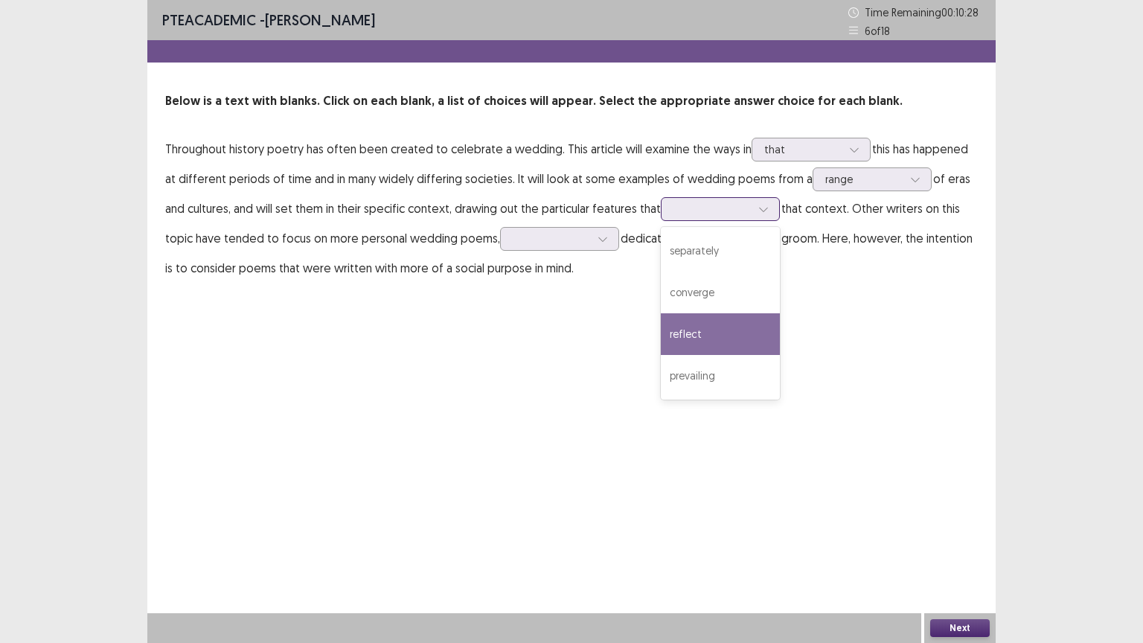
click at [670, 324] on div "reflect" at bounding box center [720, 334] width 119 height 42
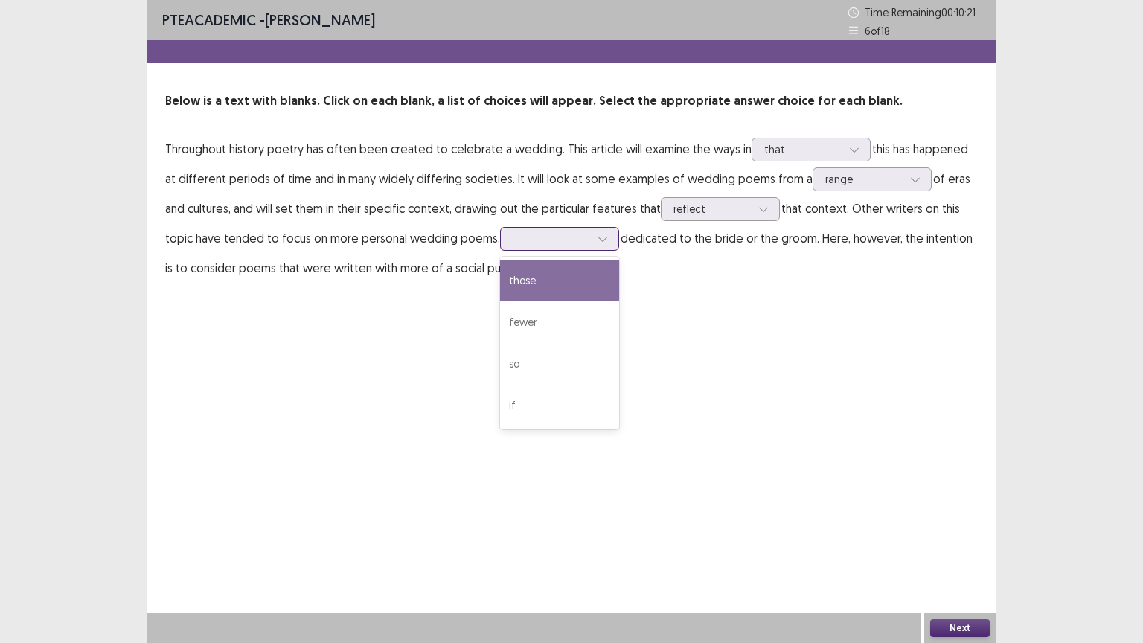
click at [542, 244] on div at bounding box center [551, 238] width 77 height 14
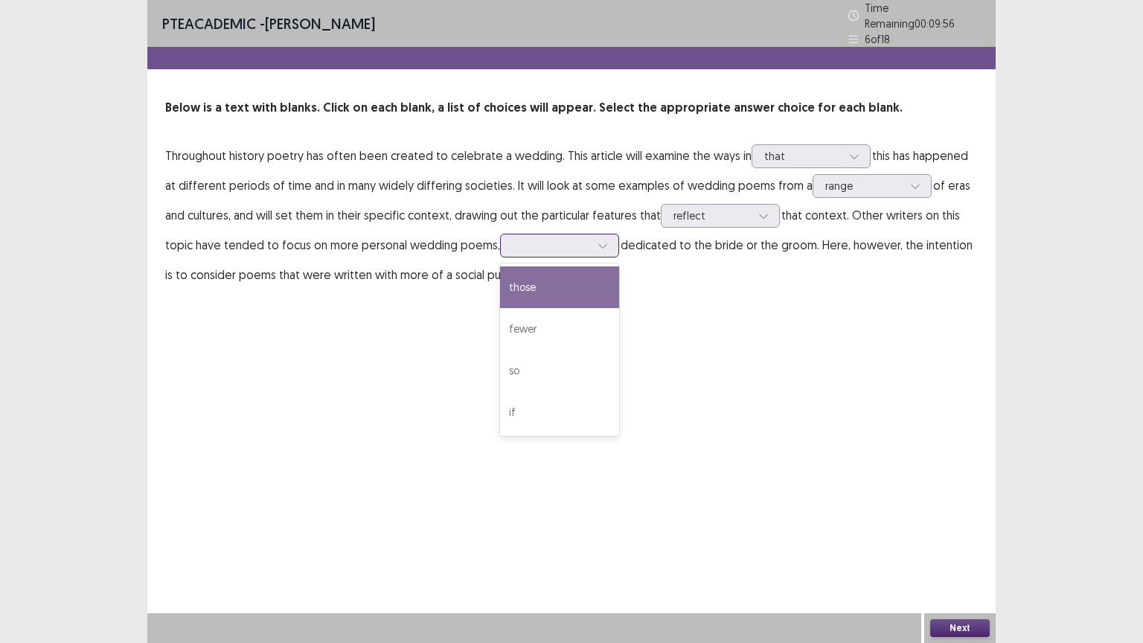
click at [542, 293] on div "those" at bounding box center [559, 287] width 119 height 42
click at [952, 548] on button "Next" at bounding box center [960, 628] width 60 height 18
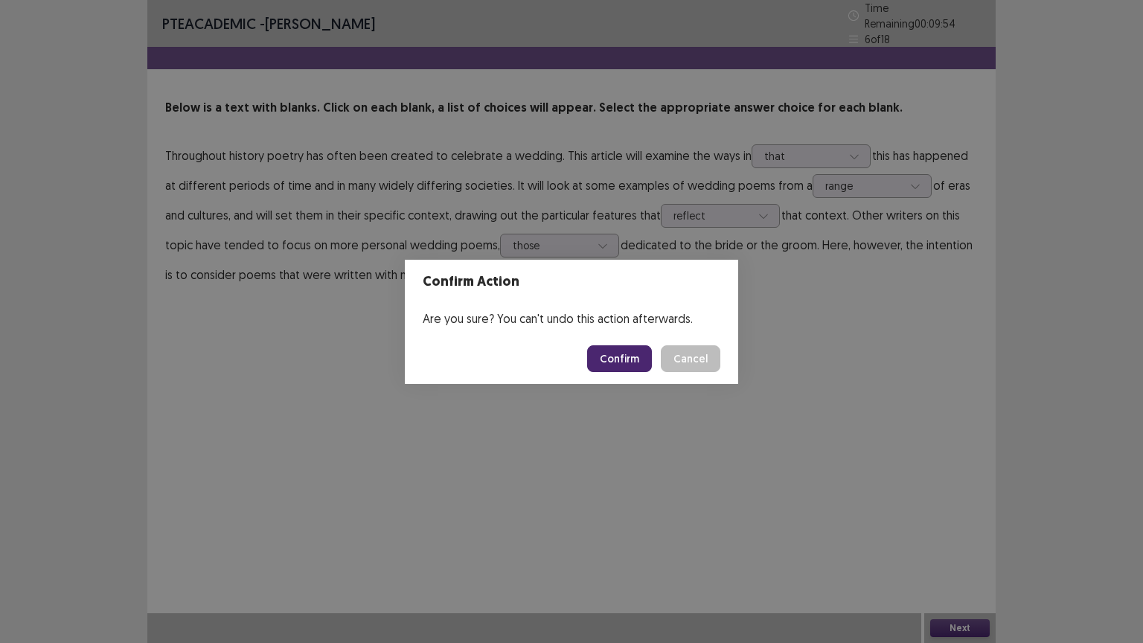
click at [626, 354] on button "Confirm" at bounding box center [619, 358] width 65 height 27
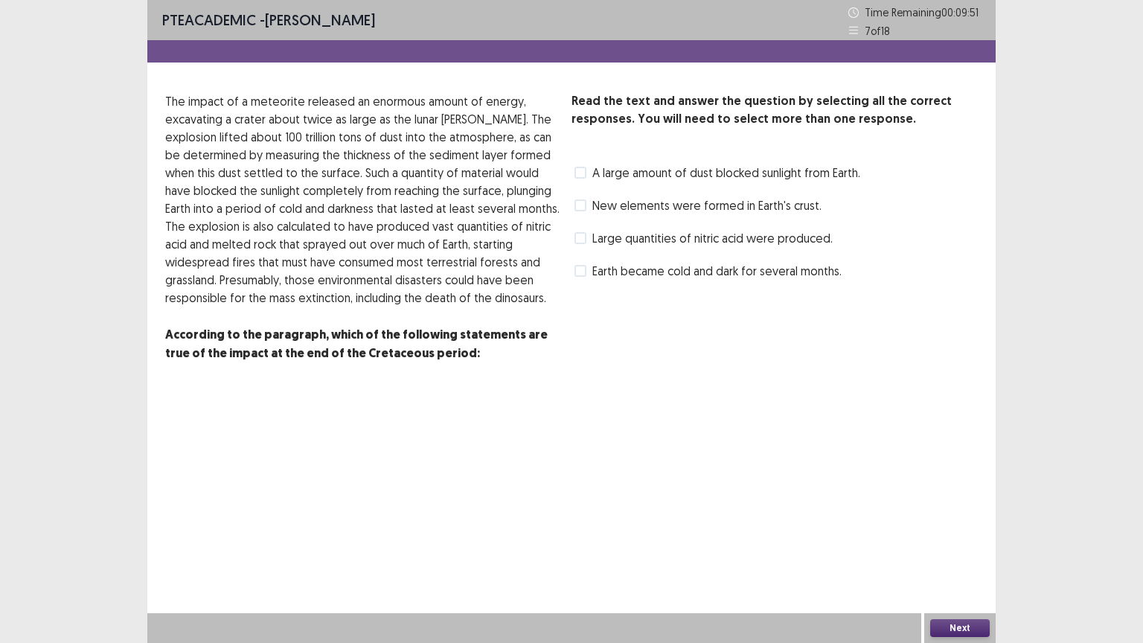
click at [580, 176] on span at bounding box center [580, 173] width 12 height 12
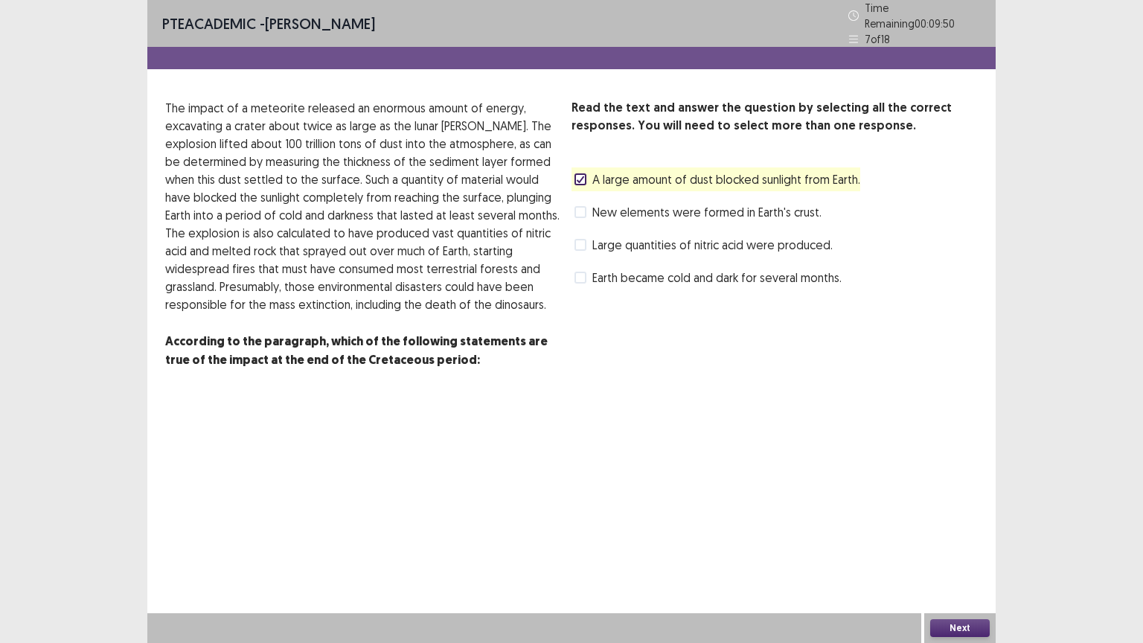
click at [945, 548] on button "Next" at bounding box center [960, 628] width 60 height 18
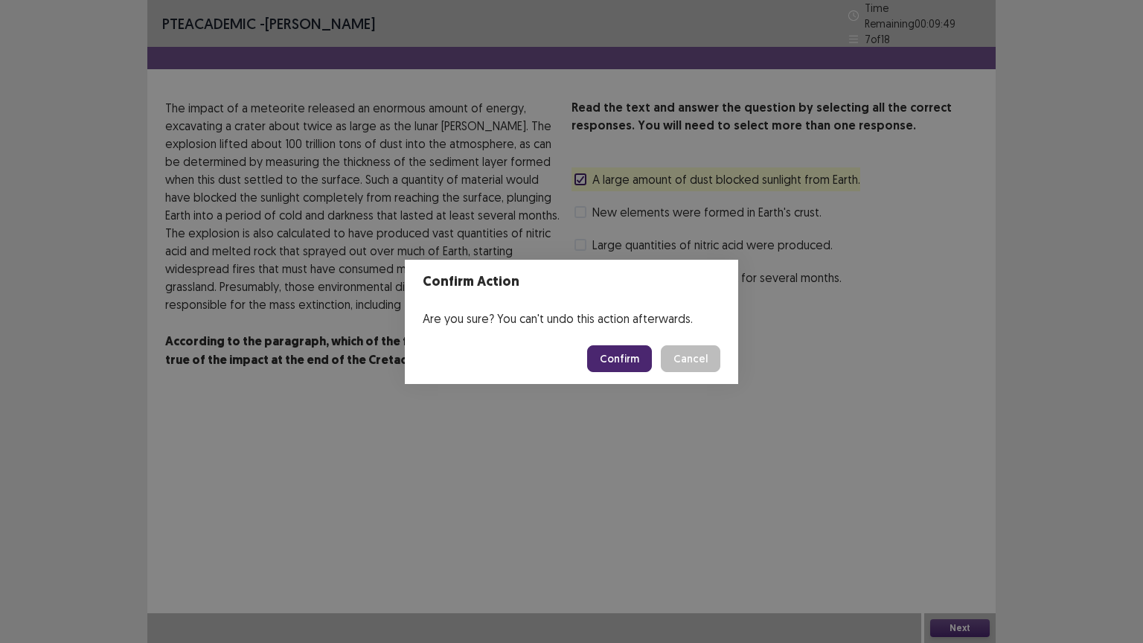
click at [637, 356] on button "Confirm" at bounding box center [619, 358] width 65 height 27
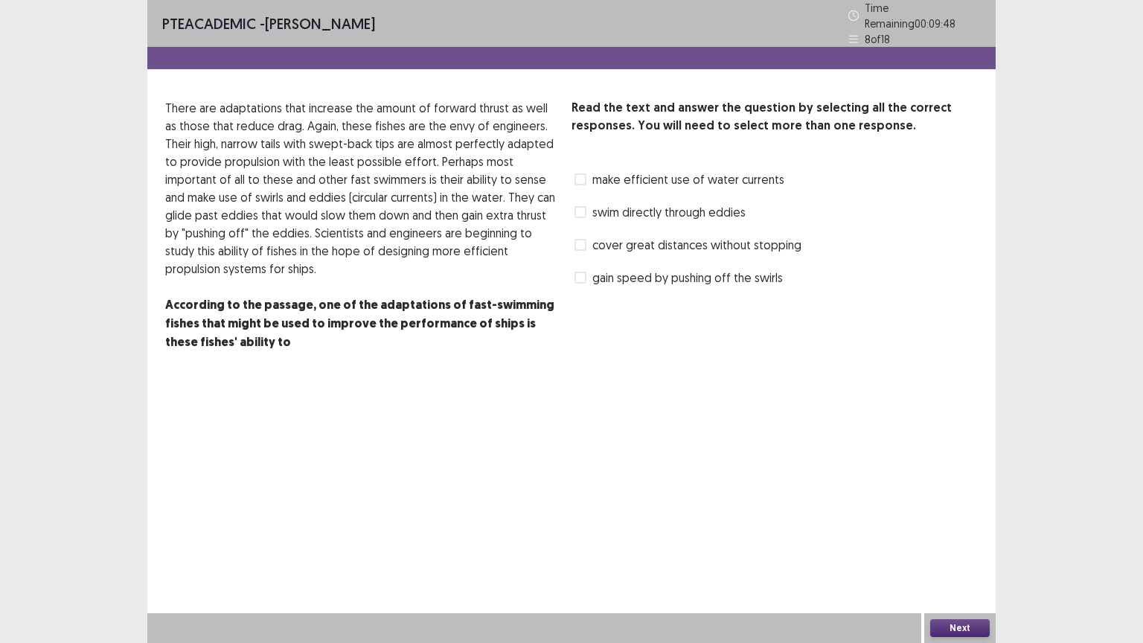
click at [580, 206] on span at bounding box center [580, 212] width 12 height 12
click at [945, 548] on button "Next" at bounding box center [960, 628] width 60 height 18
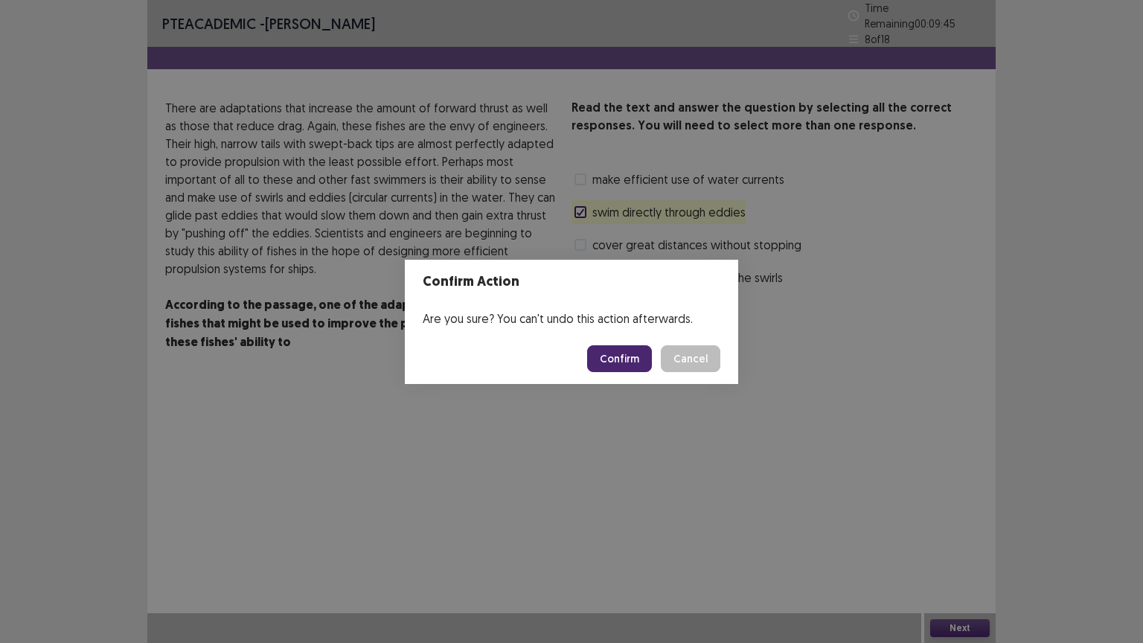
click at [619, 360] on button "Confirm" at bounding box center [619, 358] width 65 height 27
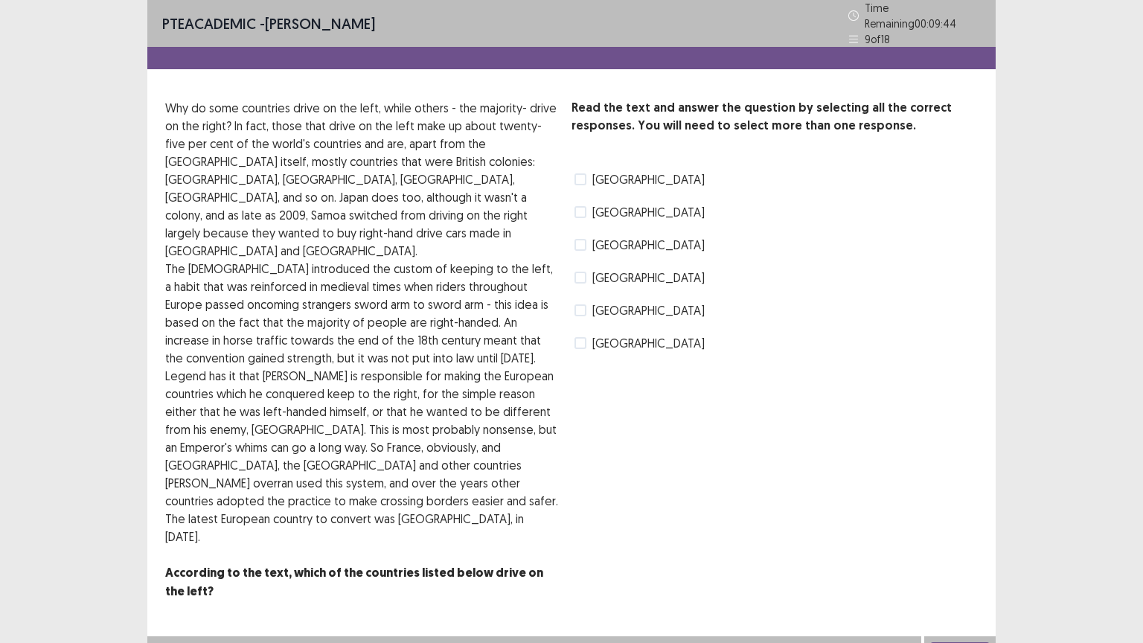
click at [578, 170] on label "Japan" at bounding box center [639, 179] width 130 height 18
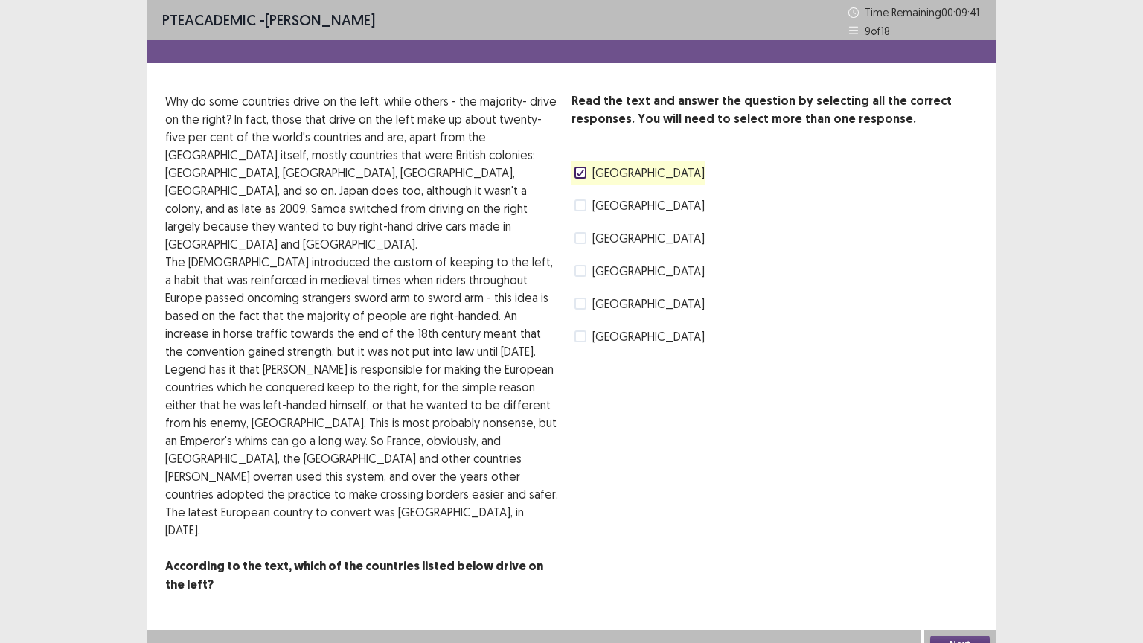
click at [964, 548] on button "Next" at bounding box center [960, 644] width 60 height 18
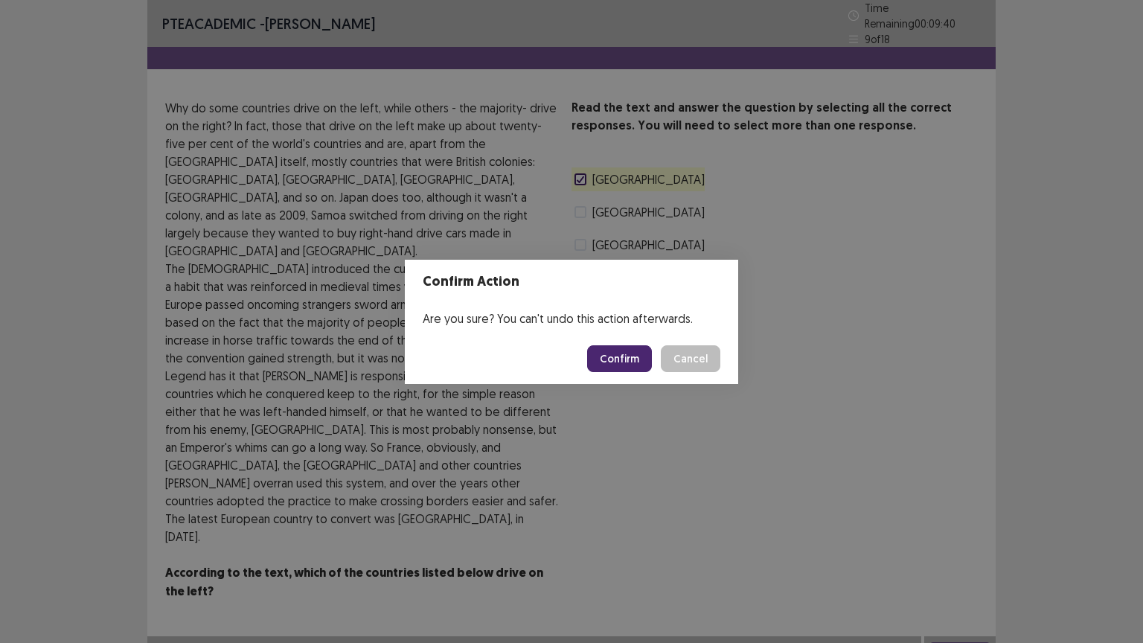
click at [628, 356] on button "Confirm" at bounding box center [619, 358] width 65 height 27
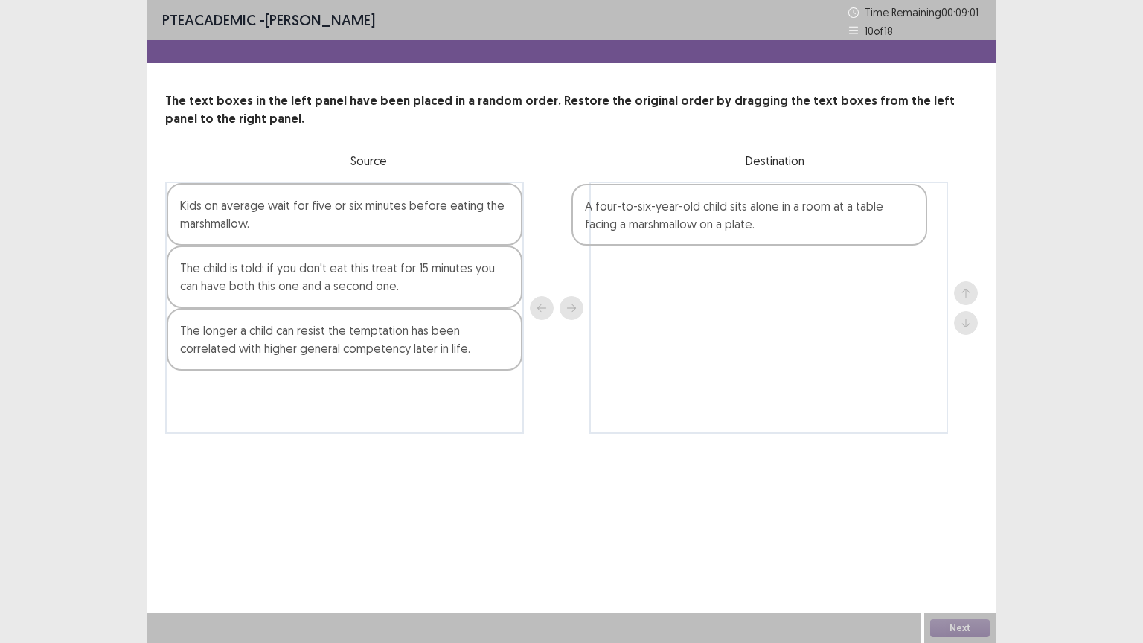
drag, startPoint x: 403, startPoint y: 394, endPoint x: 818, endPoint y: 205, distance: 456.2
click at [818, 205] on div "Kids on average wait for five or six minutes before eating the marshmallow. The…" at bounding box center [571, 308] width 812 height 252
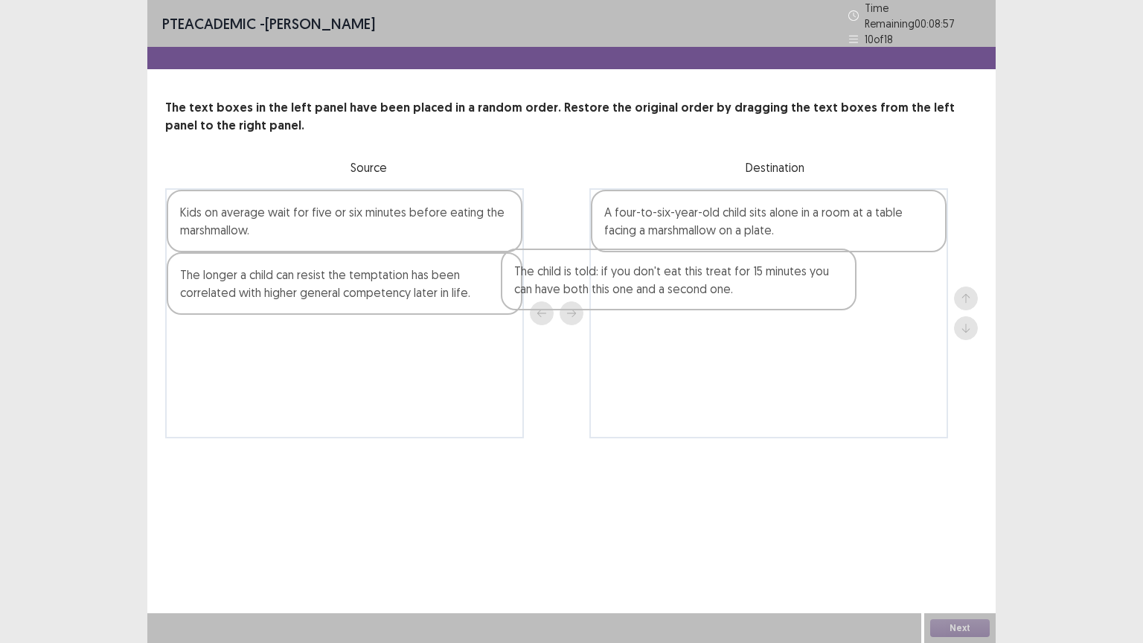
drag, startPoint x: 405, startPoint y: 280, endPoint x: 747, endPoint y: 283, distance: 342.3
click at [747, 283] on div "Kids on average wait for five or six minutes before eating the marshmallow. The…" at bounding box center [571, 313] width 812 height 250
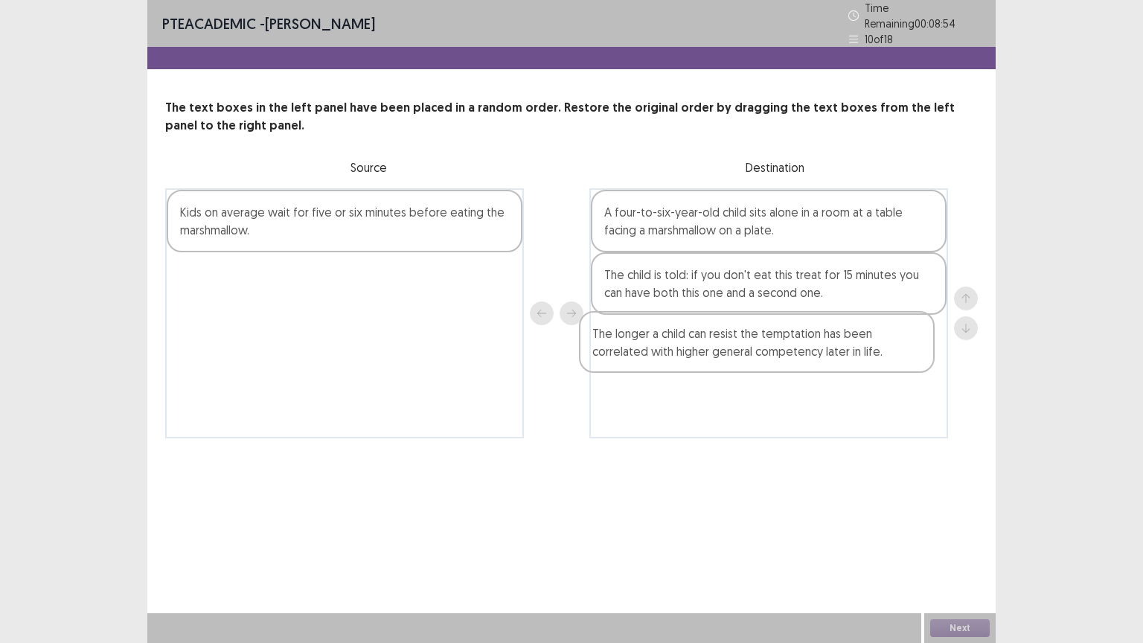
drag, startPoint x: 417, startPoint y: 262, endPoint x: 841, endPoint y: 328, distance: 430.0
click at [841, 328] on div "Kids on average wait for five or six minutes before eating the marshmallow. The…" at bounding box center [571, 313] width 812 height 250
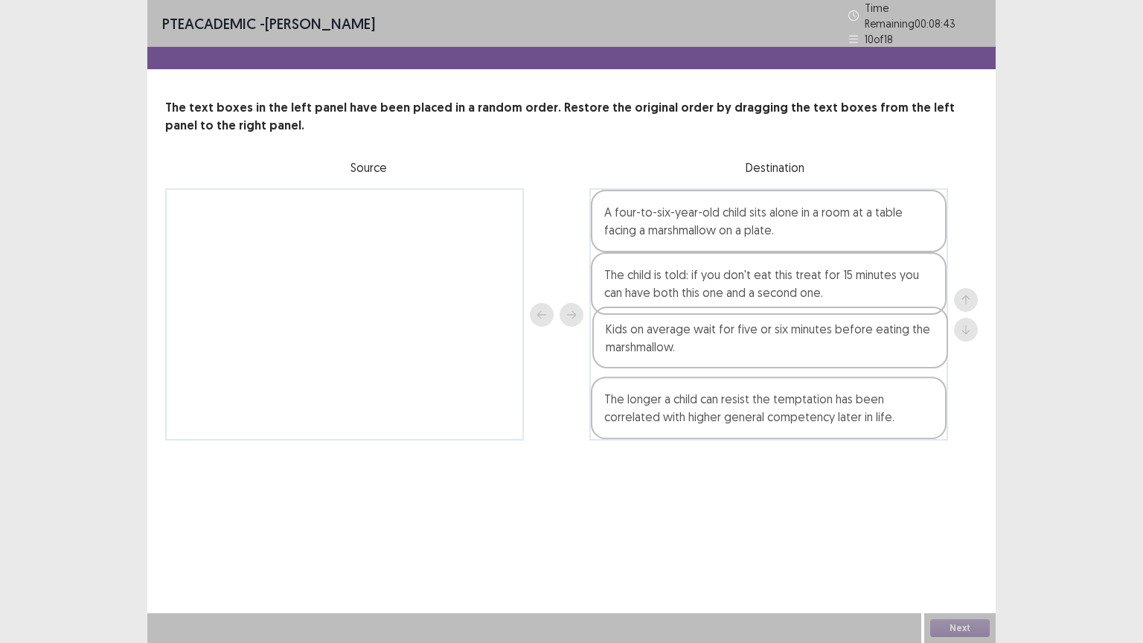
drag, startPoint x: 408, startPoint y: 202, endPoint x: 836, endPoint y: 329, distance: 446.8
click at [836, 329] on div "Kids on average wait for five or six minutes before eating the marshmallow. A f…" at bounding box center [571, 314] width 812 height 252
click at [962, 548] on button "Next" at bounding box center [960, 628] width 60 height 18
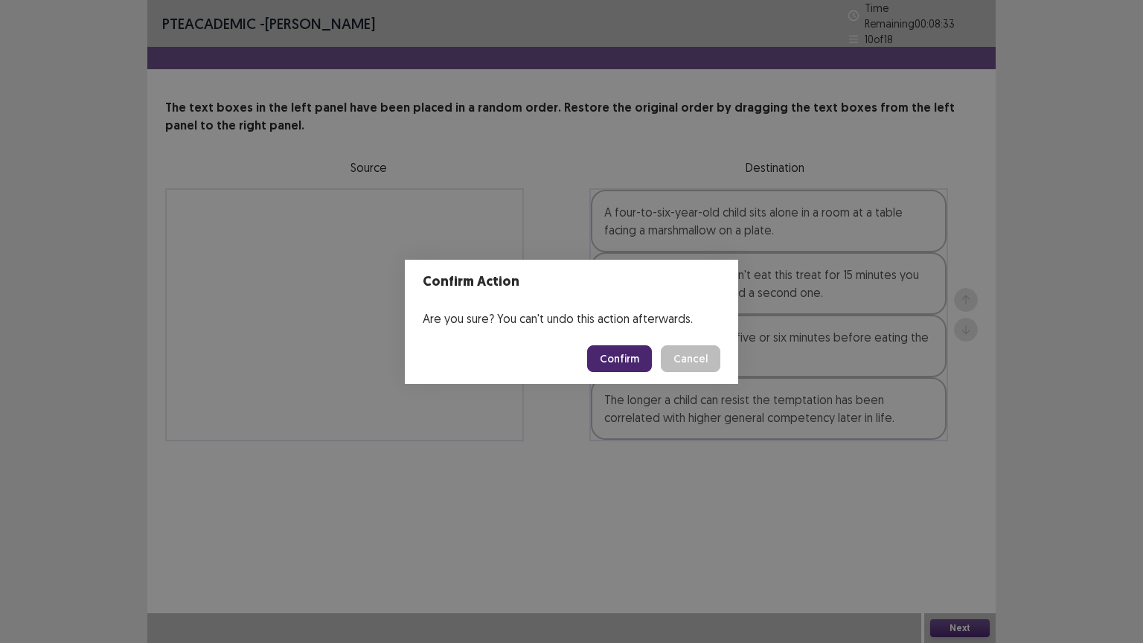
click at [624, 351] on button "Confirm" at bounding box center [619, 358] width 65 height 27
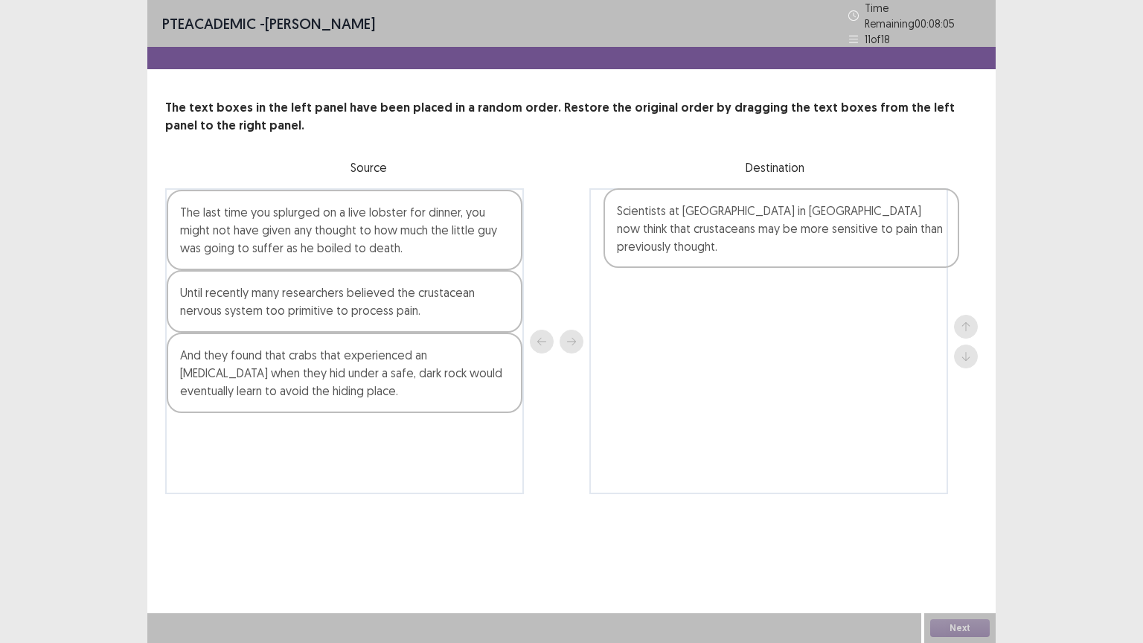
drag, startPoint x: 356, startPoint y: 453, endPoint x: 795, endPoint y: 242, distance: 487.2
click at [795, 242] on div "The last time you splurged on a live lobster for dinner, you might not have giv…" at bounding box center [571, 341] width 812 height 306
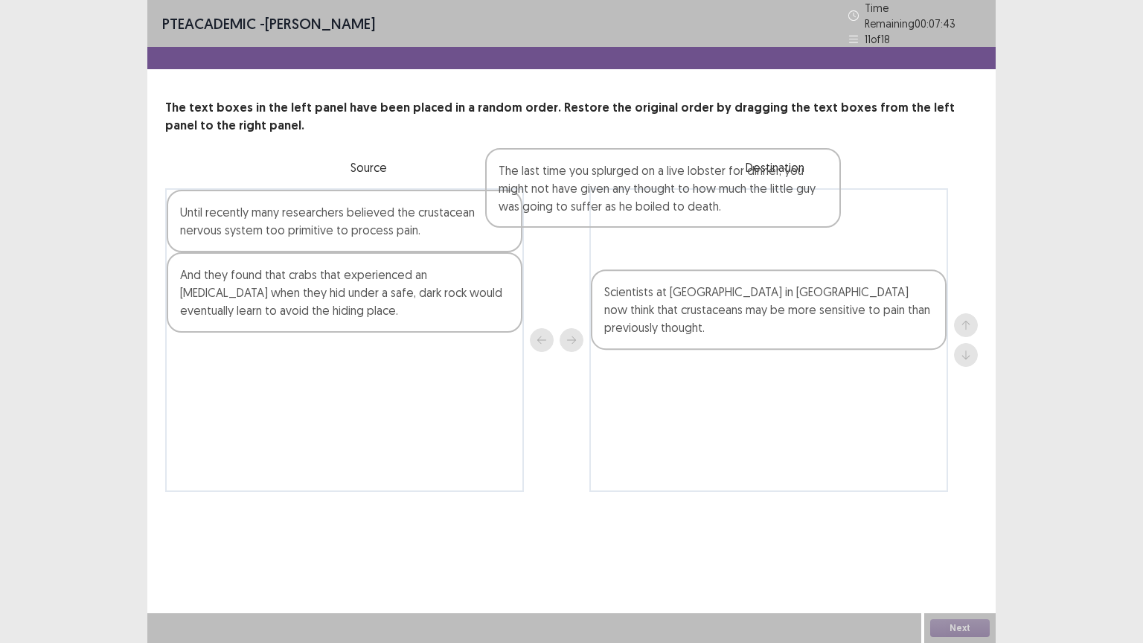
drag, startPoint x: 432, startPoint y: 231, endPoint x: 795, endPoint y: 223, distance: 363.9
click at [795, 223] on div "The last time you splurged on a live lobster for dinner, you might not have giv…" at bounding box center [571, 340] width 812 height 304
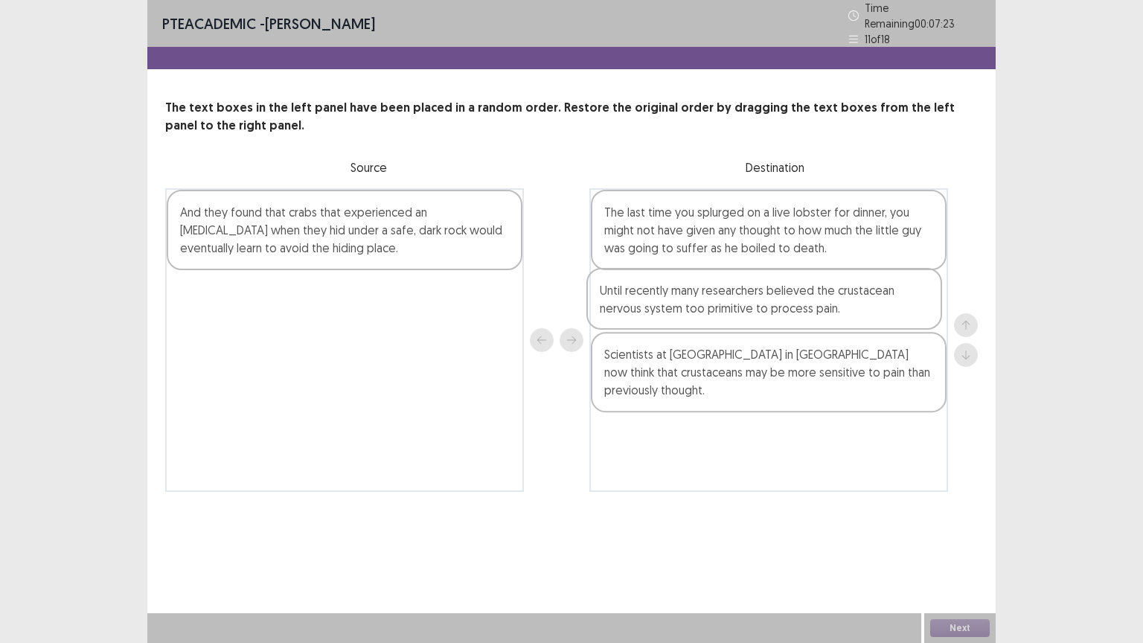
drag, startPoint x: 363, startPoint y: 238, endPoint x: 786, endPoint y: 321, distance: 431.3
click at [786, 321] on div "Until recently many researchers believed the crustacean nervous system too prim…" at bounding box center [571, 340] width 812 height 304
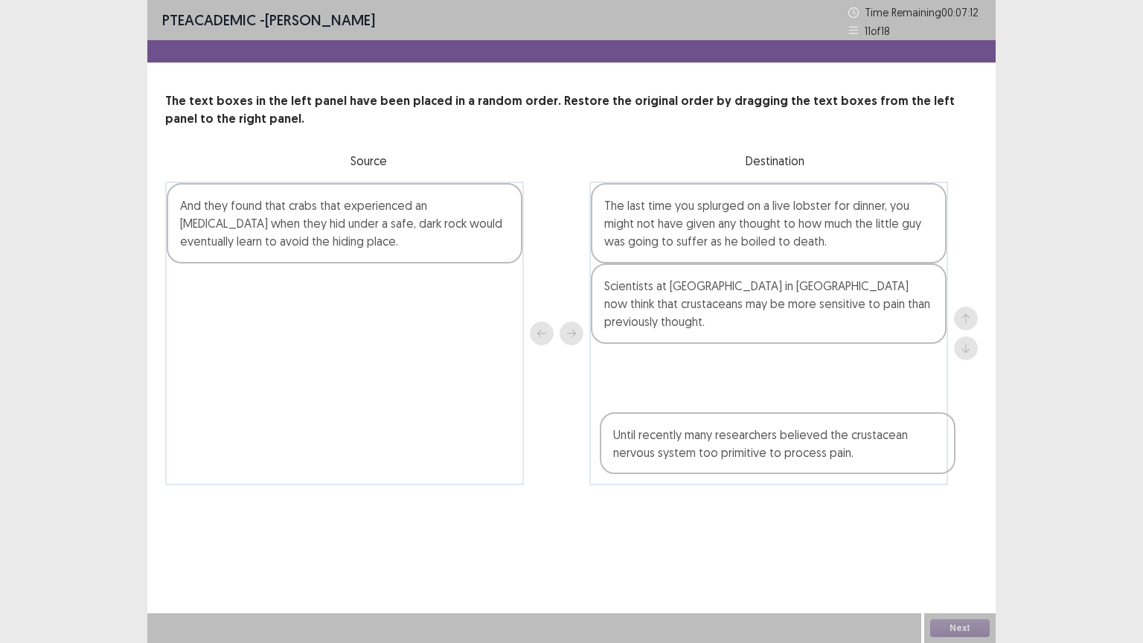
drag, startPoint x: 705, startPoint y: 301, endPoint x: 711, endPoint y: 457, distance: 156.4
click at [711, 457] on div "The last time you splurged on a live lobster for dinner, you might not have giv…" at bounding box center [768, 334] width 359 height 304
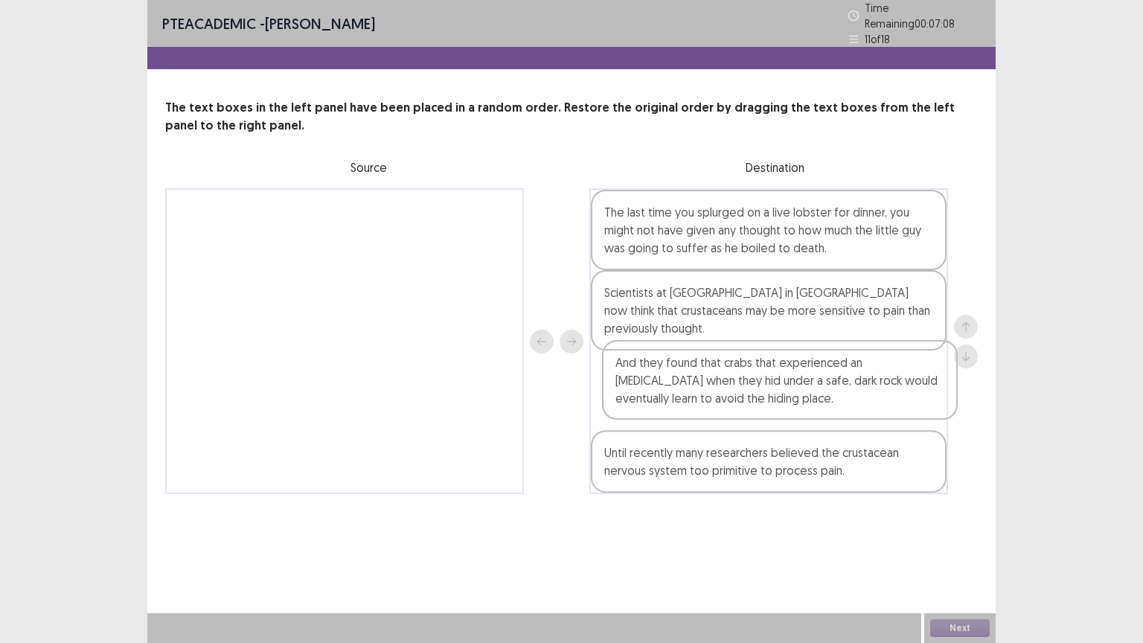
drag, startPoint x: 408, startPoint y: 219, endPoint x: 854, endPoint y: 378, distance: 474.0
click at [854, 378] on div "And they found that crabs that experienced an electric shock when they hid unde…" at bounding box center [571, 341] width 812 height 306
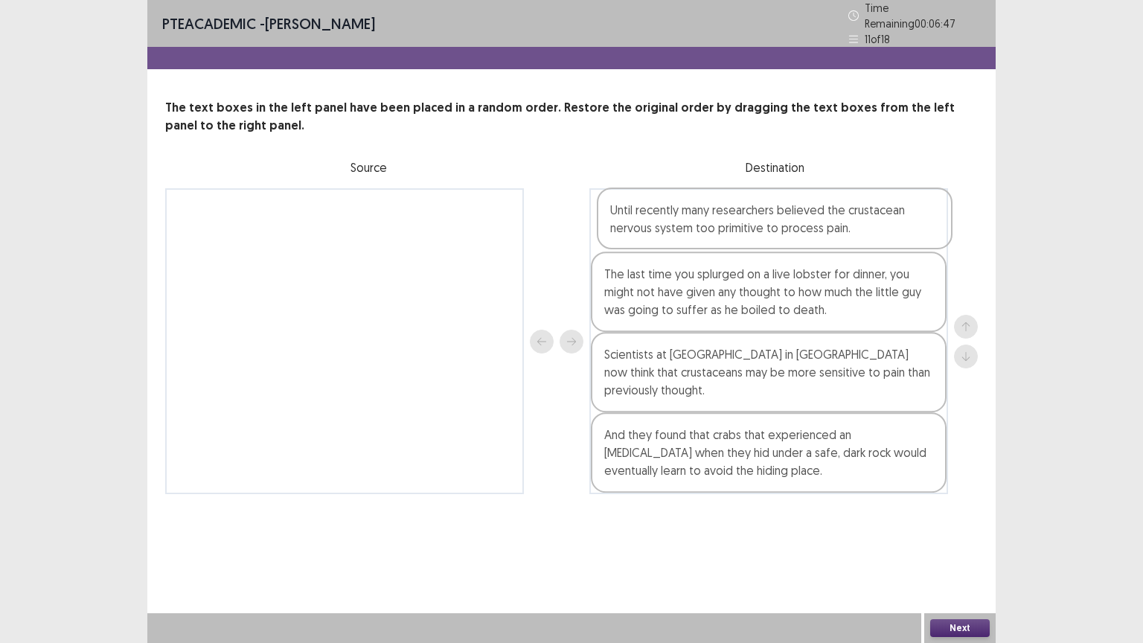
drag, startPoint x: 781, startPoint y: 458, endPoint x: 789, endPoint y: 220, distance: 238.2
click at [789, 220] on div "The last time you splurged on a live lobster for dinner, you might not have giv…" at bounding box center [768, 341] width 359 height 306
click at [952, 548] on button "Next" at bounding box center [960, 628] width 60 height 18
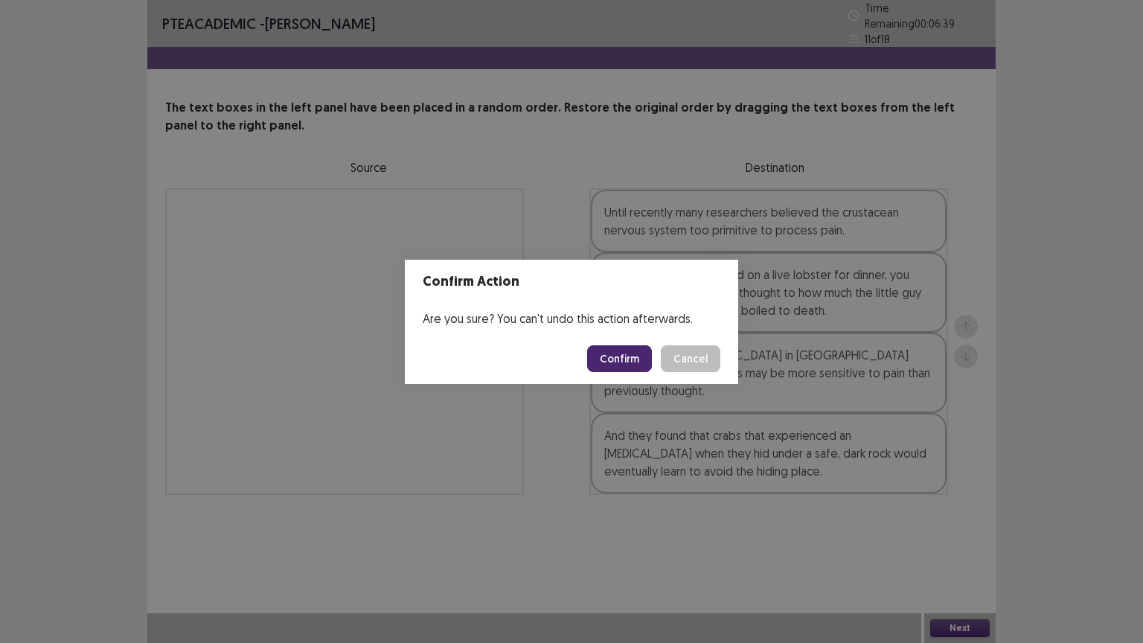
click at [618, 356] on button "Confirm" at bounding box center [619, 358] width 65 height 27
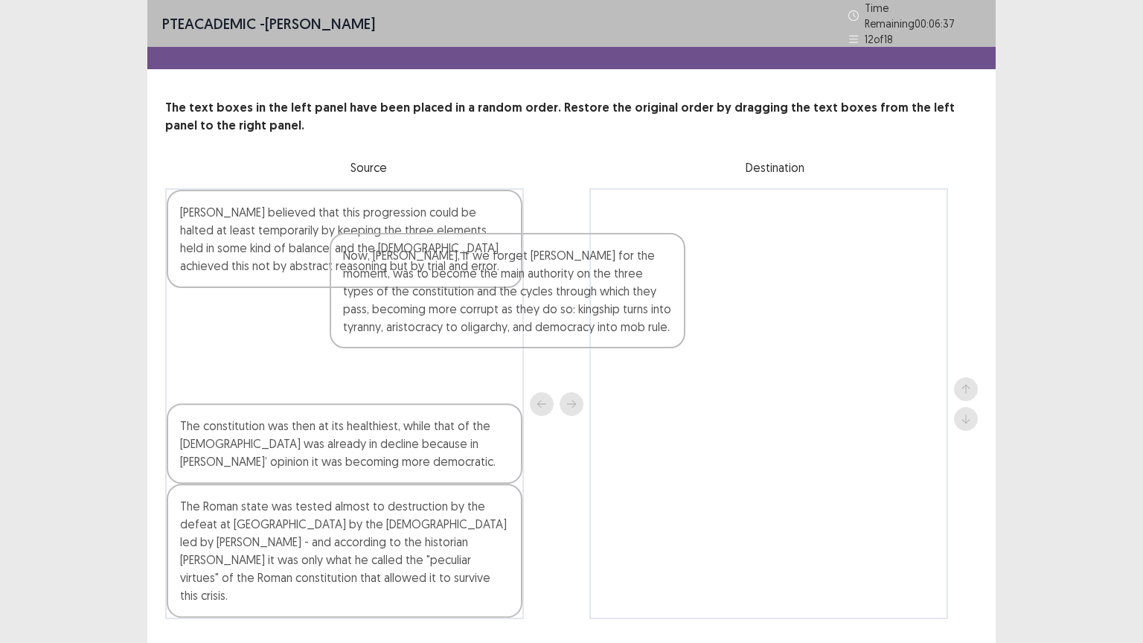
drag, startPoint x: 292, startPoint y: 199, endPoint x: 699, endPoint y: 299, distance: 419.7
click at [699, 299] on div "Now, Polybius, if we forget Aristotle for the moment, was to become the main au…" at bounding box center [571, 403] width 812 height 431
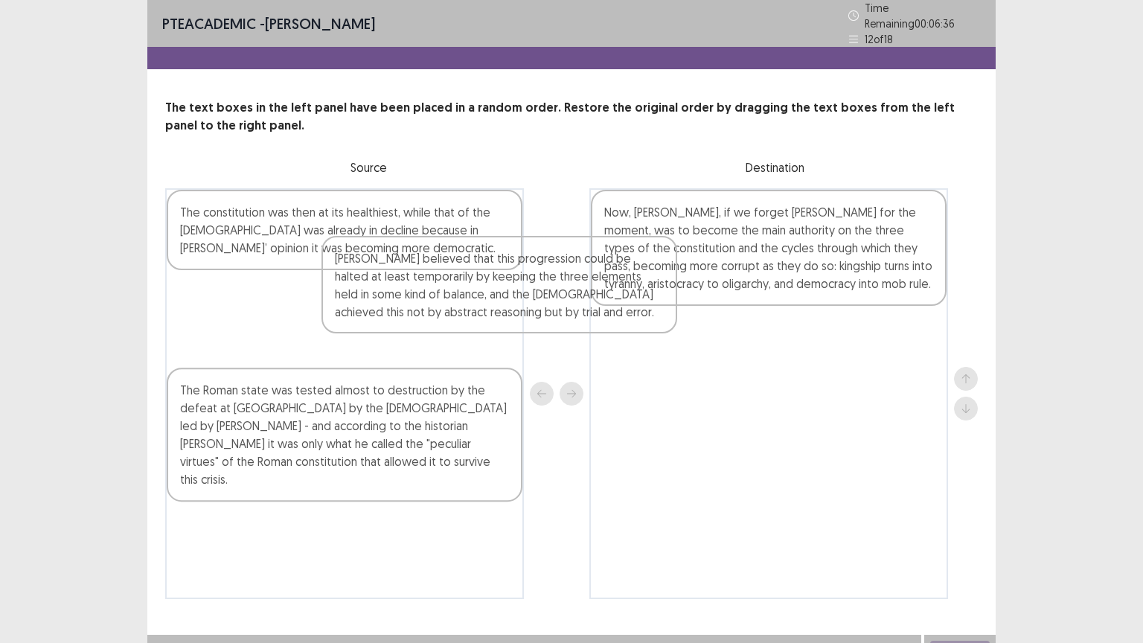
drag, startPoint x: 356, startPoint y: 239, endPoint x: 816, endPoint y: 405, distance: 489.5
click at [816, 405] on div "Polybius believed that this progression could be halted at least temporarily by…" at bounding box center [571, 393] width 812 height 411
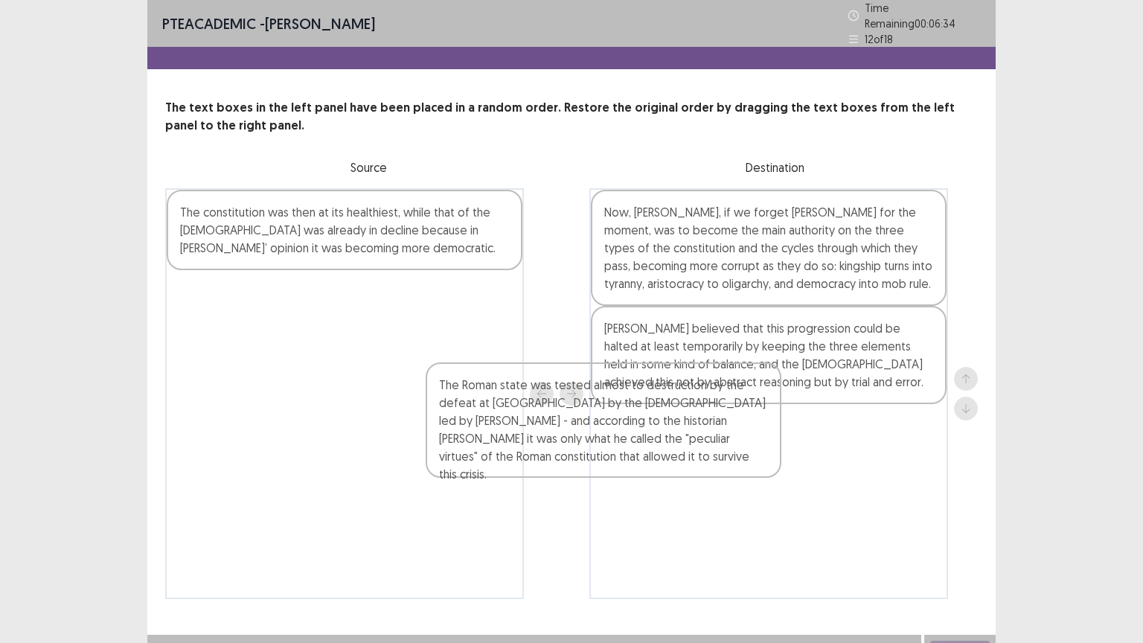
drag, startPoint x: 450, startPoint y: 272, endPoint x: 809, endPoint y: 375, distance: 373.2
click at [809, 375] on div "The constitution was then at its healthiest, while that of the Carthaginians wa…" at bounding box center [571, 393] width 812 height 411
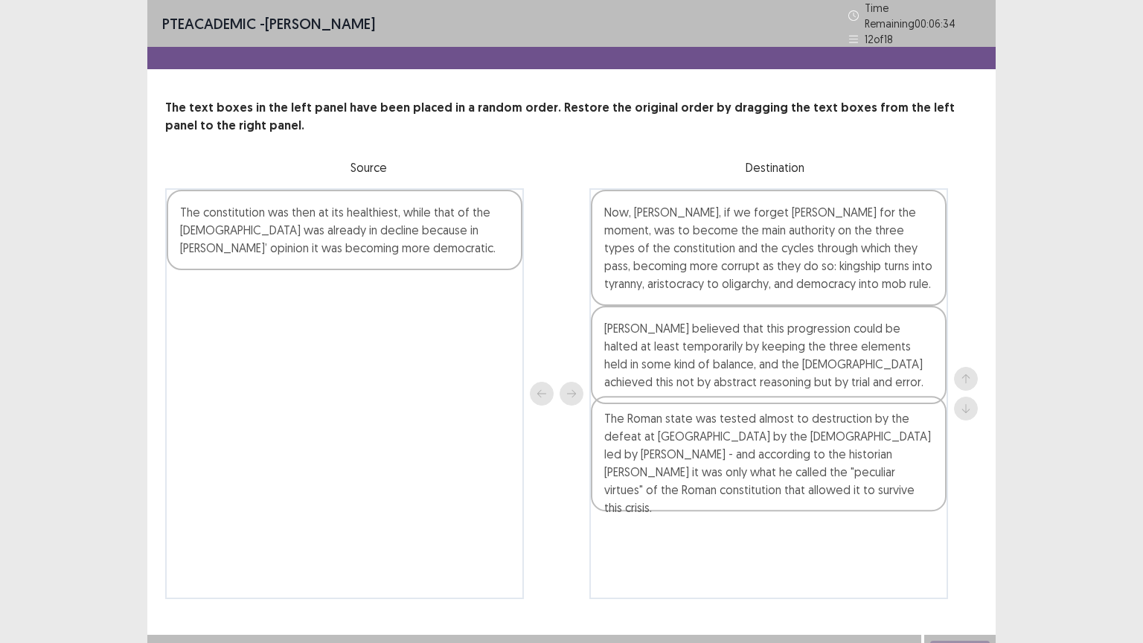
click at [809, 375] on div "Polybius believed that this progression could be halted at least temporarily by…" at bounding box center [769, 355] width 356 height 98
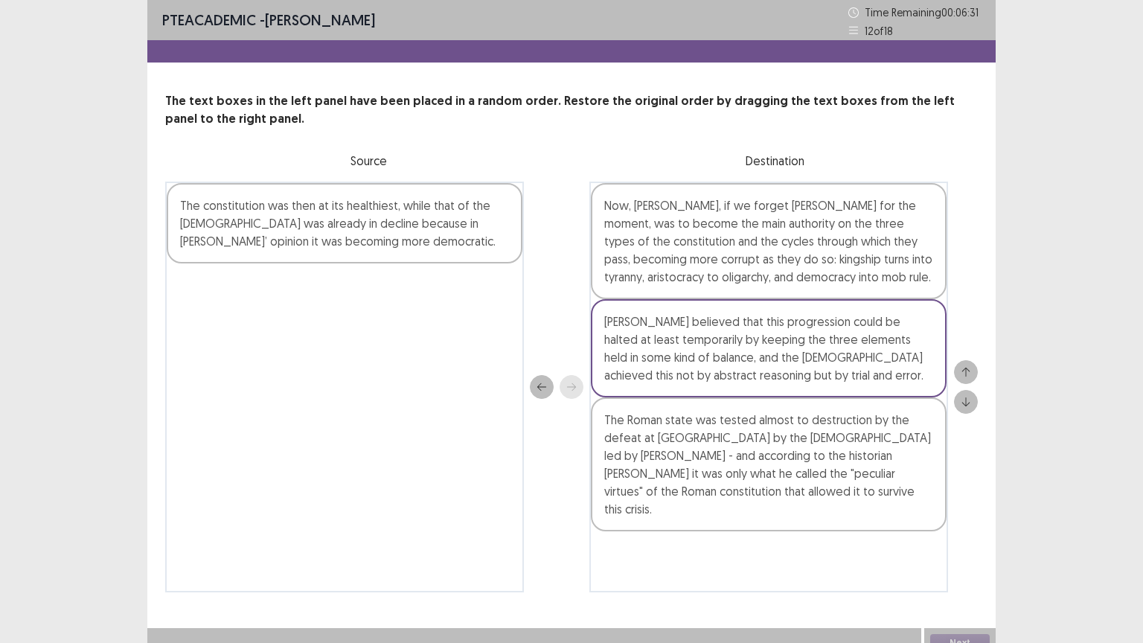
click at [366, 202] on div "The constitution was then at its healthiest, while that of the Carthaginians wa…" at bounding box center [345, 223] width 356 height 80
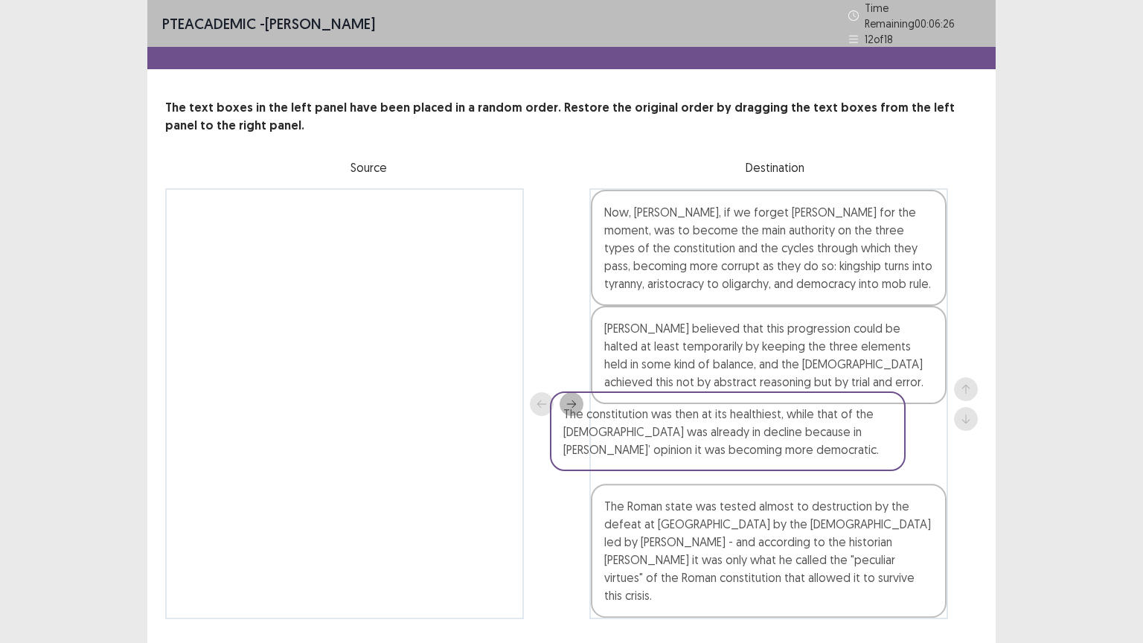
drag, startPoint x: 396, startPoint y: 247, endPoint x: 794, endPoint y: 443, distance: 443.9
click at [794, 443] on div "The constitution was then at its healthiest, while that of the Carthaginians wa…" at bounding box center [571, 403] width 812 height 431
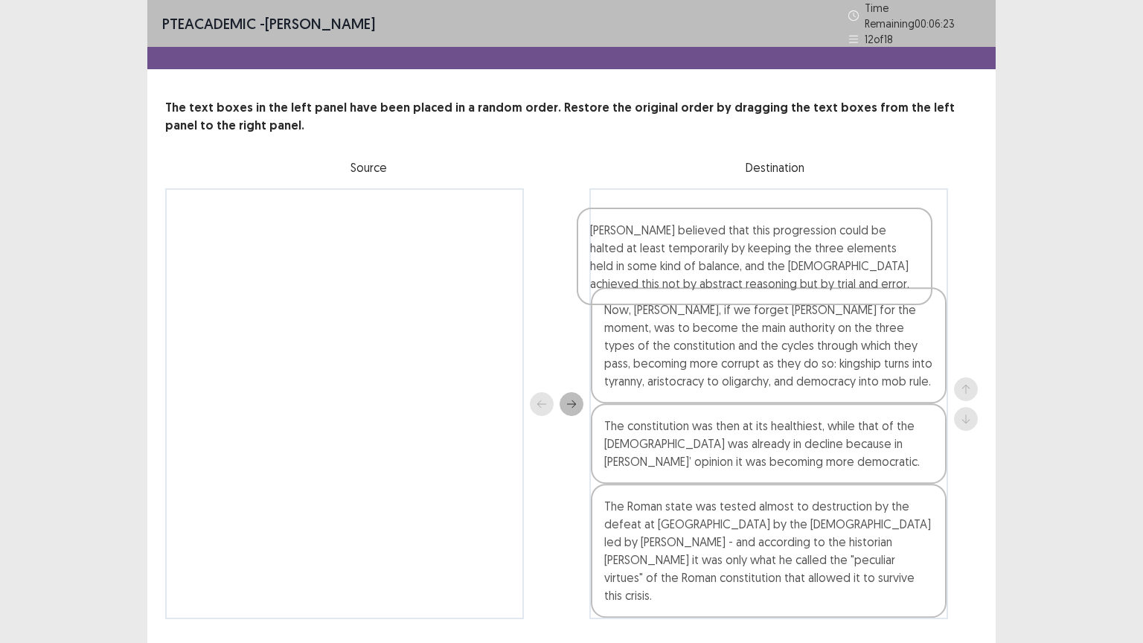
drag, startPoint x: 730, startPoint y: 336, endPoint x: 711, endPoint y: 227, distance: 110.9
click at [711, 227] on div "Now, Polybius, if we forget Aristotle for the moment, was to become the main au…" at bounding box center [768, 403] width 359 height 431
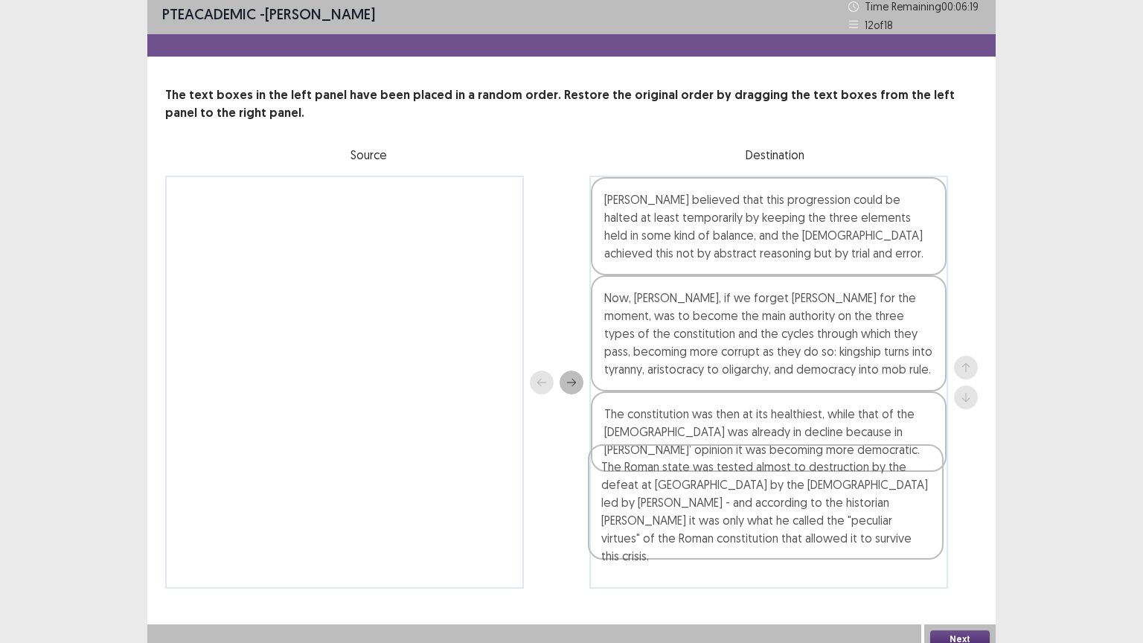
scroll to position [6, 0]
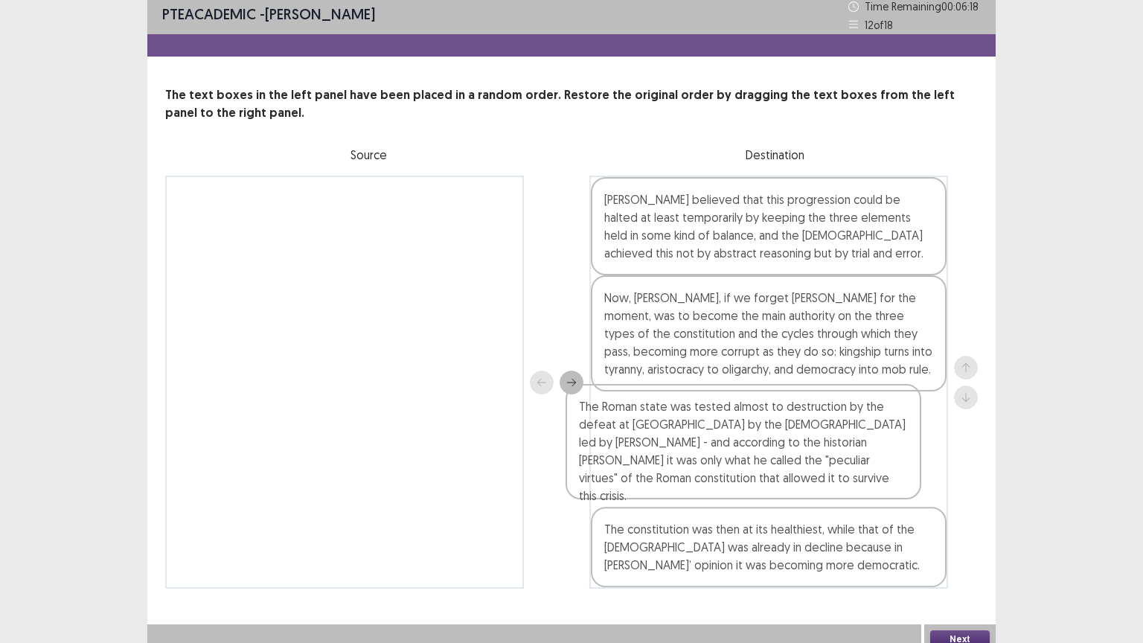
drag, startPoint x: 765, startPoint y: 530, endPoint x: 750, endPoint y: 426, distance: 106.0
click at [750, 426] on div "Polybius believed that this progression could be halted at least temporarily by…" at bounding box center [768, 382] width 359 height 413
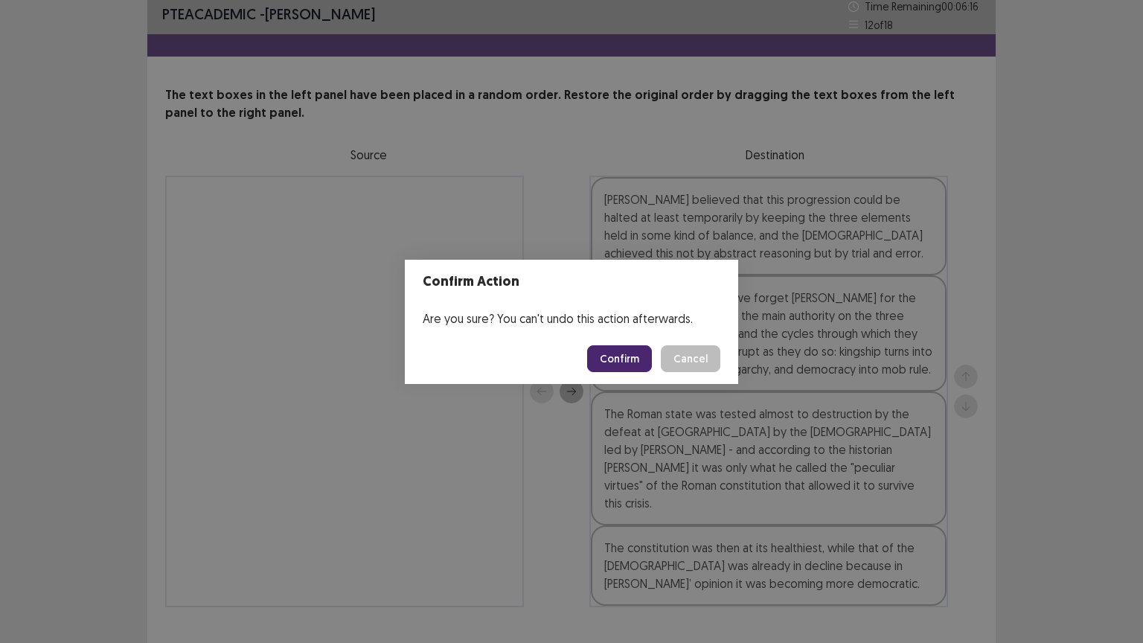
click at [610, 363] on button "Confirm" at bounding box center [619, 358] width 65 height 27
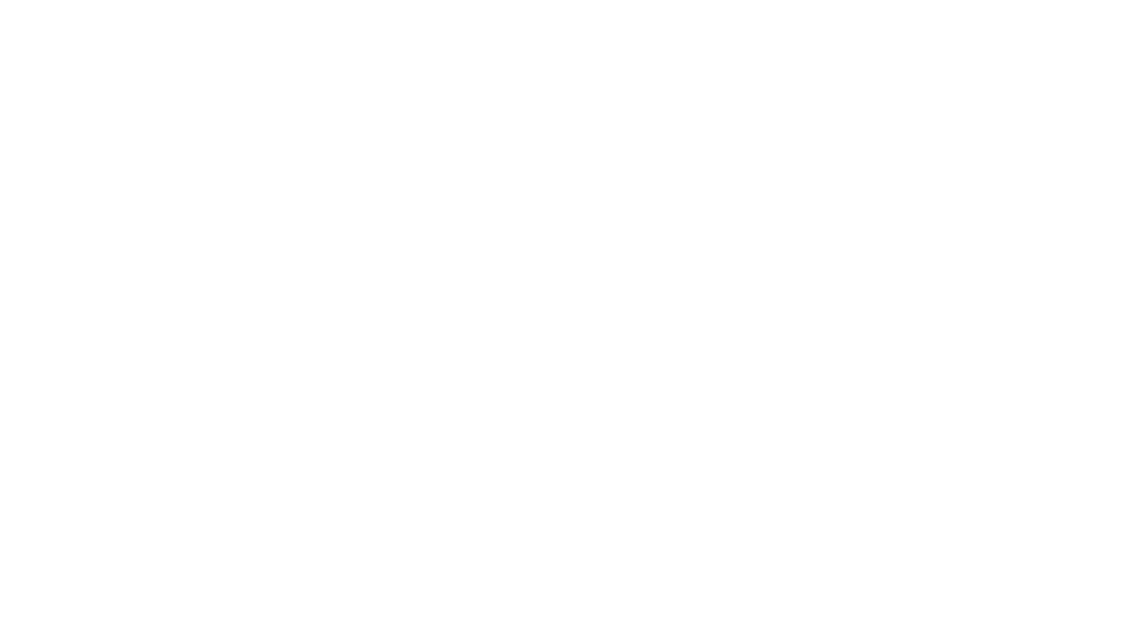
scroll to position [0, 0]
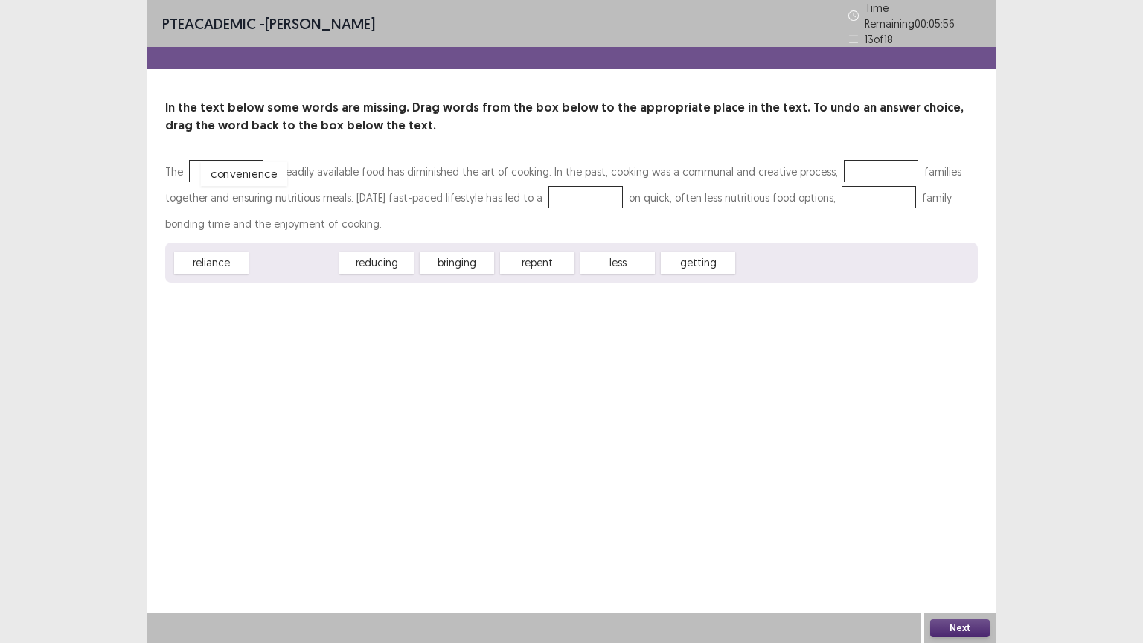
drag, startPoint x: 301, startPoint y: 257, endPoint x: 249, endPoint y: 168, distance: 103.1
drag, startPoint x: 601, startPoint y: 259, endPoint x: 862, endPoint y: 173, distance: 274.3
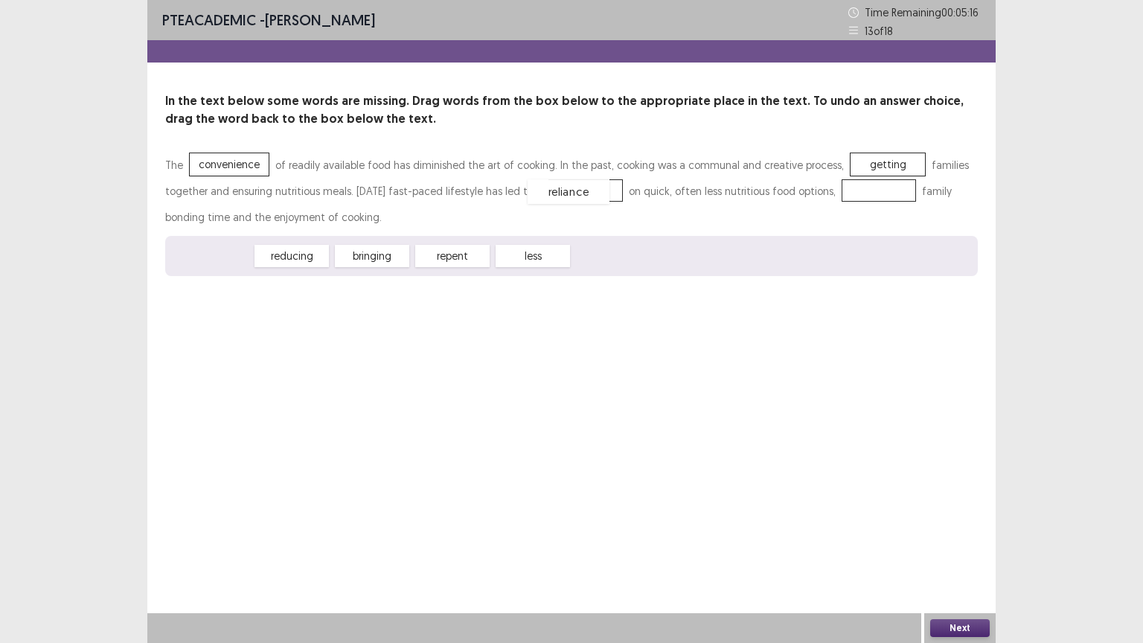
drag, startPoint x: 228, startPoint y: 260, endPoint x: 586, endPoint y: 196, distance: 362.8
drag, startPoint x: 295, startPoint y: 260, endPoint x: 863, endPoint y: 170, distance: 575.6
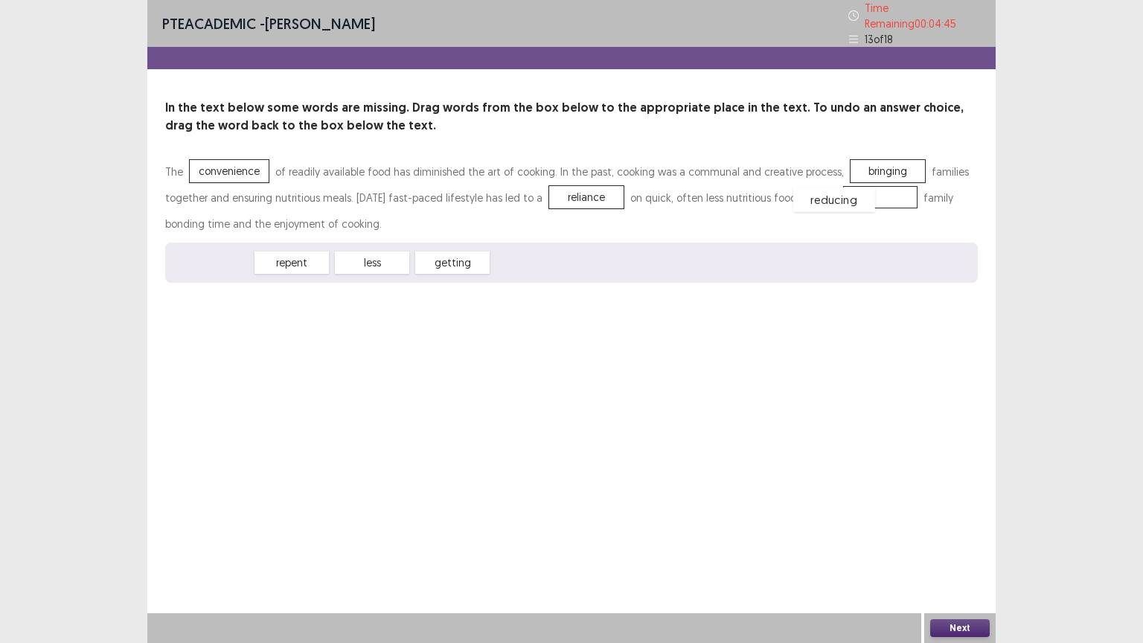
drag, startPoint x: 202, startPoint y: 259, endPoint x: 826, endPoint y: 195, distance: 627.5
click at [957, 548] on button "Next" at bounding box center [960, 628] width 60 height 18
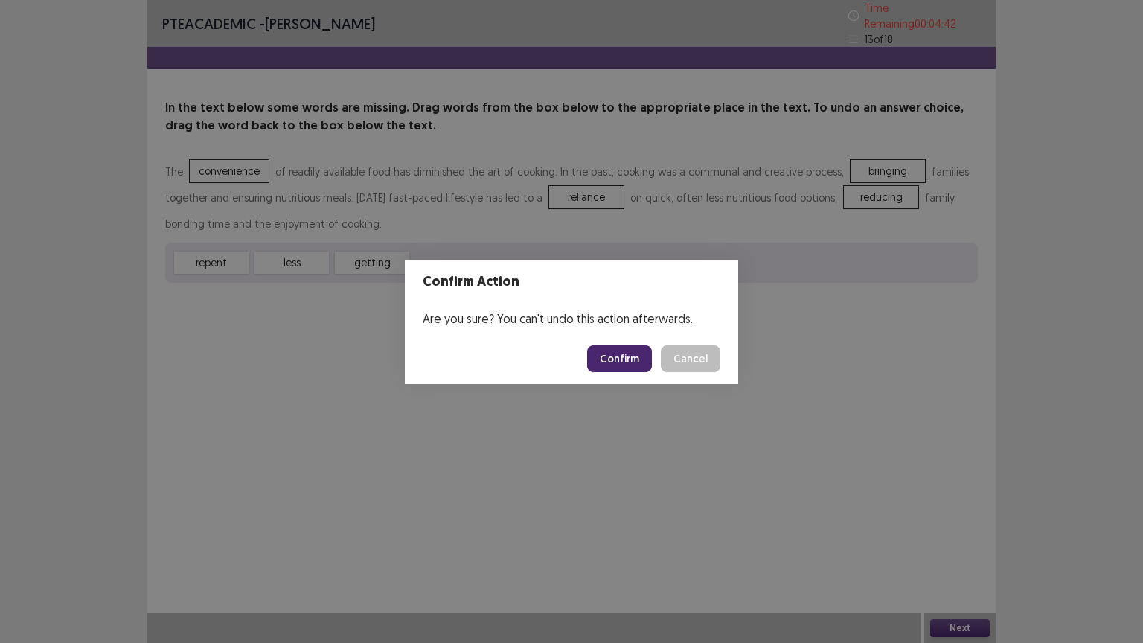
click at [622, 353] on button "Confirm" at bounding box center [619, 358] width 65 height 27
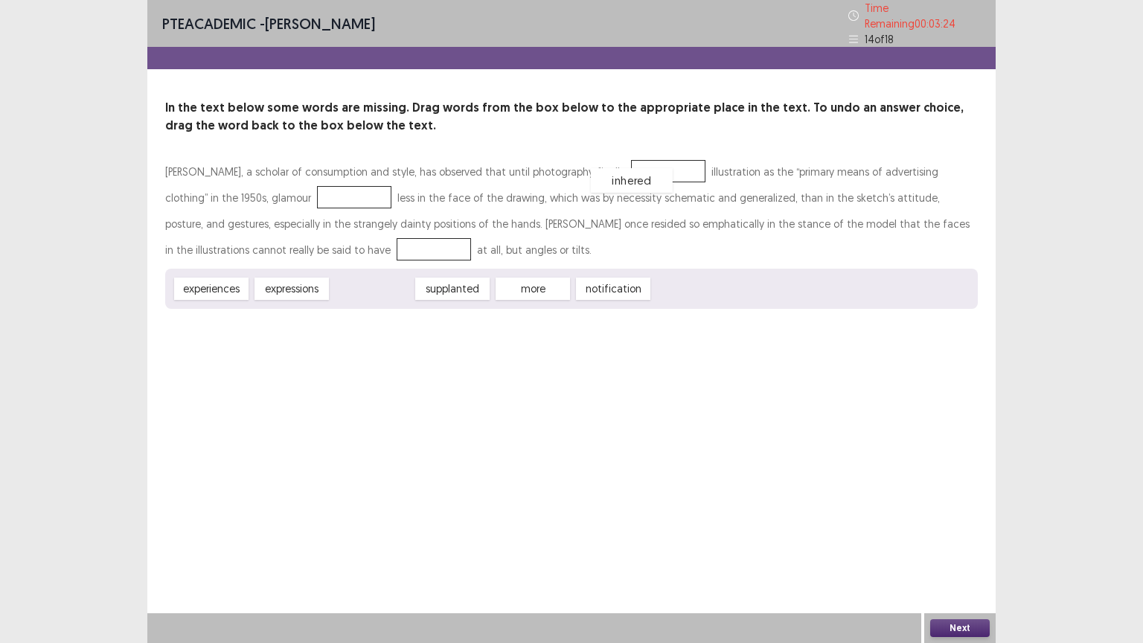
drag, startPoint x: 384, startPoint y: 280, endPoint x: 643, endPoint y: 172, distance: 280.5
drag, startPoint x: 244, startPoint y: 280, endPoint x: 297, endPoint y: 190, distance: 104.4
click at [300, 289] on div "supplanted" at bounding box center [294, 295] width 82 height 25
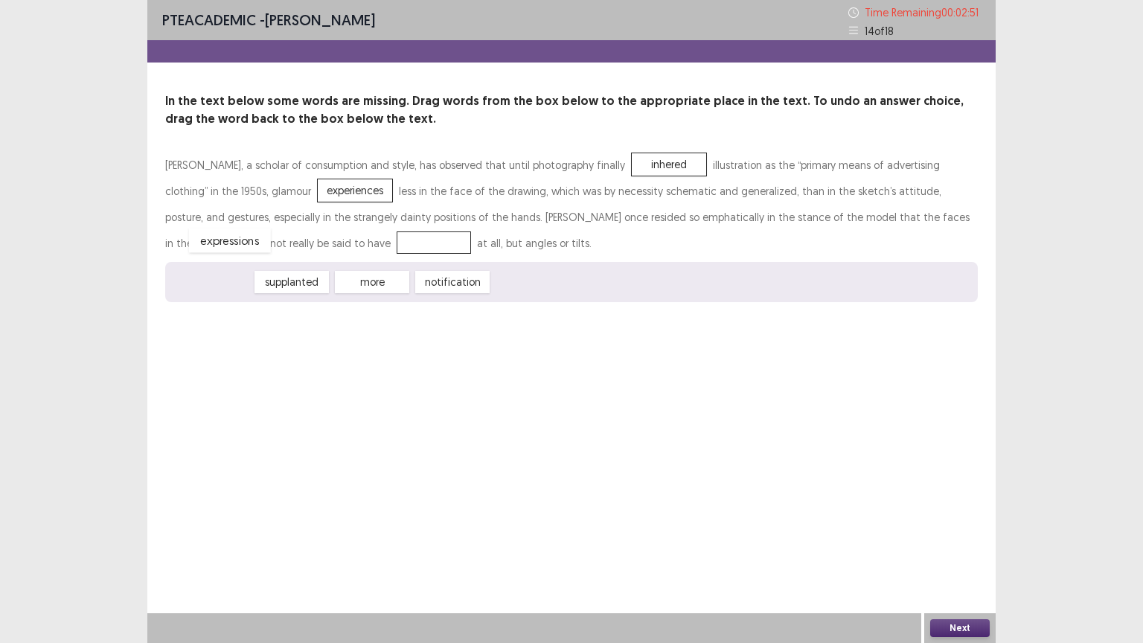
drag, startPoint x: 225, startPoint y: 285, endPoint x: 244, endPoint y: 243, distance: 45.6
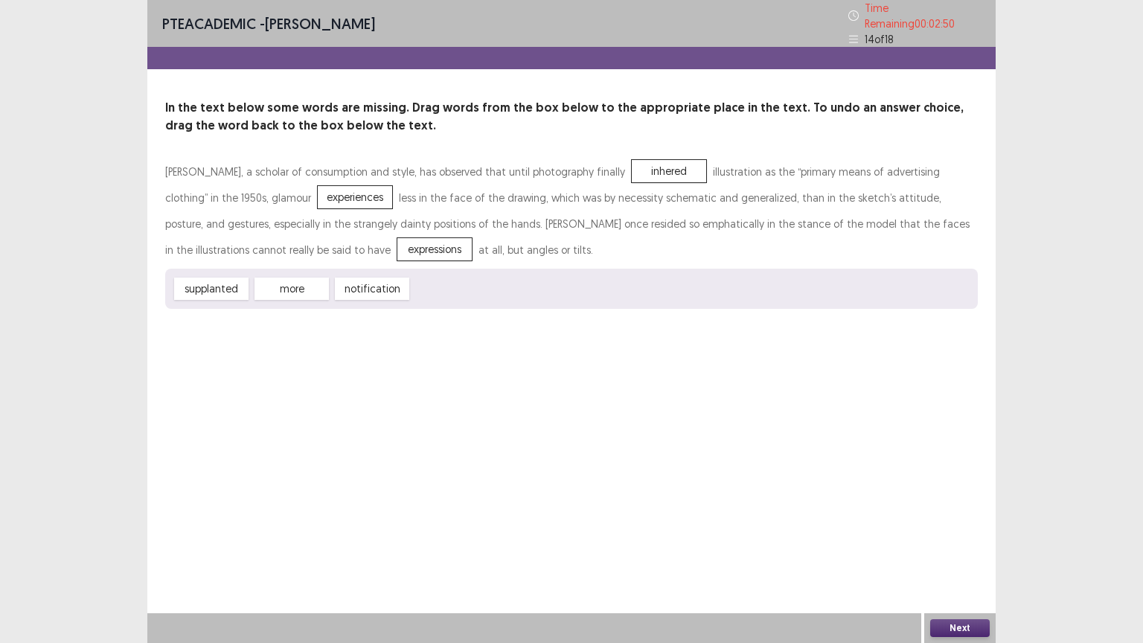
click at [971, 548] on button "Next" at bounding box center [960, 628] width 60 height 18
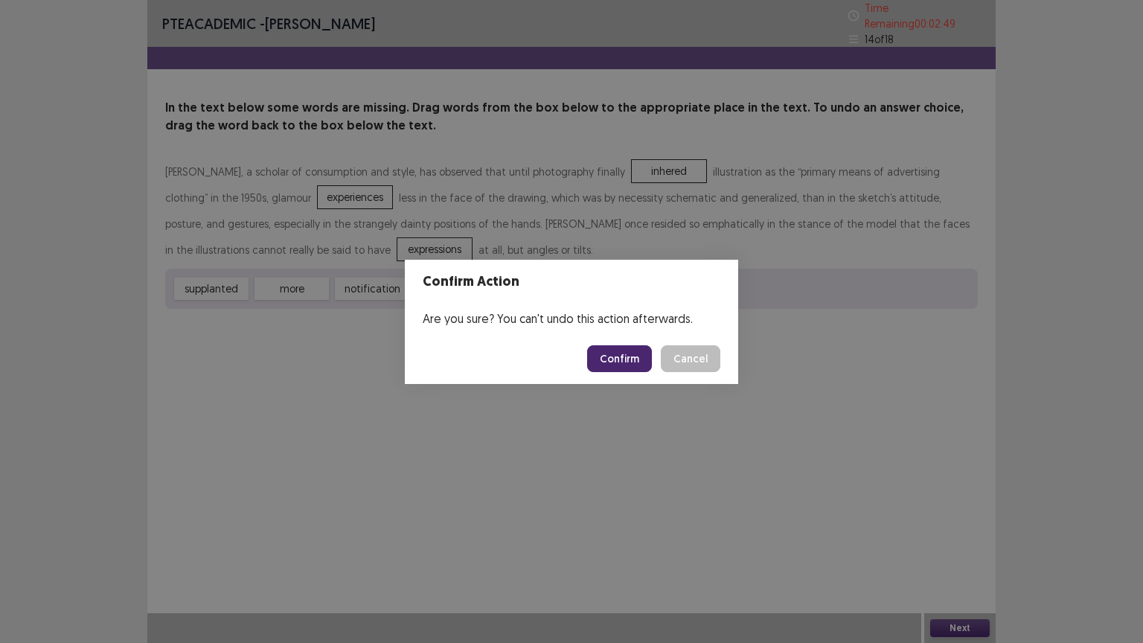
click at [620, 350] on button "Confirm" at bounding box center [619, 358] width 65 height 27
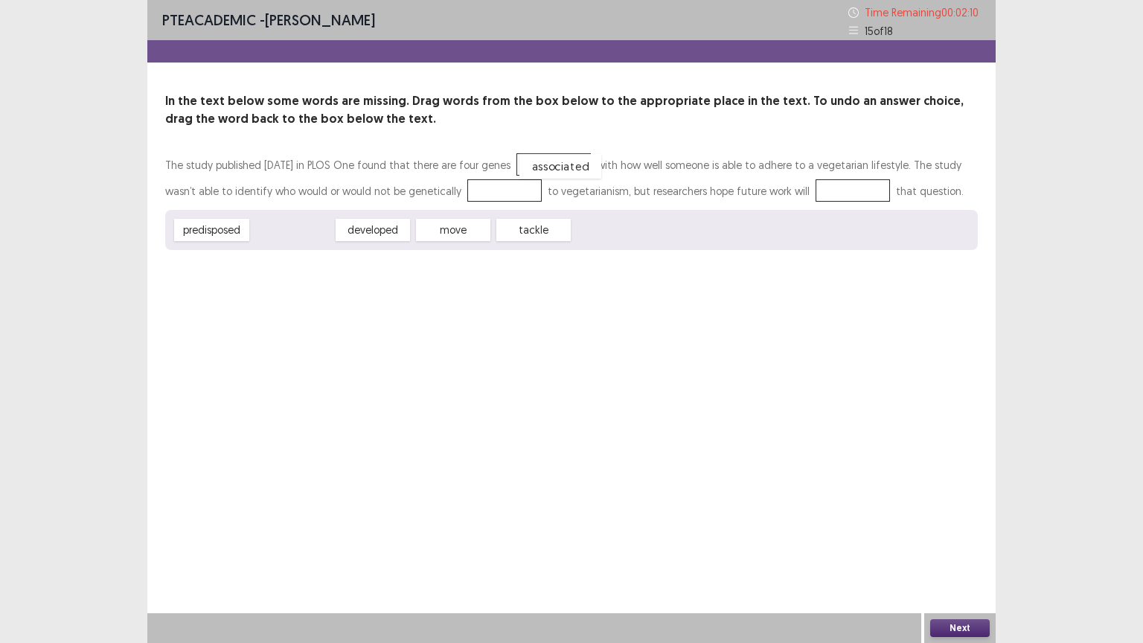
drag, startPoint x: 307, startPoint y: 229, endPoint x: 574, endPoint y: 165, distance: 275.4
drag, startPoint x: 391, startPoint y: 229, endPoint x: 513, endPoint y: 192, distance: 126.9
drag, startPoint x: 380, startPoint y: 229, endPoint x: 838, endPoint y: 199, distance: 458.6
click at [950, 548] on button "Next" at bounding box center [960, 628] width 60 height 18
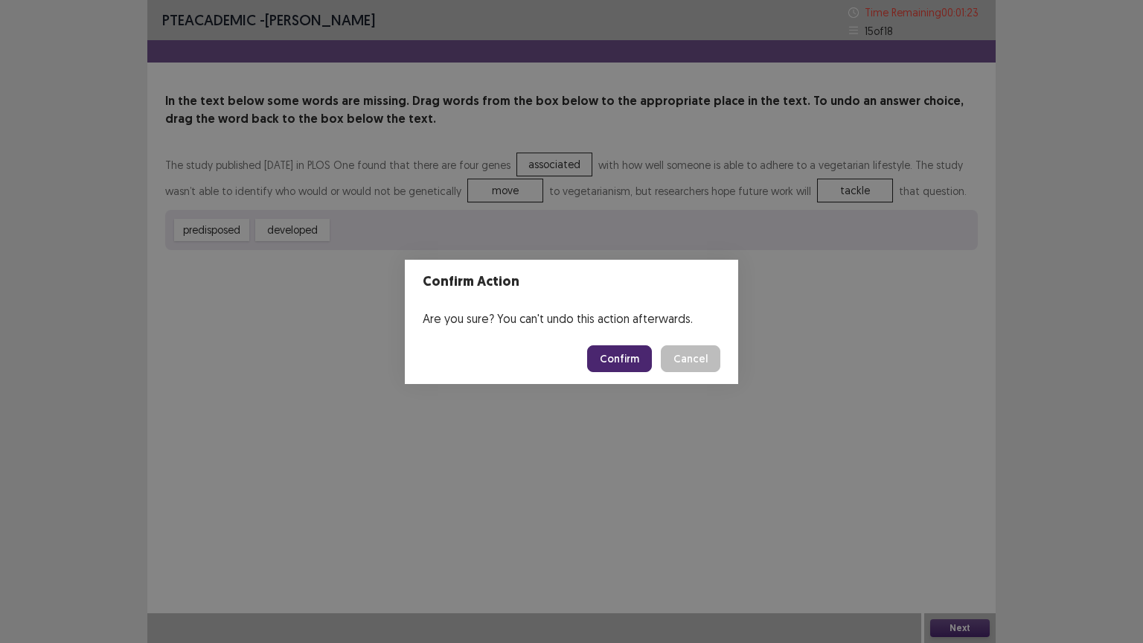
click at [616, 365] on button "Confirm" at bounding box center [619, 358] width 65 height 27
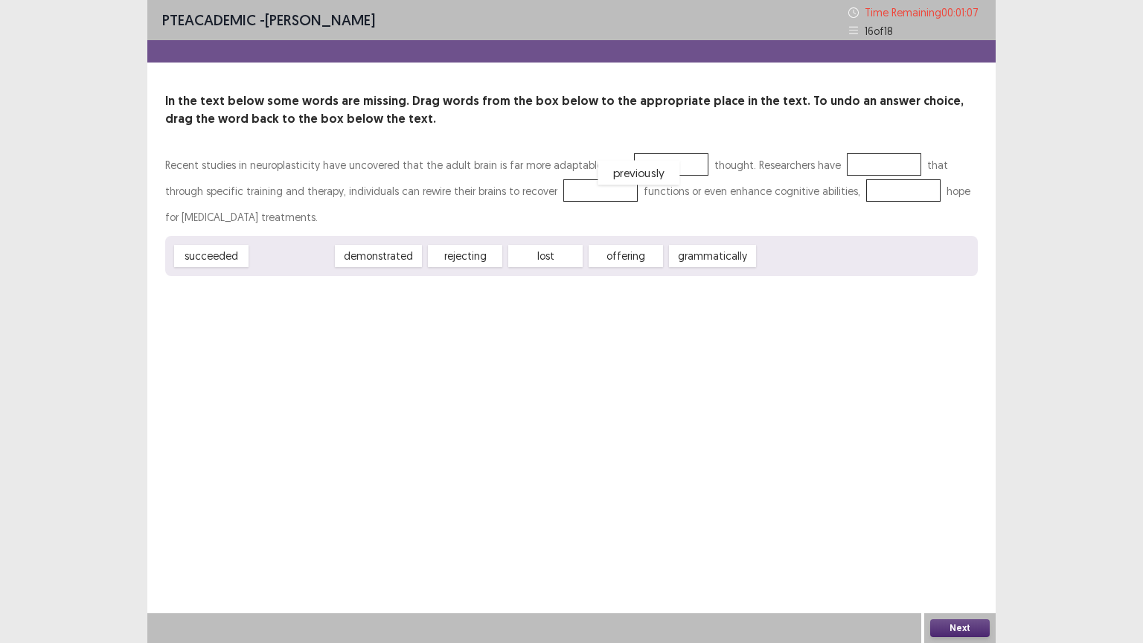
drag, startPoint x: 289, startPoint y: 245, endPoint x: 637, endPoint y: 158, distance: 358.0
drag, startPoint x: 332, startPoint y: 265, endPoint x: 897, endPoint y: 171, distance: 572.4
drag, startPoint x: 378, startPoint y: 256, endPoint x: 548, endPoint y: 191, distance: 181.6
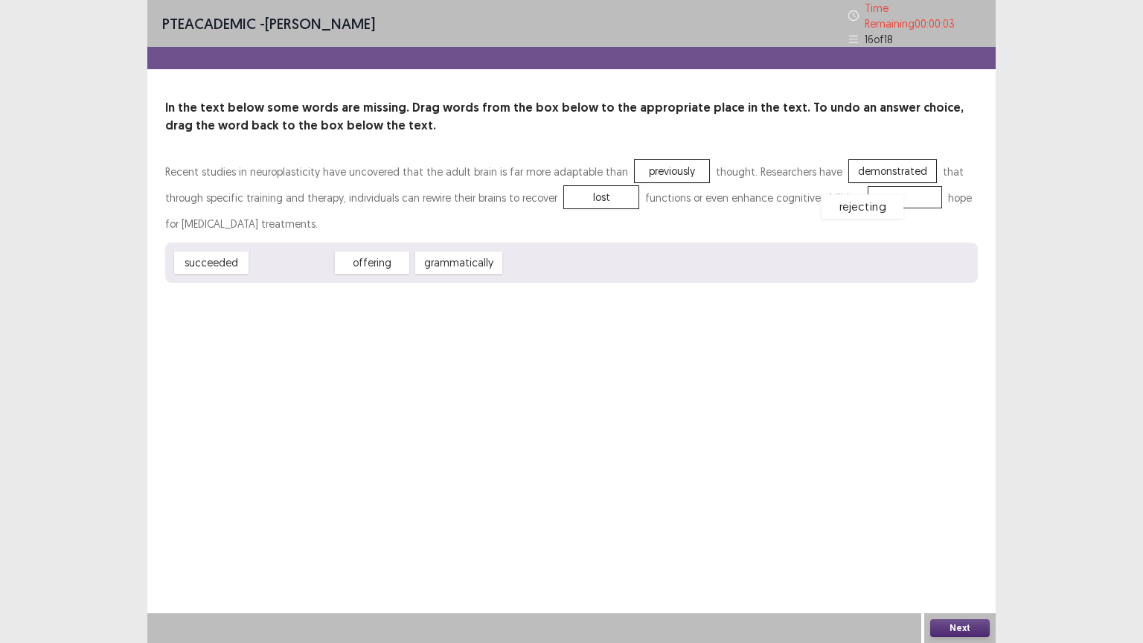
drag, startPoint x: 280, startPoint y: 247, endPoint x: 851, endPoint y: 189, distance: 574.4
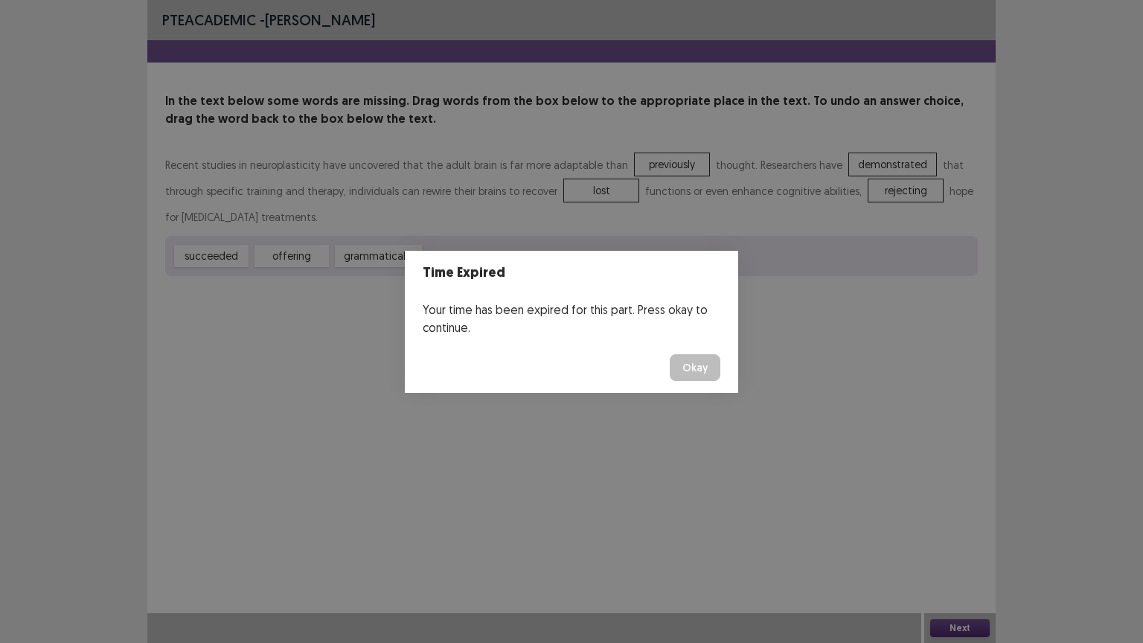
click at [700, 363] on button "Okay" at bounding box center [695, 367] width 51 height 27
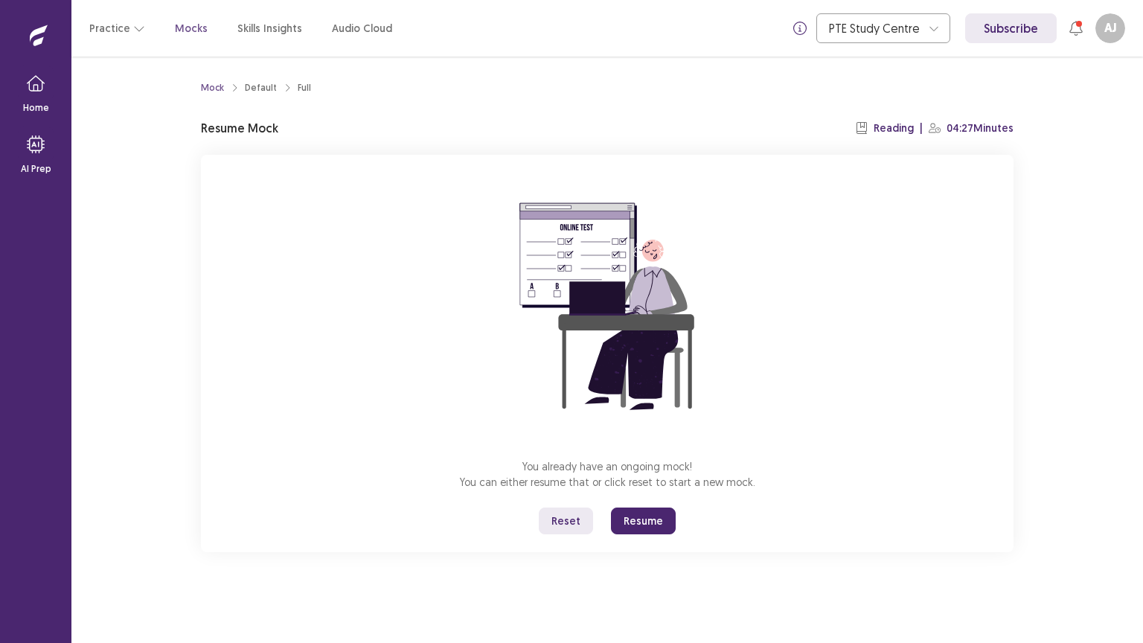
click at [634, 516] on button "Resume" at bounding box center [643, 520] width 65 height 27
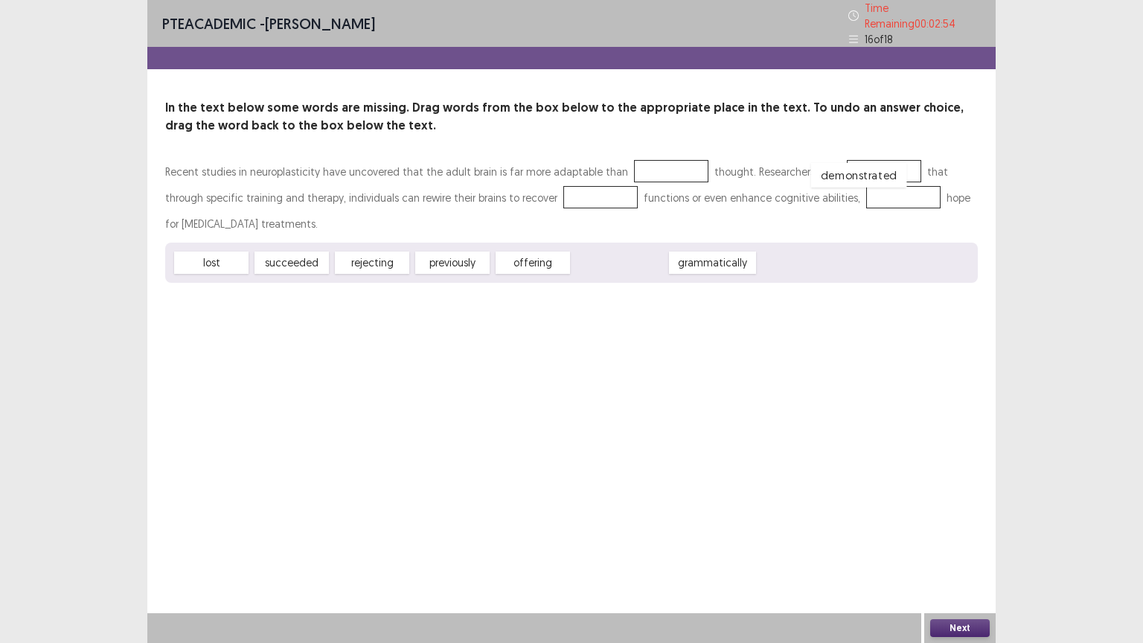
drag, startPoint x: 606, startPoint y: 258, endPoint x: 845, endPoint y: 170, distance: 255.2
drag, startPoint x: 459, startPoint y: 249, endPoint x: 636, endPoint y: 158, distance: 198.7
drag, startPoint x: 201, startPoint y: 254, endPoint x: 524, endPoint y: 193, distance: 328.6
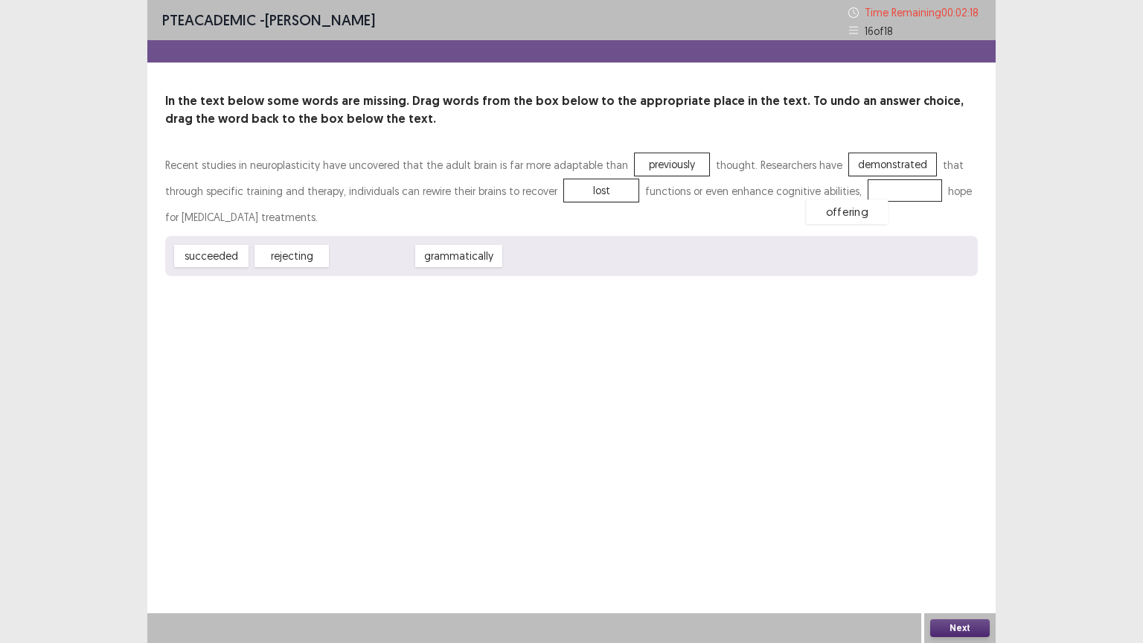
drag, startPoint x: 365, startPoint y: 255, endPoint x: 844, endPoint y: 199, distance: 481.7
click at [961, 548] on button "Next" at bounding box center [960, 628] width 60 height 18
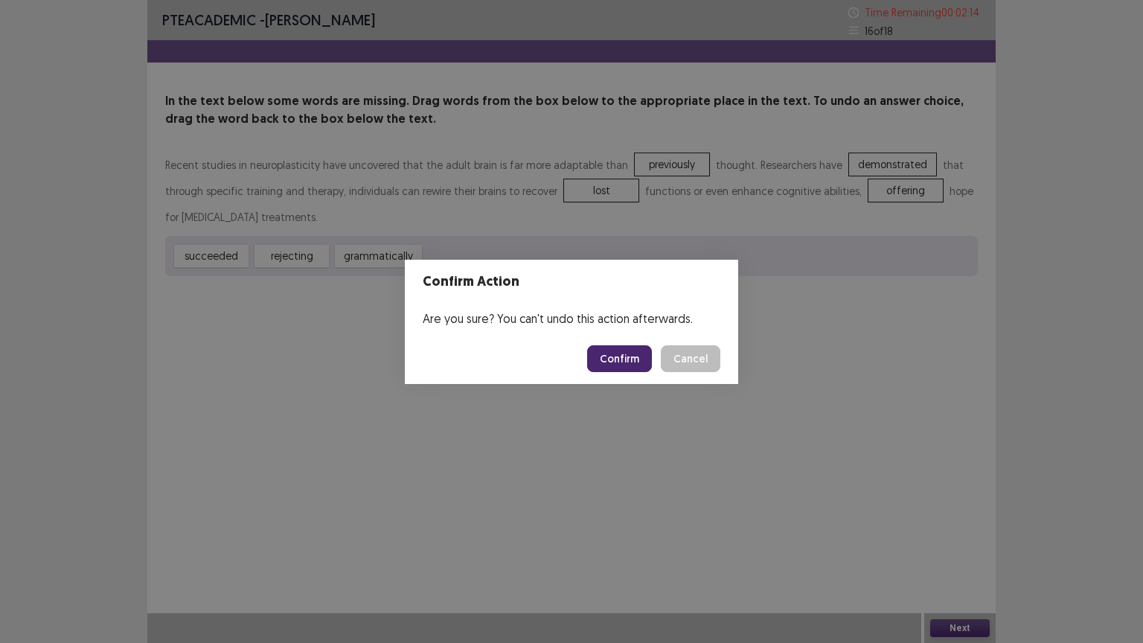
click at [613, 351] on button "Confirm" at bounding box center [619, 358] width 65 height 27
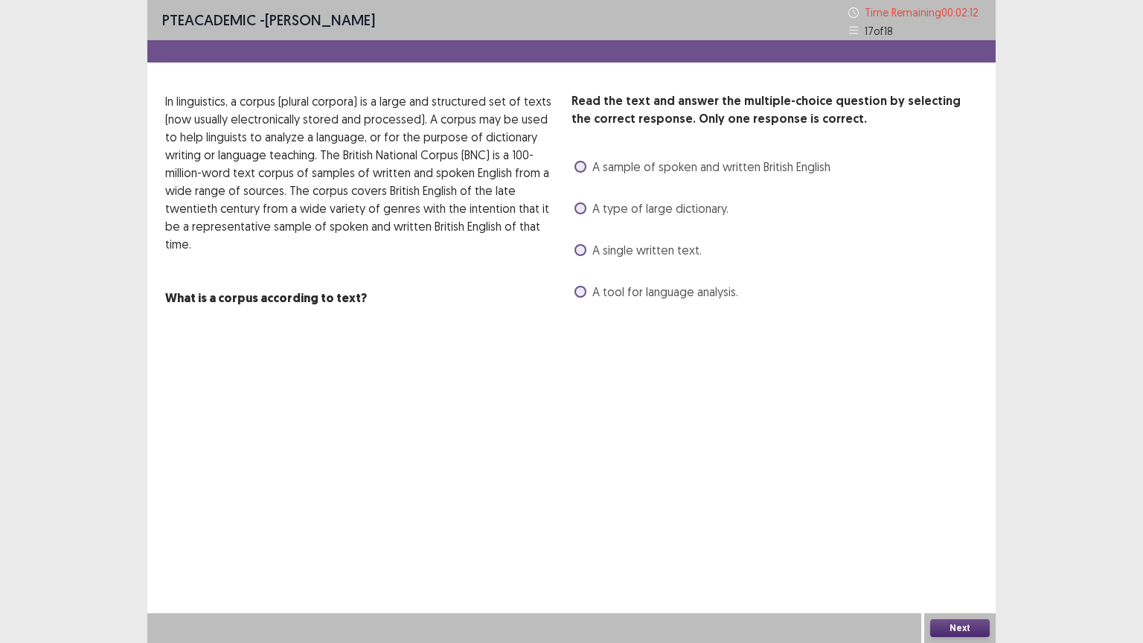
click at [576, 158] on label "A sample of spoken and written British English" at bounding box center [702, 167] width 256 height 18
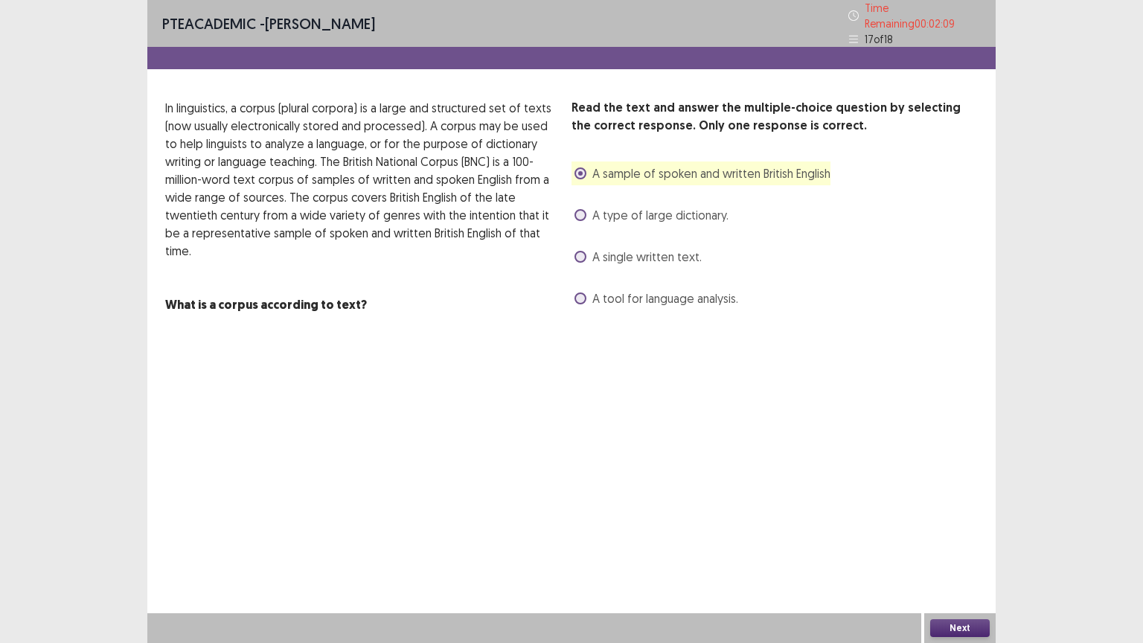
click at [580, 167] on span at bounding box center [580, 173] width 12 height 12
click at [539, 228] on p "In linguistics, a corpus (plural corpora) is a large and structured set of text…" at bounding box center [362, 179] width 394 height 161
click at [955, 548] on button "Next" at bounding box center [960, 628] width 60 height 18
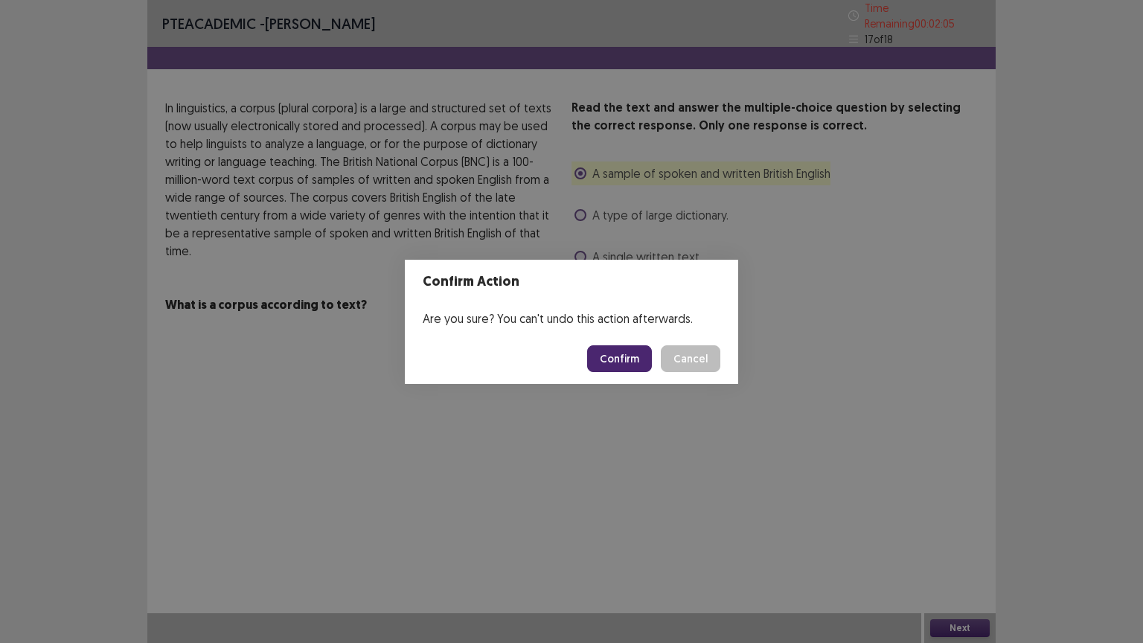
click at [619, 354] on button "Confirm" at bounding box center [619, 358] width 65 height 27
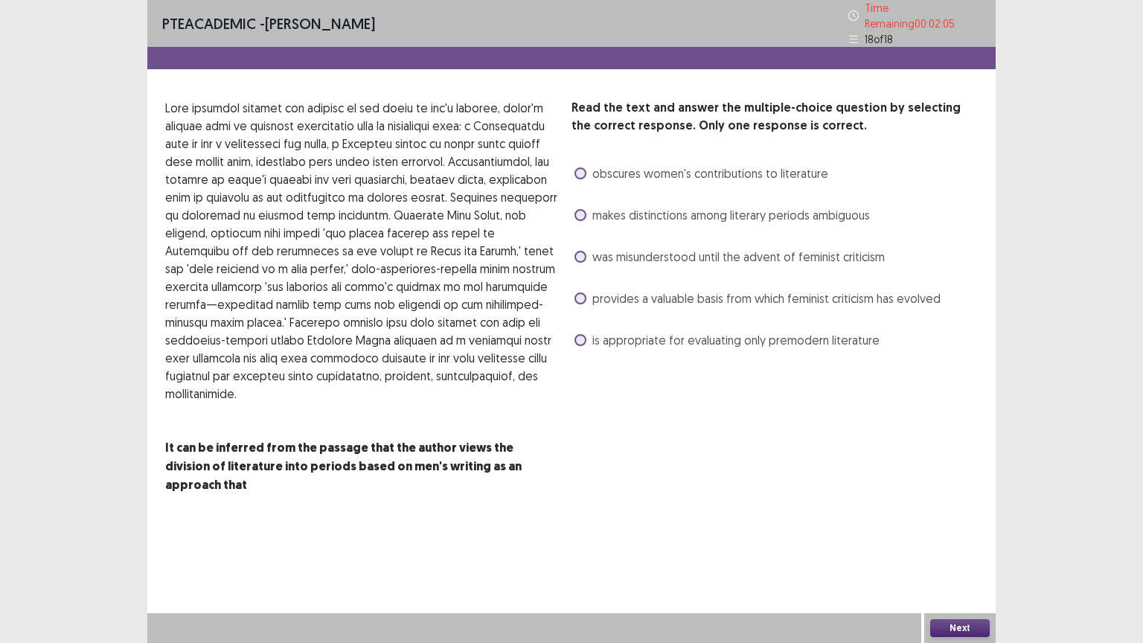
click at [956, 548] on button "Next" at bounding box center [960, 628] width 60 height 18
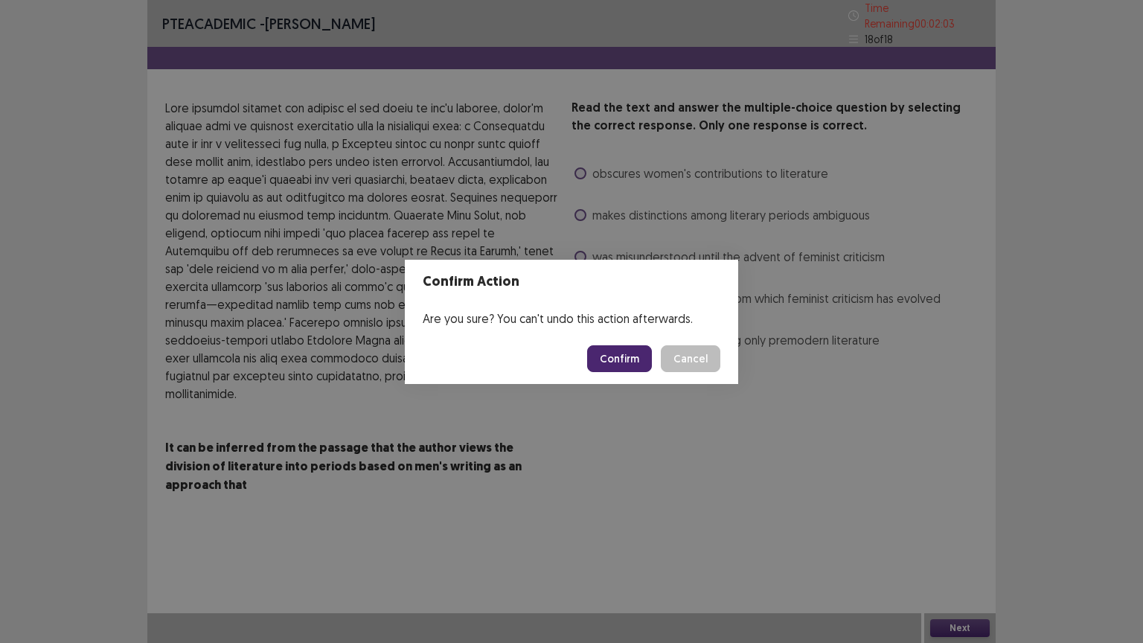
click at [622, 364] on button "Confirm" at bounding box center [619, 358] width 65 height 27
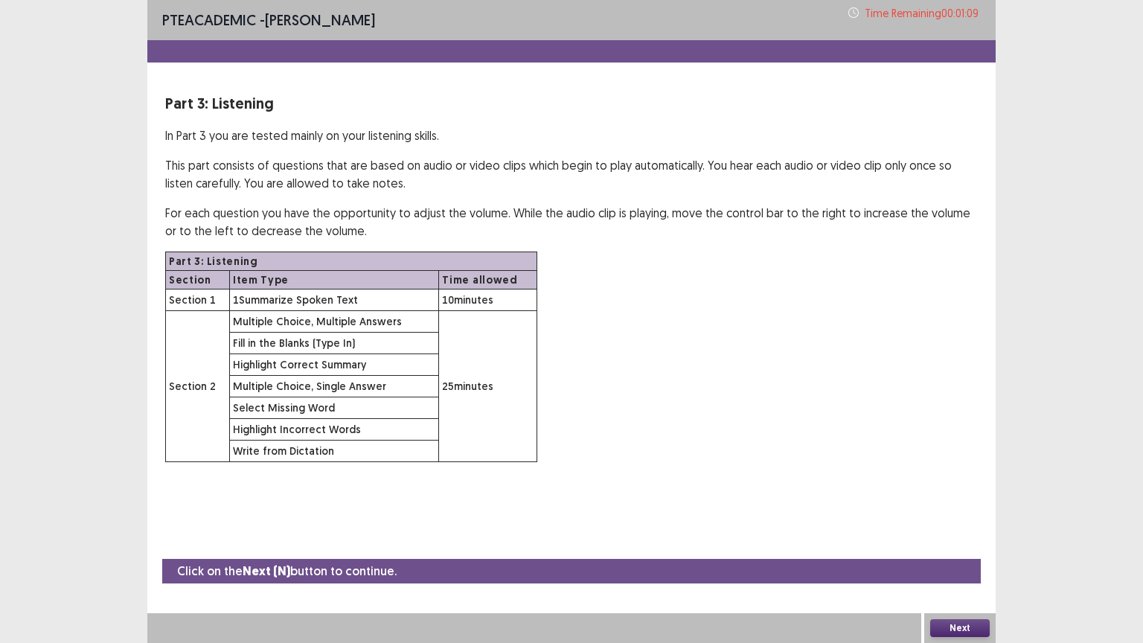
click at [955, 548] on button "Next" at bounding box center [960, 628] width 60 height 18
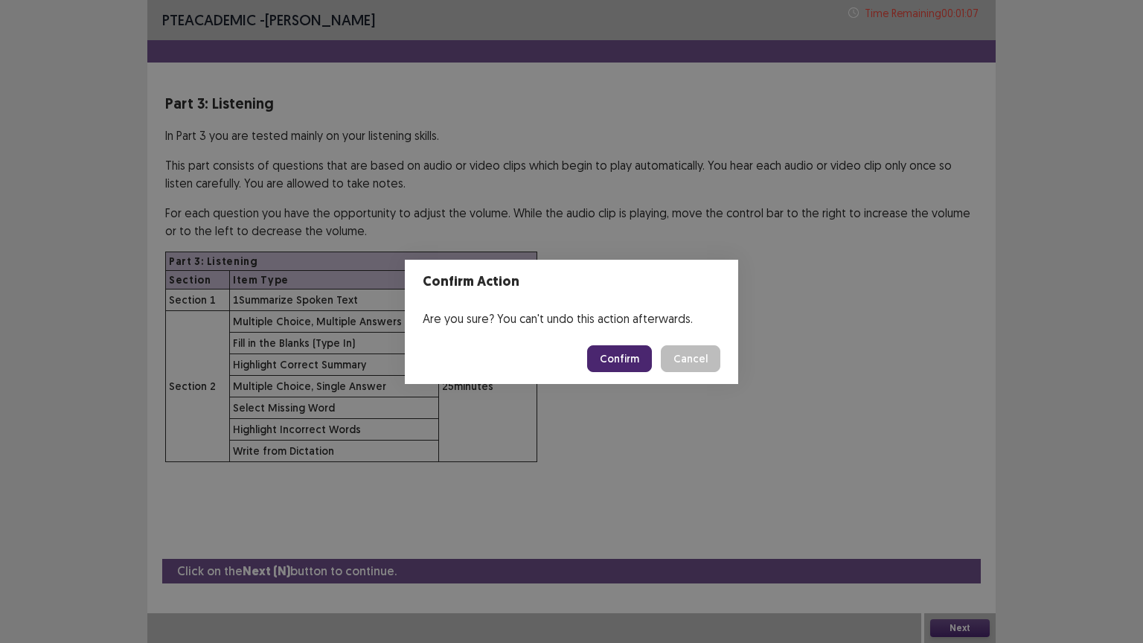
click at [607, 357] on button "Confirm" at bounding box center [619, 358] width 65 height 27
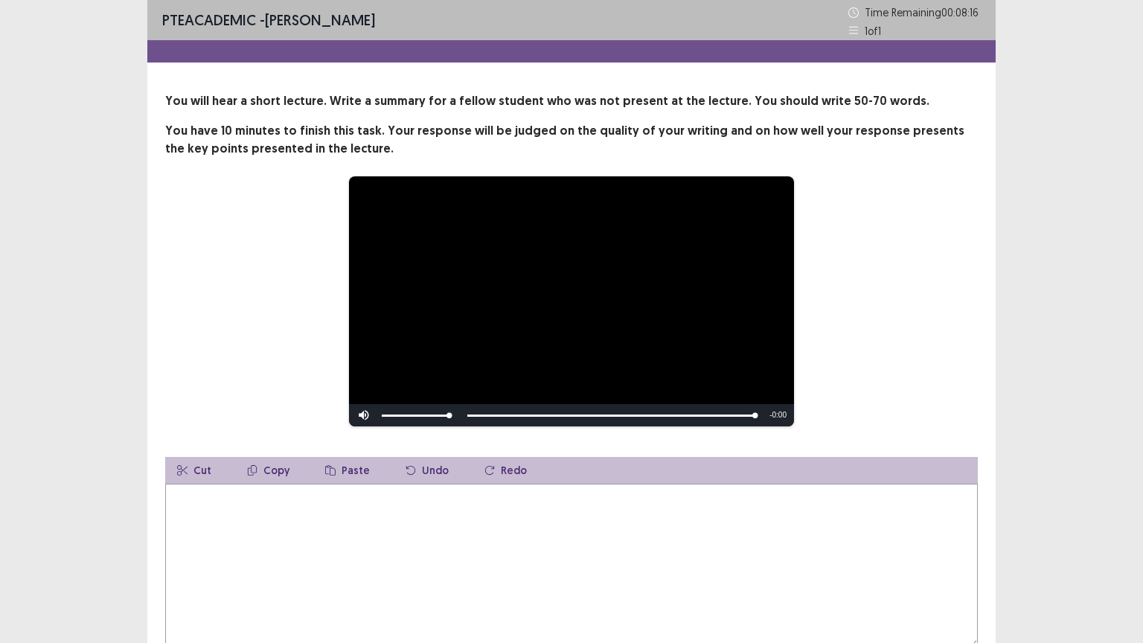
click at [379, 530] on textarea at bounding box center [571, 566] width 812 height 164
click at [379, 530] on textarea "**********" at bounding box center [571, 566] width 812 height 164
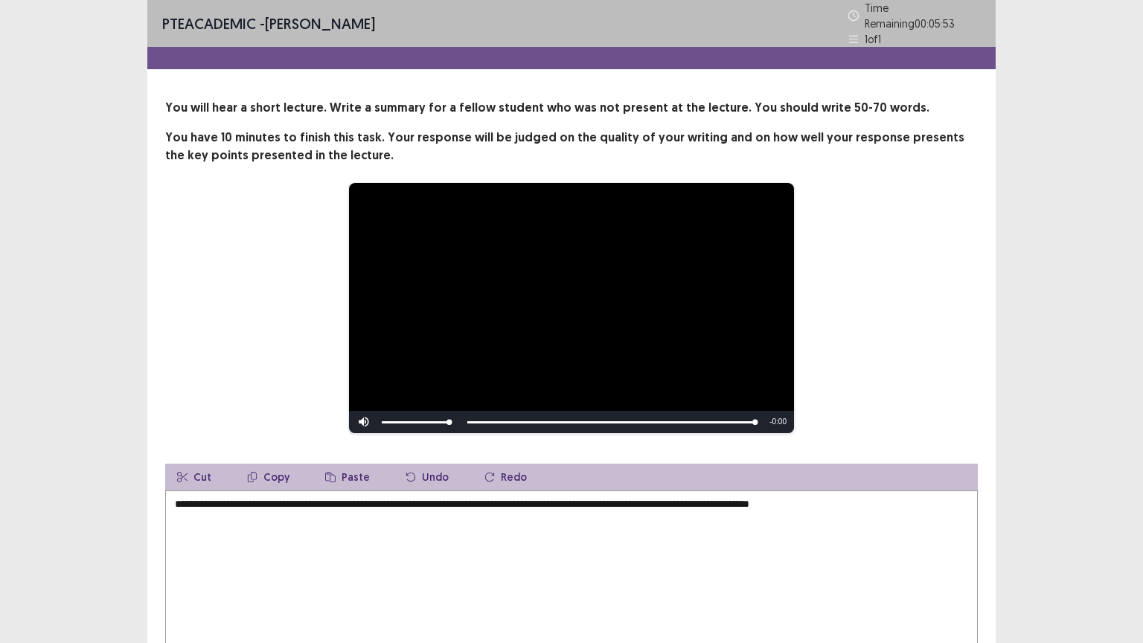
click at [493, 500] on textarea "**********" at bounding box center [571, 572] width 812 height 164
click at [858, 498] on textarea "**********" at bounding box center [571, 572] width 812 height 164
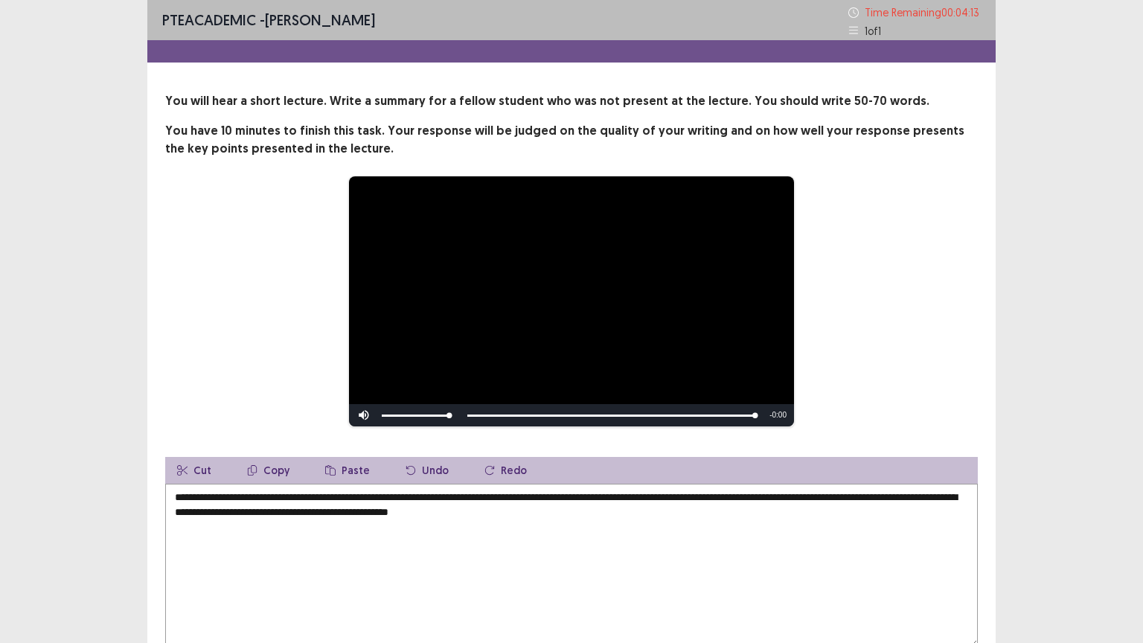
click at [900, 366] on div "**********" at bounding box center [571, 301] width 693 height 251
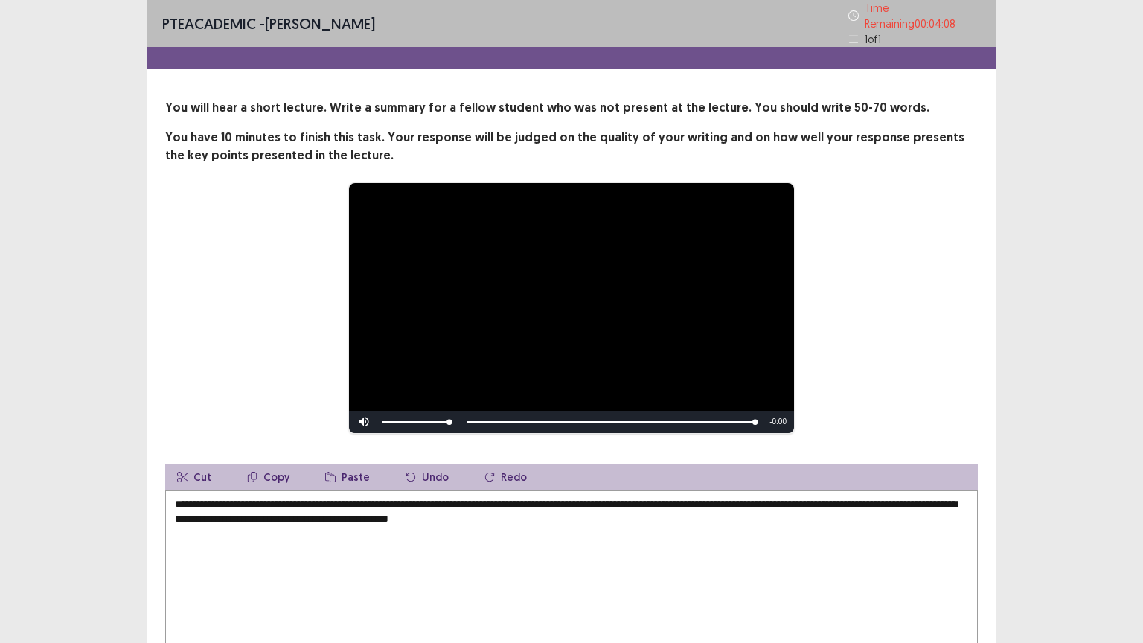
click at [595, 510] on textarea "**********" at bounding box center [571, 572] width 812 height 164
click at [909, 320] on div "**********" at bounding box center [571, 307] width 693 height 251
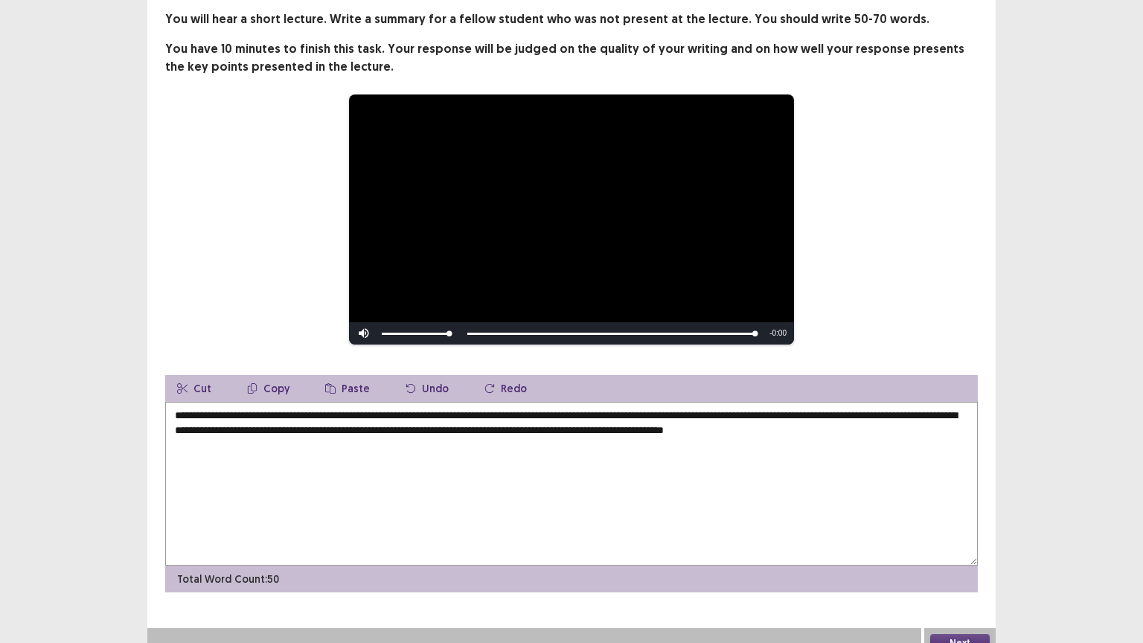
scroll to position [97, 0]
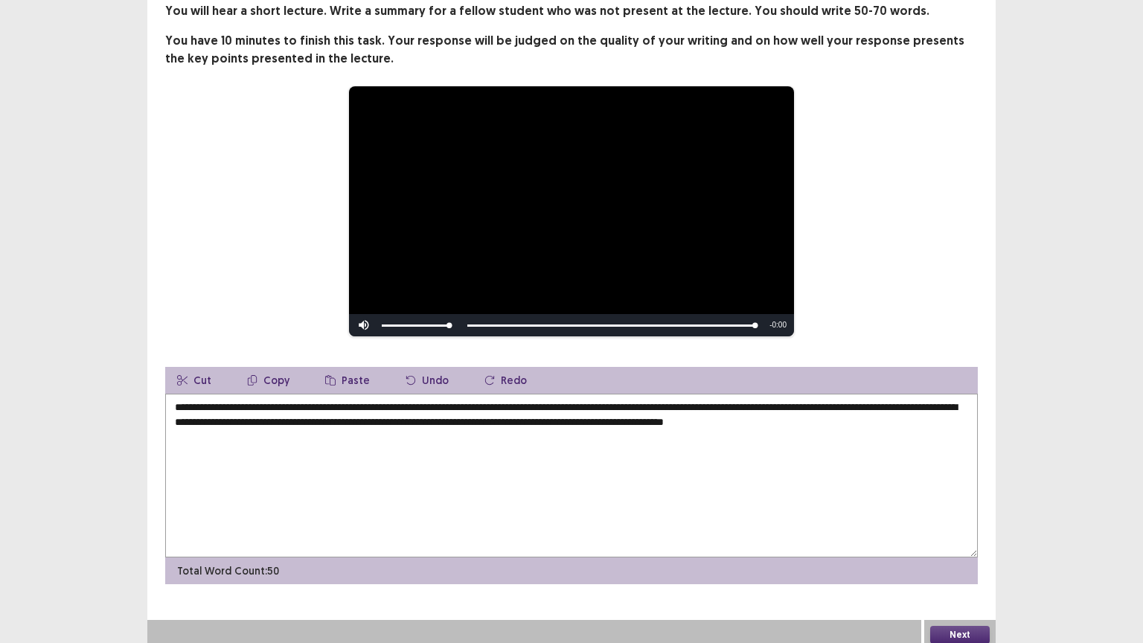
click at [360, 402] on textarea "**********" at bounding box center [571, 476] width 812 height 164
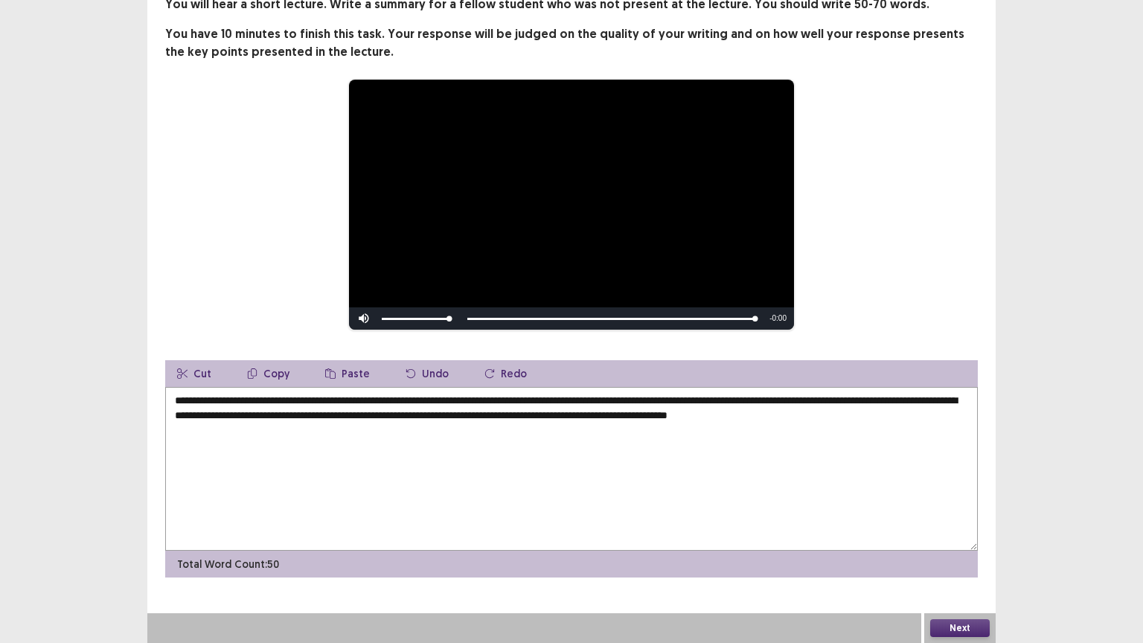
click at [300, 415] on textarea "**********" at bounding box center [571, 469] width 812 height 164
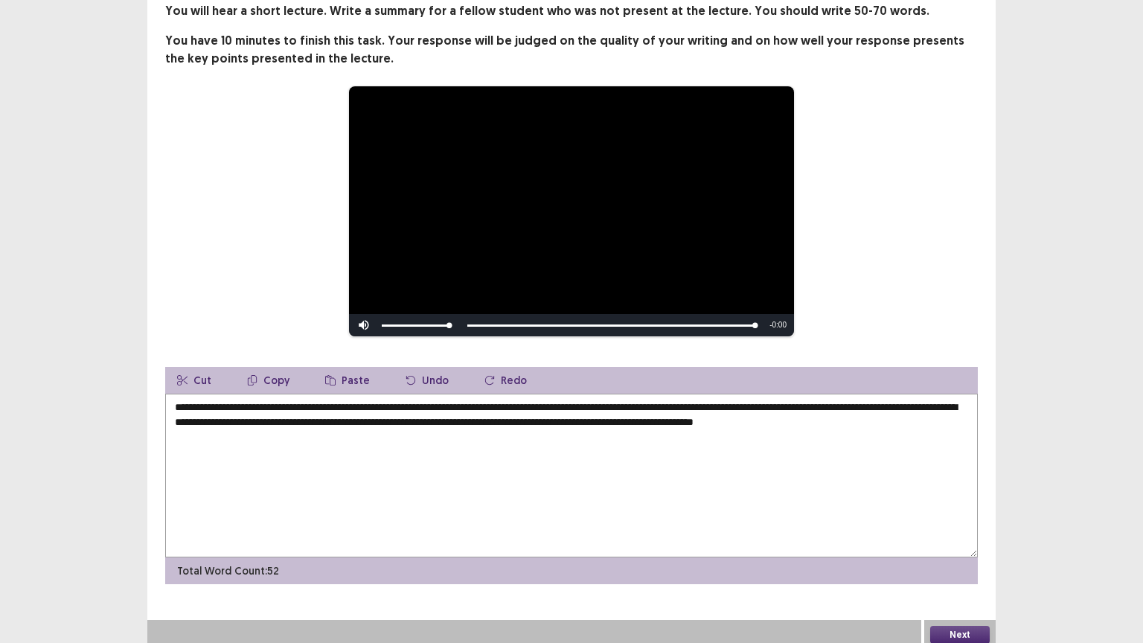
drag, startPoint x: 403, startPoint y: 414, endPoint x: 374, endPoint y: 419, distance: 30.2
click at [374, 419] on textarea "**********" at bounding box center [571, 476] width 812 height 164
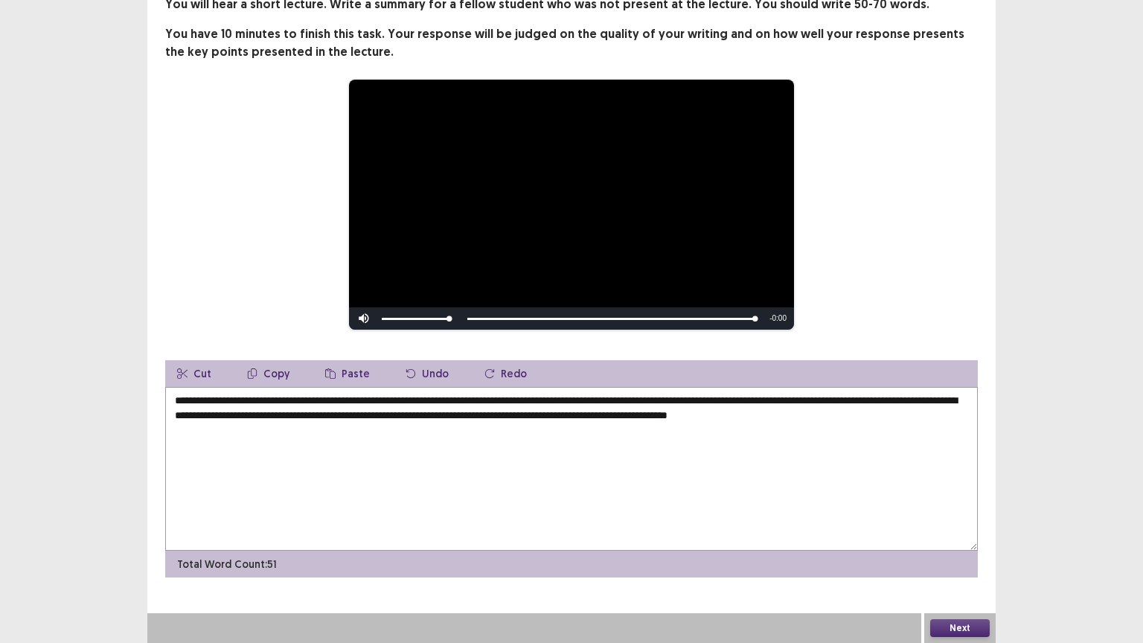
click at [899, 323] on div "**********" at bounding box center [571, 204] width 693 height 251
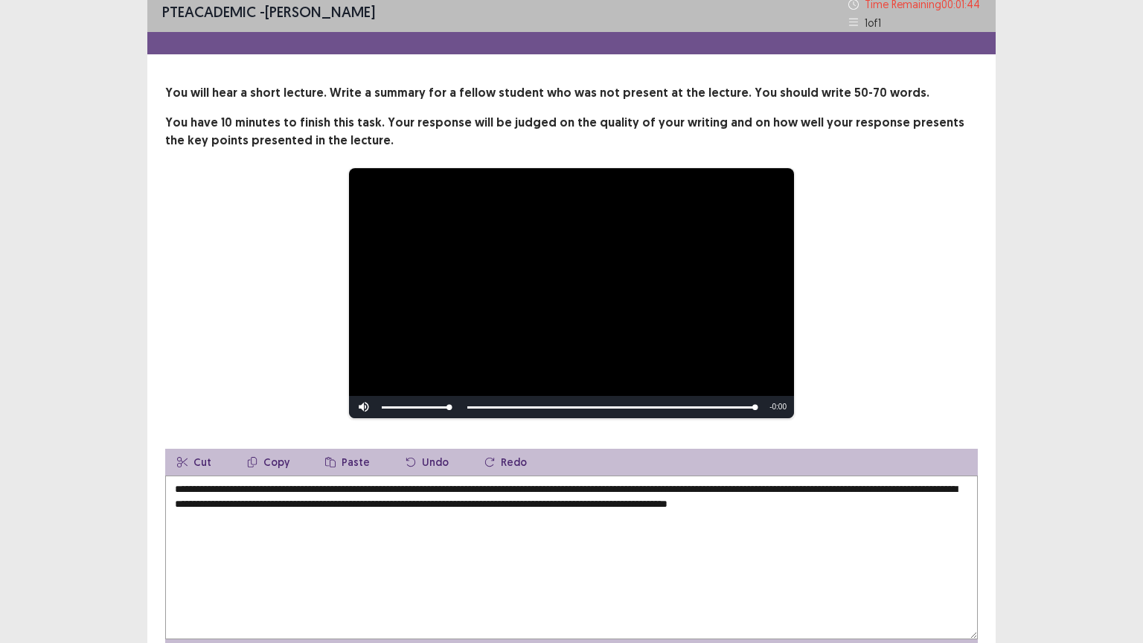
scroll to position [0, 0]
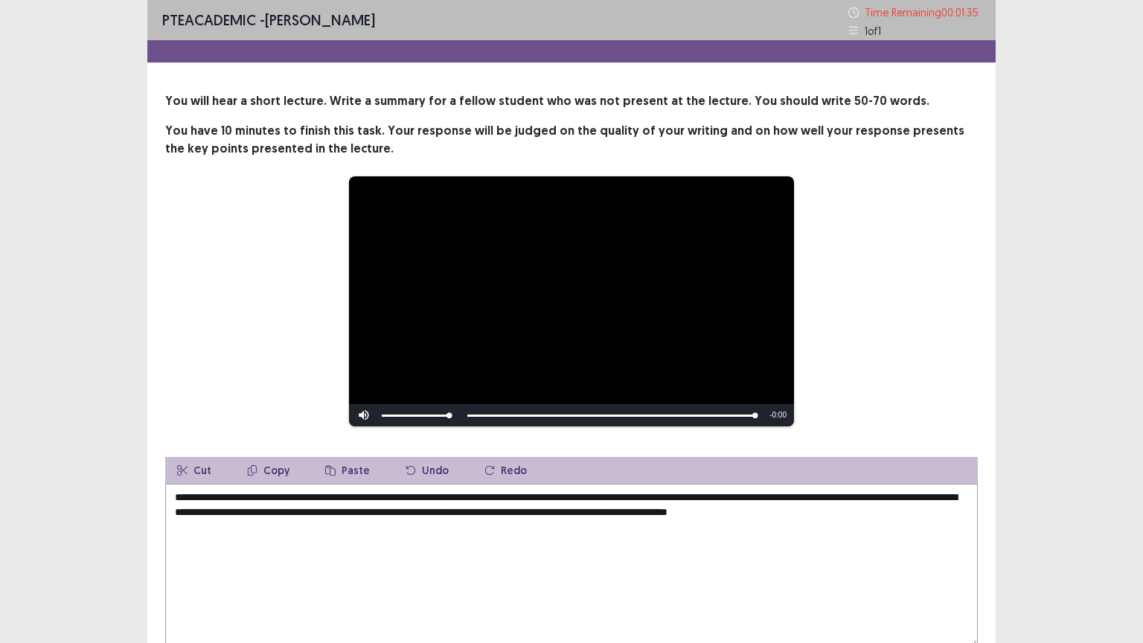
click at [884, 414] on div "**********" at bounding box center [571, 301] width 693 height 251
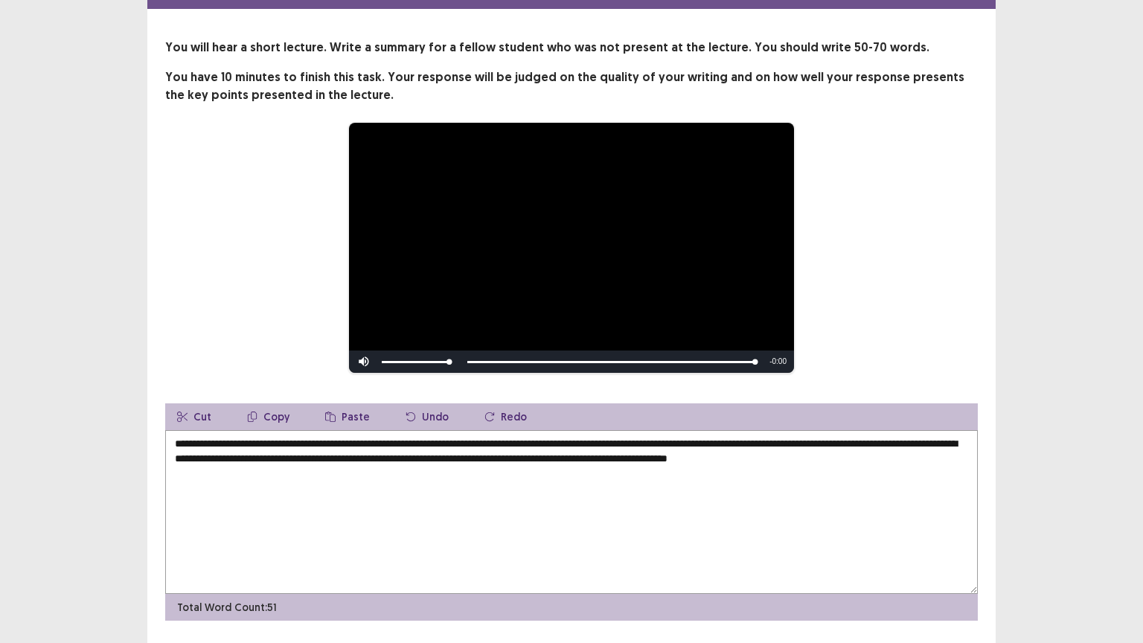
scroll to position [97, 0]
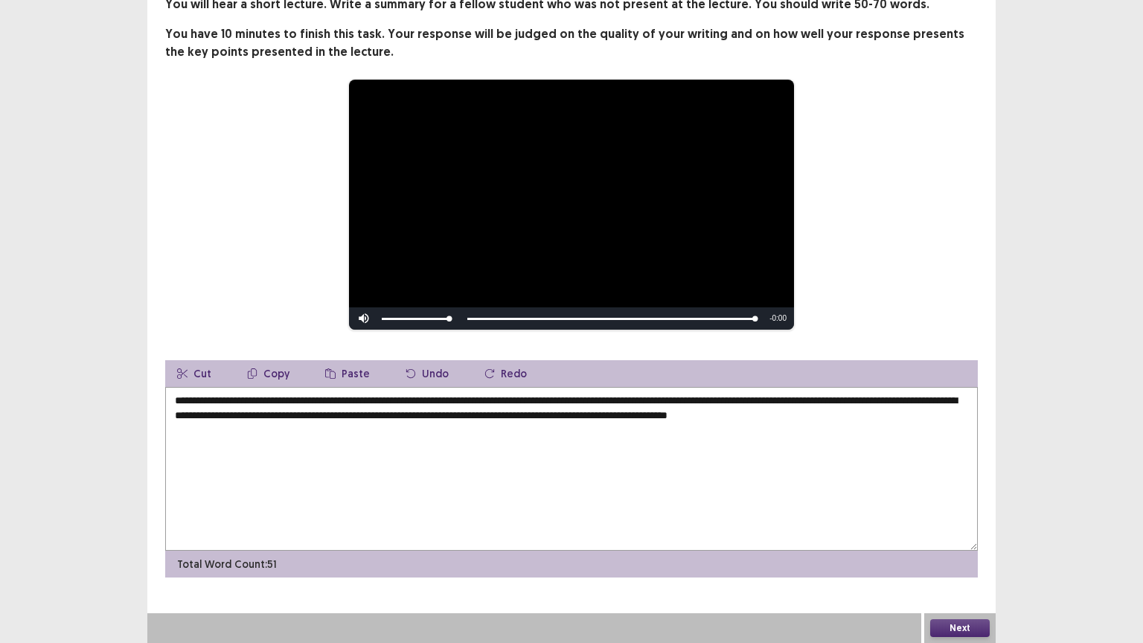
drag, startPoint x: 304, startPoint y: 419, endPoint x: 289, endPoint y: 420, distance: 15.0
click at [289, 420] on textarea "**********" at bounding box center [571, 469] width 812 height 164
click at [920, 77] on div "**********" at bounding box center [571, 287] width 848 height 582
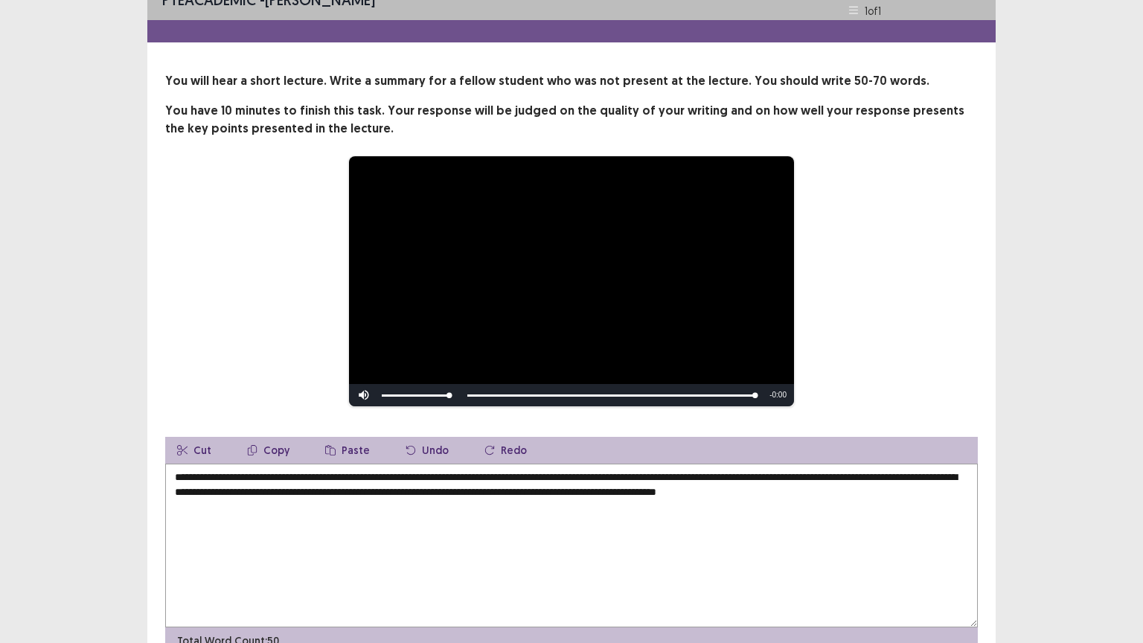
scroll to position [30, 0]
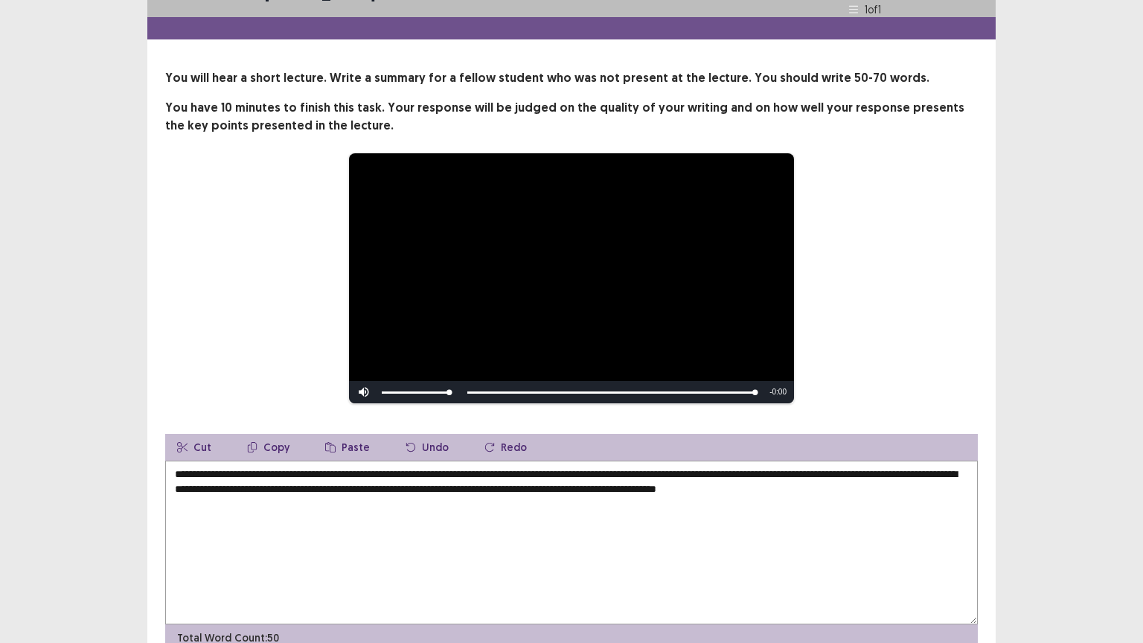
click at [276, 464] on textarea "**********" at bounding box center [571, 543] width 812 height 164
type textarea "**********"
click at [875, 190] on div "**********" at bounding box center [571, 278] width 693 height 251
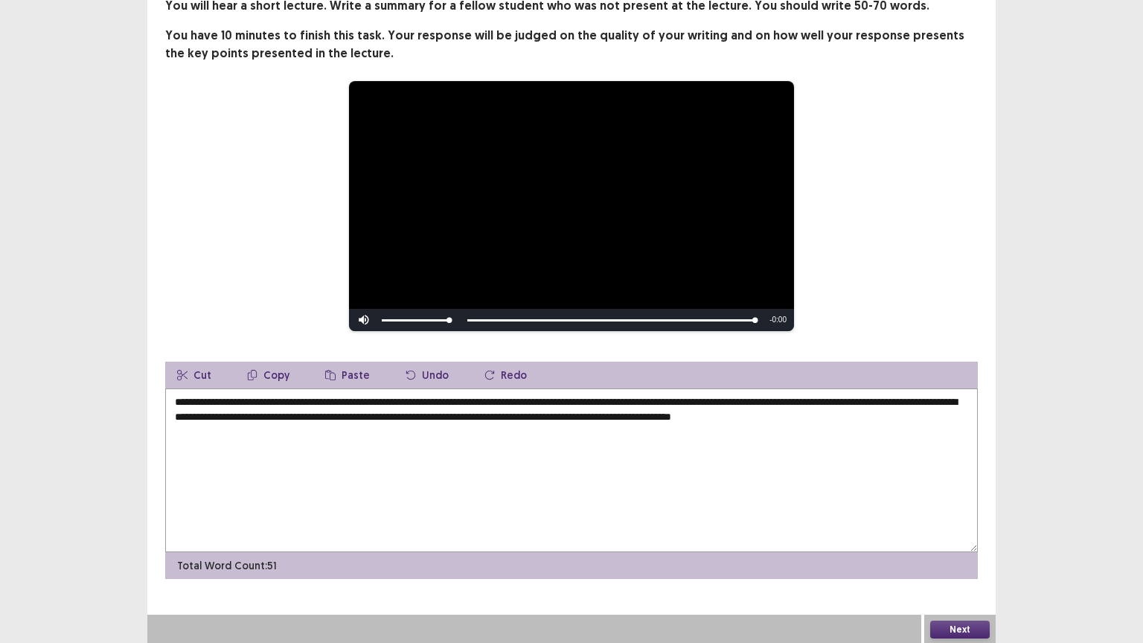
scroll to position [97, 0]
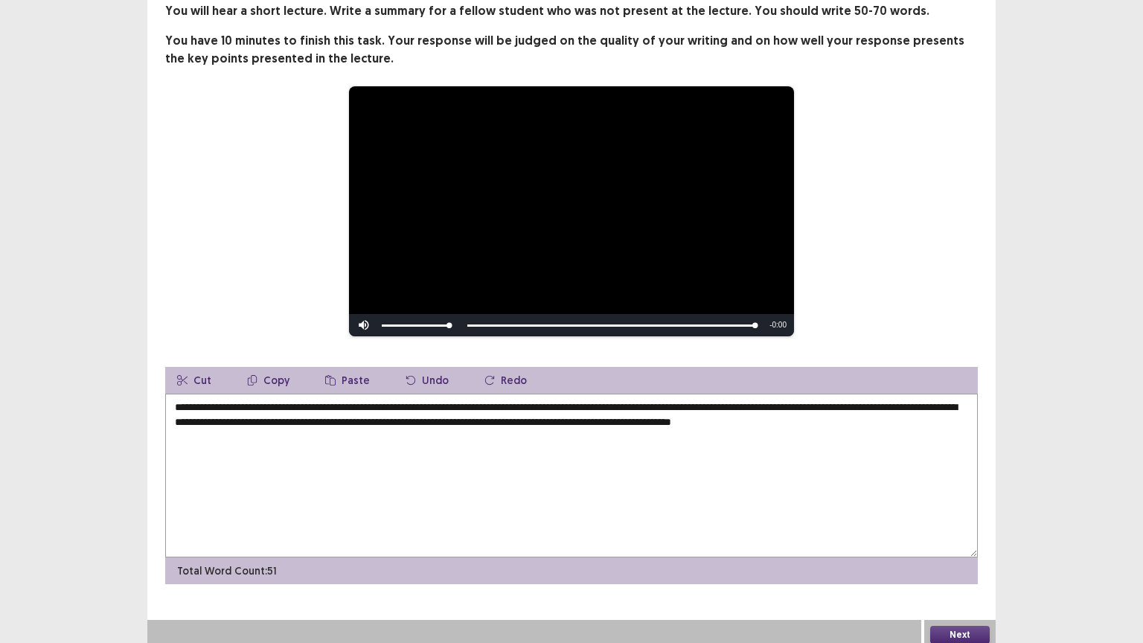
click at [960, 548] on button "Next" at bounding box center [960, 635] width 60 height 18
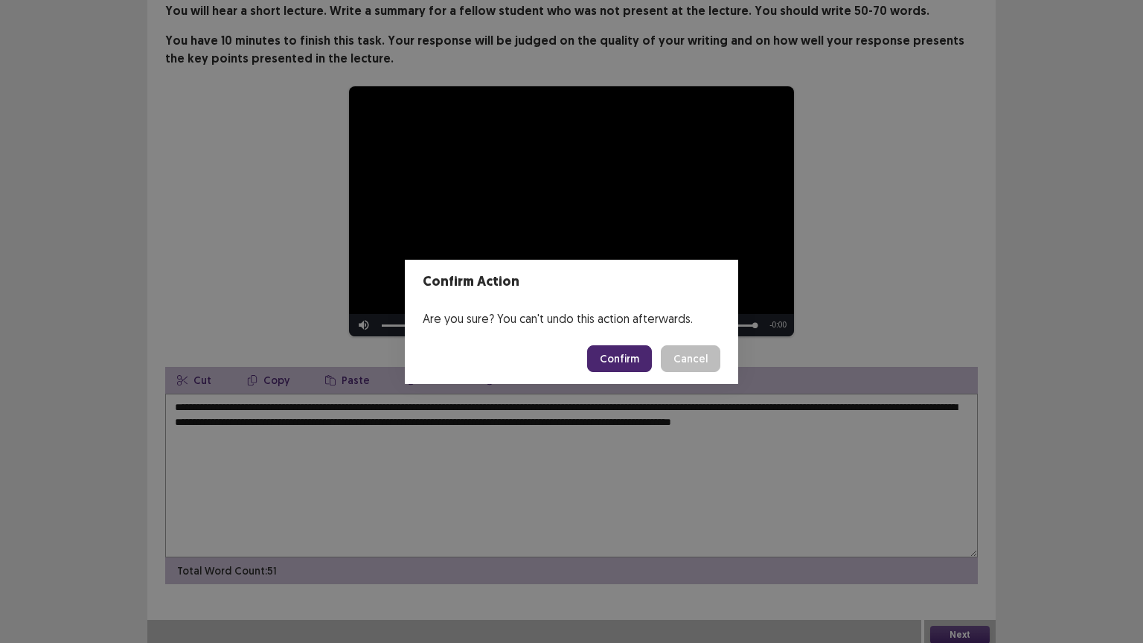
click at [613, 360] on button "Confirm" at bounding box center [619, 358] width 65 height 27
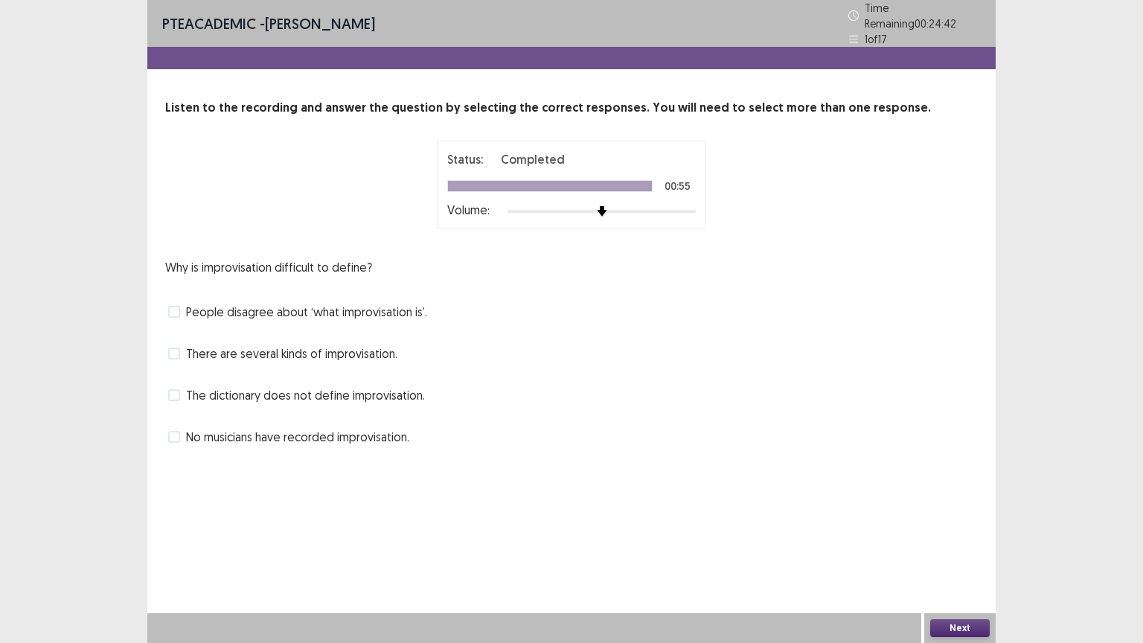
click at [181, 350] on label "There are several kinds of improvisation." at bounding box center [282, 353] width 229 height 18
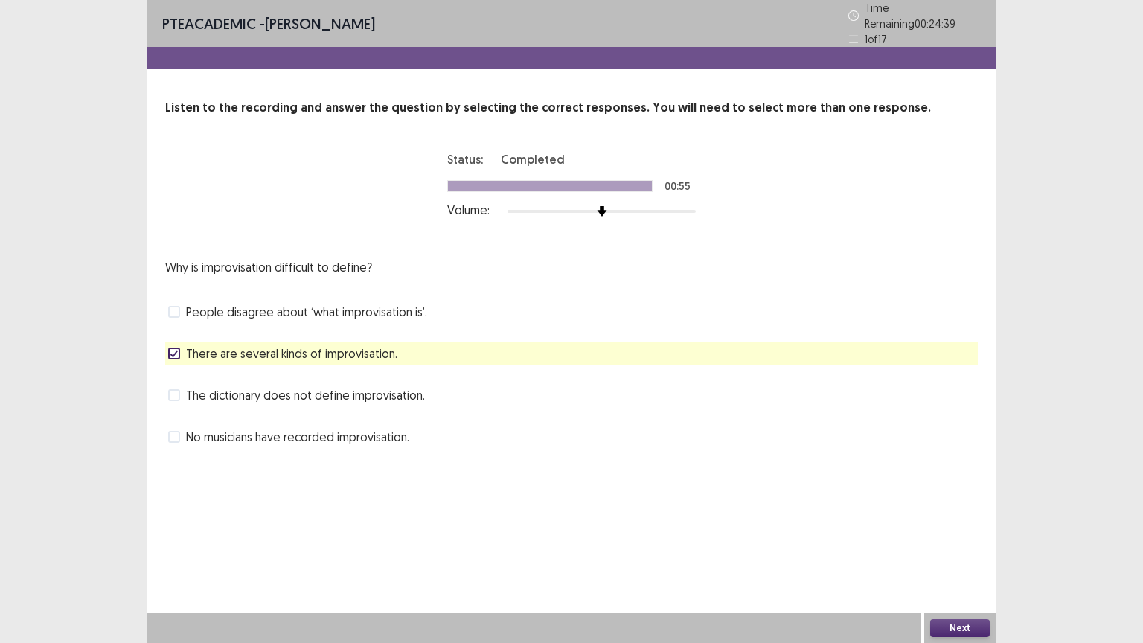
click at [962, 548] on button "Next" at bounding box center [960, 628] width 60 height 18
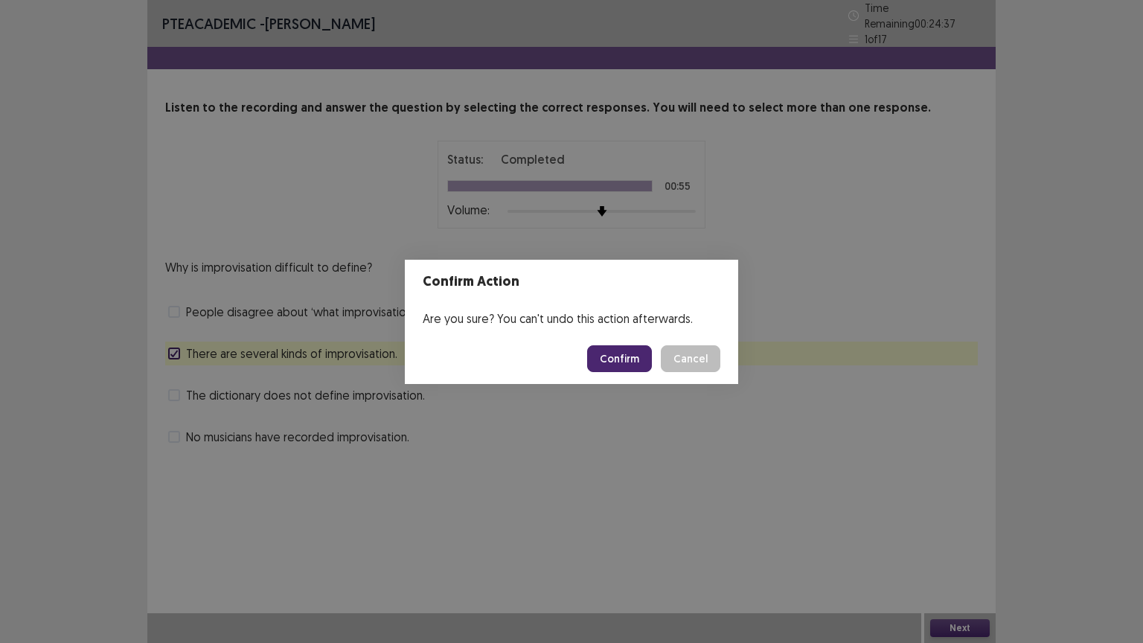
click at [613, 362] on button "Confirm" at bounding box center [619, 358] width 65 height 27
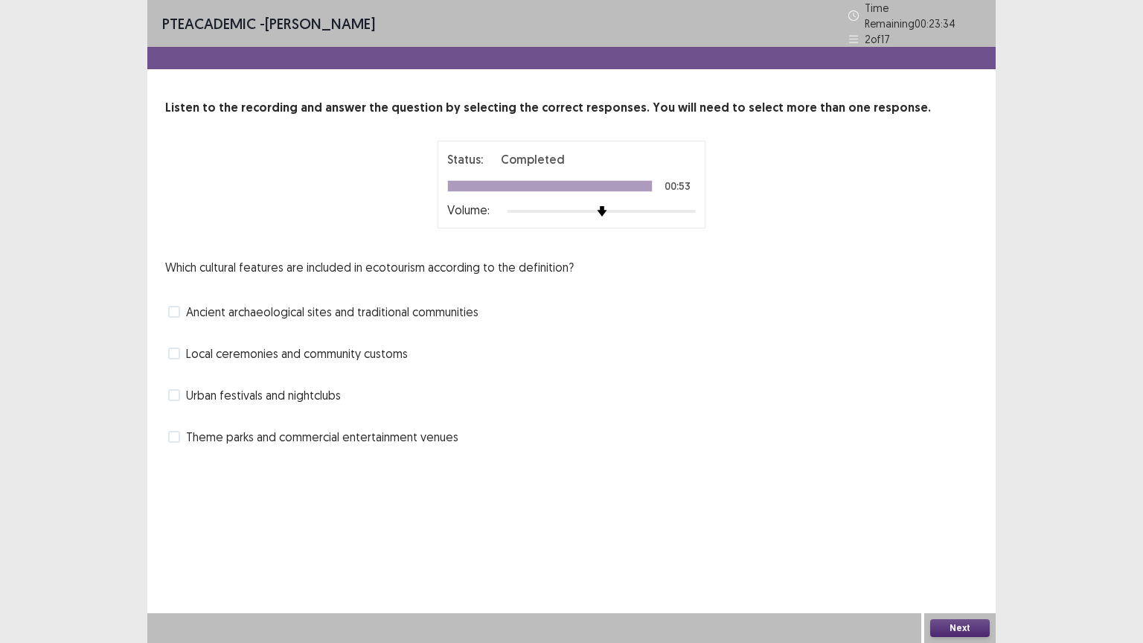
click at [173, 312] on label "Ancient archaeological sites and traditional communities" at bounding box center [323, 312] width 310 height 18
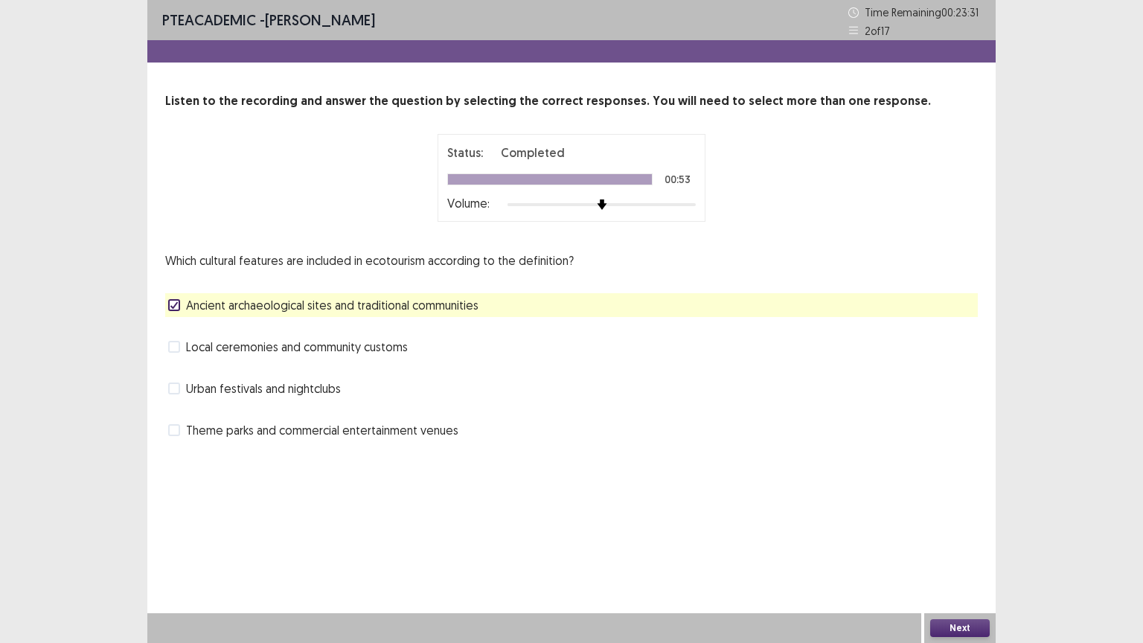
click at [943, 548] on button "Next" at bounding box center [960, 628] width 60 height 18
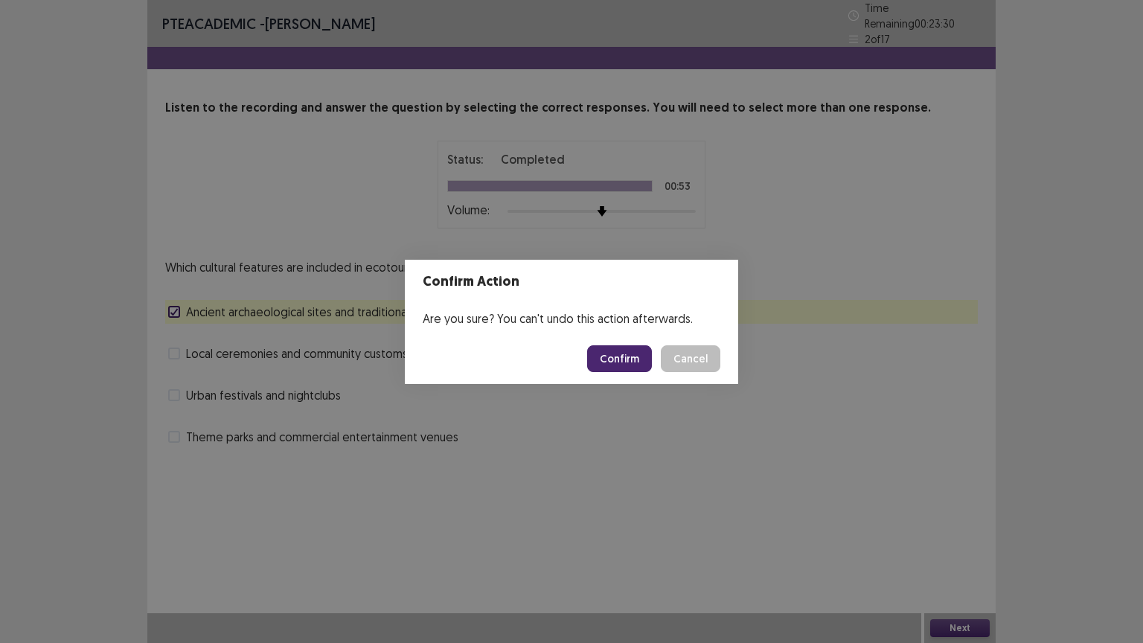
click at [635, 351] on button "Confirm" at bounding box center [619, 358] width 65 height 27
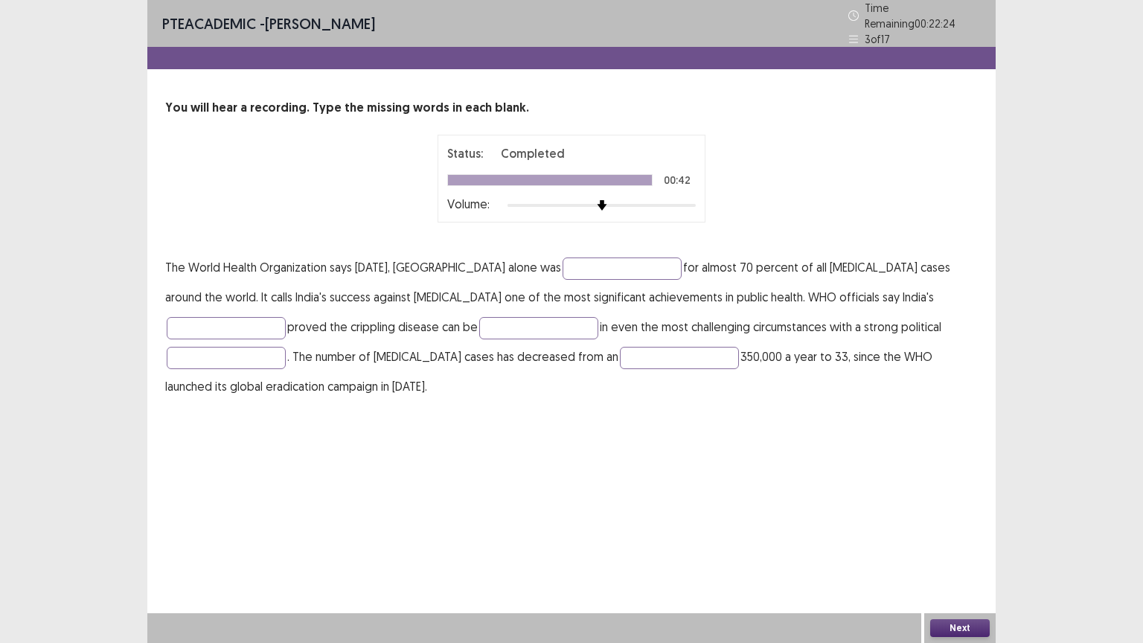
click at [795, 333] on p "The World Health Organization says twelve years ago, India alone was for almost…" at bounding box center [571, 326] width 812 height 149
click at [286, 347] on input "text" at bounding box center [226, 358] width 119 height 22
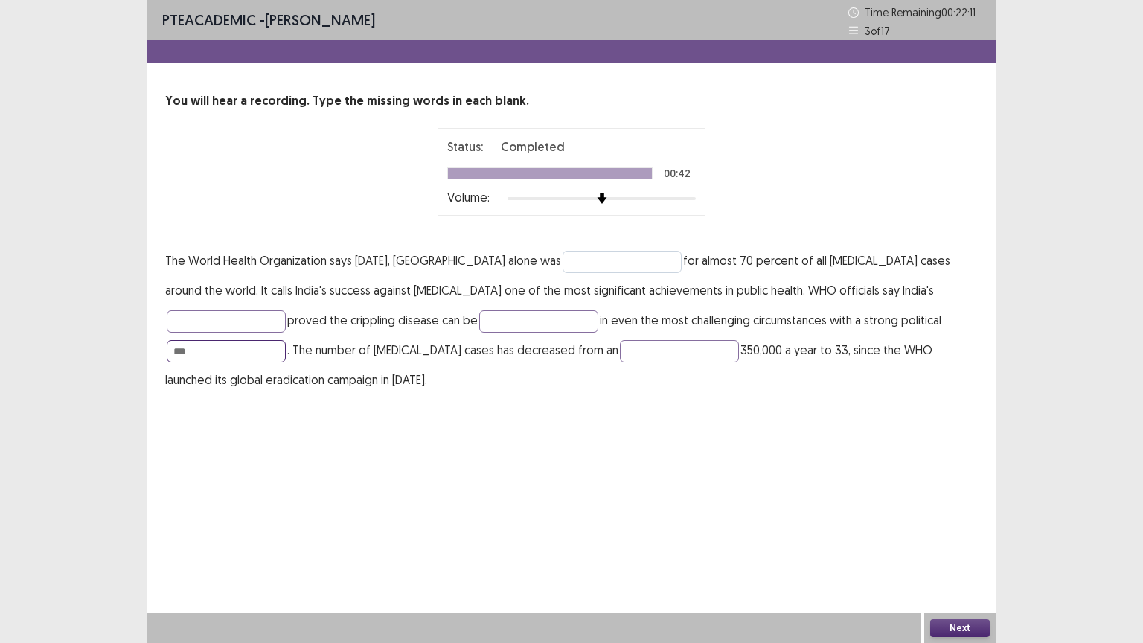
type input "***"
click at [589, 269] on input "text" at bounding box center [621, 262] width 119 height 22
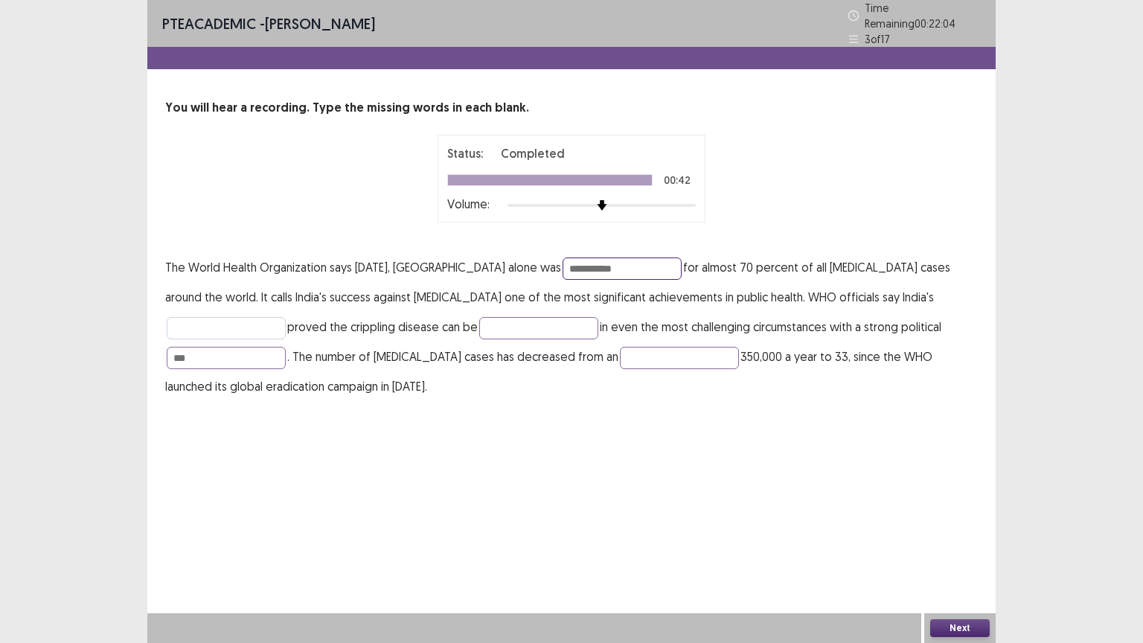
type input "**********"
click at [286, 317] on input "text" at bounding box center [226, 328] width 119 height 22
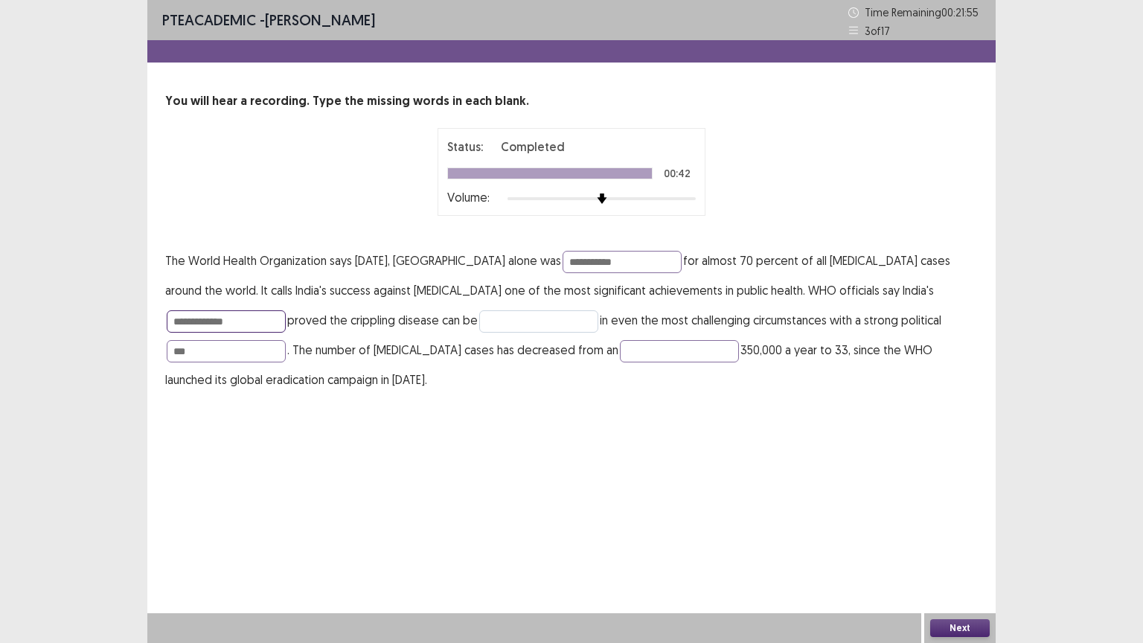
type input "**********"
click at [479, 318] on input "text" at bounding box center [538, 321] width 119 height 22
type input "**********"
click at [286, 340] on input "***" at bounding box center [226, 351] width 119 height 22
type input "*********"
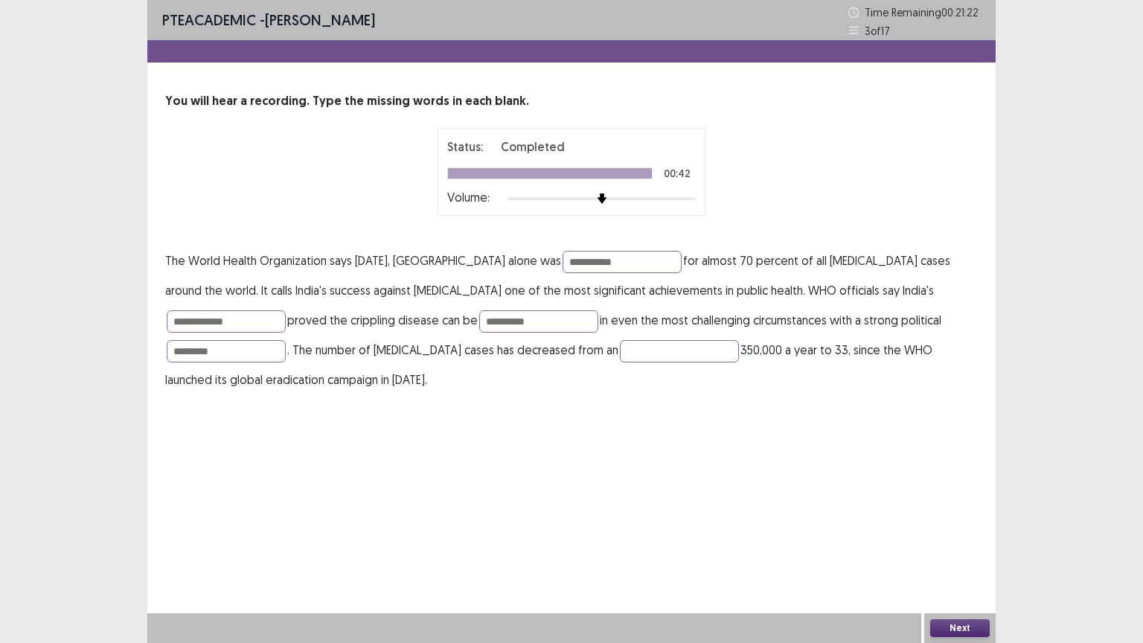
click at [950, 548] on button "Next" at bounding box center [960, 628] width 60 height 18
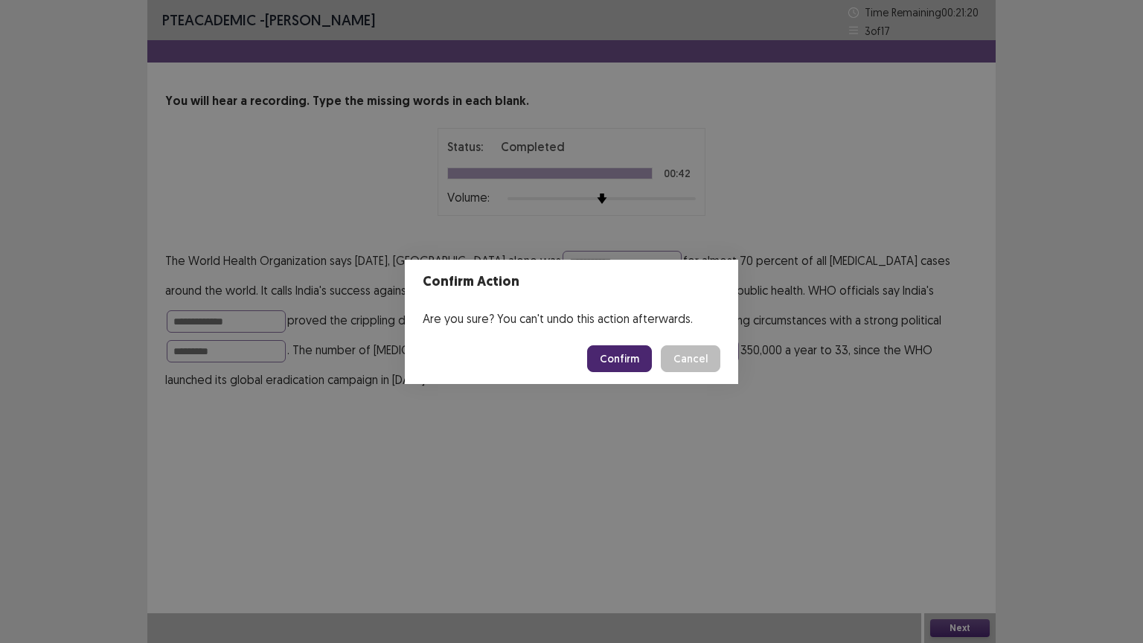
click at [607, 365] on button "Confirm" at bounding box center [619, 358] width 65 height 27
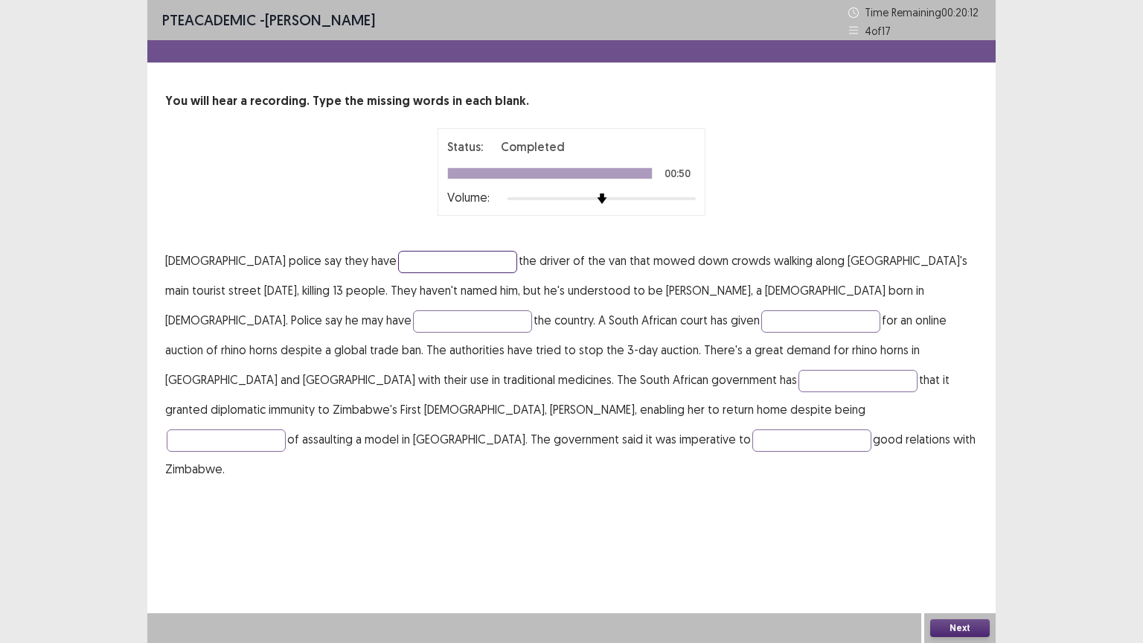
click at [398, 259] on input "text" at bounding box center [457, 262] width 119 height 22
type input "**********"
click at [413, 324] on input "text" at bounding box center [472, 321] width 119 height 22
type input "****"
click at [798, 374] on input "text" at bounding box center [857, 381] width 119 height 22
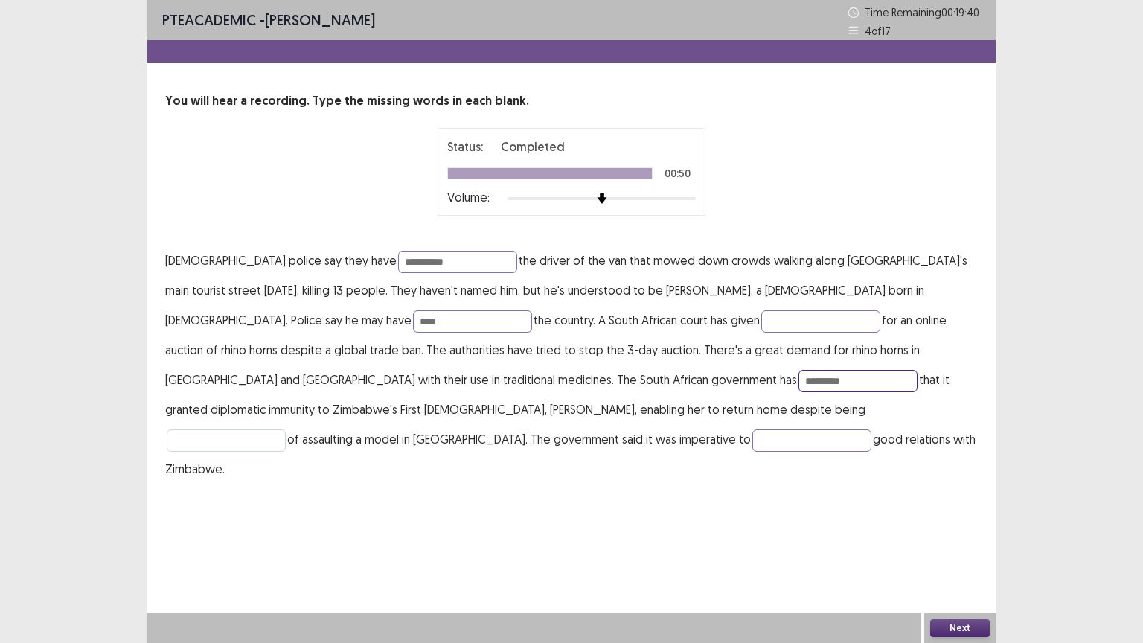
type input "*********"
click at [286, 429] on input "text" at bounding box center [226, 440] width 119 height 22
type input "********"
click at [946, 548] on button "Next" at bounding box center [960, 628] width 60 height 18
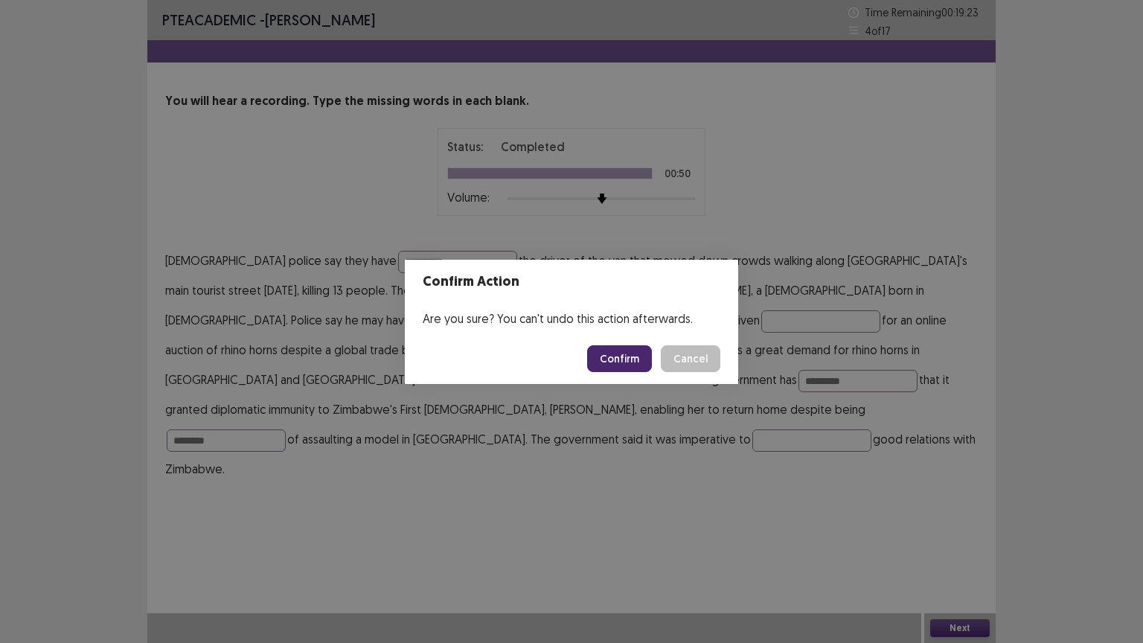
click at [613, 353] on button "Confirm" at bounding box center [619, 358] width 65 height 27
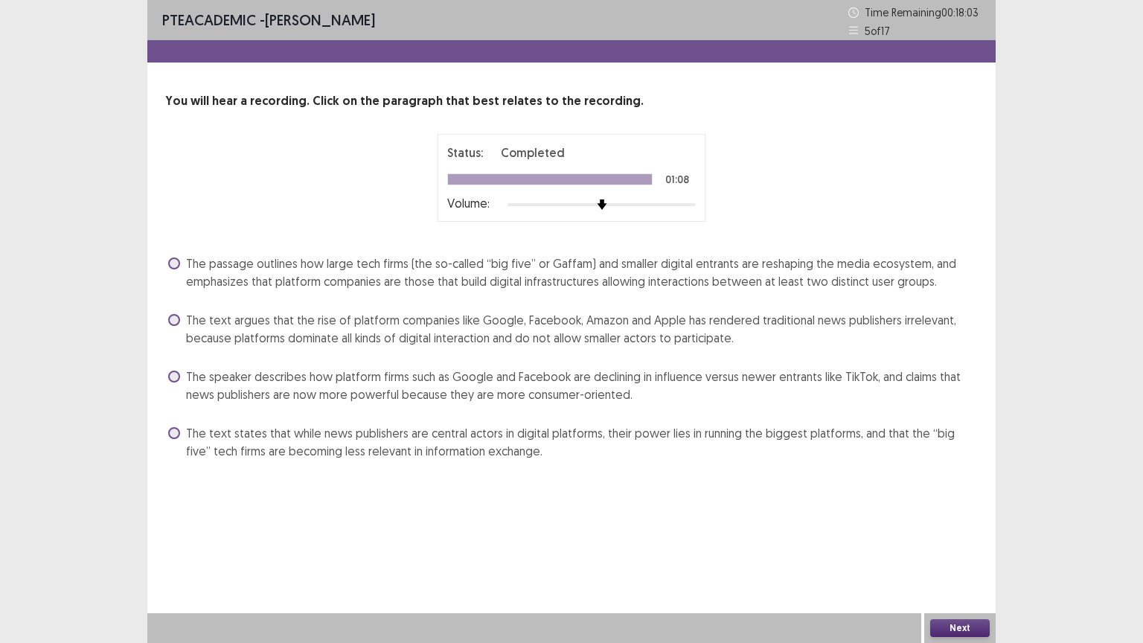
click at [181, 315] on label "The text argues that the rise of platform companies like Google, Facebook, Amaz…" at bounding box center [573, 329] width 810 height 36
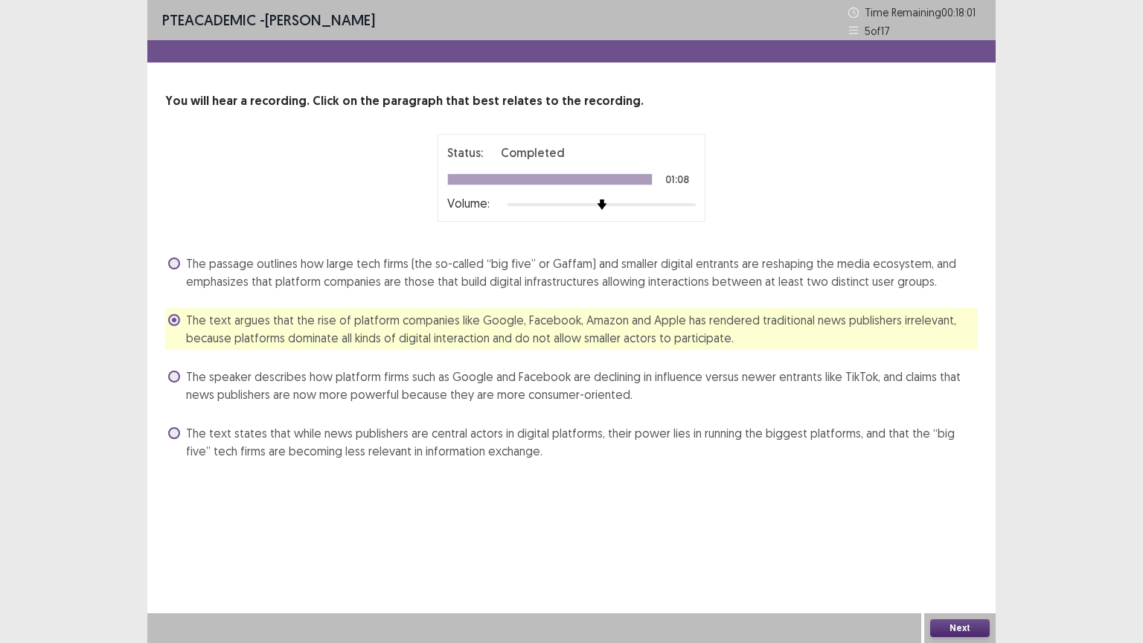
click at [935, 548] on button "Next" at bounding box center [960, 628] width 60 height 18
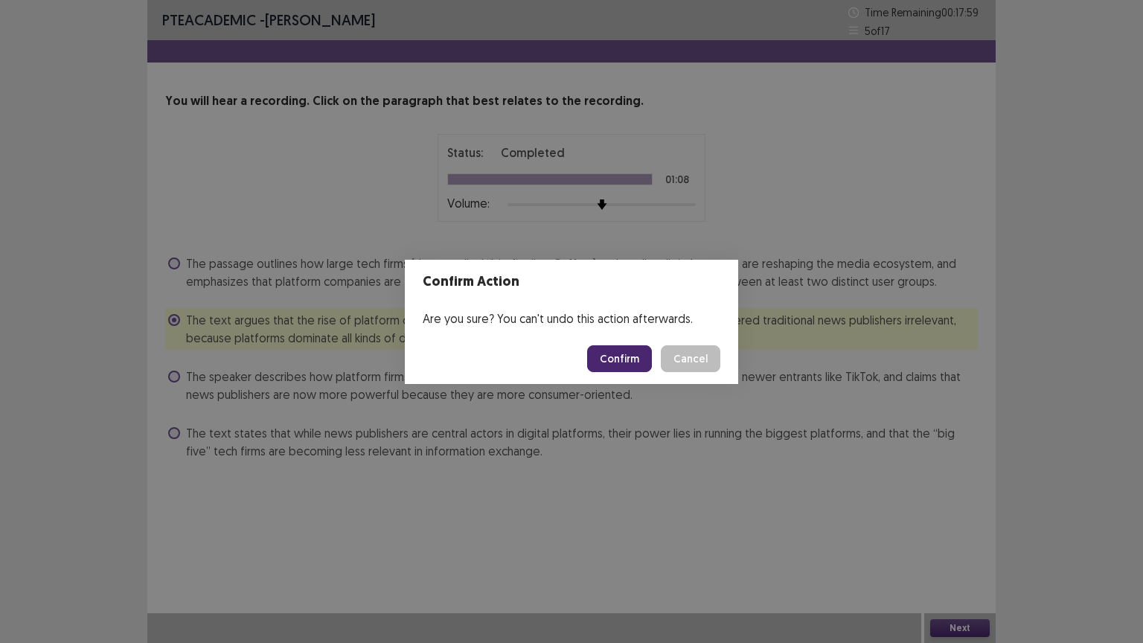
click at [625, 355] on button "Confirm" at bounding box center [619, 358] width 65 height 27
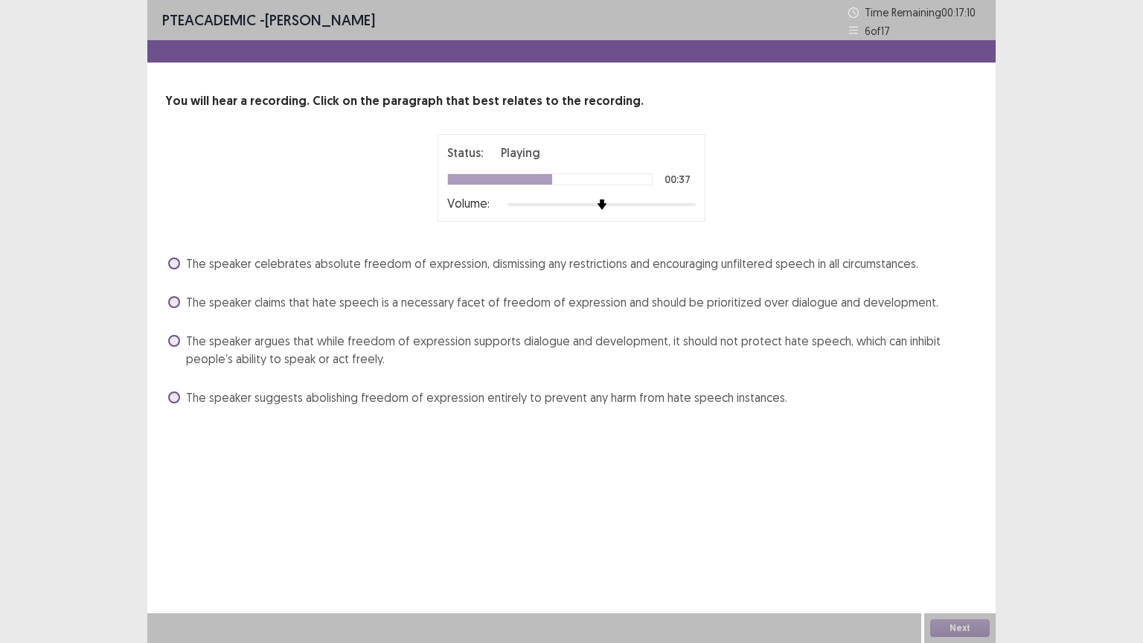
click at [182, 305] on label "The speaker claims that hate speech is a necessary facet of freedom of expressi…" at bounding box center [553, 302] width 770 height 18
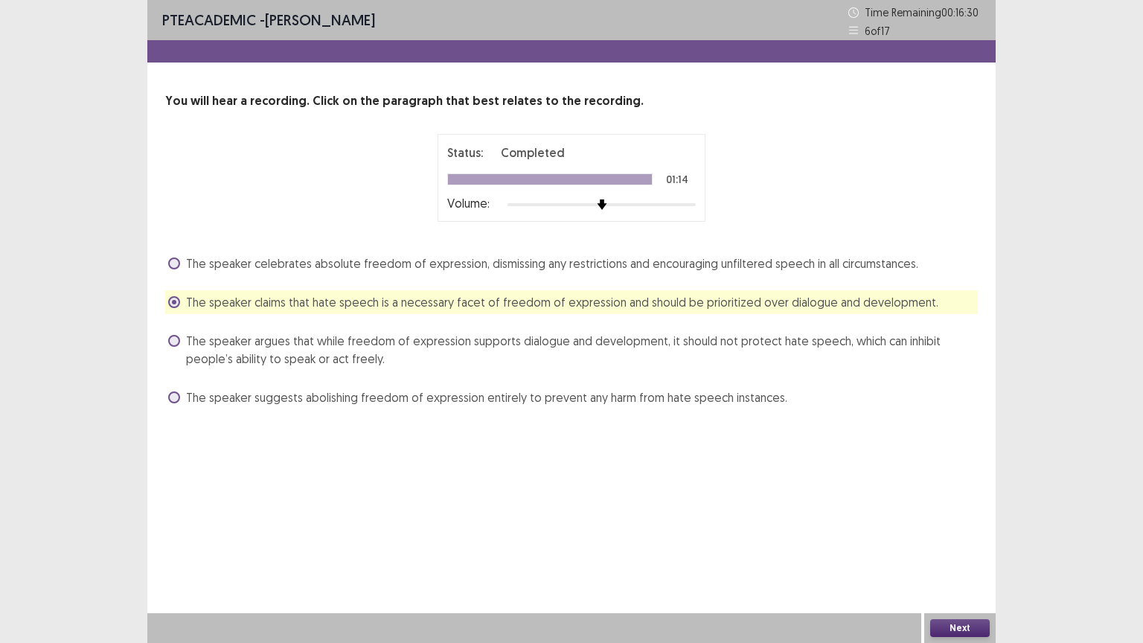
click at [953, 548] on button "Next" at bounding box center [960, 628] width 60 height 18
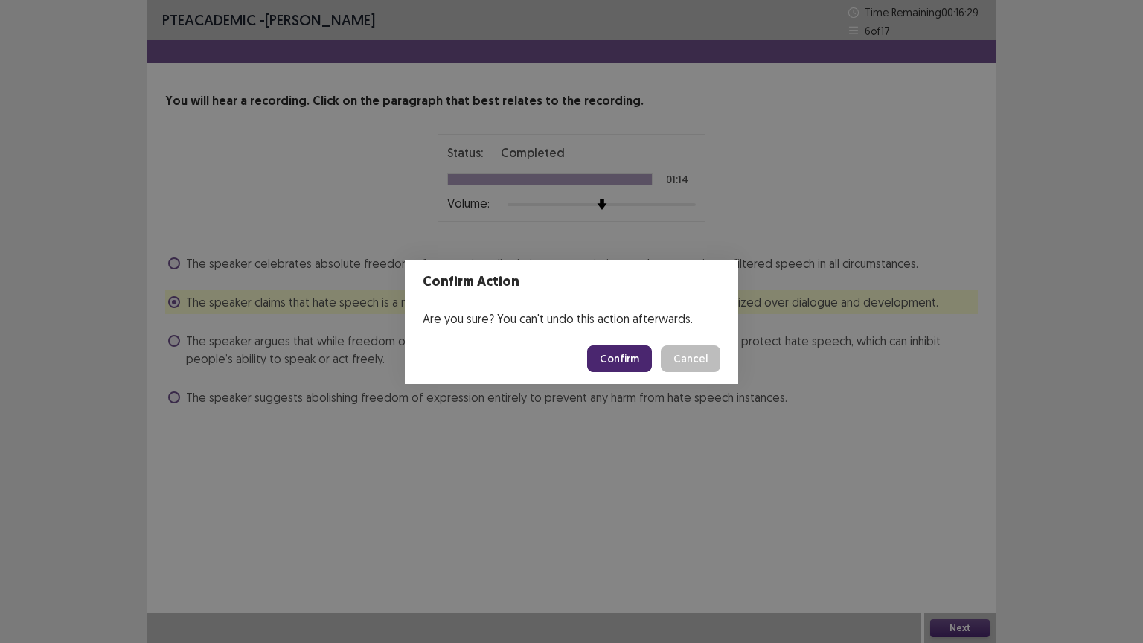
click at [626, 363] on button "Confirm" at bounding box center [619, 358] width 65 height 27
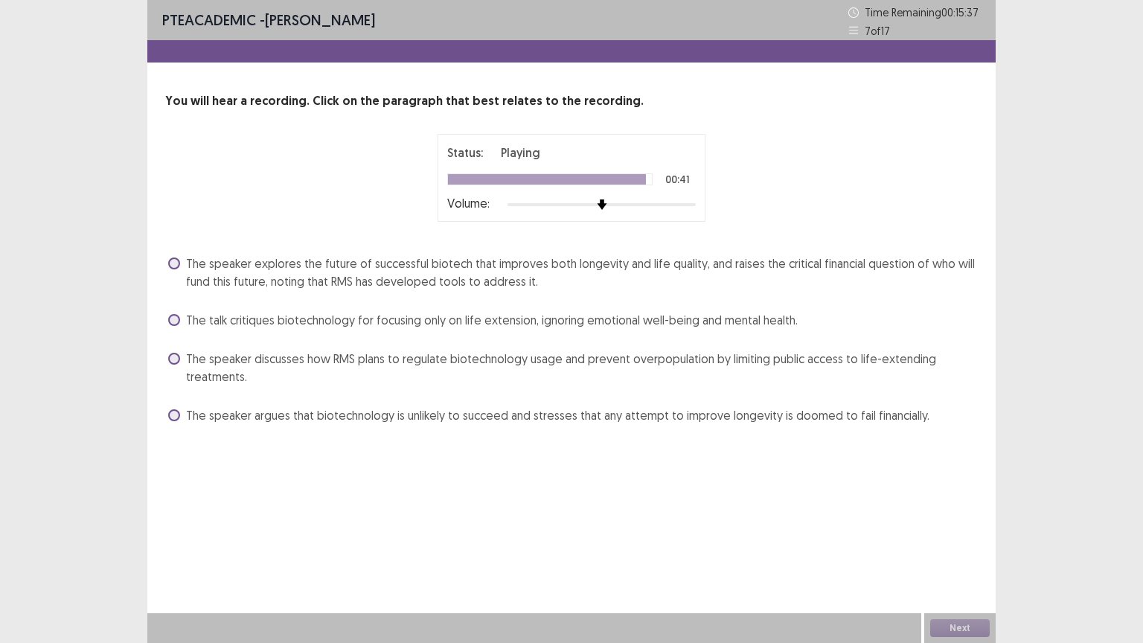
click at [181, 262] on label "The speaker explores the future of successful biotech that improves both longev…" at bounding box center [573, 272] width 810 height 36
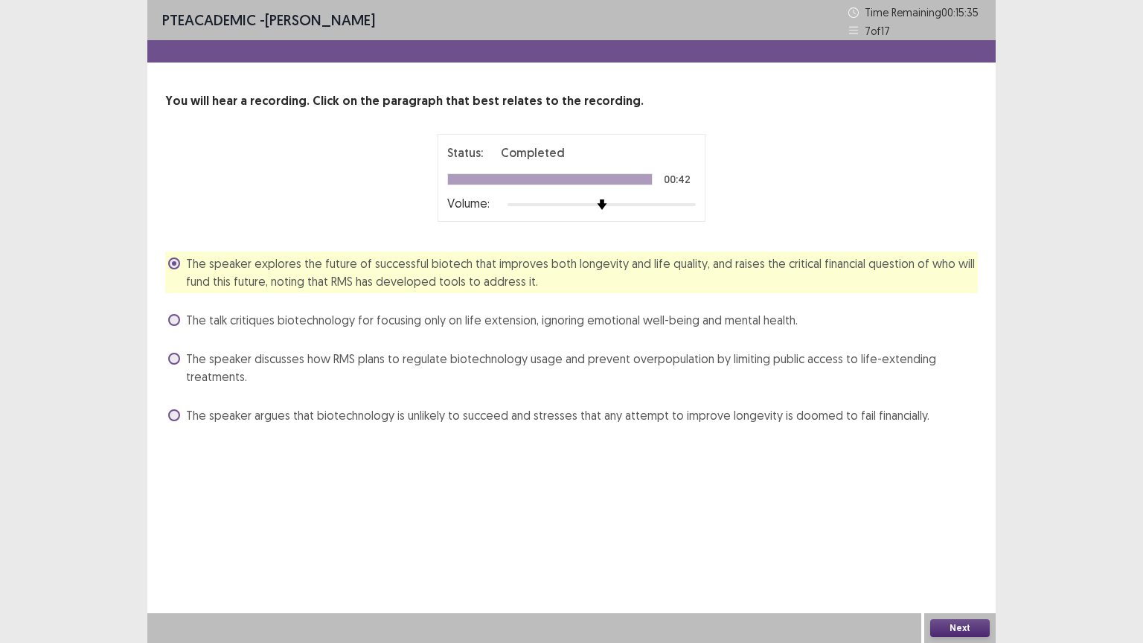
click at [964, 548] on div "Next" at bounding box center [959, 628] width 71 height 30
click at [964, 548] on button "Next" at bounding box center [960, 628] width 60 height 18
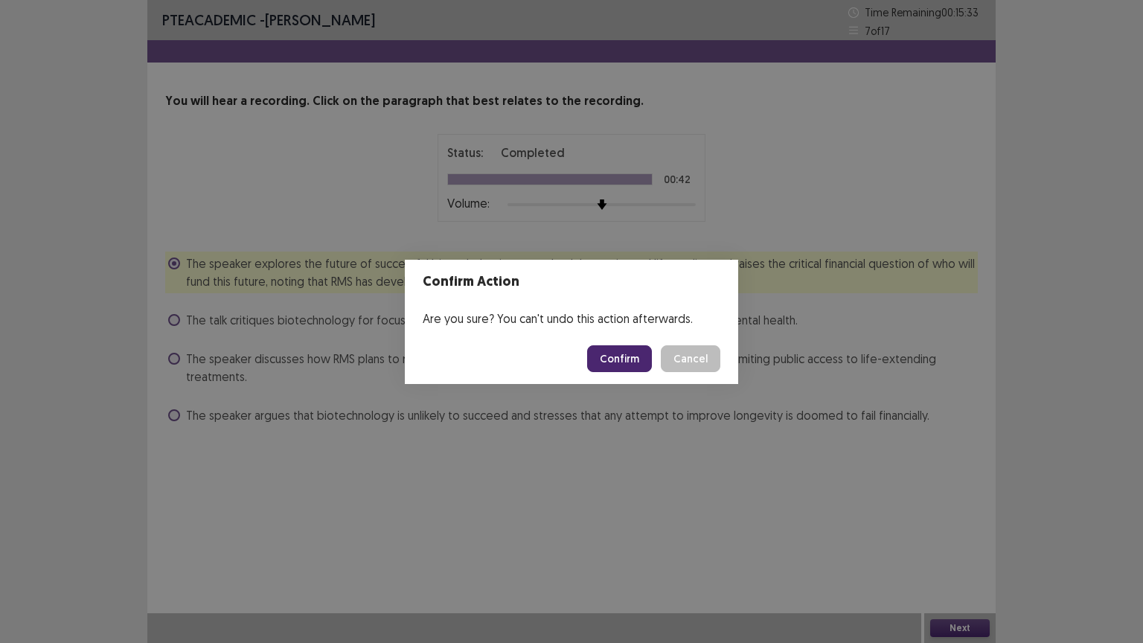
click at [647, 357] on button "Confirm" at bounding box center [619, 358] width 65 height 27
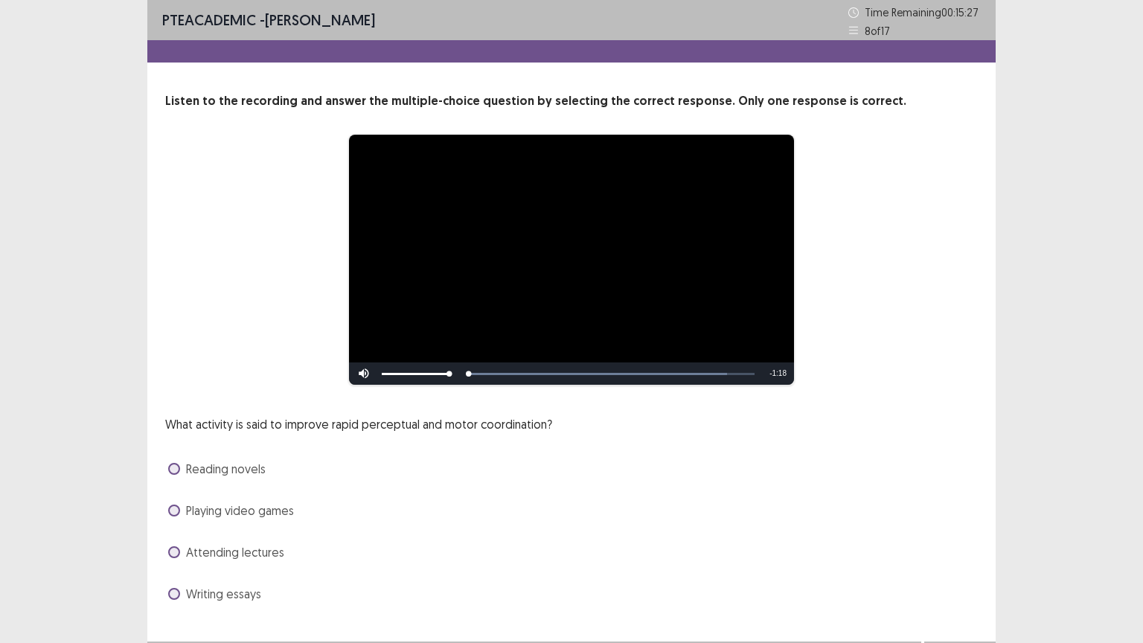
click at [685, 497] on div "What activity is said to improve rapid perceptual and motor coordination? Readi…" at bounding box center [571, 510] width 812 height 190
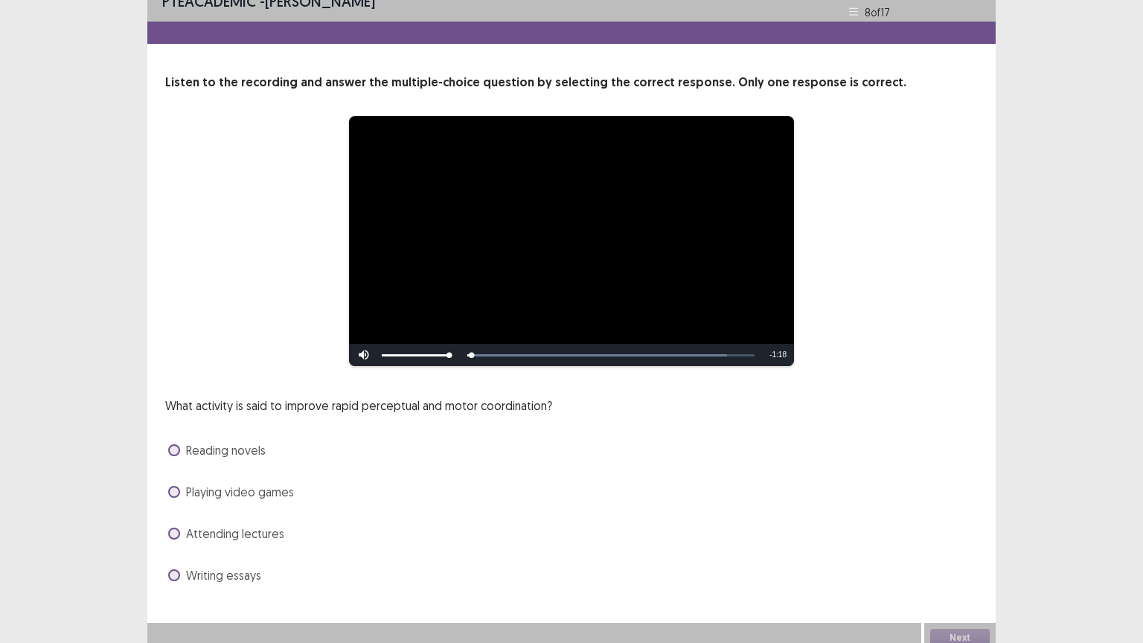
scroll to position [28, 0]
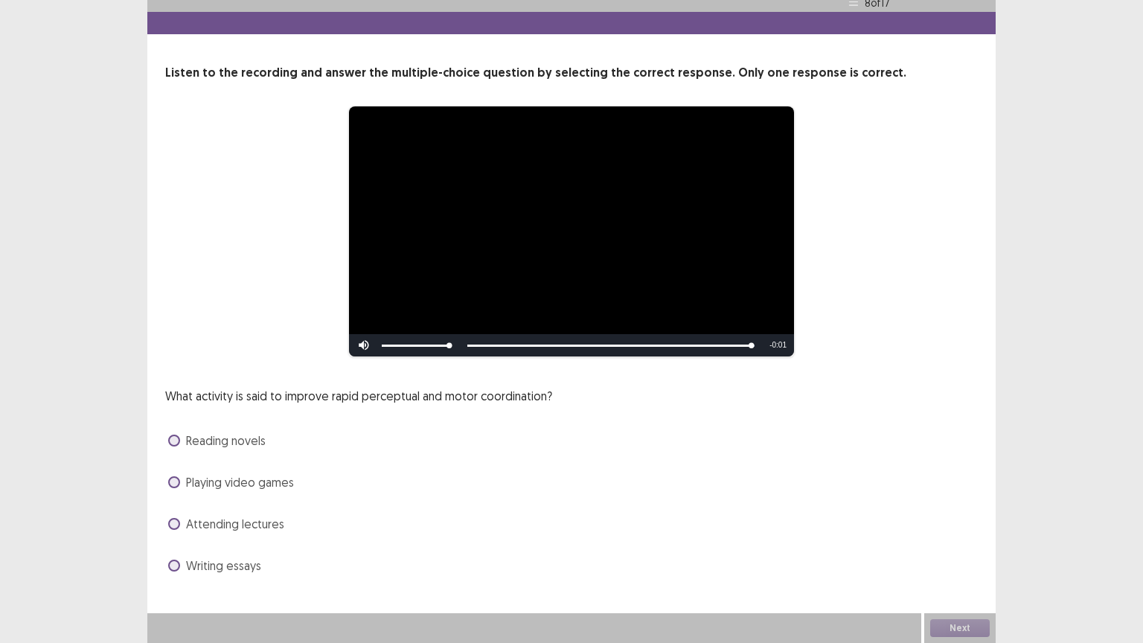
click at [174, 481] on span at bounding box center [174, 482] width 12 height 12
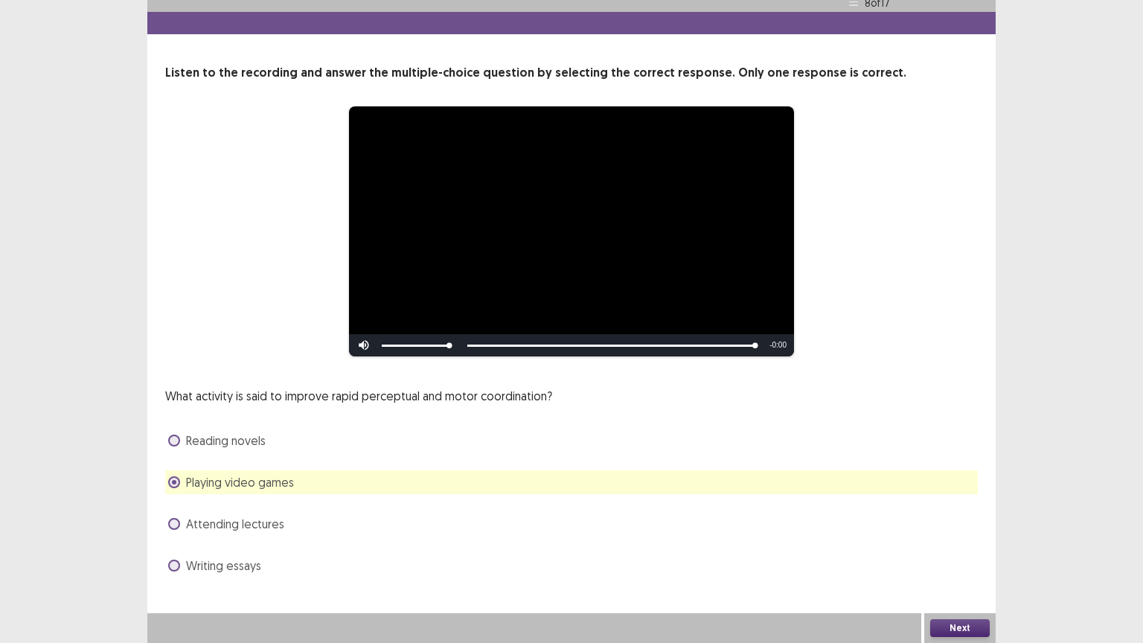
click at [940, 548] on button "Next" at bounding box center [960, 628] width 60 height 18
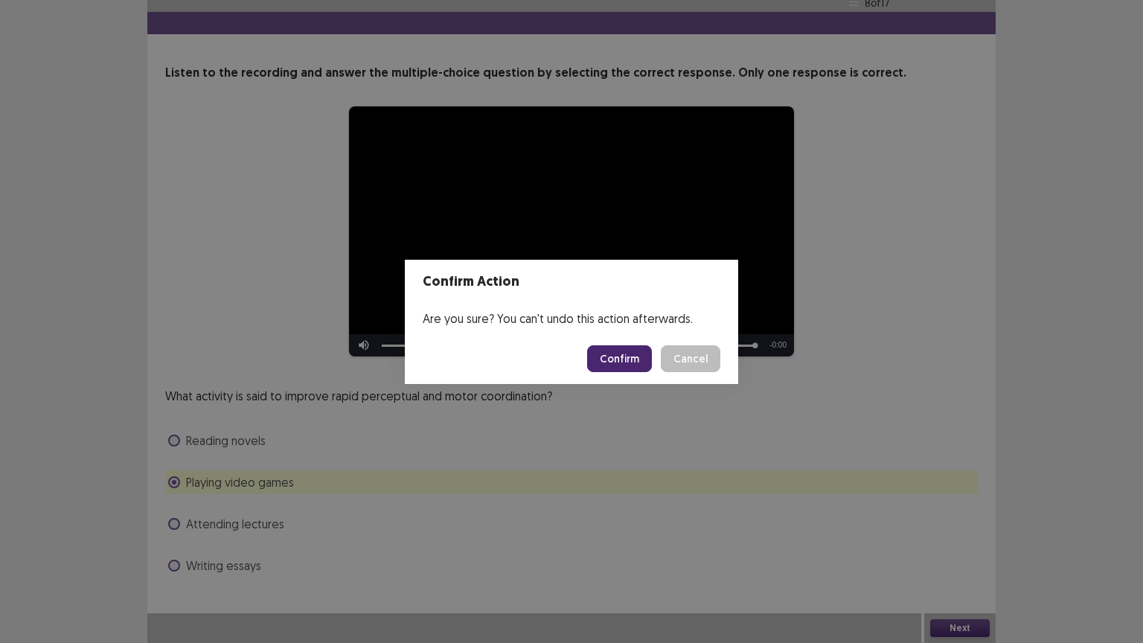
click at [625, 351] on button "Confirm" at bounding box center [619, 358] width 65 height 27
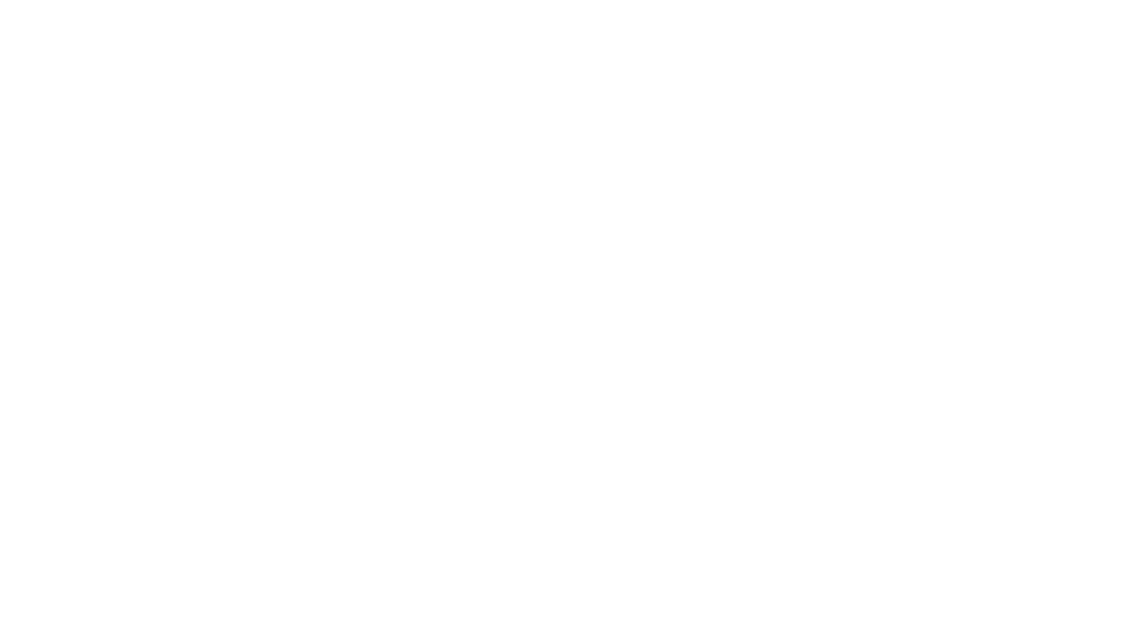
scroll to position [0, 0]
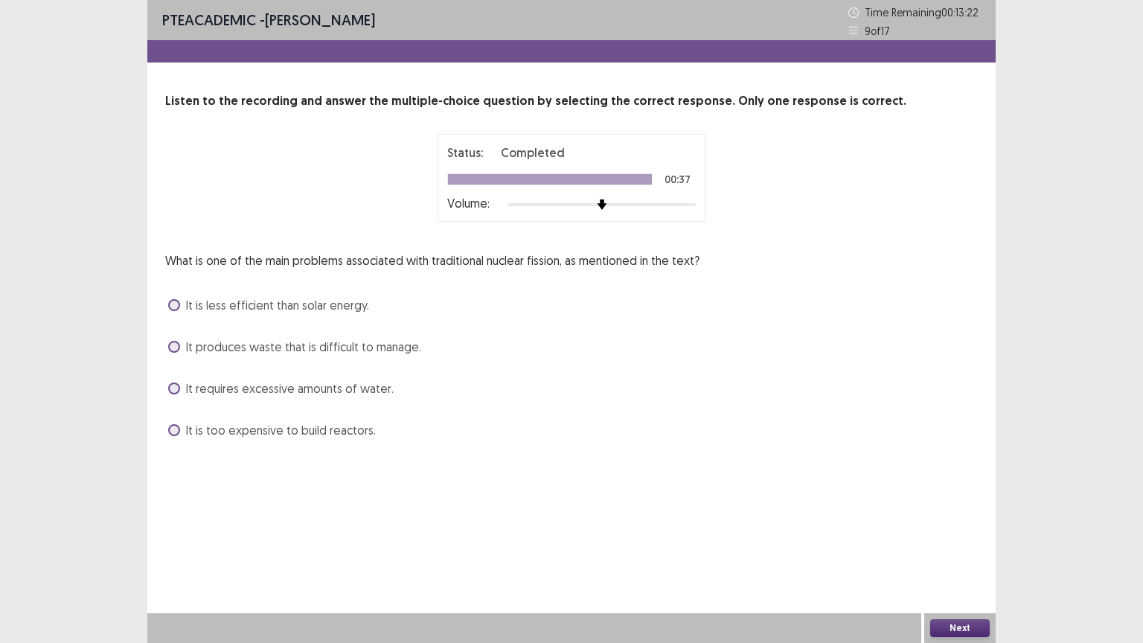
click at [171, 348] on span at bounding box center [174, 347] width 12 height 12
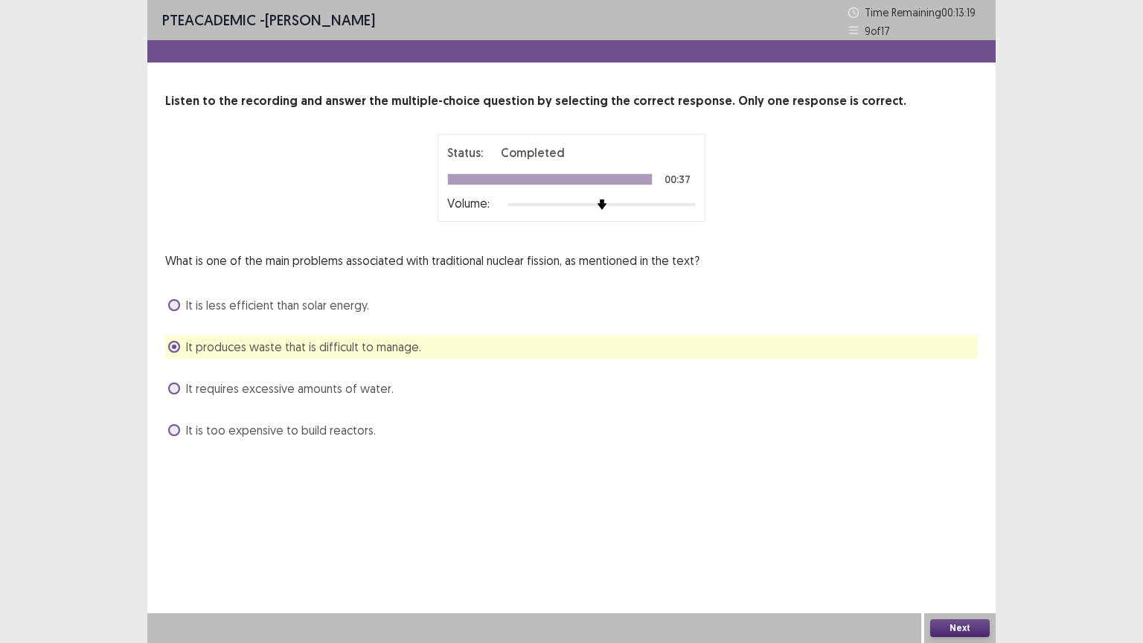
click at [946, 548] on button "Next" at bounding box center [960, 628] width 60 height 18
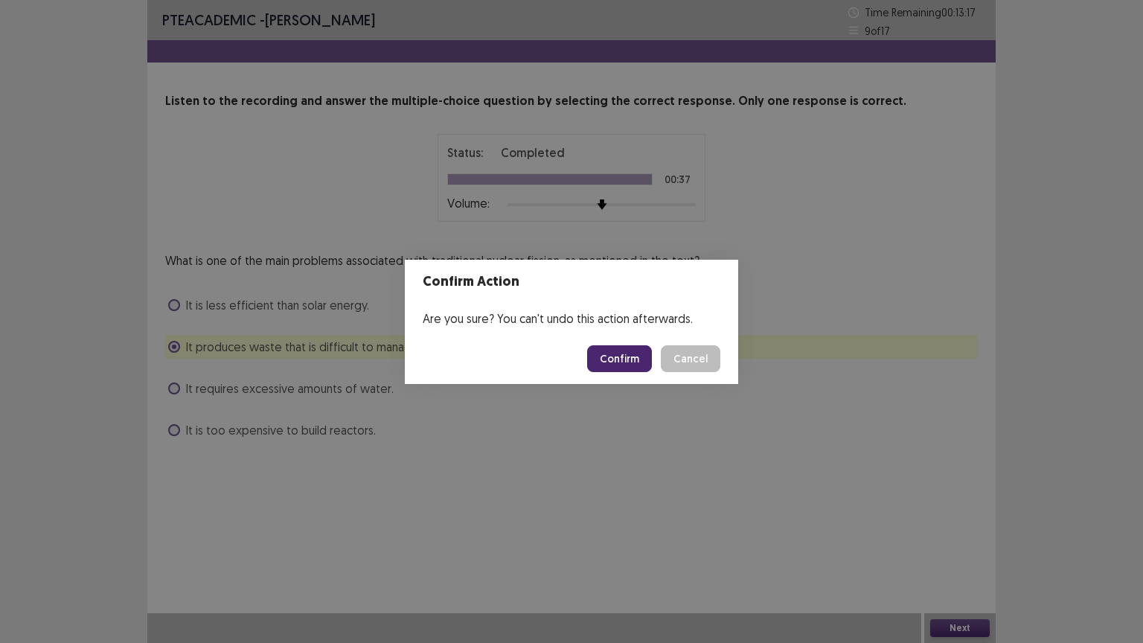
click at [616, 356] on button "Confirm" at bounding box center [619, 358] width 65 height 27
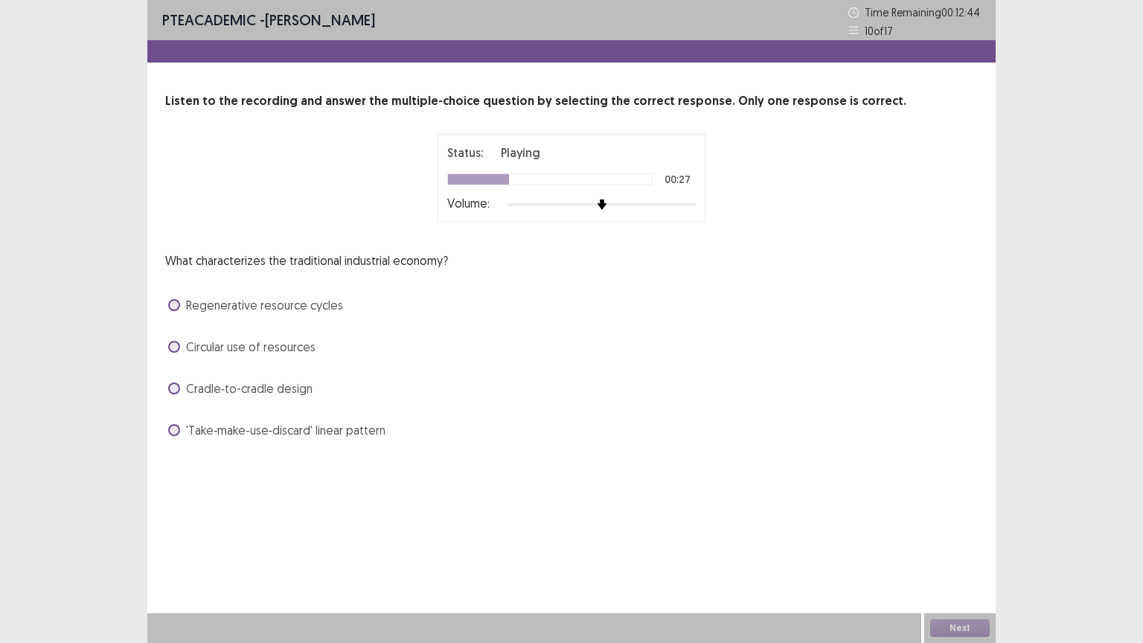
click at [173, 431] on span at bounding box center [174, 430] width 12 height 12
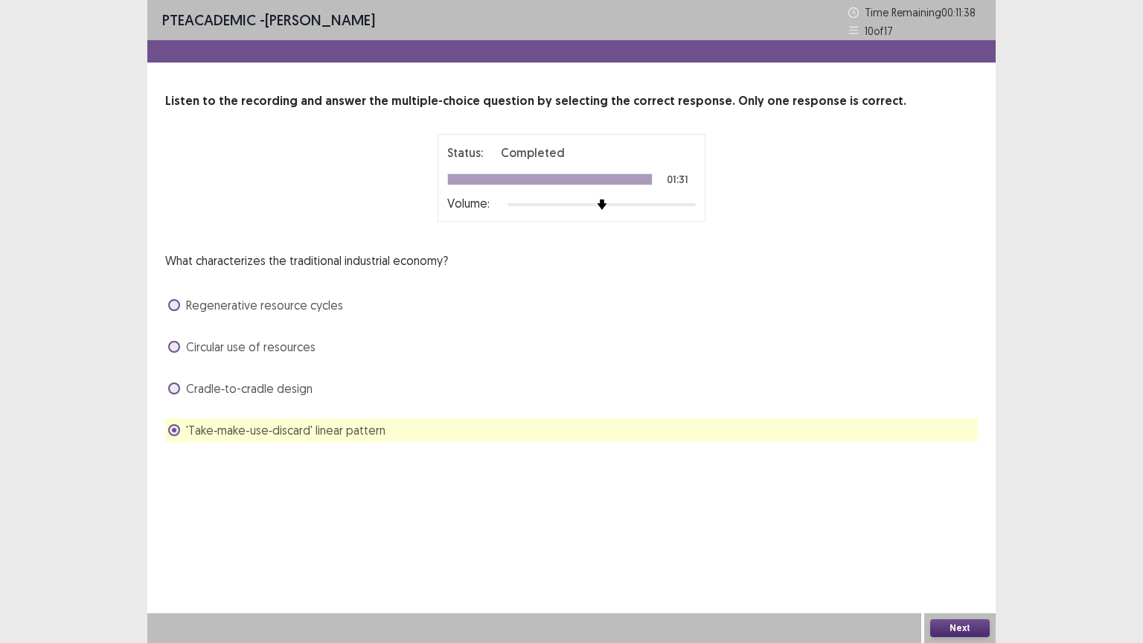
click at [961, 548] on button "Next" at bounding box center [960, 628] width 60 height 18
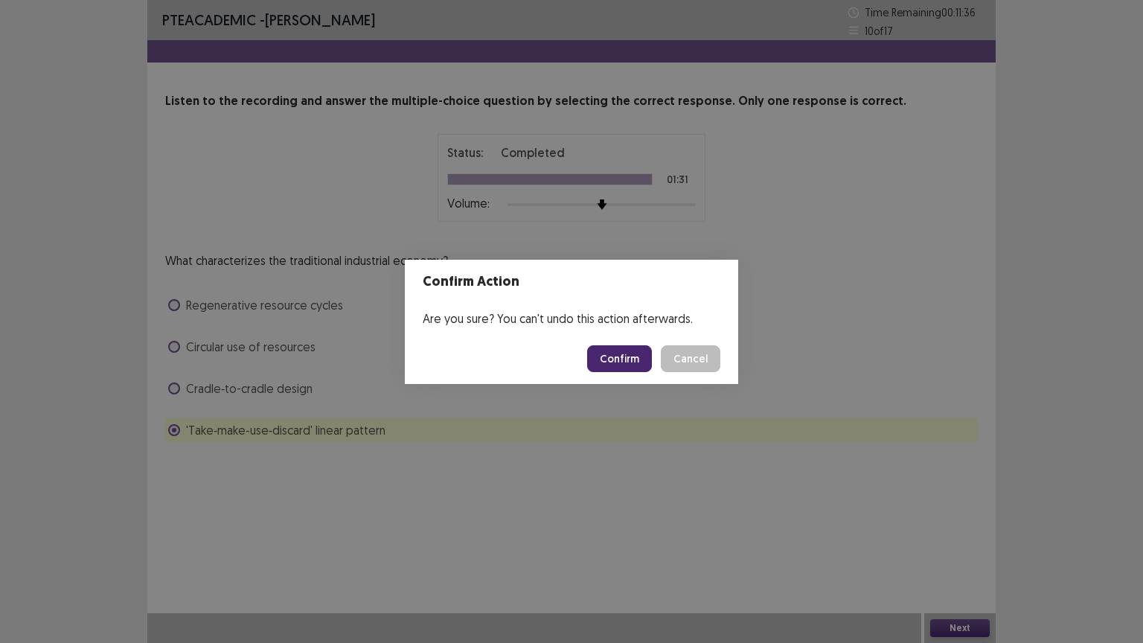
click at [625, 350] on button "Confirm" at bounding box center [619, 358] width 65 height 27
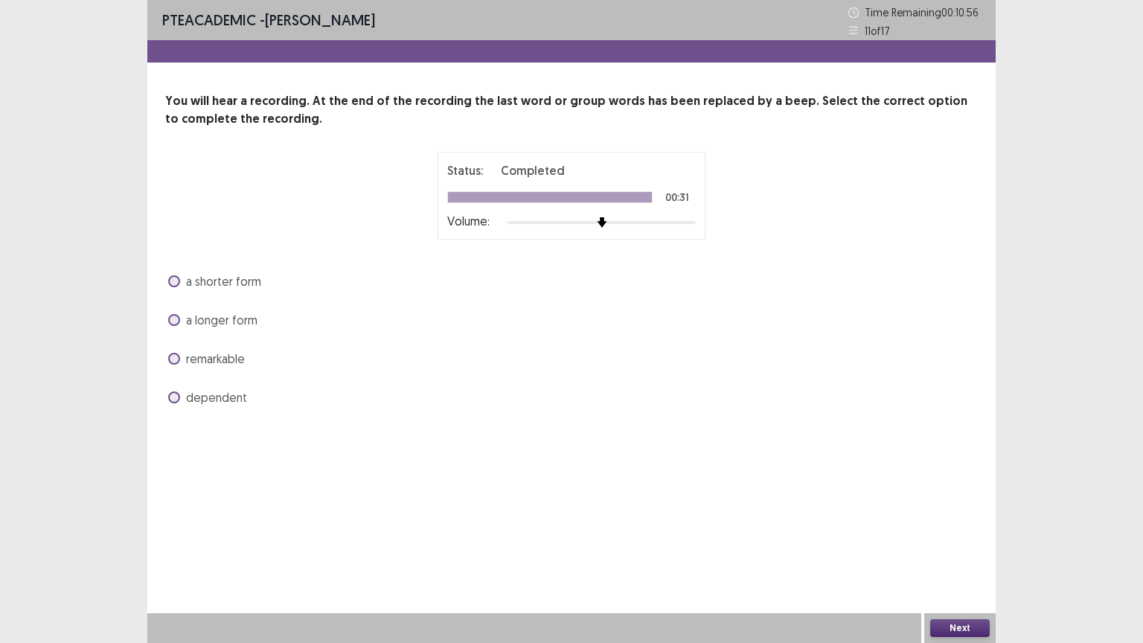
click at [176, 363] on span at bounding box center [174, 359] width 12 height 12
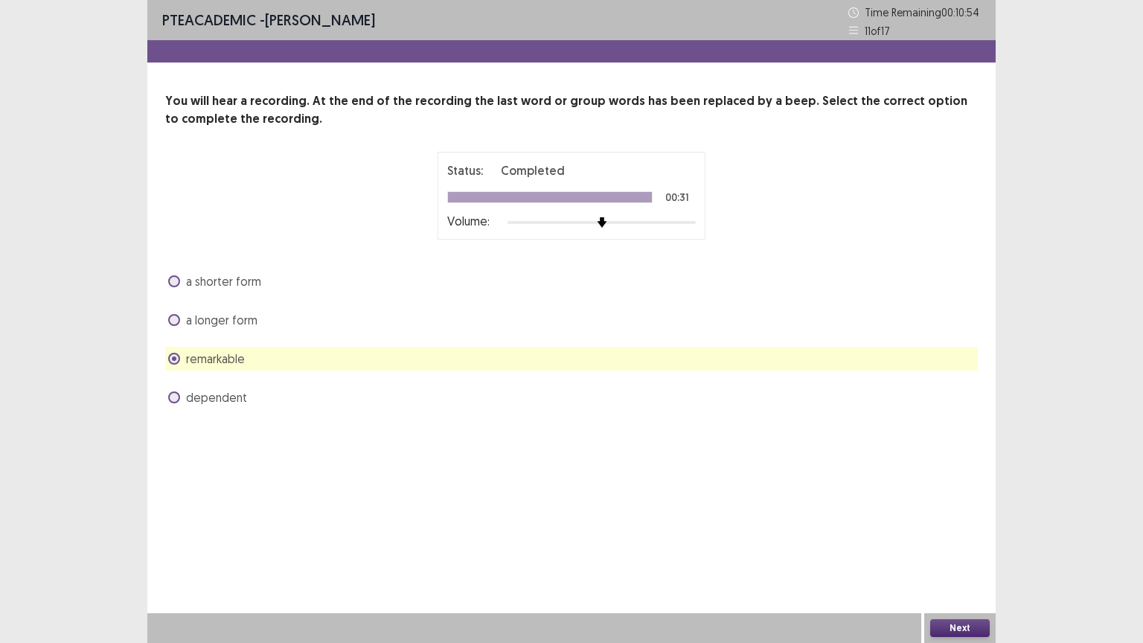
click at [947, 548] on div "Next" at bounding box center [959, 628] width 71 height 30
click at [949, 548] on button "Next" at bounding box center [960, 628] width 60 height 18
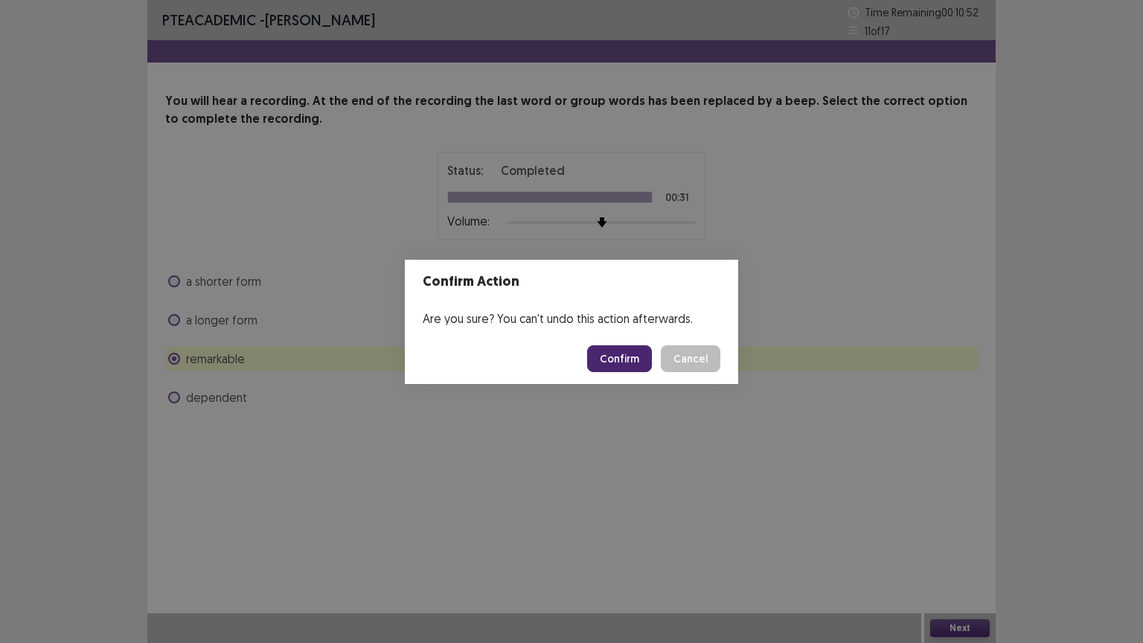
click at [637, 363] on button "Confirm" at bounding box center [619, 358] width 65 height 27
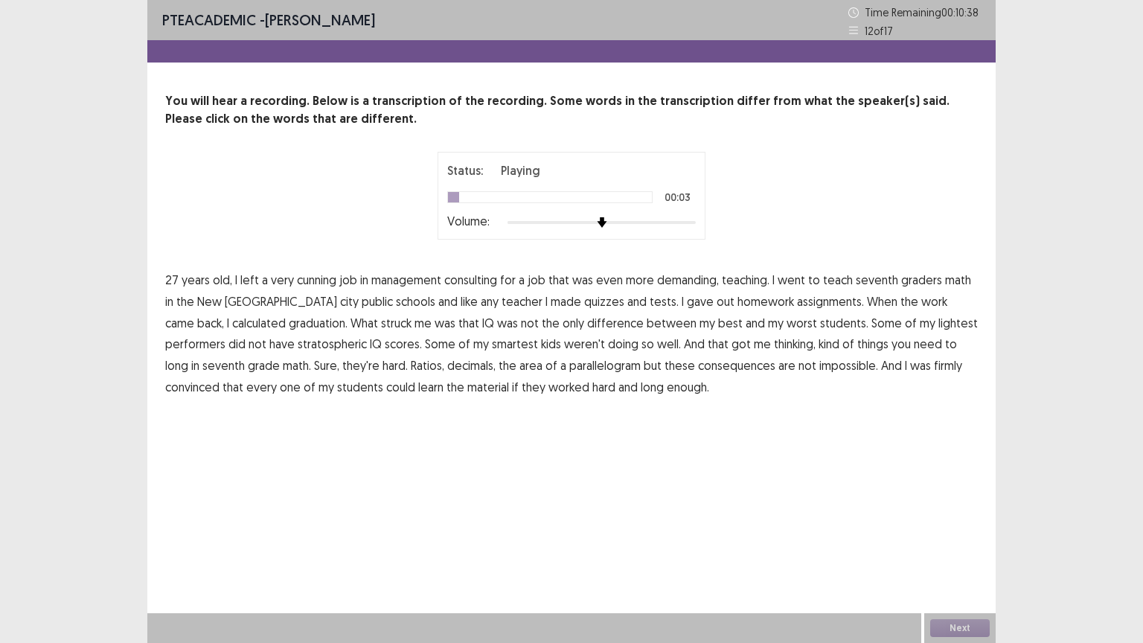
click at [321, 283] on span "cunning" at bounding box center [316, 280] width 39 height 18
click at [289, 324] on span "graduation." at bounding box center [318, 323] width 59 height 18
click at [938, 329] on span "lightest" at bounding box center [957, 323] width 39 height 18
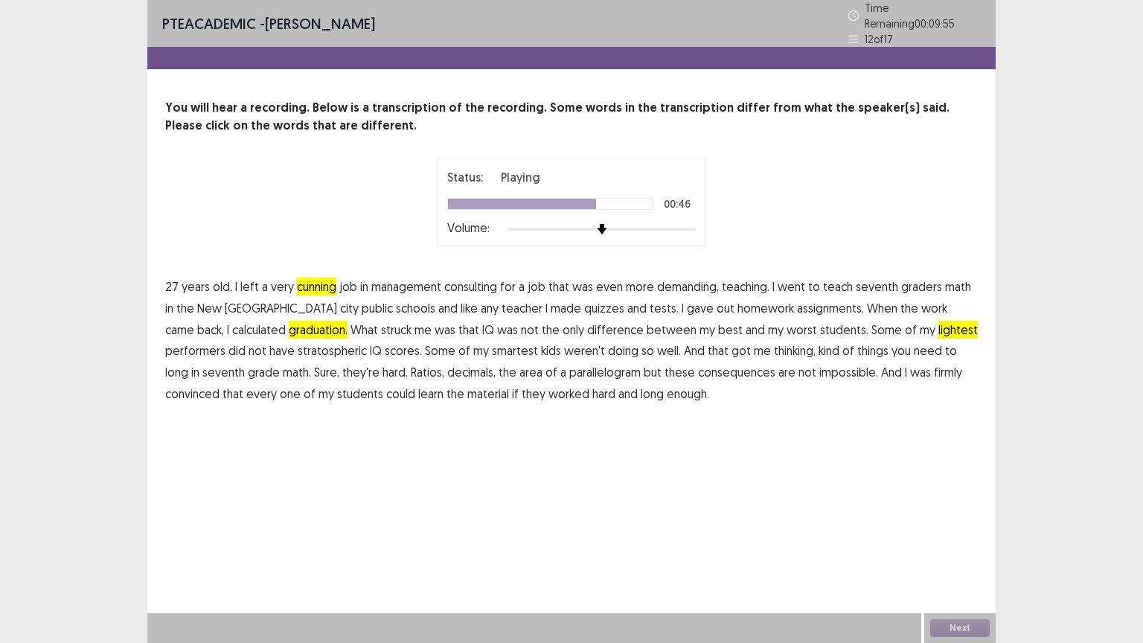
click at [188, 363] on span "long" at bounding box center [176, 372] width 23 height 18
click at [698, 365] on span "consequences" at bounding box center [736, 372] width 77 height 18
click at [959, 548] on button "Next" at bounding box center [960, 628] width 60 height 18
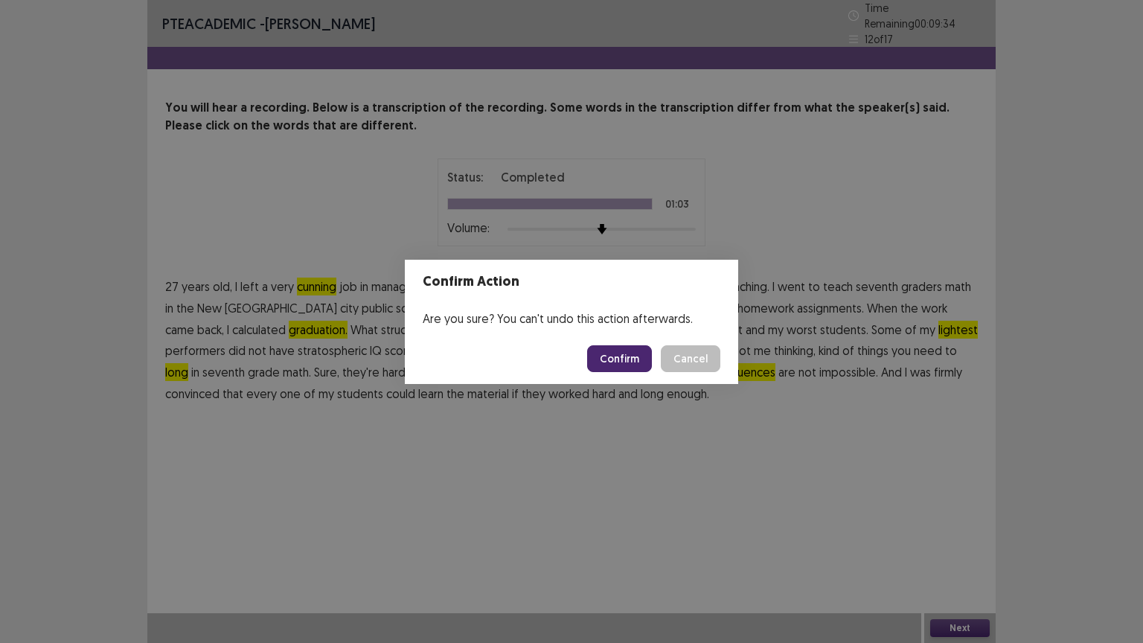
click at [621, 357] on button "Confirm" at bounding box center [619, 358] width 65 height 27
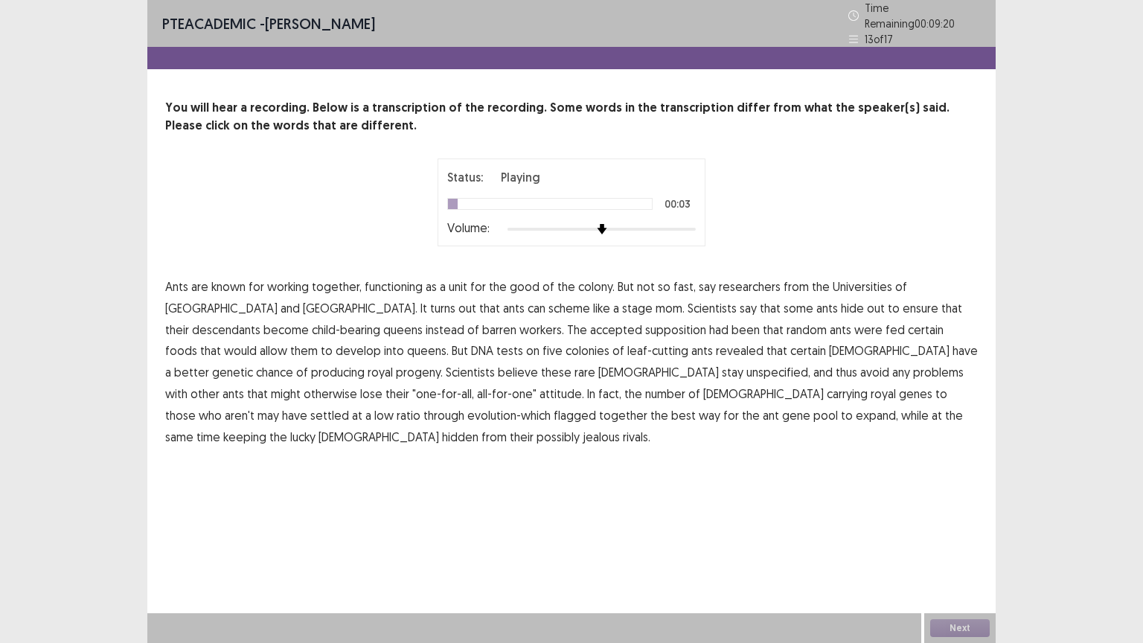
click at [399, 283] on span "functioning" at bounding box center [394, 287] width 58 height 18
click at [260, 321] on span "descendants" at bounding box center [226, 330] width 68 height 18
click at [542, 332] on p "Ants are known for working together, functioning as a unit for the good of the …" at bounding box center [571, 361] width 812 height 171
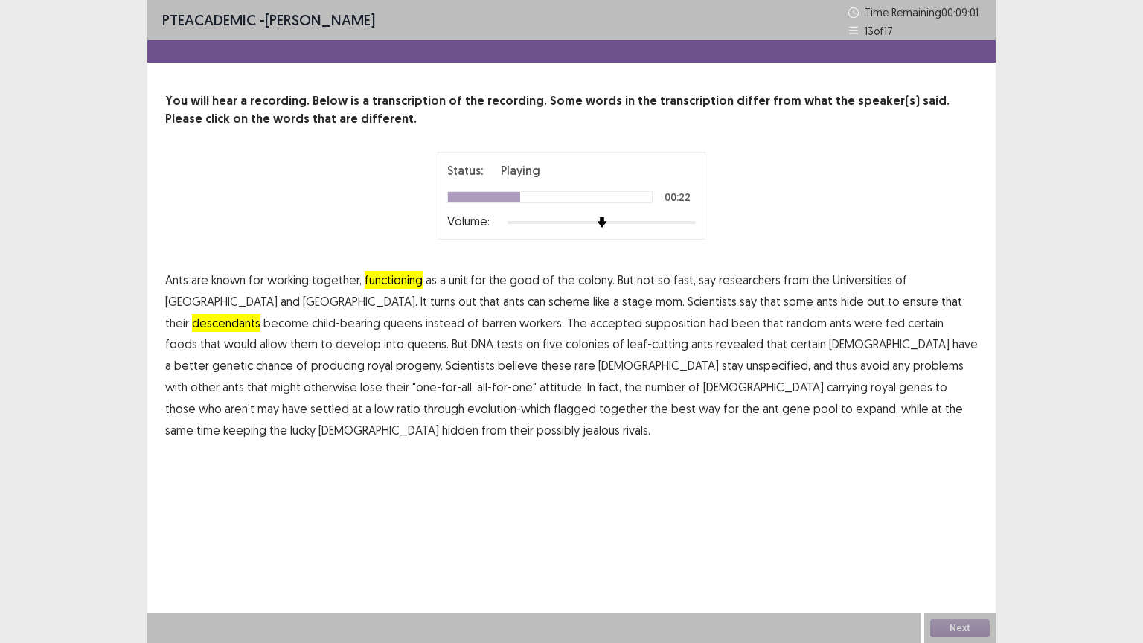
click at [645, 327] on span "supposition" at bounding box center [675, 323] width 61 height 18
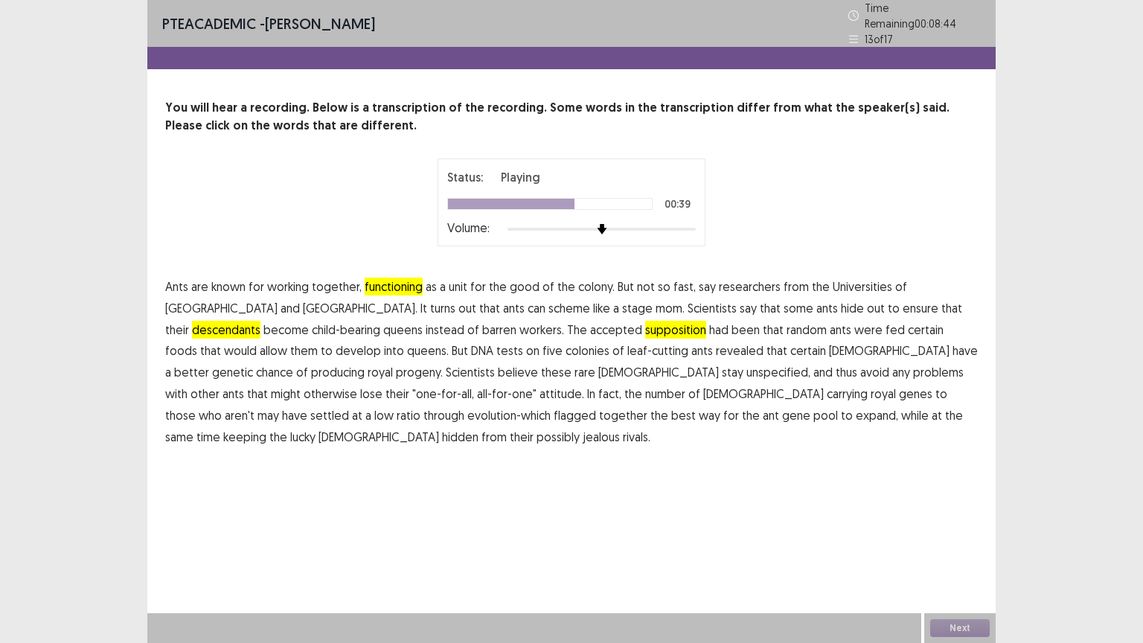
click at [746, 370] on span "unspecified," at bounding box center [778, 372] width 64 height 18
click at [596, 406] on span "flagged" at bounding box center [575, 415] width 42 height 18
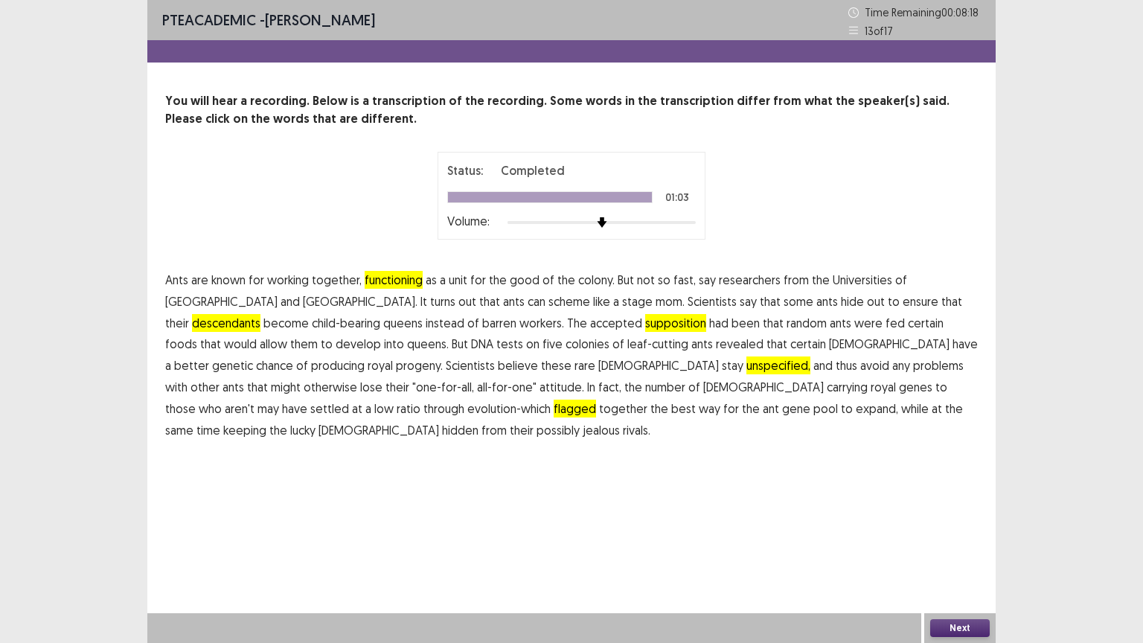
click at [961, 548] on button "Next" at bounding box center [960, 628] width 60 height 18
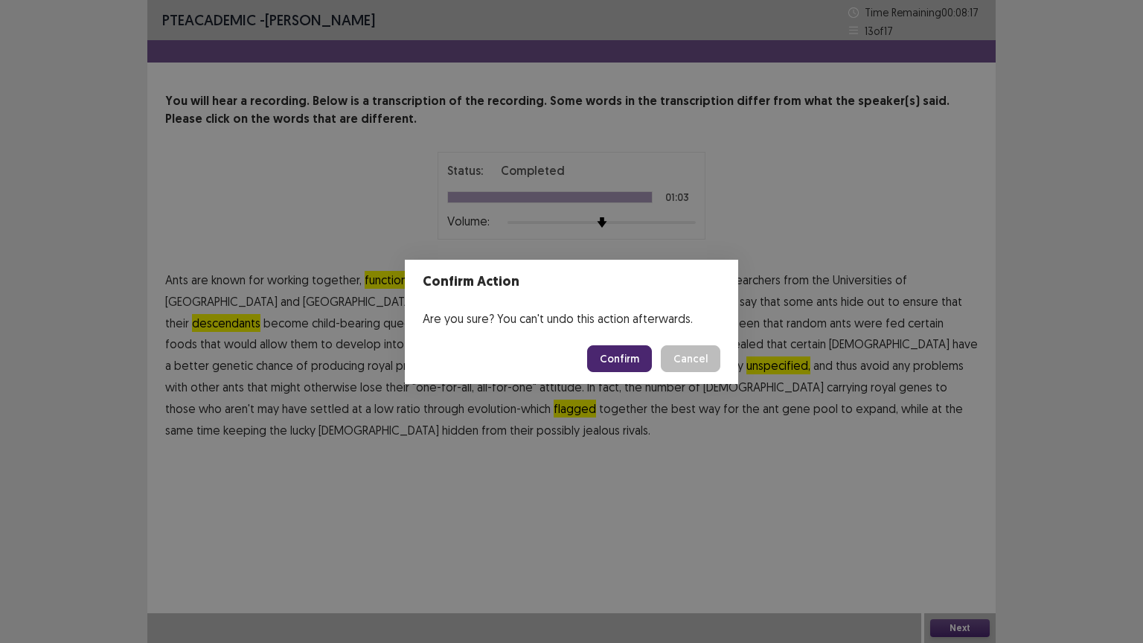
click at [627, 359] on button "Confirm" at bounding box center [619, 358] width 65 height 27
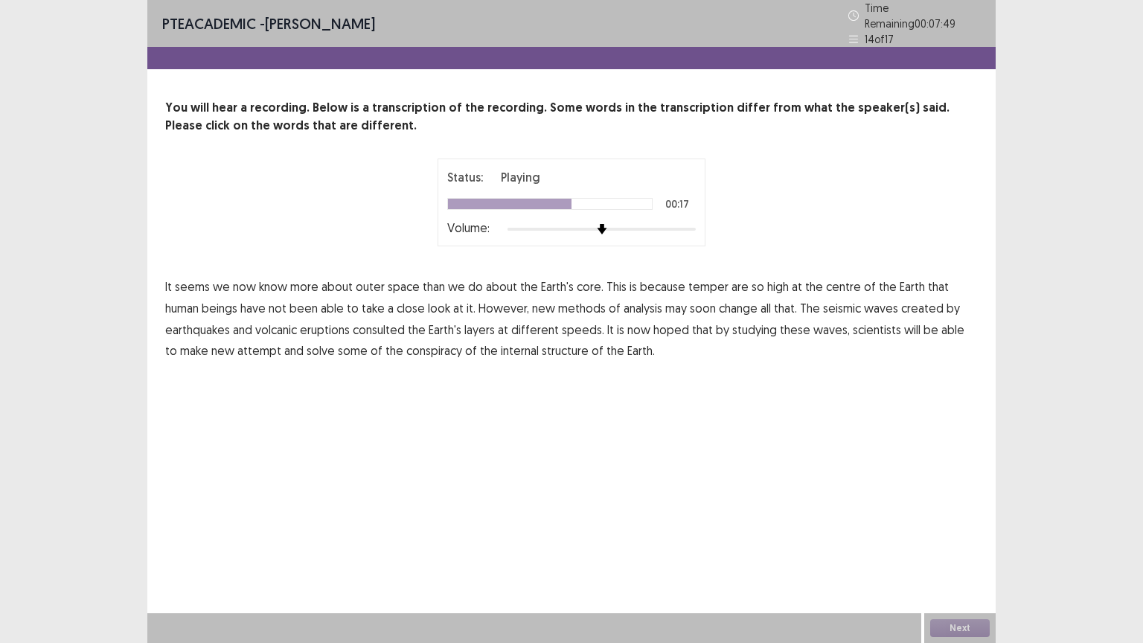
click at [394, 325] on span "consulted" at bounding box center [379, 330] width 52 height 18
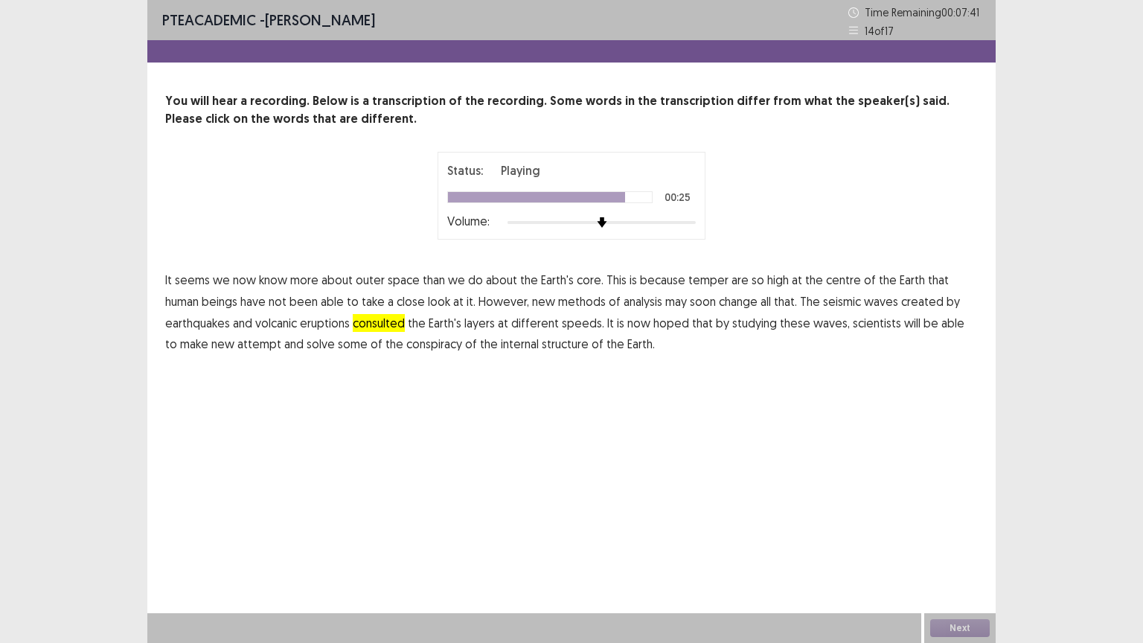
click at [256, 351] on span "attempt" at bounding box center [259, 344] width 44 height 18
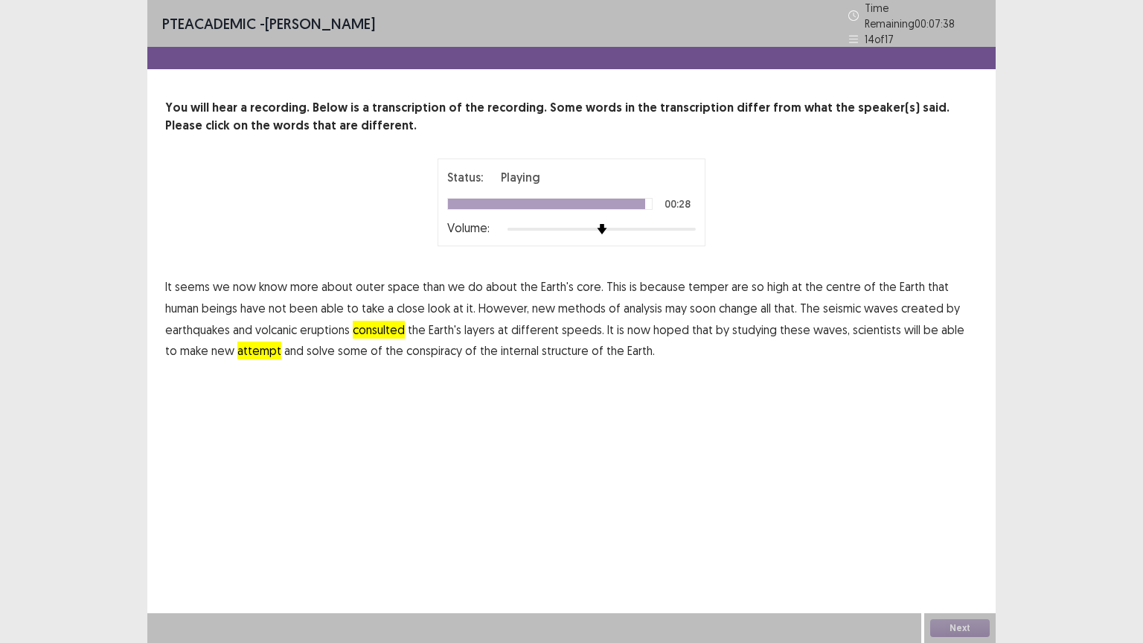
click at [414, 347] on span "conspiracy" at bounding box center [434, 351] width 56 height 18
click at [952, 548] on button "Next" at bounding box center [960, 628] width 60 height 18
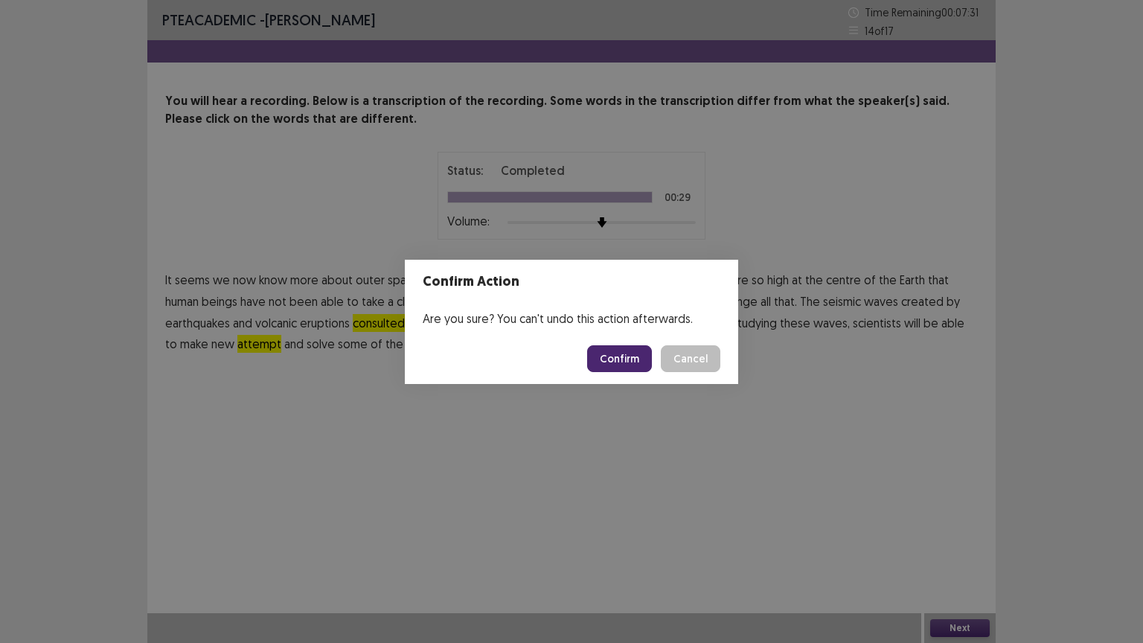
click at [625, 358] on button "Confirm" at bounding box center [619, 358] width 65 height 27
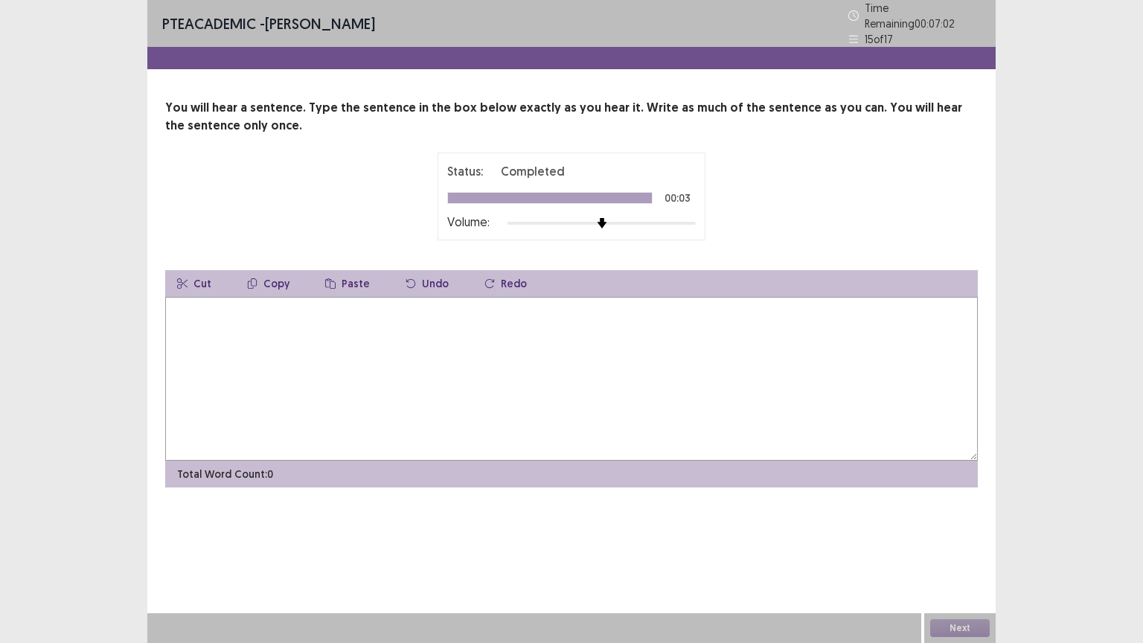
click at [616, 358] on textarea at bounding box center [571, 379] width 812 height 164
type textarea "**********"
click at [958, 548] on button "Next" at bounding box center [960, 628] width 60 height 18
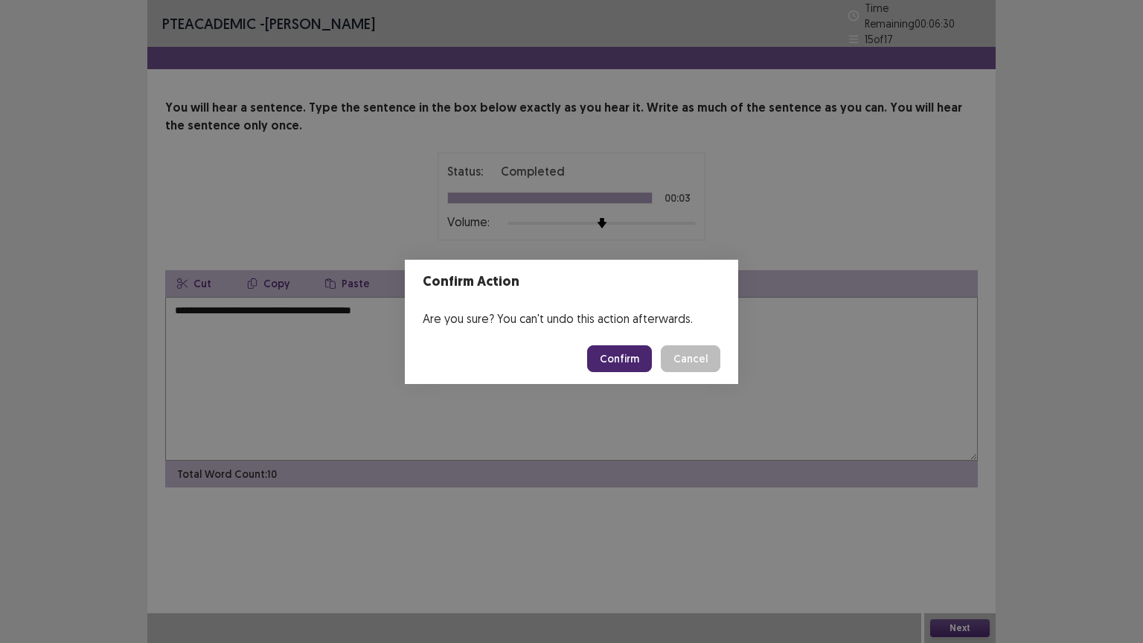
click at [608, 363] on button "Confirm" at bounding box center [619, 358] width 65 height 27
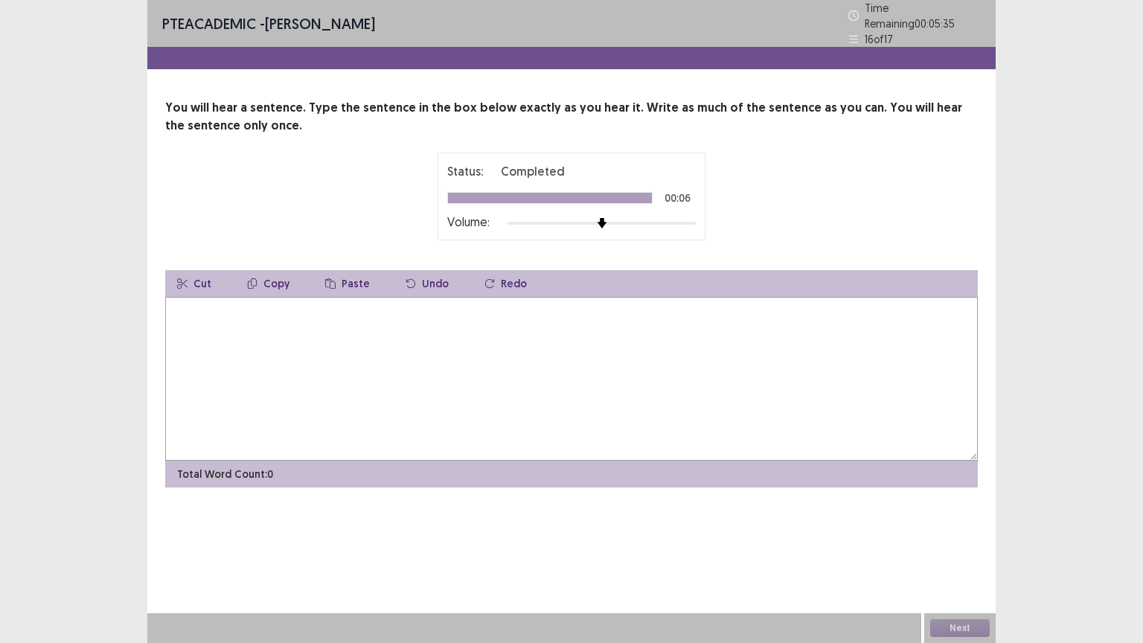
click at [608, 363] on textarea at bounding box center [571, 379] width 812 height 164
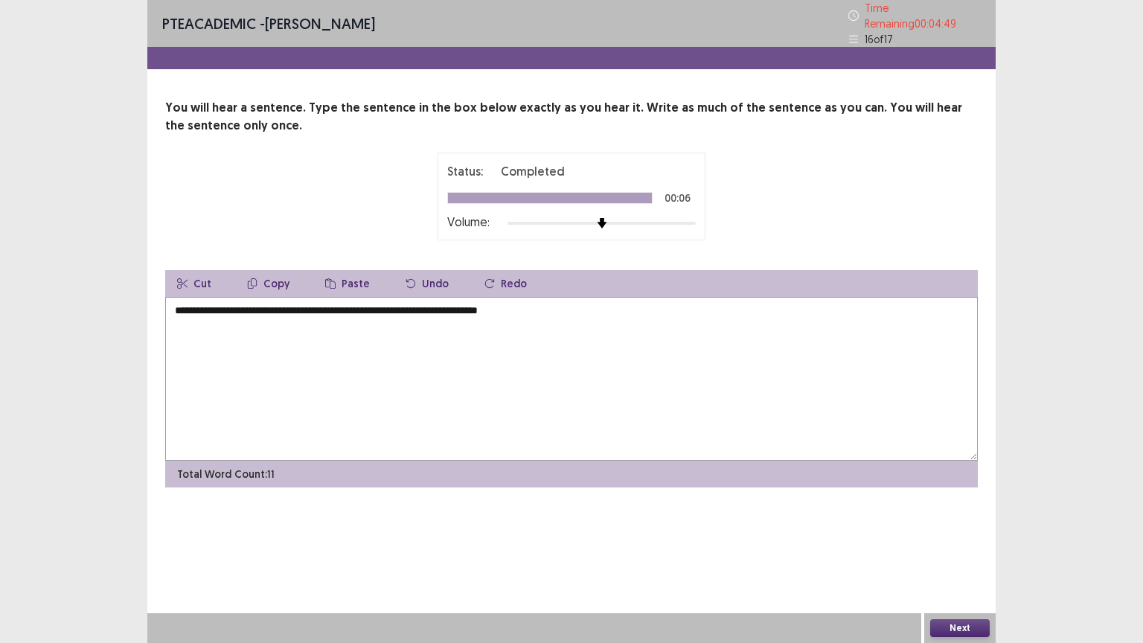
type textarea "**********"
click at [952, 548] on button "Next" at bounding box center [960, 628] width 60 height 18
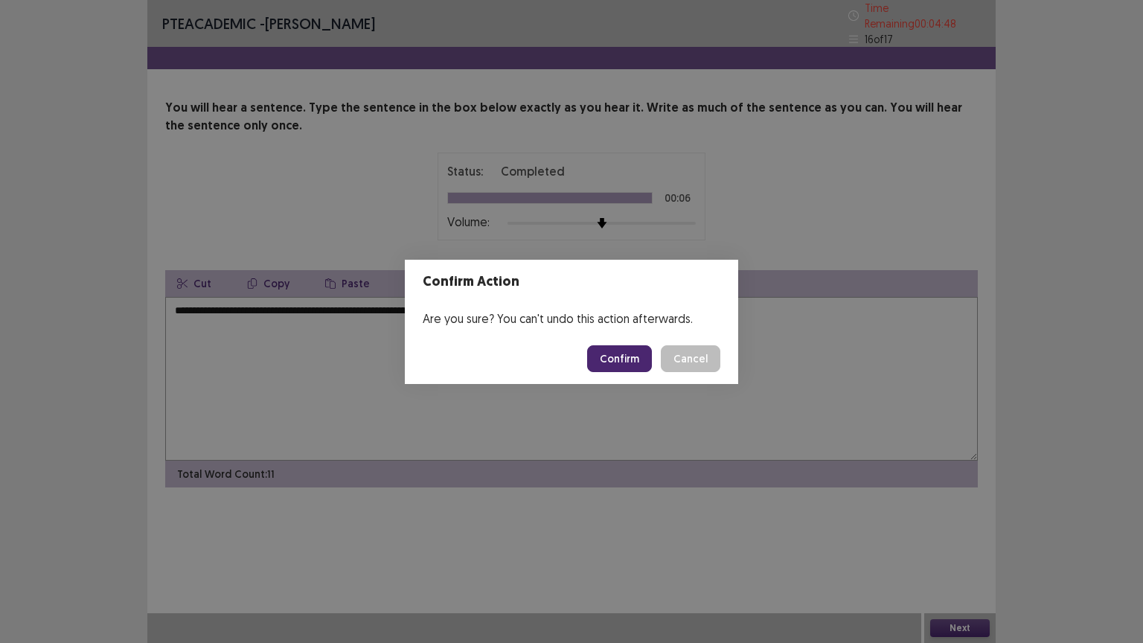
click at [641, 357] on button "Confirm" at bounding box center [619, 358] width 65 height 27
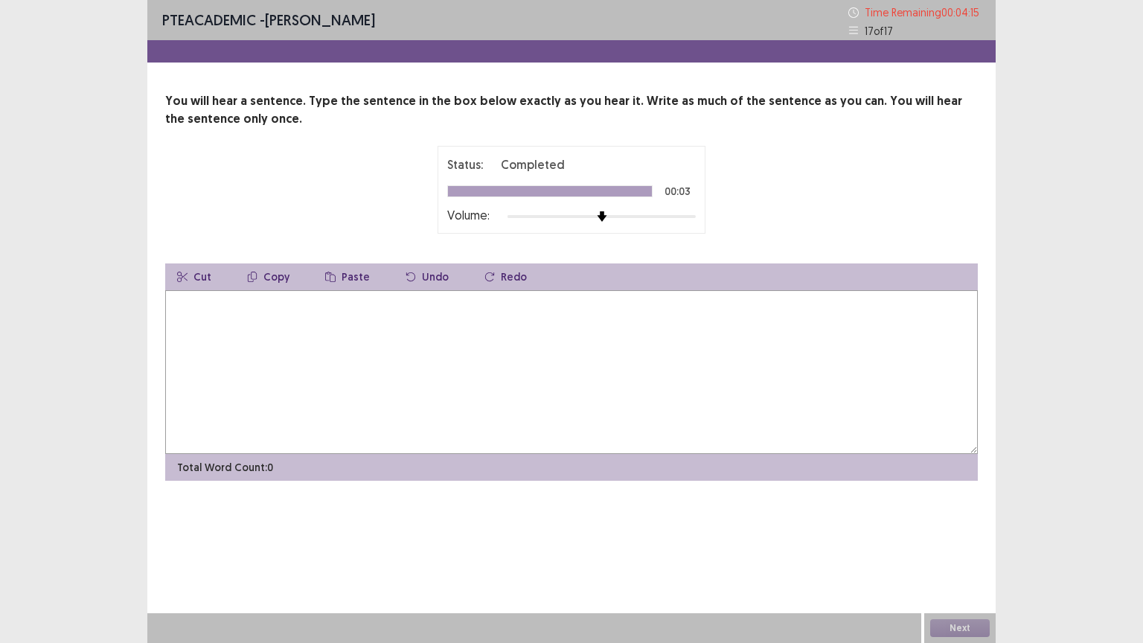
click at [641, 357] on textarea at bounding box center [571, 372] width 812 height 164
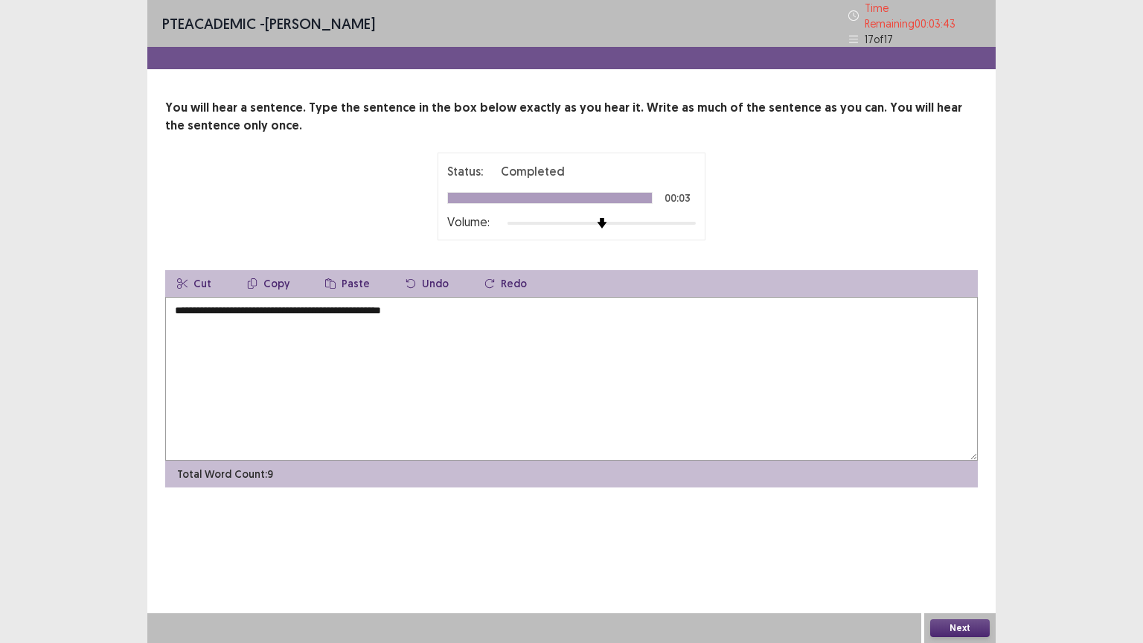
type textarea "**********"
click at [963, 548] on button "Next" at bounding box center [960, 628] width 60 height 18
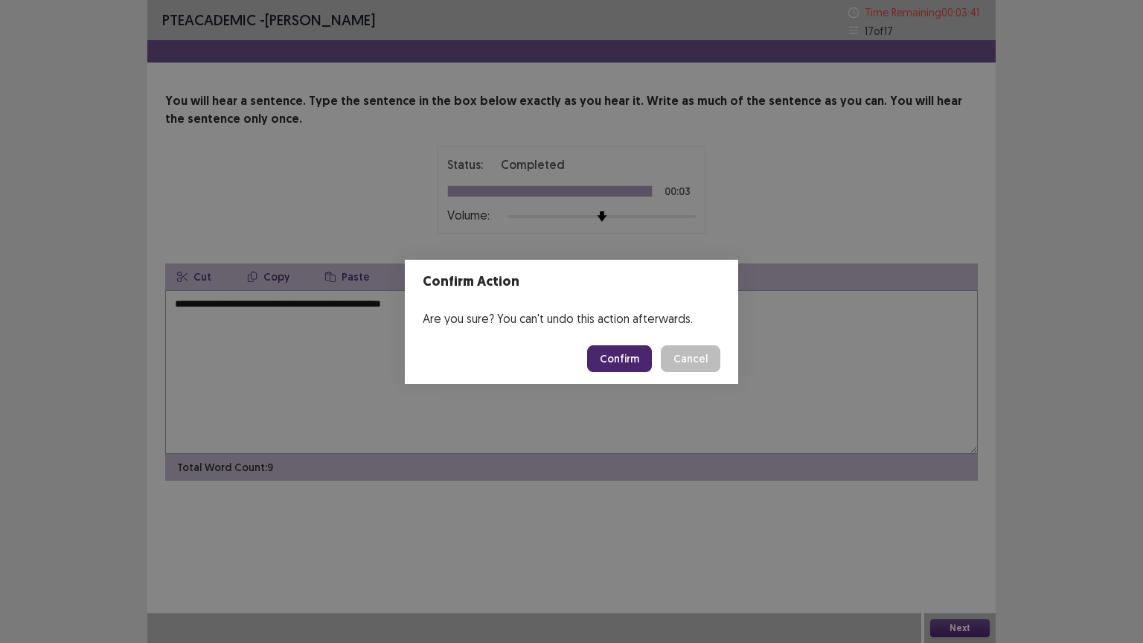
click at [621, 348] on button "Confirm" at bounding box center [619, 358] width 65 height 27
